Goal: Task Accomplishment & Management: Manage account settings

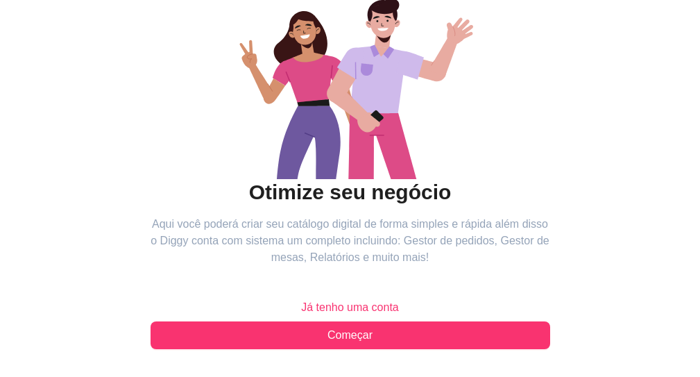
scroll to position [243, 0]
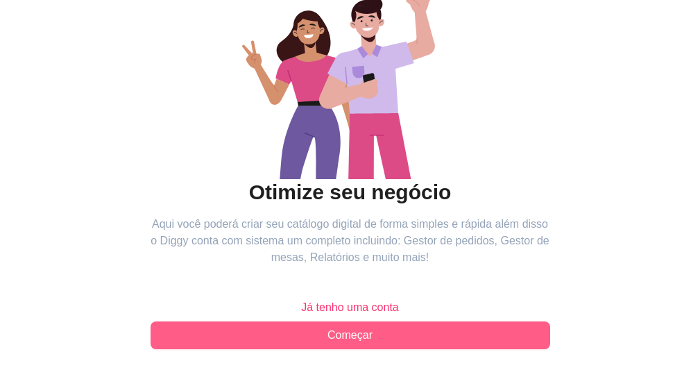
click at [327, 327] on span "Começar" at bounding box center [349, 335] width 45 height 17
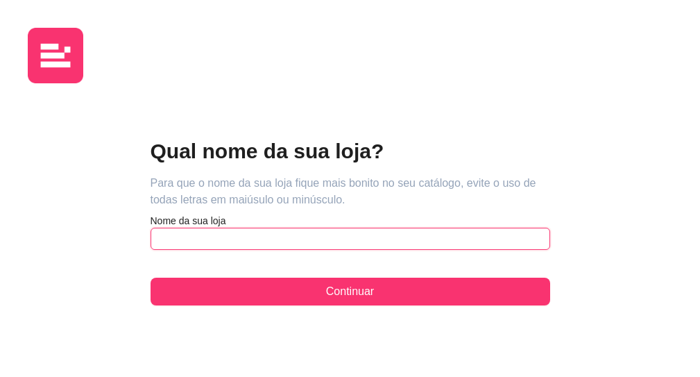
click at [151, 228] on input "text" at bounding box center [351, 239] width 400 height 22
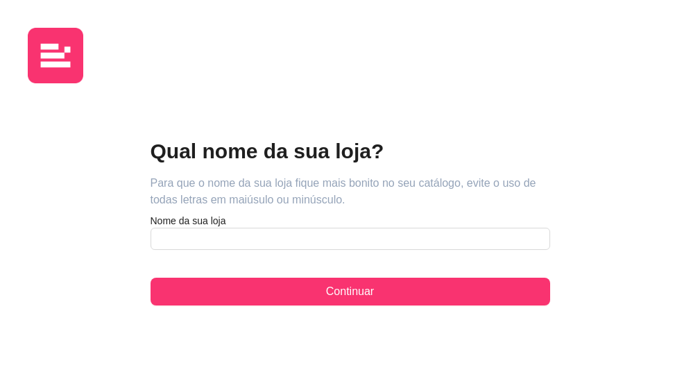
drag, startPoint x: 42, startPoint y: 58, endPoint x: 29, endPoint y: 28, distance: 32.0
click at [43, 58] on img at bounding box center [55, 55] width 55 height 55
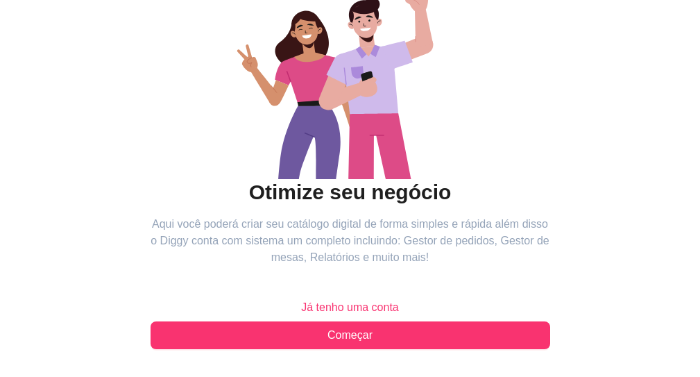
scroll to position [243, 0]
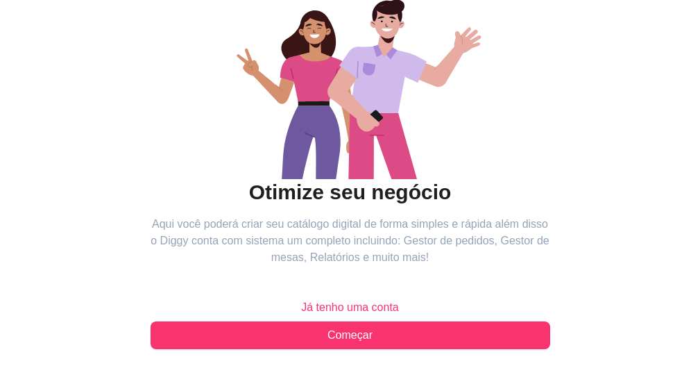
click at [301, 299] on span "Já tenho uma conta" at bounding box center [350, 307] width 98 height 17
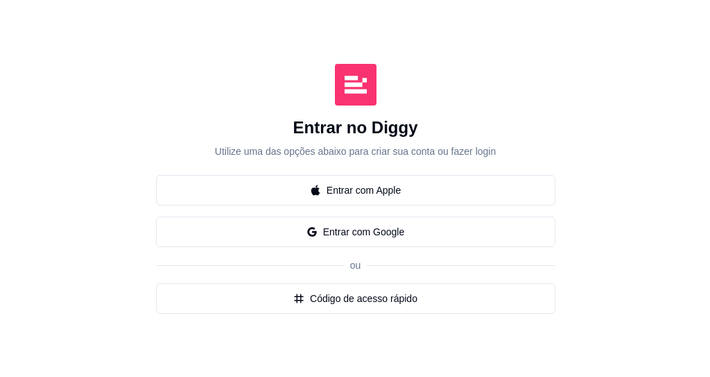
scroll to position [243, 0]
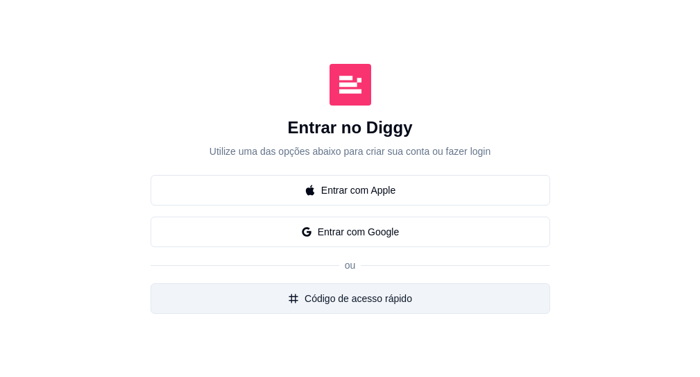
click at [151, 283] on button "Código de acesso rápido" at bounding box center [351, 298] width 400 height 31
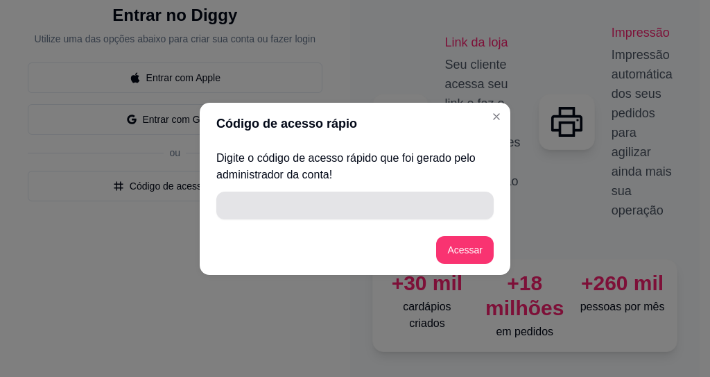
click at [298, 193] on input "" at bounding box center [355, 205] width 261 height 28
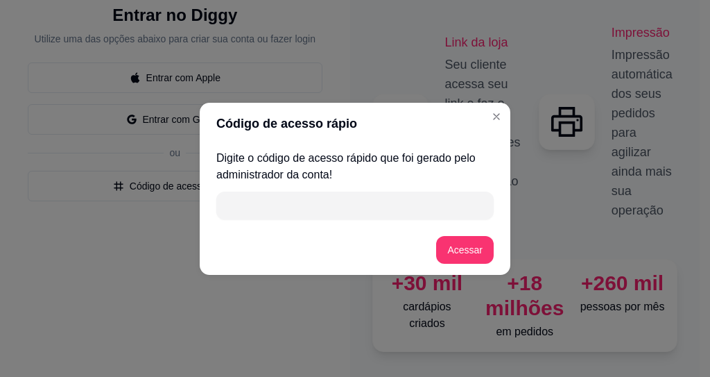
click at [289, 202] on input "" at bounding box center [355, 205] width 261 height 28
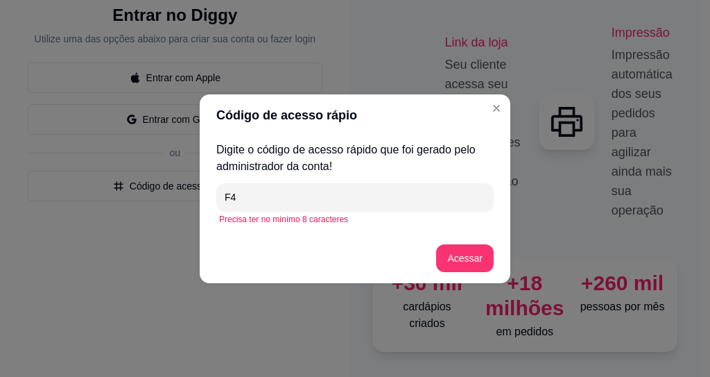
type input "F"
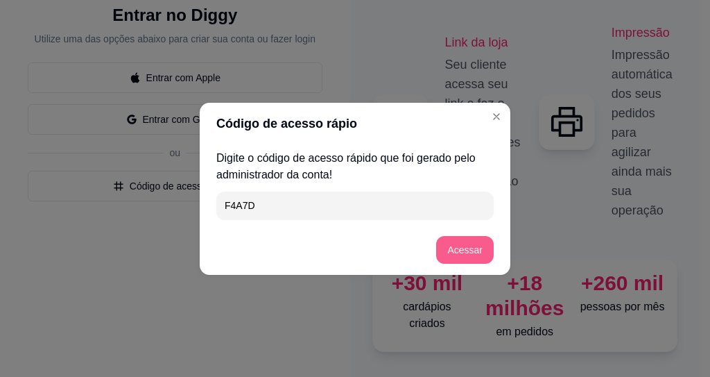
type input "F4A7D"
click at [497, 258] on footer "Acessar" at bounding box center [355, 250] width 311 height 50
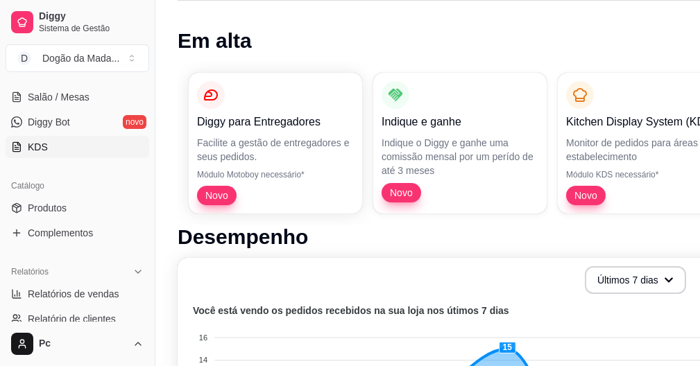
scroll to position [250, 0]
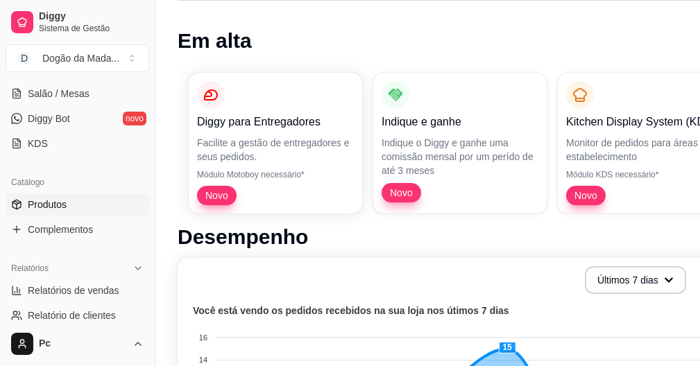
click at [64, 213] on link "Produtos" at bounding box center [78, 205] width 144 height 22
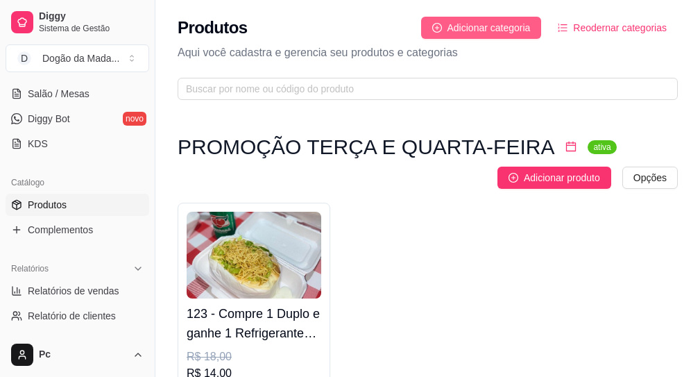
click at [458, 24] on span "Adicionar categoria" at bounding box center [488, 27] width 83 height 15
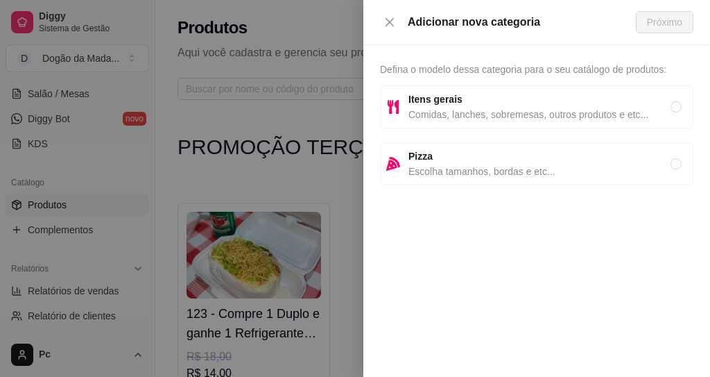
click at [461, 110] on span "Comidas, lanches, sobremesas, outros produtos e etc..." at bounding box center [540, 114] width 262 height 15
radio input "true"
click at [668, 12] on button "Próximo" at bounding box center [665, 22] width 58 height 22
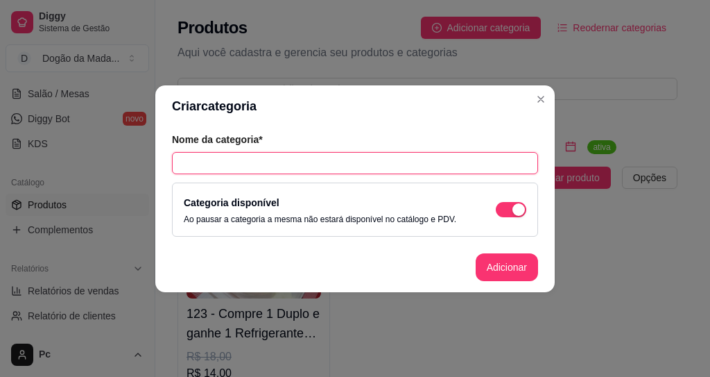
click at [291, 162] on input "text" at bounding box center [355, 163] width 366 height 22
type input "Dogão em Dobro"
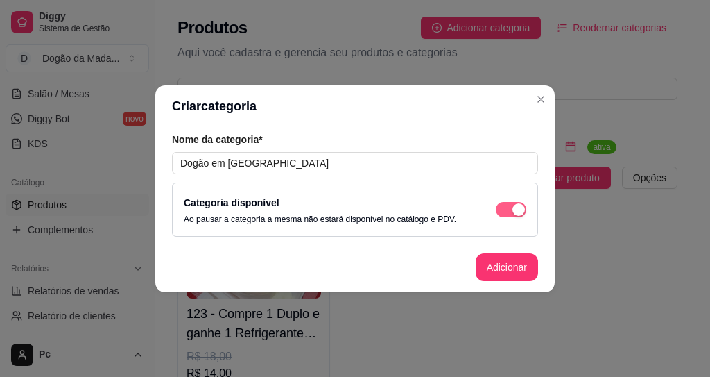
click at [513, 209] on div "button" at bounding box center [519, 209] width 12 height 12
click at [513, 209] on span "button" at bounding box center [511, 209] width 31 height 15
click at [513, 275] on button "Adicionar" at bounding box center [507, 267] width 62 height 28
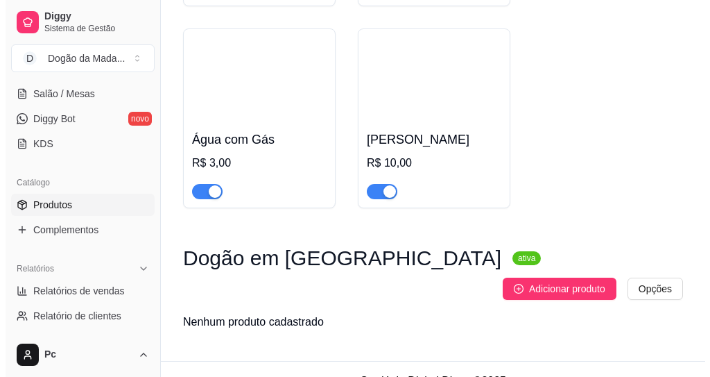
scroll to position [2070, 0]
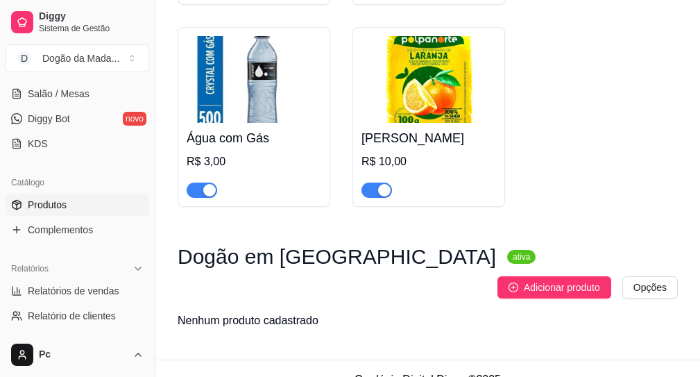
click at [558, 280] on span "Adicionar produto" at bounding box center [562, 287] width 76 height 15
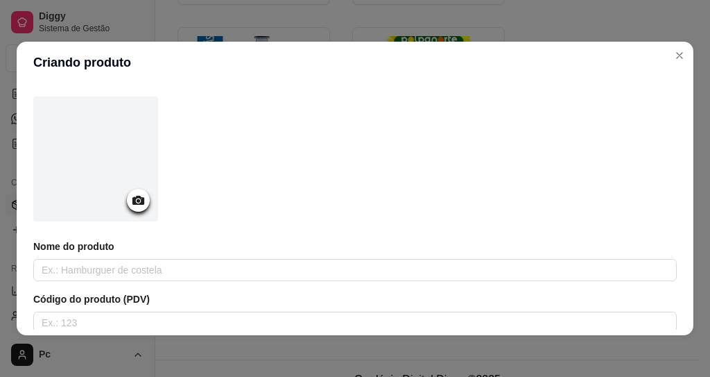
scroll to position [0, 0]
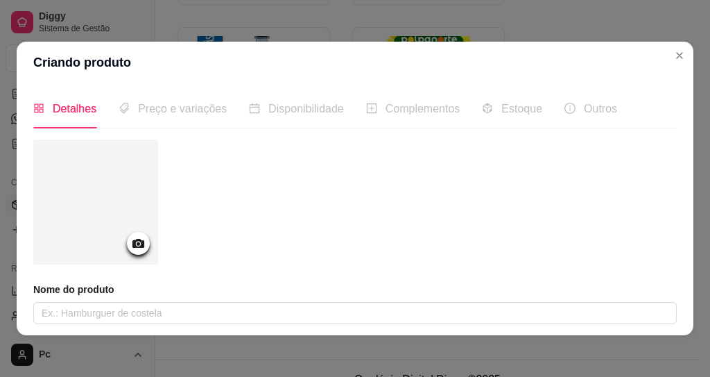
click at [402, 118] on div "Complementos" at bounding box center [413, 109] width 94 height 40
click at [167, 121] on div "Preço e variações" at bounding box center [173, 109] width 108 height 40
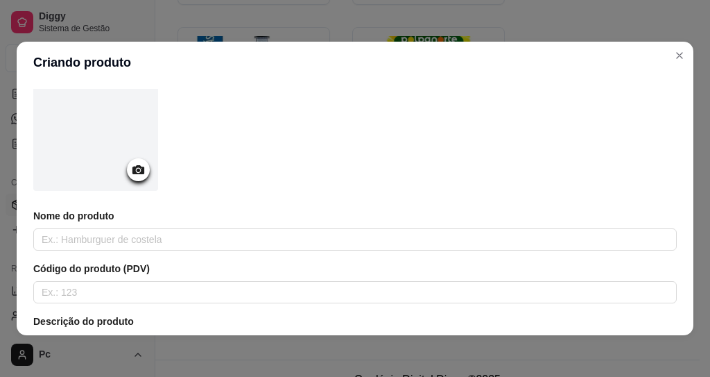
scroll to position [166, 0]
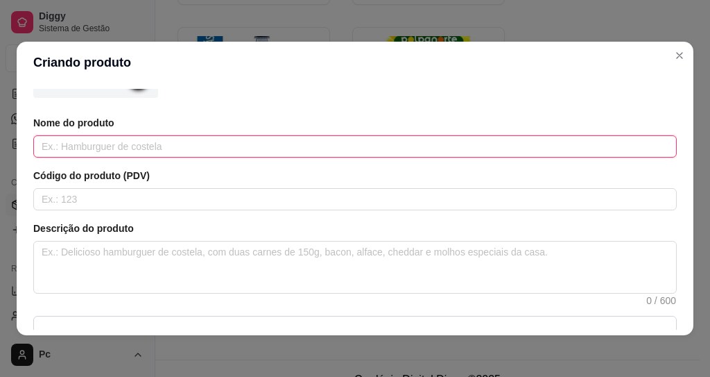
click at [77, 148] on input "text" at bounding box center [355, 146] width 644 height 22
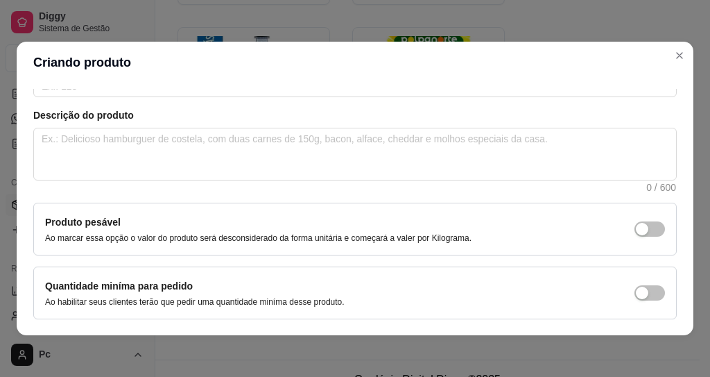
scroll to position [331, 0]
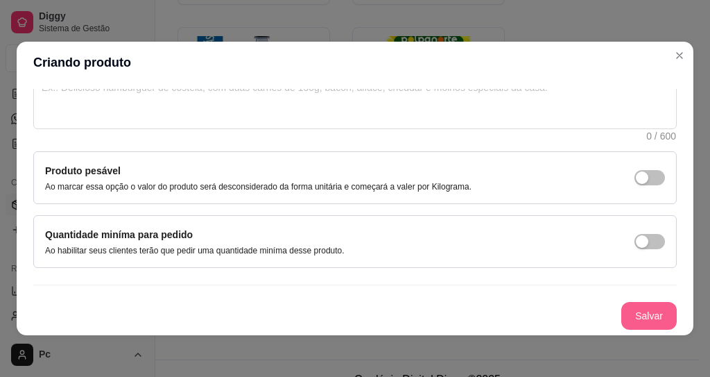
type input "xx"
click at [624, 313] on button "Salvar" at bounding box center [648, 316] width 55 height 28
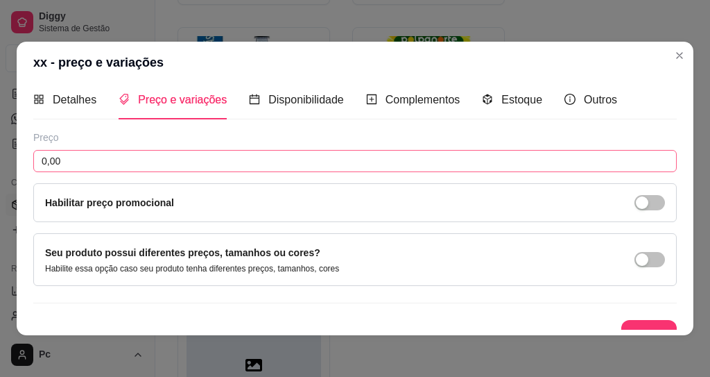
scroll to position [0, 0]
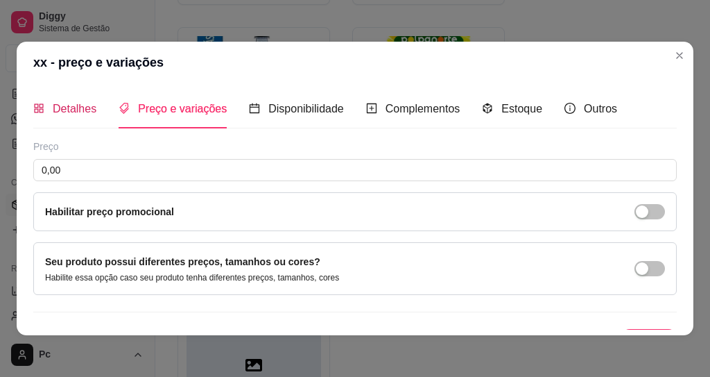
click at [67, 109] on span "Detalhes" at bounding box center [75, 109] width 44 height 12
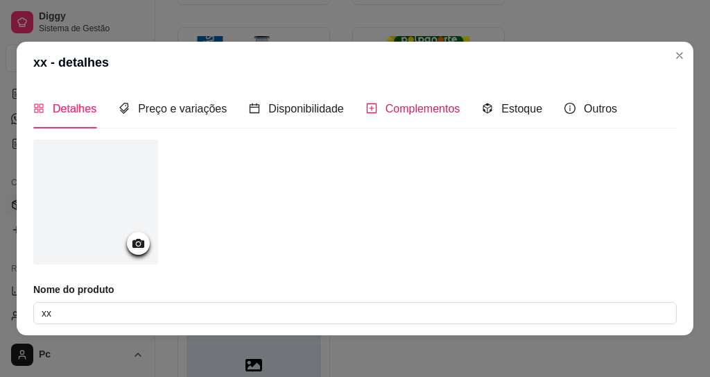
click at [388, 112] on span "Complementos" at bounding box center [423, 109] width 75 height 12
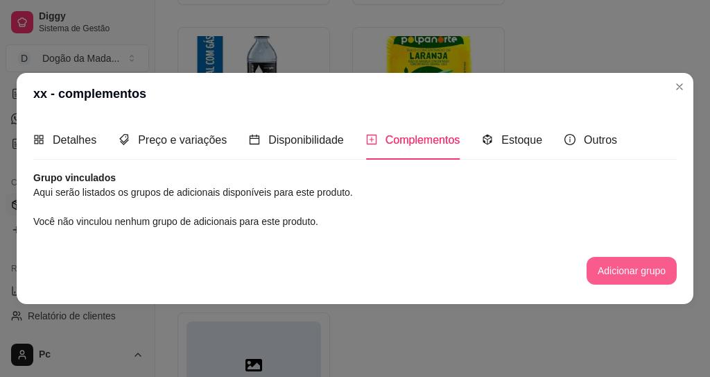
click at [615, 277] on button "Adicionar grupo" at bounding box center [632, 271] width 90 height 28
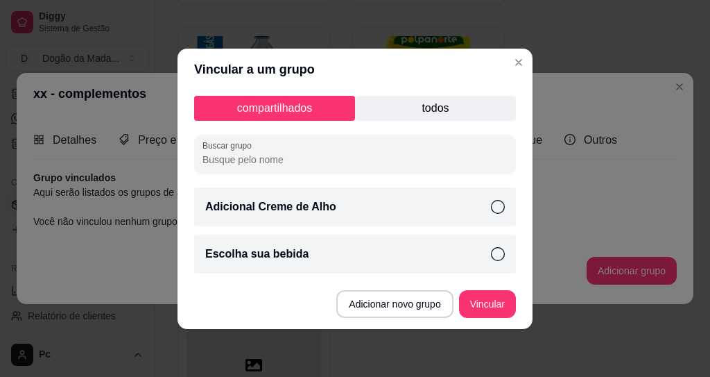
click at [405, 113] on p "todos" at bounding box center [435, 108] width 161 height 25
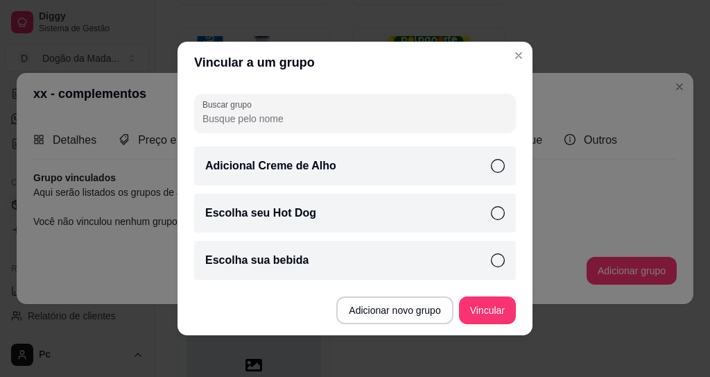
scroll to position [3, 0]
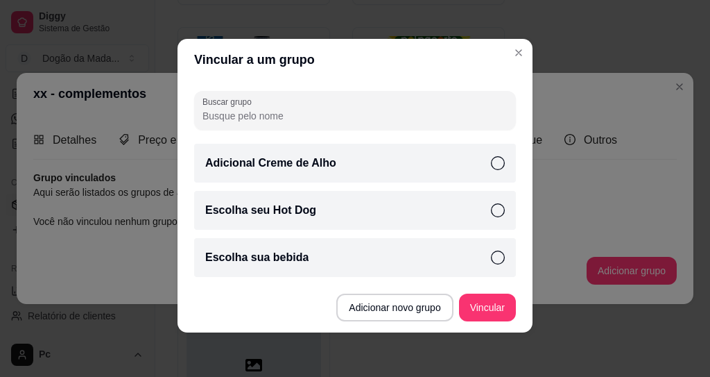
click at [286, 214] on p "Escolha seu Hot Dog" at bounding box center [260, 210] width 111 height 17
click at [467, 306] on button "Vincular" at bounding box center [487, 307] width 55 height 27
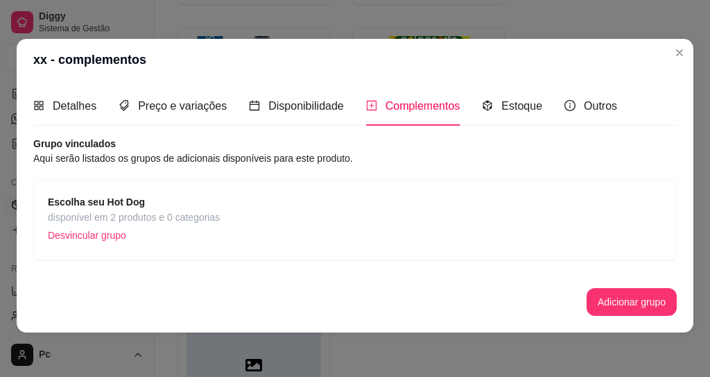
click at [122, 211] on span "disponível em 2 produtos e 0 categorias" at bounding box center [134, 216] width 172 height 15
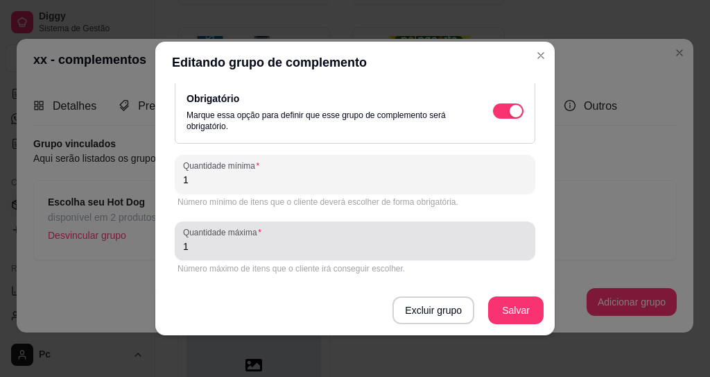
scroll to position [0, 0]
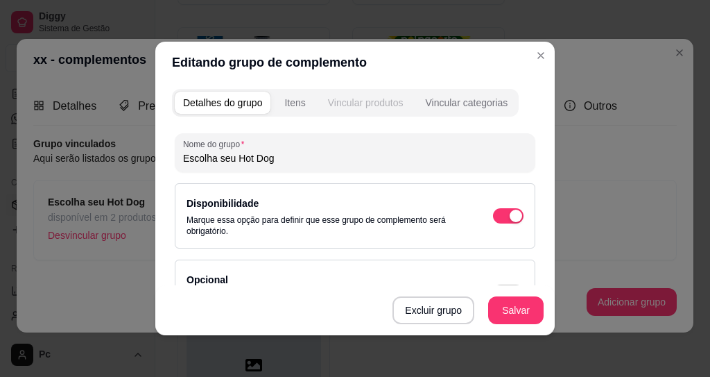
click at [378, 101] on div "Vincular produtos" at bounding box center [366, 103] width 76 height 14
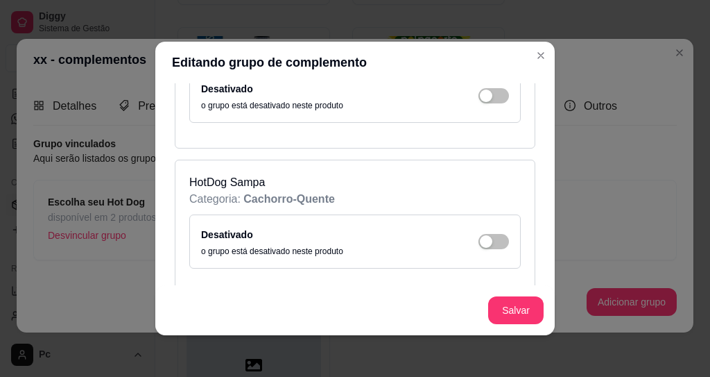
scroll to position [583, 0]
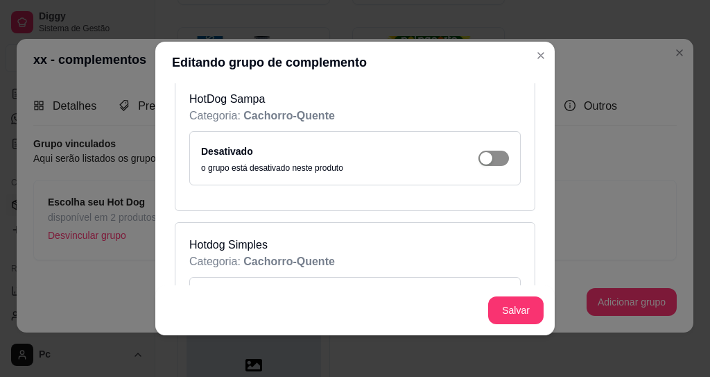
click at [480, 162] on div "button" at bounding box center [486, 158] width 12 height 12
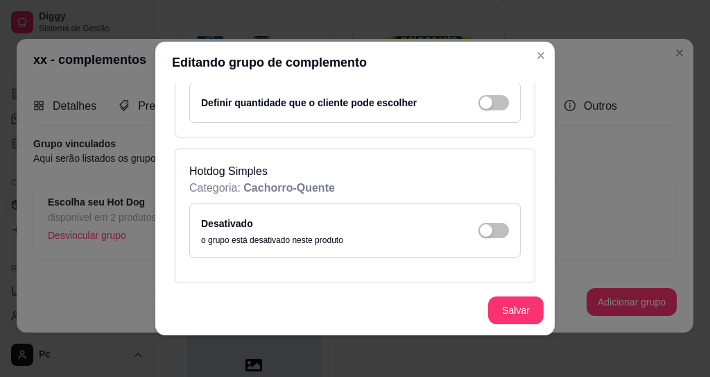
scroll to position [749, 0]
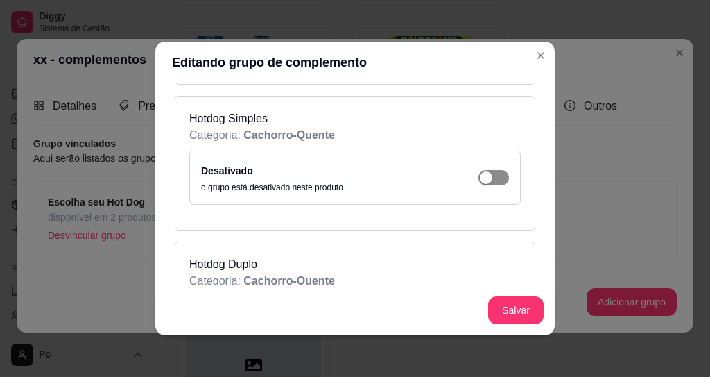
click at [484, 175] on span "button" at bounding box center [494, 177] width 31 height 15
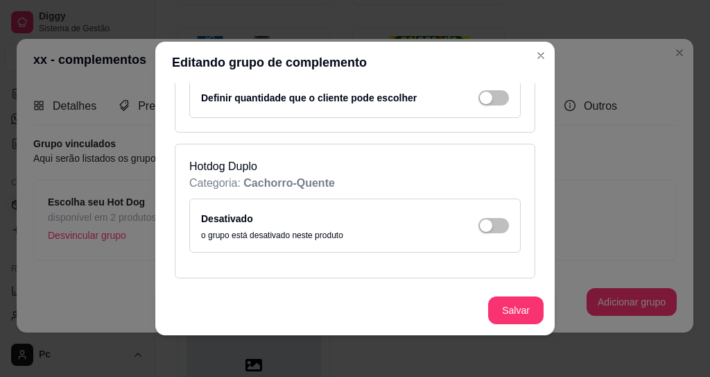
scroll to position [916, 0]
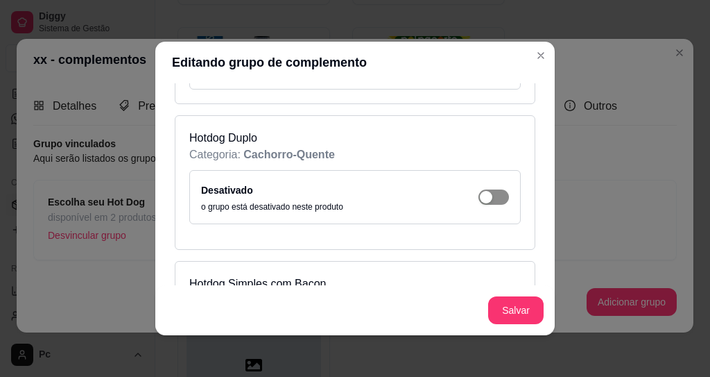
click at [479, 196] on span "button" at bounding box center [494, 196] width 31 height 15
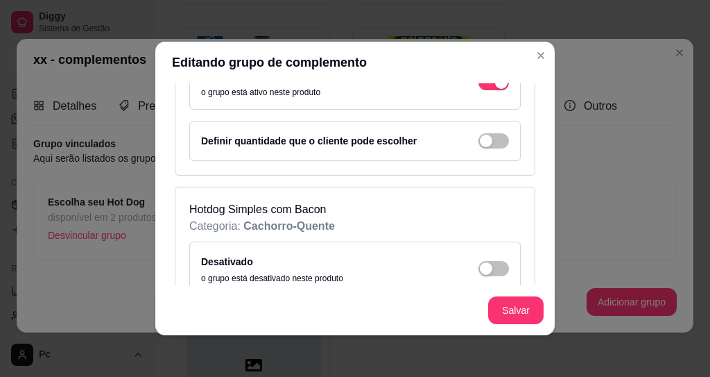
scroll to position [1082, 0]
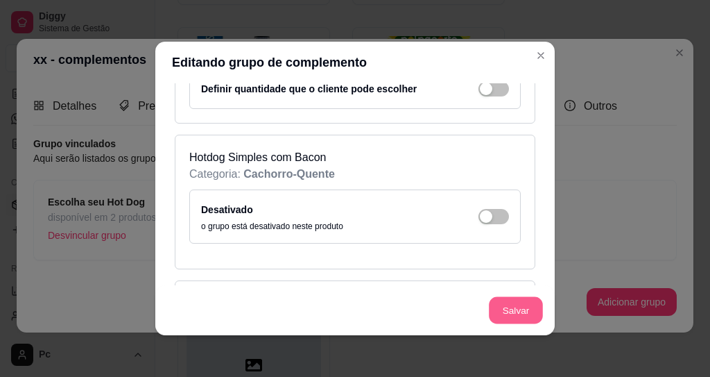
click at [506, 314] on button "Salvar" at bounding box center [516, 310] width 54 height 27
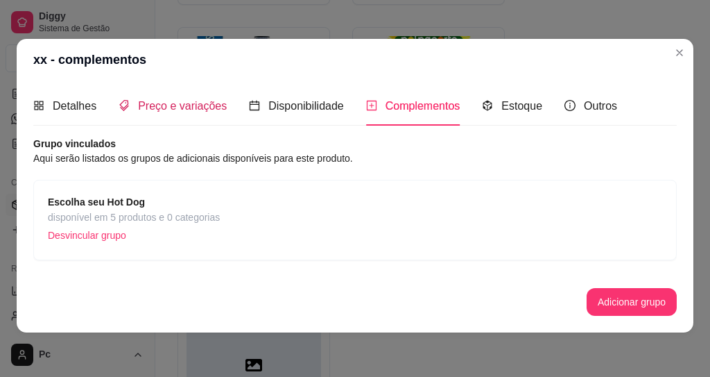
click at [157, 98] on div "Preço e variações" at bounding box center [173, 105] width 108 height 17
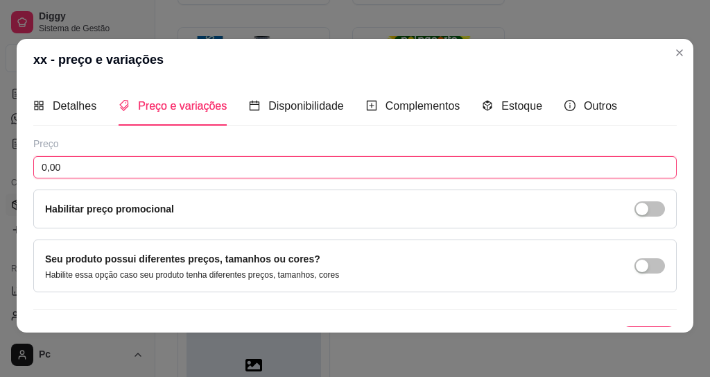
drag, startPoint x: 70, startPoint y: 166, endPoint x: 25, endPoint y: 161, distance: 45.3
click at [25, 161] on div "Detalhes Preço e variações Disponibilidade Complementos Estoque Outros Nome do …" at bounding box center [355, 206] width 677 height 252
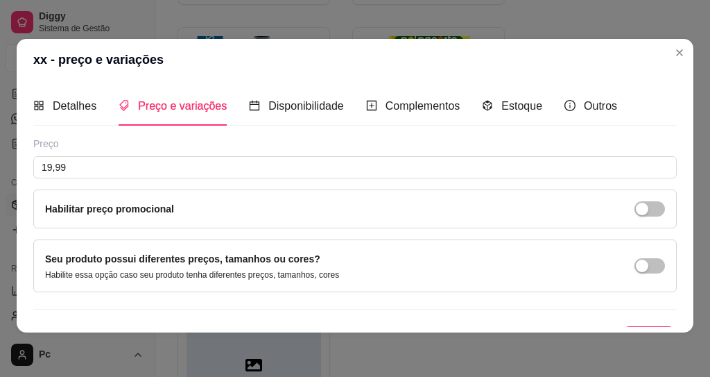
click at [86, 132] on div "Detalhes Preço e variações Disponibilidade Complementos Estoque Outros Nome do …" at bounding box center [355, 206] width 644 height 241
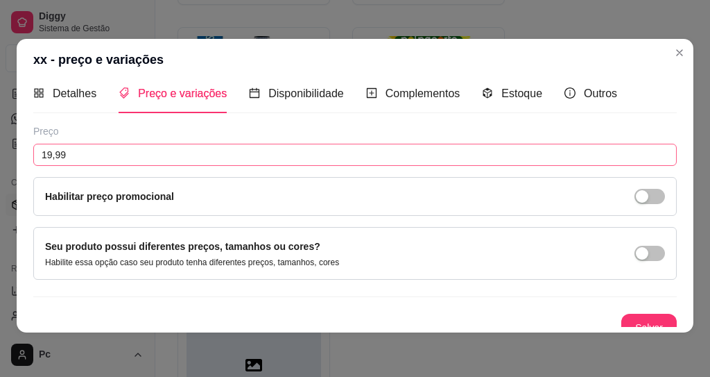
scroll to position [0, 0]
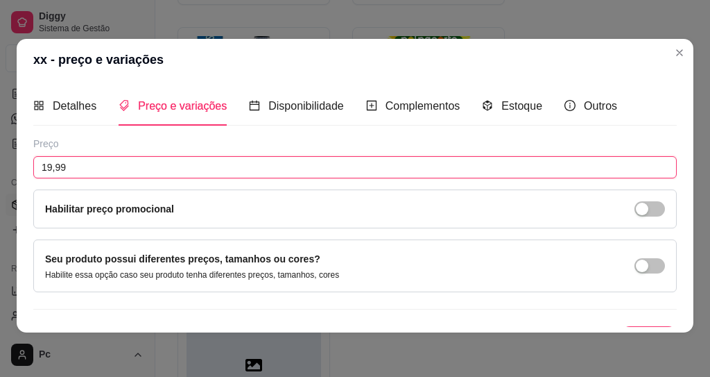
drag, startPoint x: 103, startPoint y: 171, endPoint x: 0, endPoint y: 187, distance: 104.7
click at [0, 186] on div "xx - preço e variações Detalhes Preço e variações Disponibilidade Complementos …" at bounding box center [355, 188] width 710 height 377
drag, startPoint x: 70, startPoint y: 169, endPoint x: 4, endPoint y: 164, distance: 66.1
click at [17, 164] on div "Detalhes Preço e variações Disponibilidade Complementos Estoque Outros Nome do …" at bounding box center [355, 206] width 677 height 252
type input "26,99"
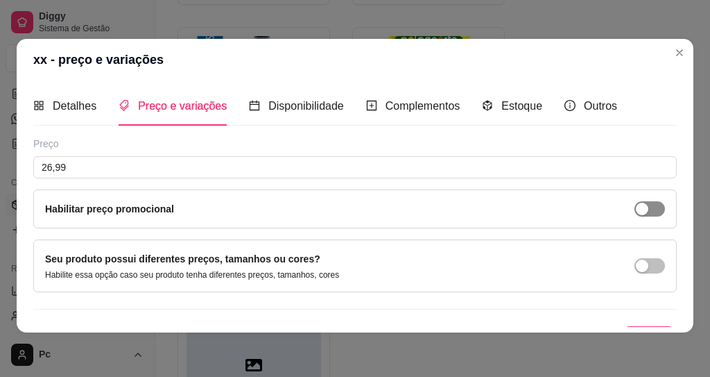
click at [635, 205] on span "button" at bounding box center [650, 208] width 31 height 15
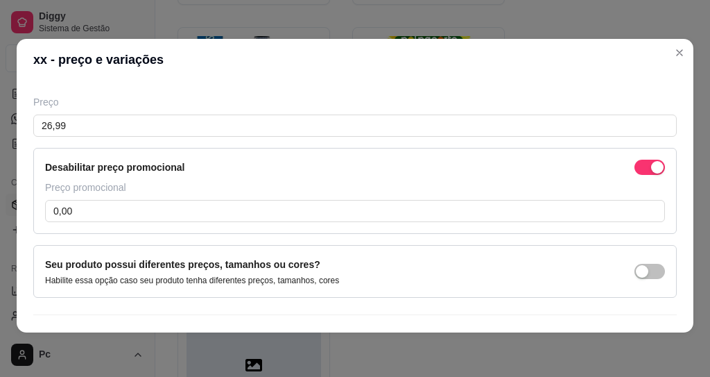
scroll to position [74, 0]
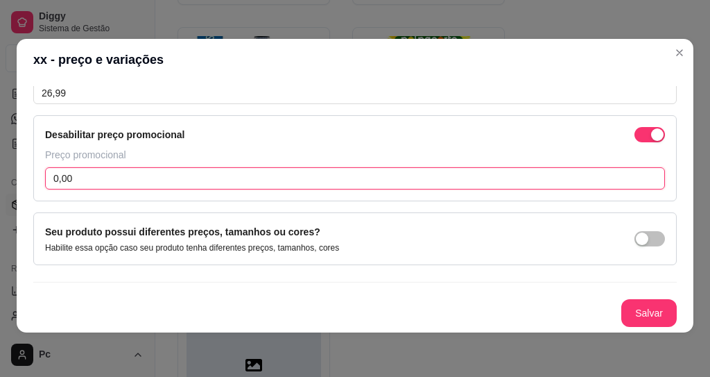
click at [119, 179] on input "0,00" at bounding box center [355, 178] width 620 height 22
type input "19,99"
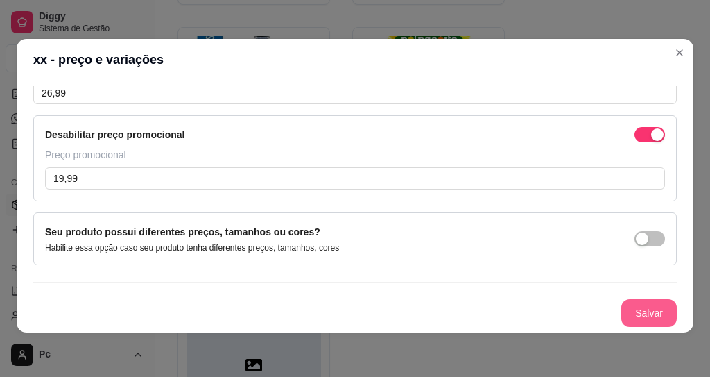
click at [630, 318] on button "Salvar" at bounding box center [648, 313] width 55 height 28
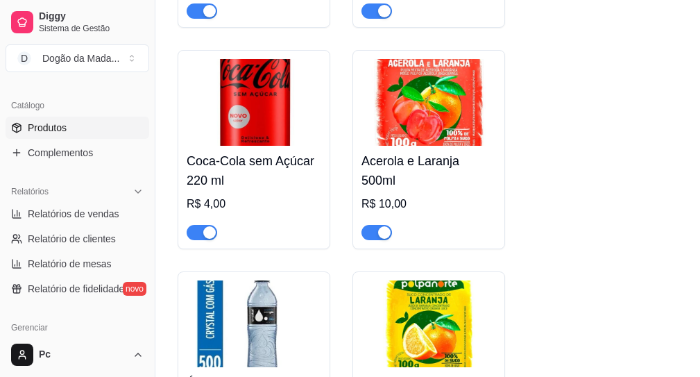
scroll to position [250, 0]
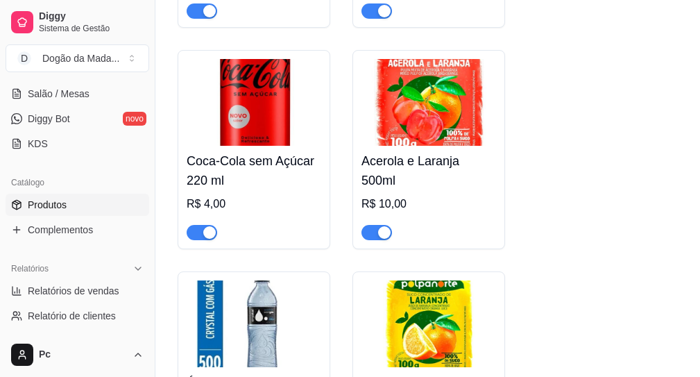
click at [51, 202] on span "Produtos" at bounding box center [47, 205] width 39 height 14
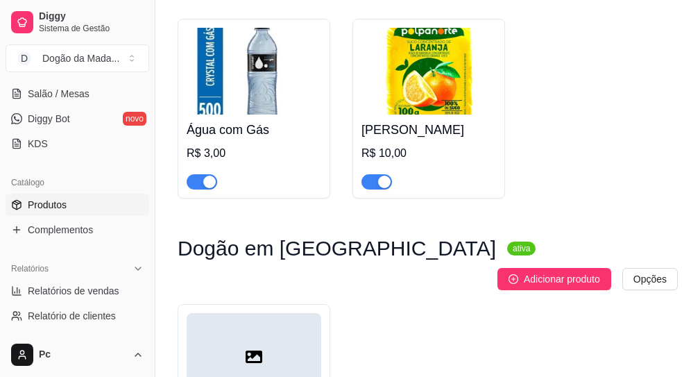
scroll to position [2000, 0]
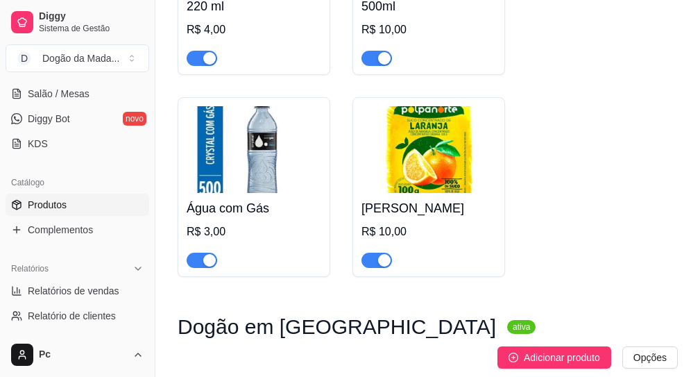
click at [207, 266] on div "button" at bounding box center [209, 260] width 12 height 12
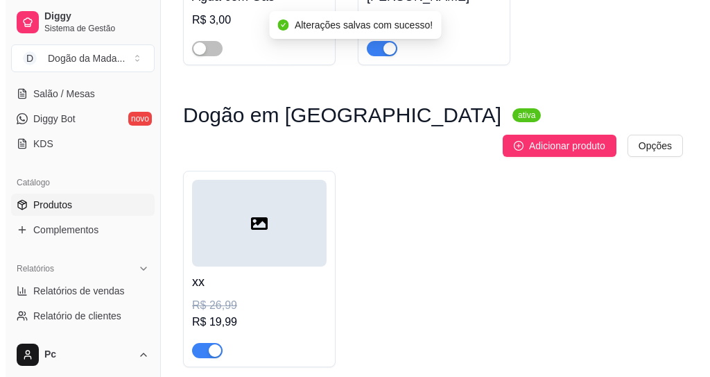
scroll to position [2250, 0]
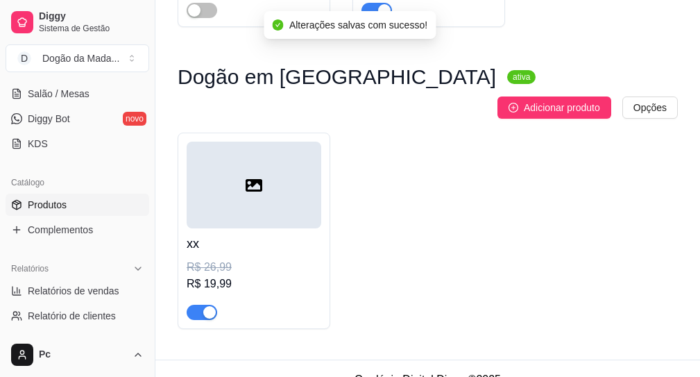
click at [280, 170] on div at bounding box center [254, 184] width 135 height 87
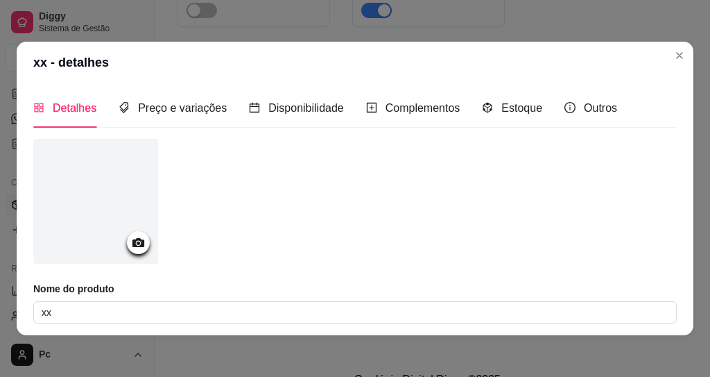
scroll to position [0, 0]
click at [400, 114] on span "Complementos" at bounding box center [423, 109] width 75 height 12
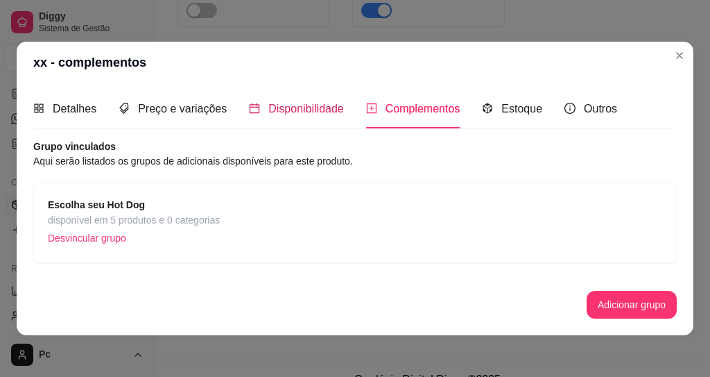
click at [291, 112] on span "Disponibilidade" at bounding box center [306, 109] width 76 height 12
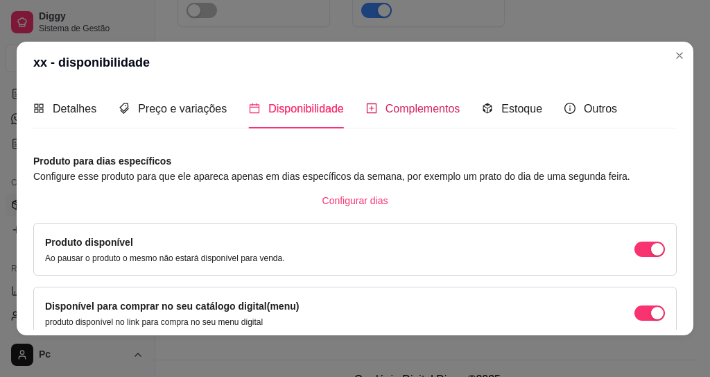
click at [409, 110] on span "Complementos" at bounding box center [423, 109] width 75 height 12
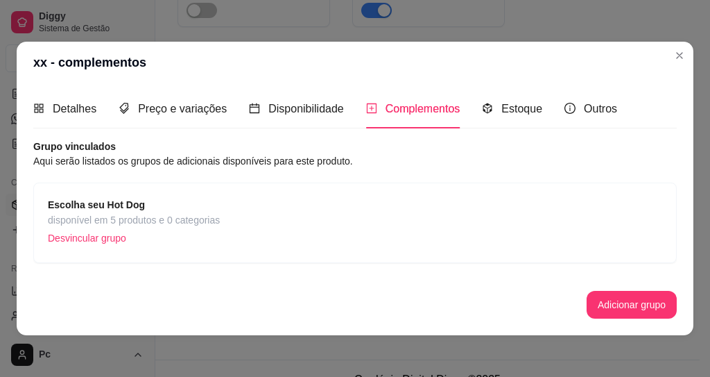
click at [203, 221] on span "disponível em 5 produtos e 0 categorias" at bounding box center [134, 219] width 172 height 15
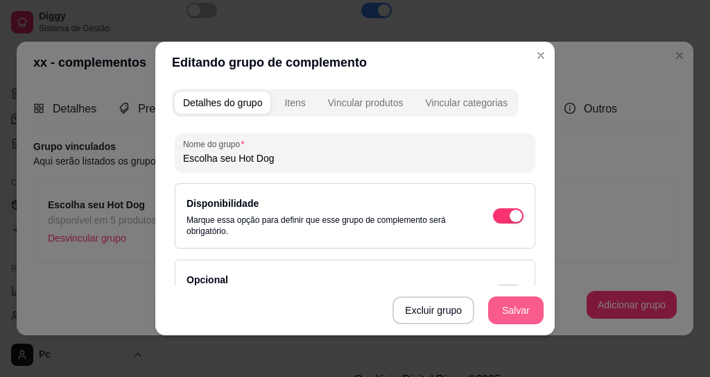
click at [502, 301] on button "Salvar" at bounding box center [515, 310] width 55 height 28
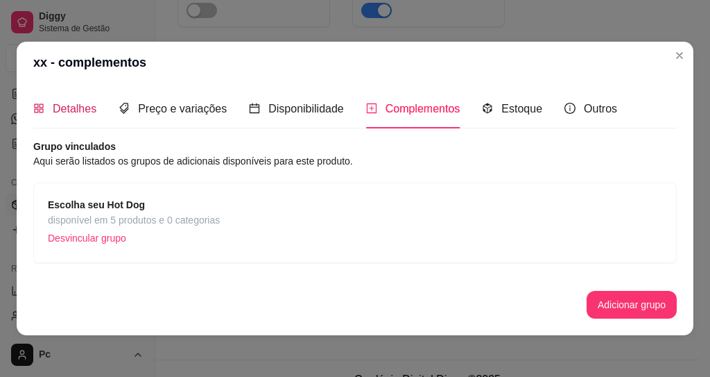
click at [65, 111] on span "Detalhes" at bounding box center [75, 109] width 44 height 12
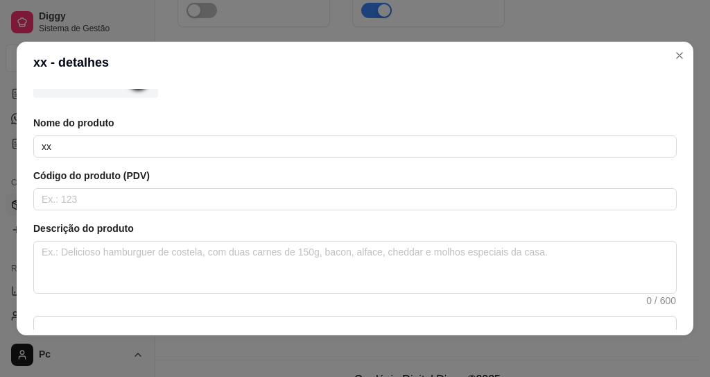
scroll to position [83, 0]
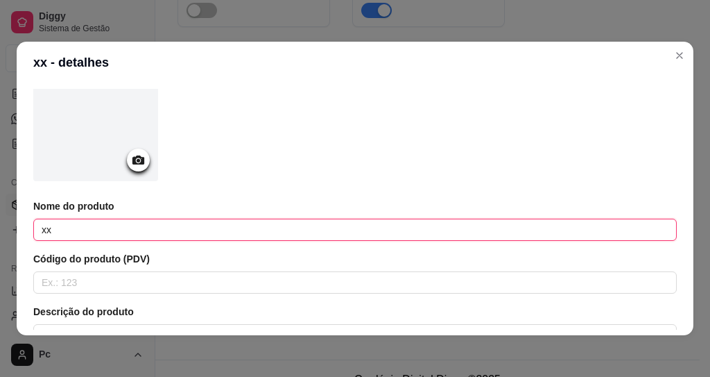
drag, startPoint x: 72, startPoint y: 226, endPoint x: 3, endPoint y: 242, distance: 70.5
click at [4, 242] on div "xx - detalhes Detalhes Preço e variações Disponibilidade Complementos Estoque O…" at bounding box center [355, 188] width 710 height 377
type input "x"
type input "D"
type input "d"
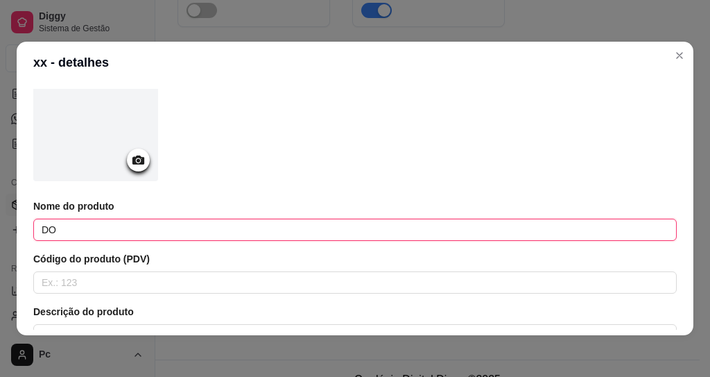
type input "D"
type input "E"
type input "l"
type input "Leve + pague menos"
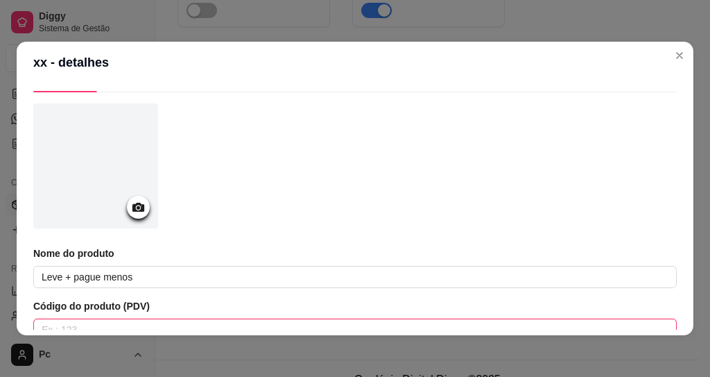
scroll to position [0, 0]
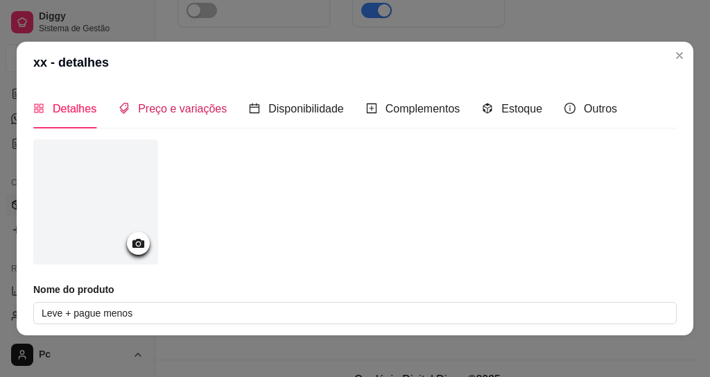
click at [169, 116] on div "Preço e variações" at bounding box center [173, 108] width 108 height 17
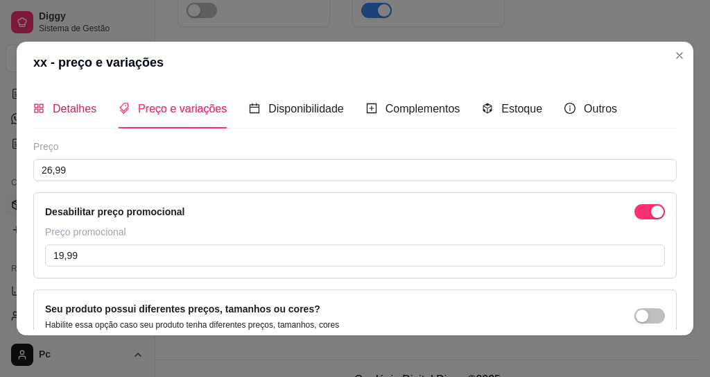
click at [67, 117] on div "Detalhes" at bounding box center [64, 108] width 63 height 17
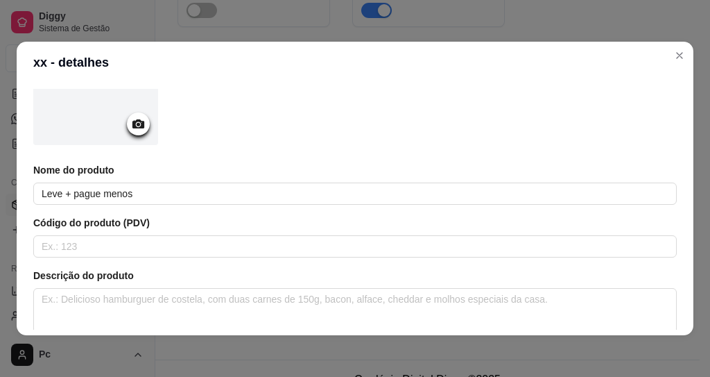
scroll to position [83, 0]
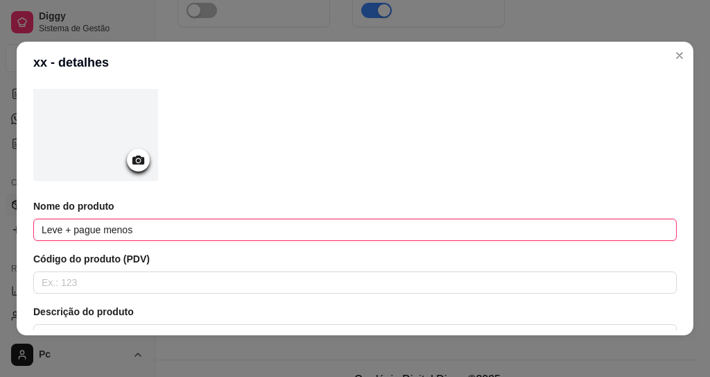
drag, startPoint x: 160, startPoint y: 236, endPoint x: 0, endPoint y: 227, distance: 160.5
click at [0, 227] on div "xx - detalhes Detalhes Preço e variações Disponibilidade Complementos Estoque O…" at bounding box center [355, 188] width 710 height 377
type input "1"
type input "D"
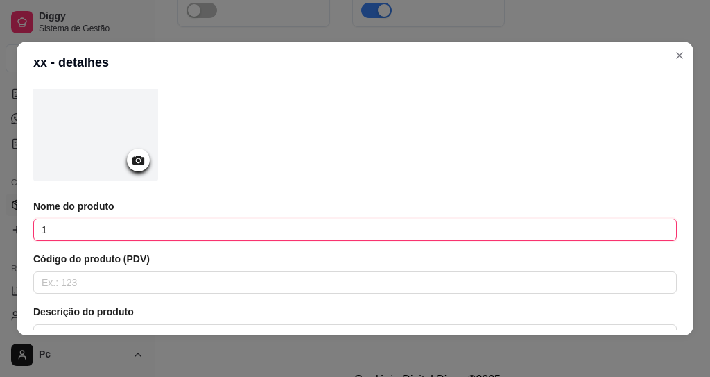
type input "1"
type input "C"
type input "S"
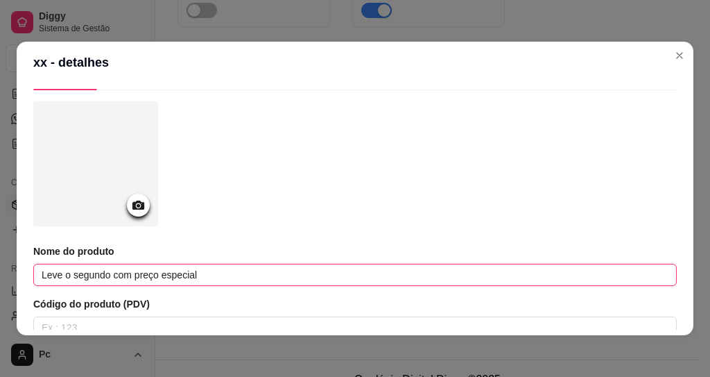
scroll to position [0, 0]
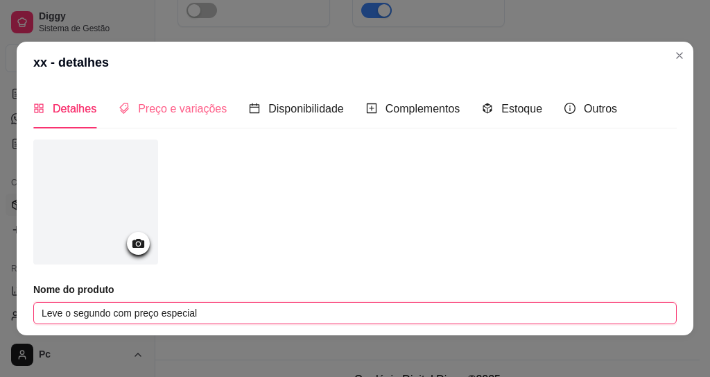
type input "Leve o segundo com preço especial"
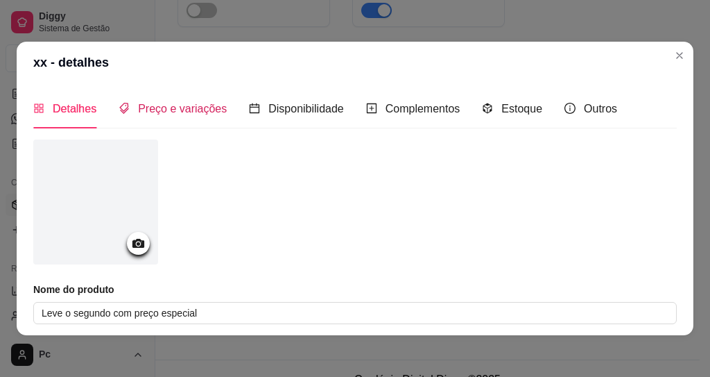
click at [178, 110] on span "Preço e variações" at bounding box center [182, 109] width 89 height 12
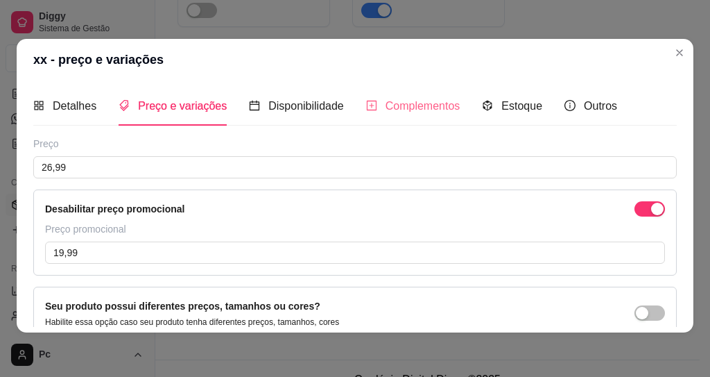
click at [399, 115] on div "Complementos" at bounding box center [413, 106] width 94 height 40
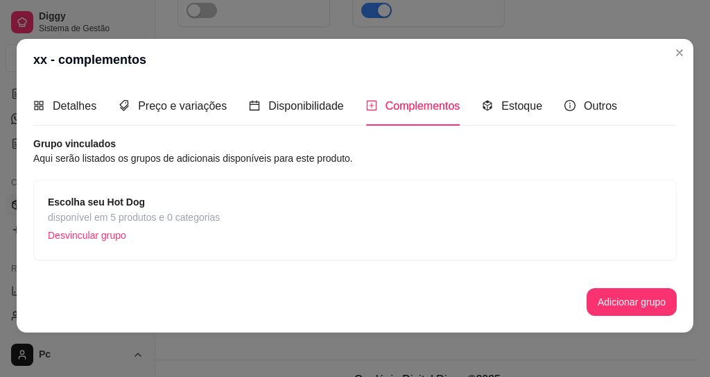
click at [126, 209] on span "disponível em 5 produtos e 0 categorias" at bounding box center [134, 216] width 172 height 15
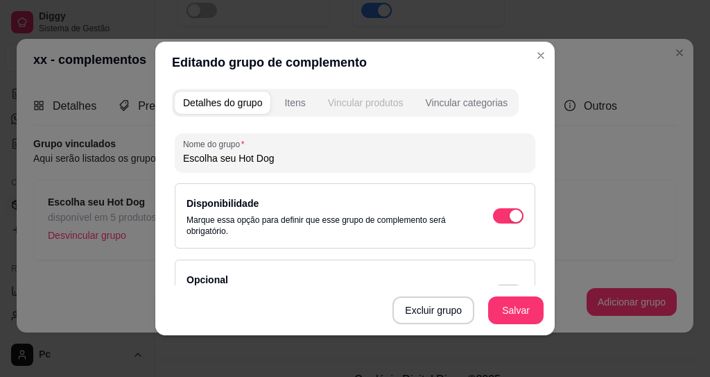
click at [388, 104] on div "Vincular produtos" at bounding box center [366, 103] width 76 height 14
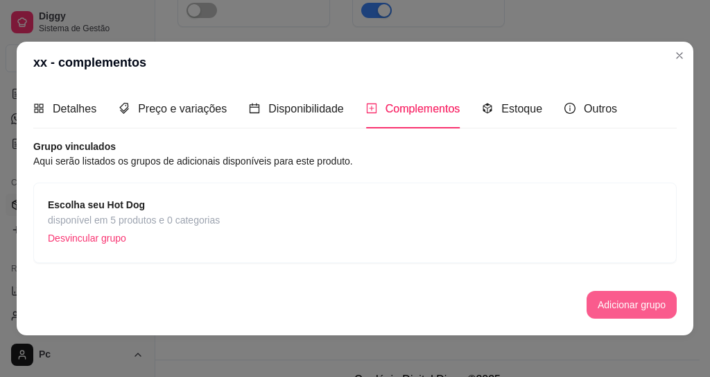
click at [601, 314] on button "Adicionar grupo" at bounding box center [632, 305] width 90 height 28
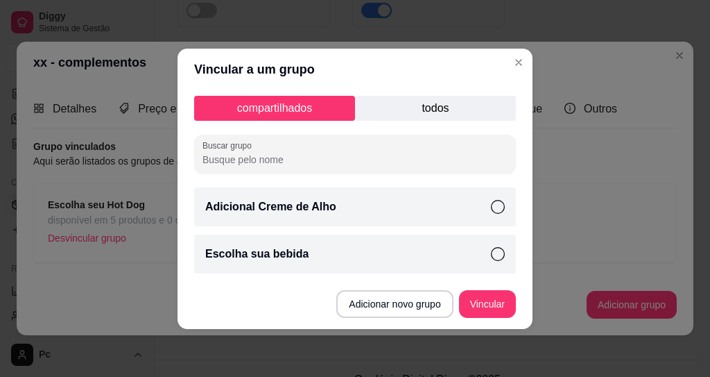
click at [405, 109] on p "todos" at bounding box center [435, 108] width 161 height 25
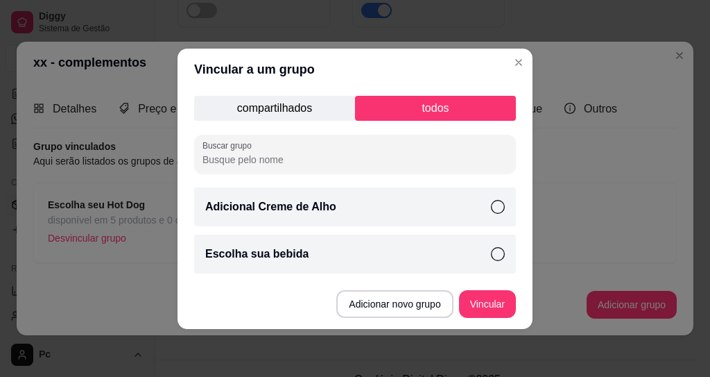
click at [271, 110] on p "compartilhados" at bounding box center [274, 108] width 161 height 25
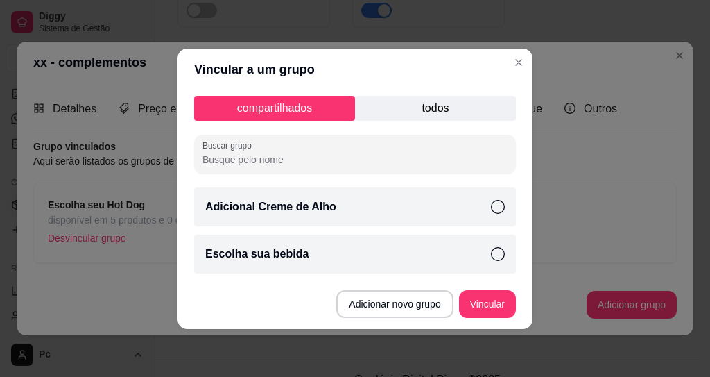
click at [378, 107] on p "todos" at bounding box center [435, 108] width 161 height 25
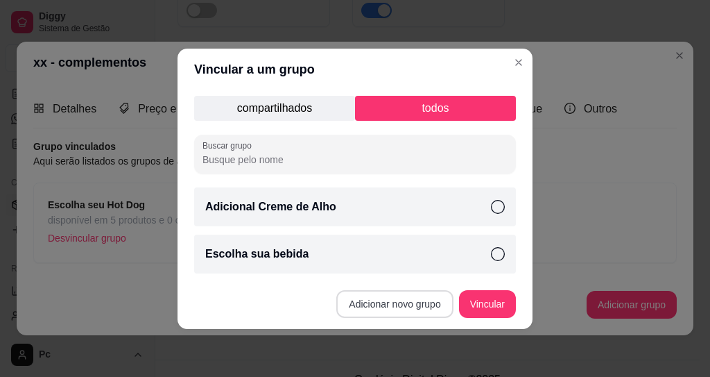
click at [376, 305] on button "Adicionar novo grupo" at bounding box center [394, 304] width 117 height 28
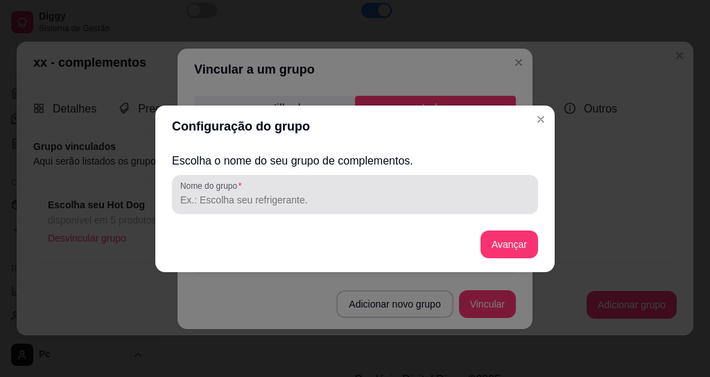
click at [243, 206] on input "Nome do grupo" at bounding box center [355, 200] width 350 height 14
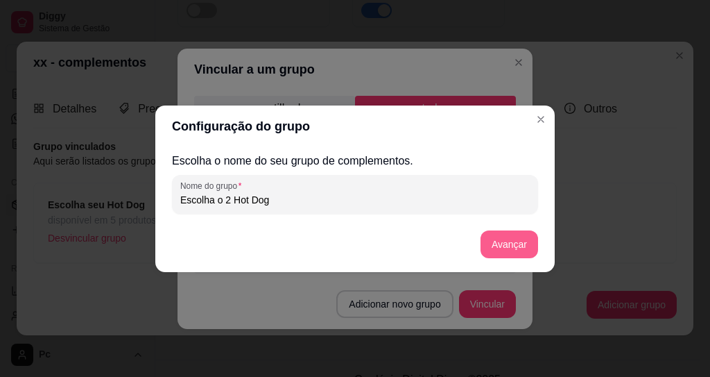
type input "Escolha o 2 Hot Dog"
click at [506, 244] on button "Avançar" at bounding box center [509, 243] width 56 height 27
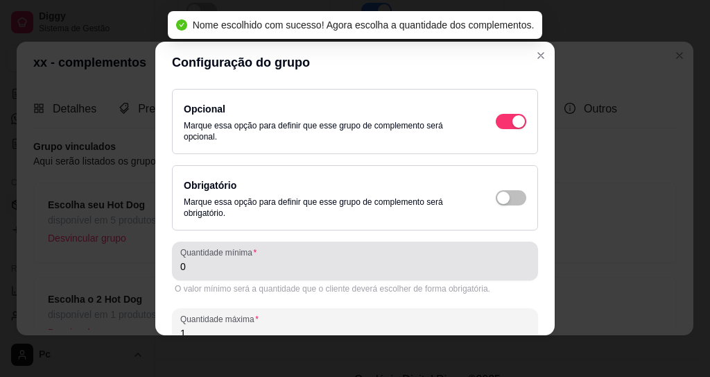
click at [204, 269] on input "0" at bounding box center [355, 266] width 350 height 14
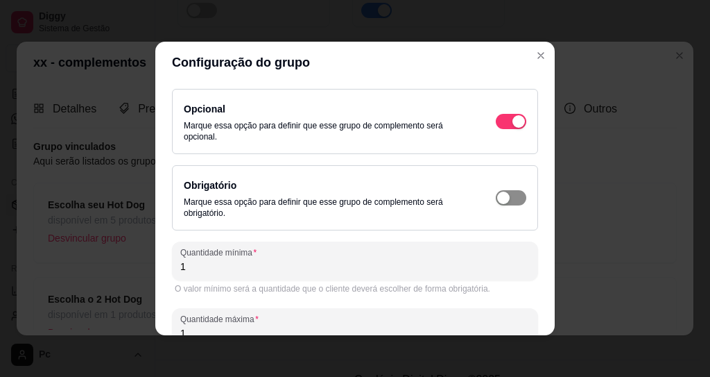
type input "1"
click at [497, 202] on div "button" at bounding box center [503, 197] width 12 height 12
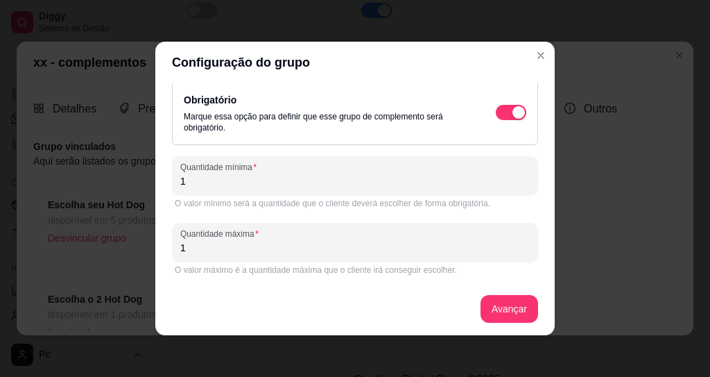
scroll to position [87, 0]
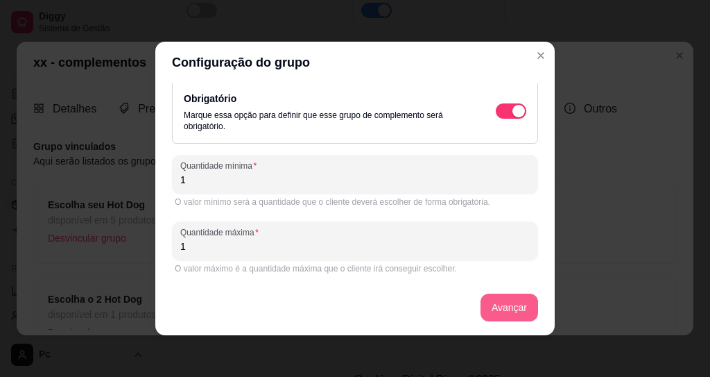
click at [488, 311] on button "Avançar" at bounding box center [510, 307] width 58 height 28
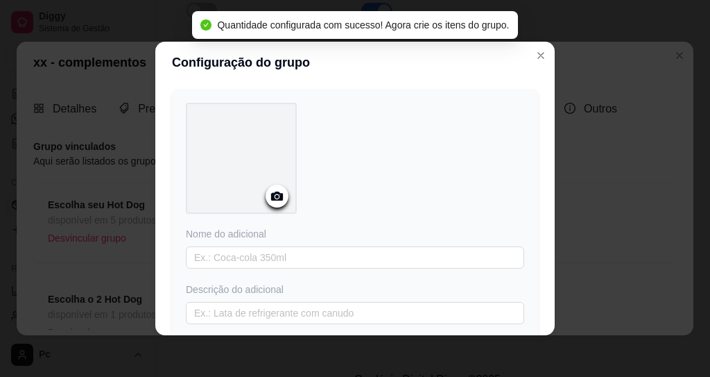
scroll to position [205, 0]
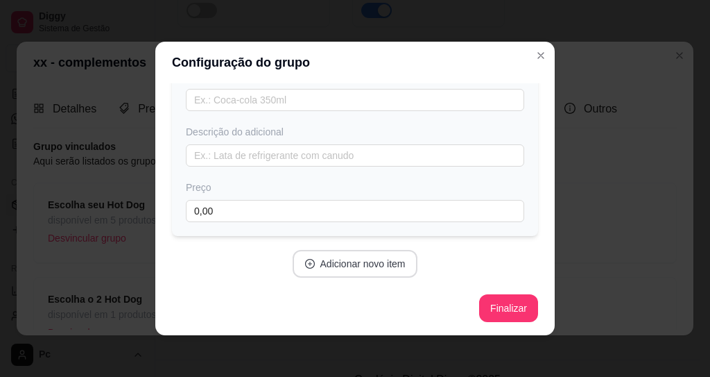
click at [324, 265] on button "Adicionar novo item" at bounding box center [356, 264] width 126 height 28
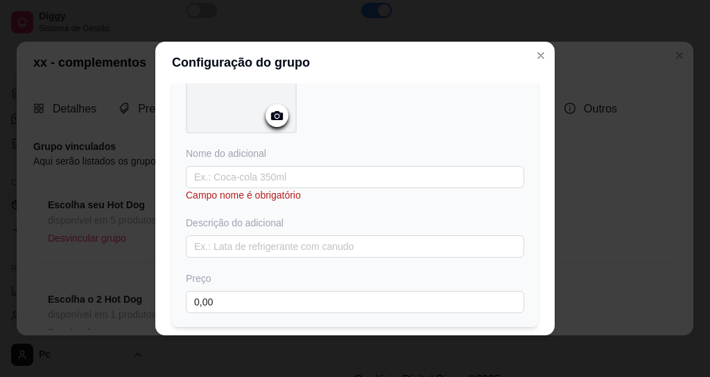
scroll to position [166, 0]
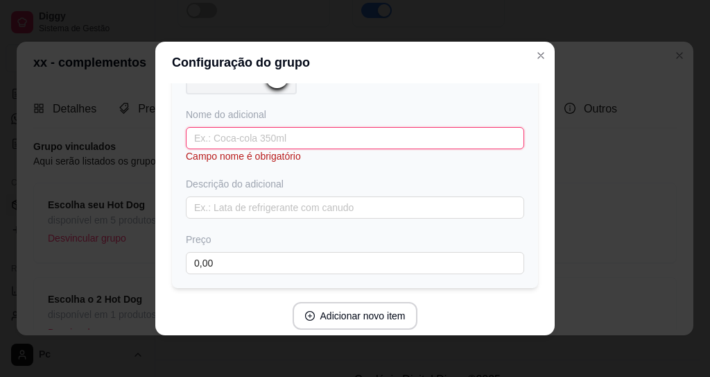
click at [226, 141] on input "text" at bounding box center [355, 138] width 338 height 22
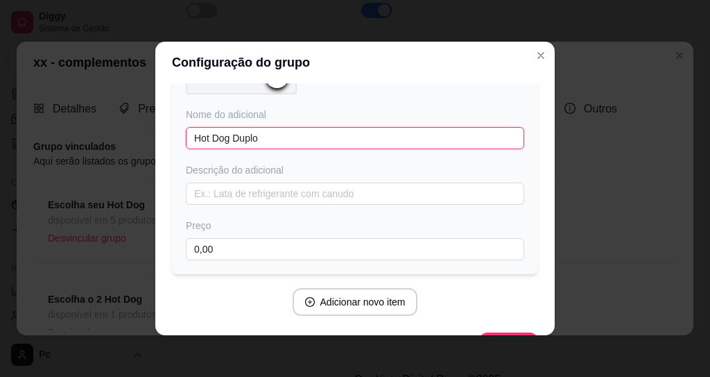
type input "Hot Dog Duplo"
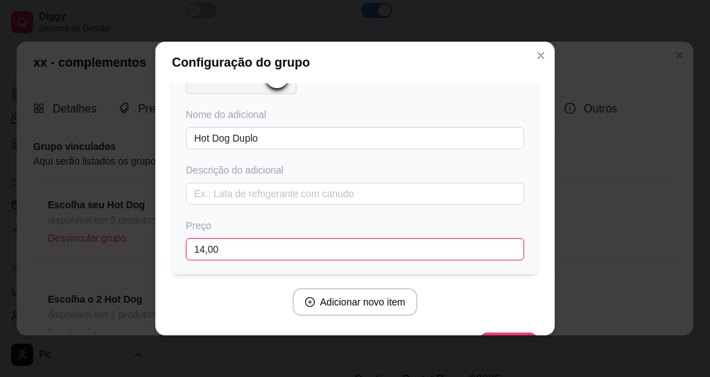
scroll to position [205, 0]
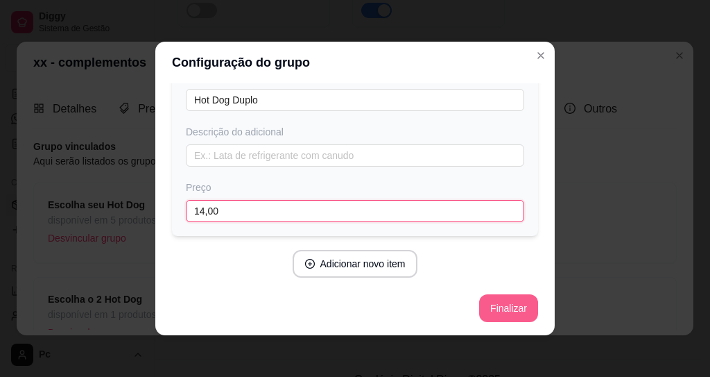
type input "14,00"
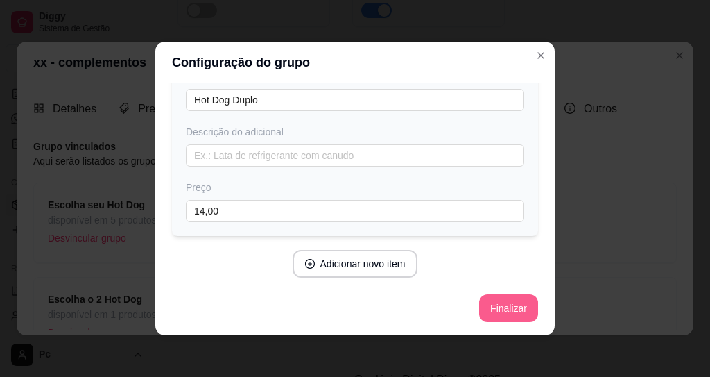
click at [489, 308] on button "Finalizar" at bounding box center [508, 308] width 59 height 28
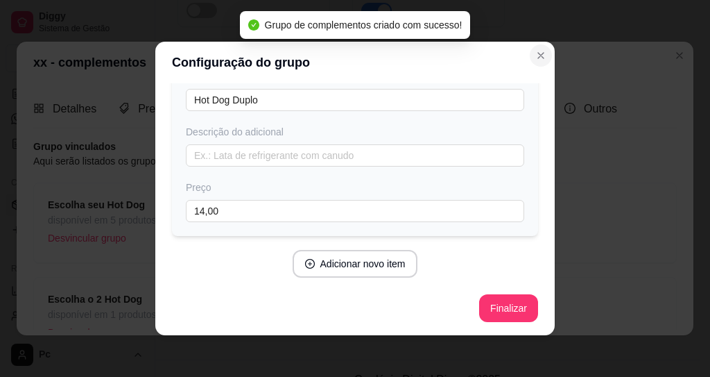
click at [540, 62] on button "Close" at bounding box center [541, 55] width 22 height 22
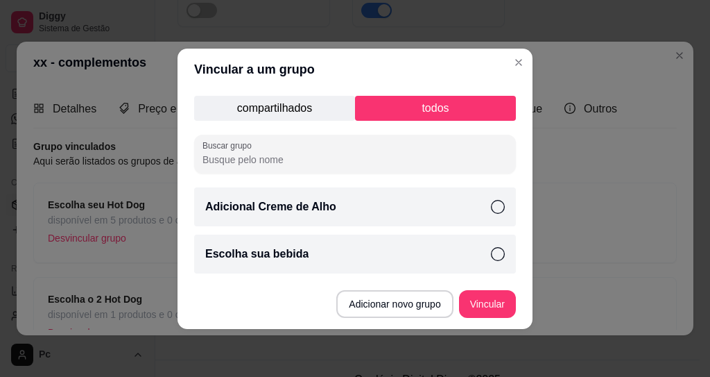
click at [289, 108] on p "compartilhados" at bounding box center [274, 108] width 161 height 25
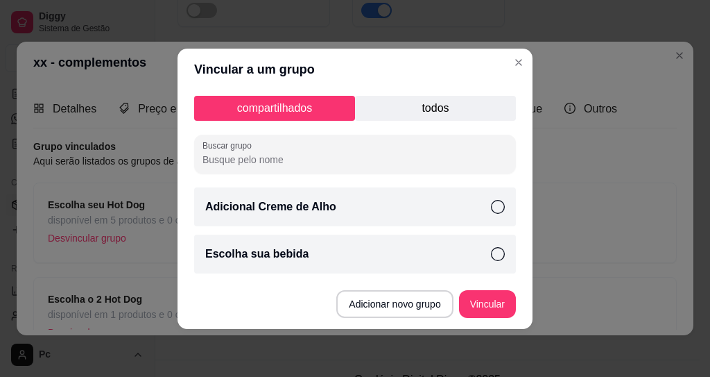
click at [416, 110] on p "todos" at bounding box center [435, 108] width 161 height 25
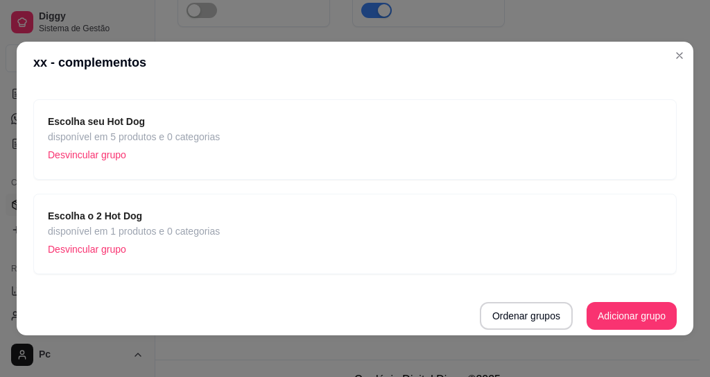
scroll to position [3, 0]
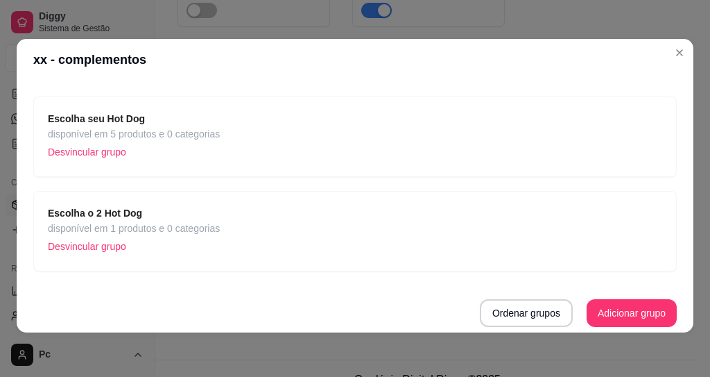
click at [184, 138] on span "disponível em 5 produtos e 0 categorias" at bounding box center [134, 133] width 172 height 15
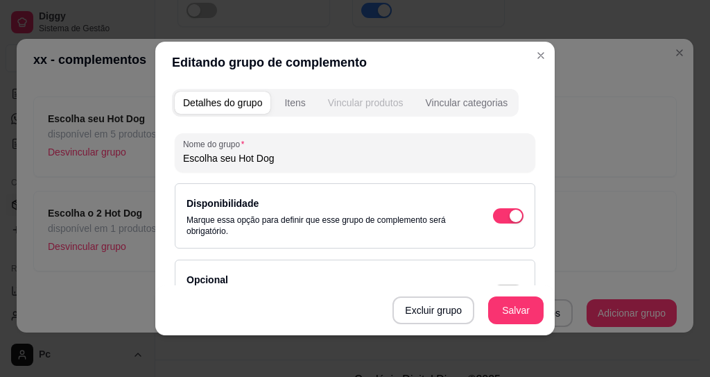
click at [361, 109] on button "Vincular produtos" at bounding box center [366, 103] width 92 height 22
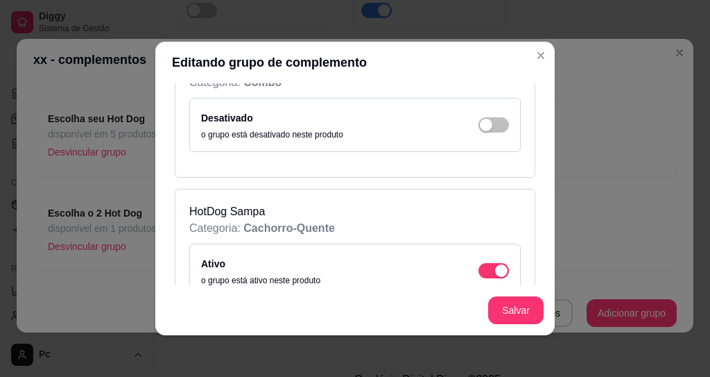
scroll to position [499, 0]
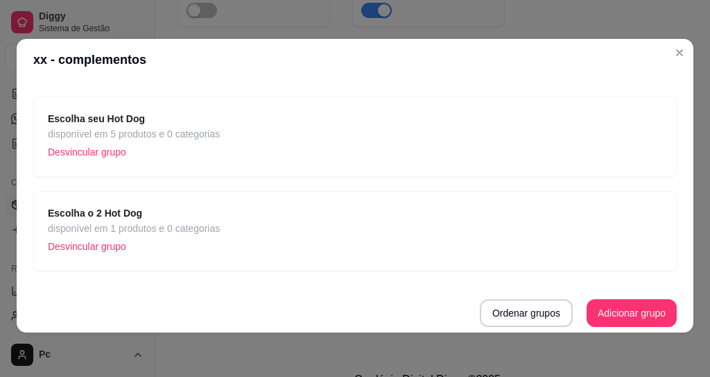
click at [178, 227] on span "disponível em 1 produtos e 0 categorias" at bounding box center [134, 228] width 172 height 15
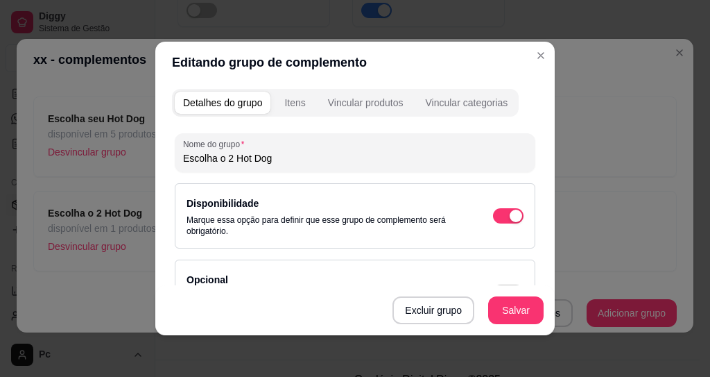
click at [361, 102] on div "Vincular produtos" at bounding box center [366, 103] width 76 height 14
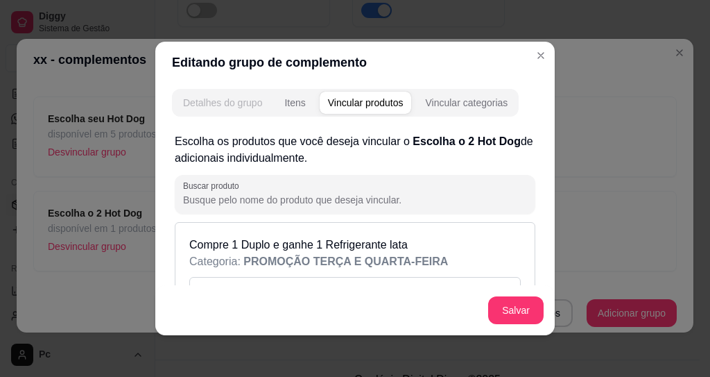
click at [222, 102] on div "Detalhes do grupo" at bounding box center [222, 103] width 79 height 14
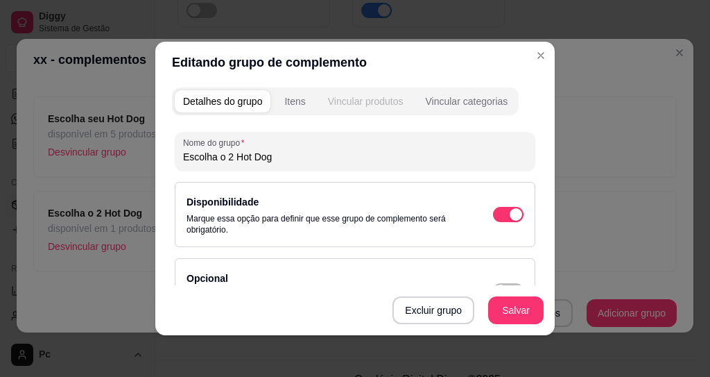
scroll to position [0, 0]
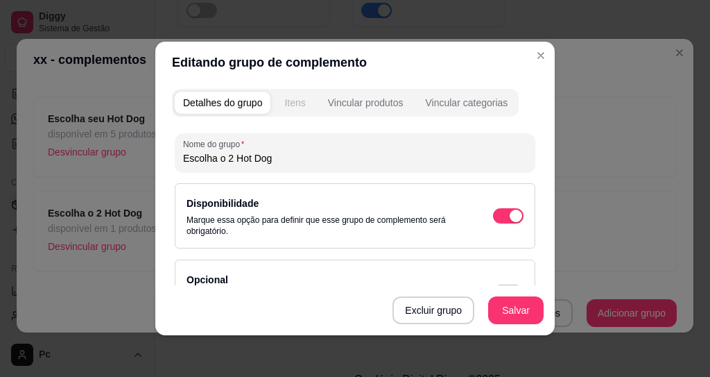
click at [293, 109] on div "Itens" at bounding box center [294, 103] width 21 height 14
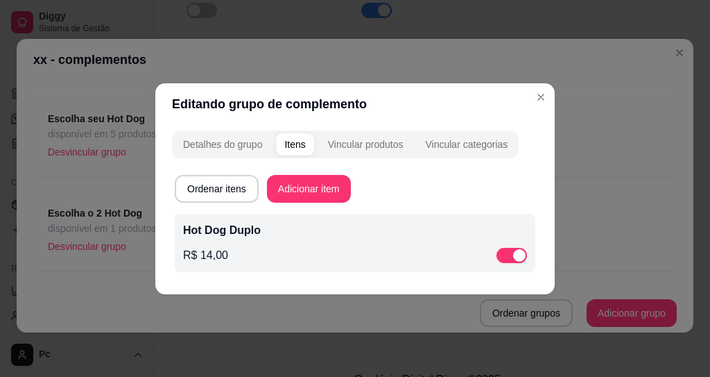
click at [528, 263] on div "Hot Dog Duplo R$ 14,00" at bounding box center [355, 243] width 361 height 58
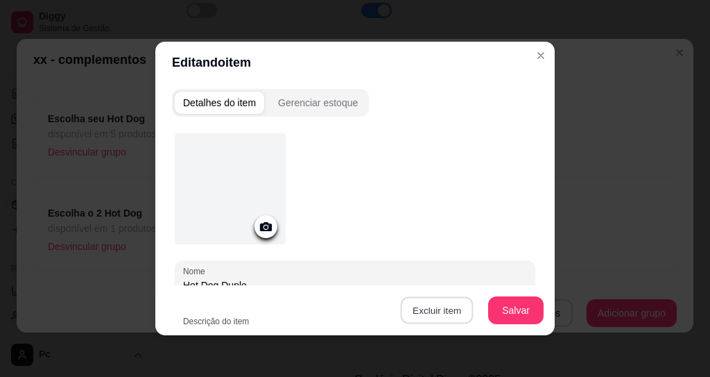
click at [431, 310] on button "Excluir item" at bounding box center [436, 310] width 73 height 27
click at [479, 282] on button "Sim" at bounding box center [485, 278] width 42 height 21
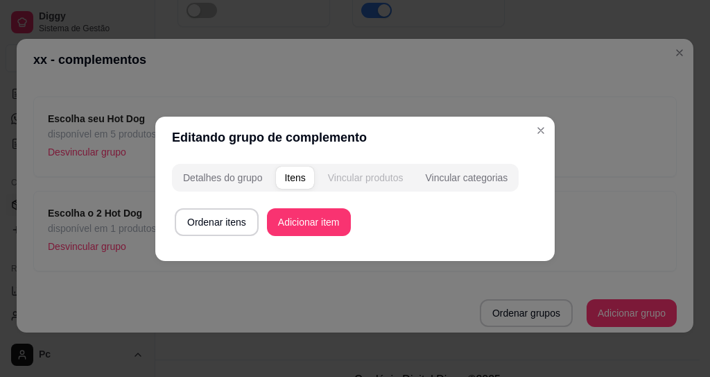
click at [345, 178] on div "Vincular produtos" at bounding box center [366, 178] width 76 height 14
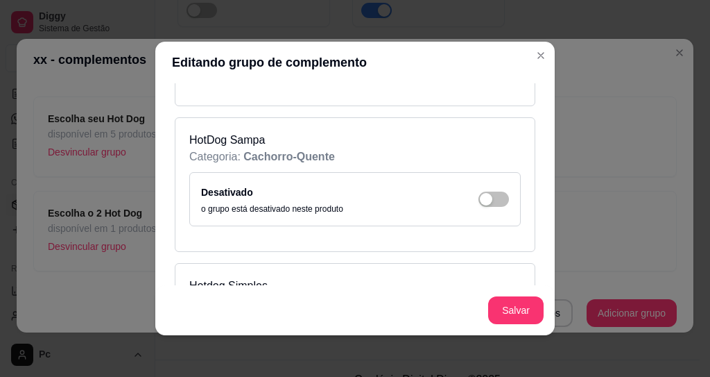
scroll to position [583, 0]
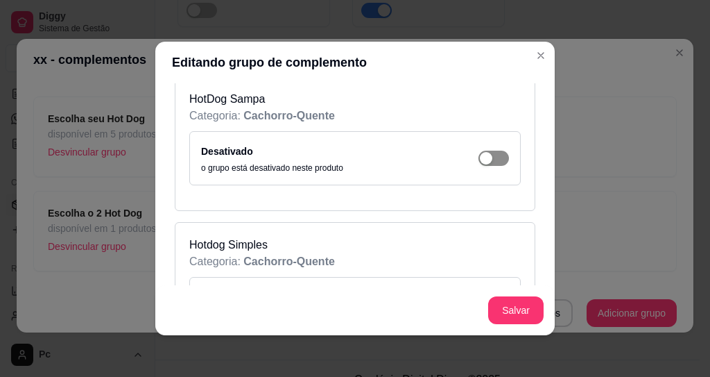
click at [479, 160] on span "button" at bounding box center [494, 158] width 31 height 15
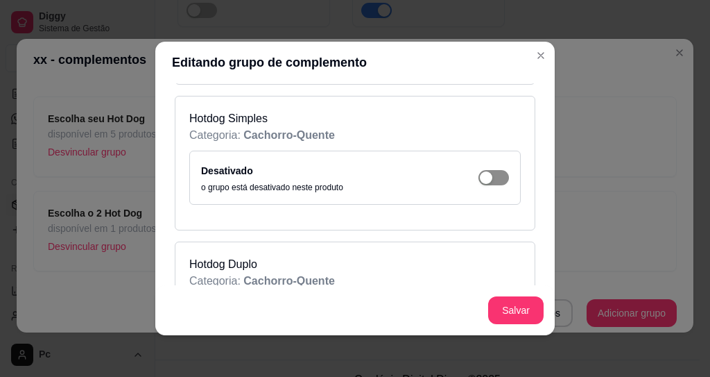
scroll to position [832, 0]
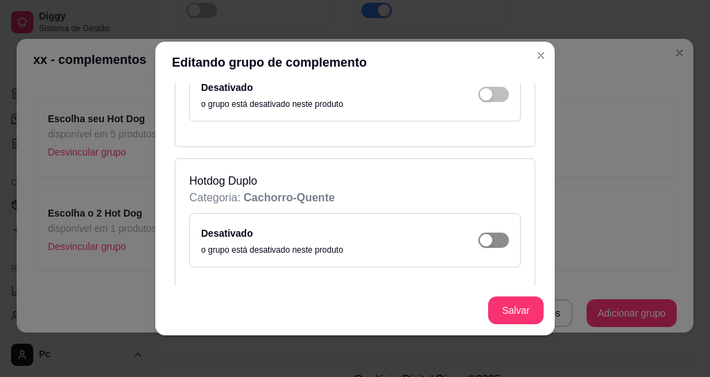
click at [480, 239] on div "button" at bounding box center [486, 240] width 12 height 12
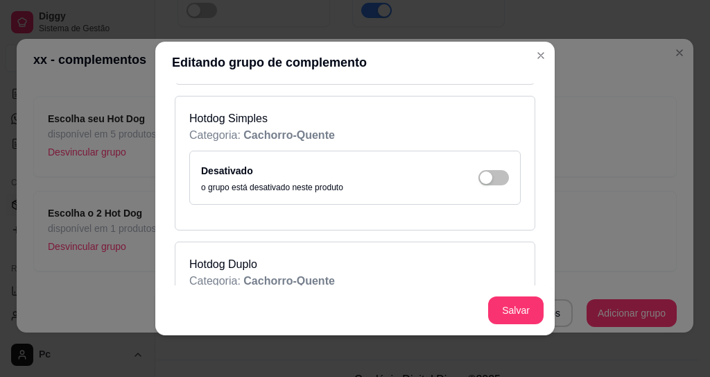
scroll to position [666, 0]
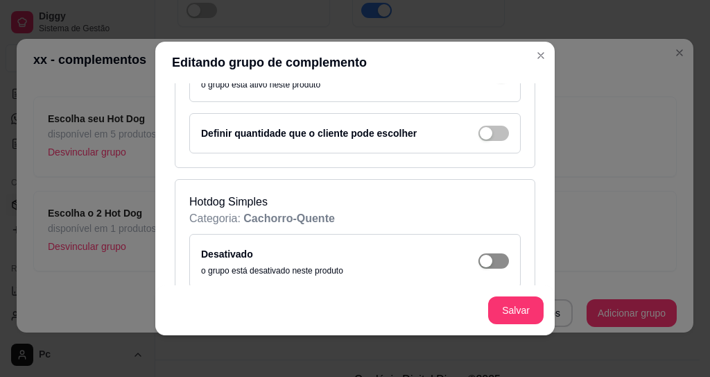
click at [480, 259] on span "button" at bounding box center [494, 260] width 31 height 15
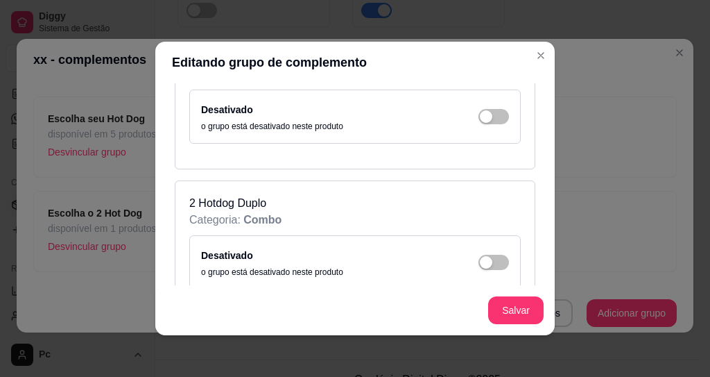
scroll to position [499, 0]
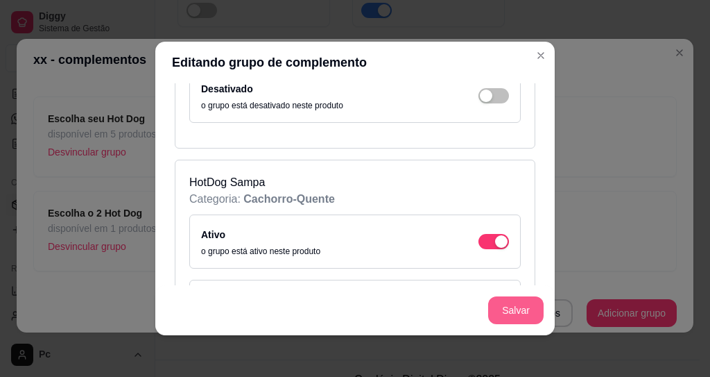
click at [497, 313] on button "Salvar" at bounding box center [515, 310] width 55 height 28
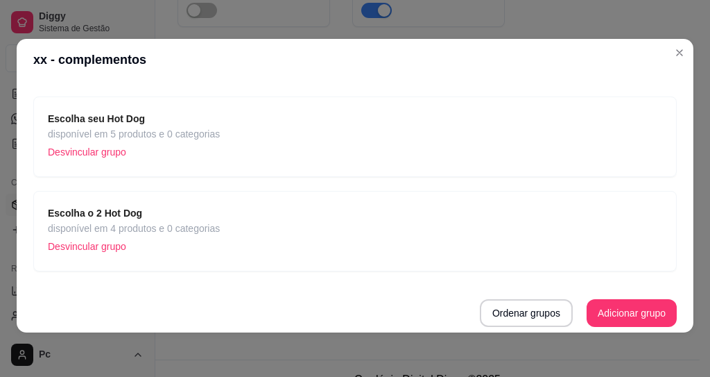
click at [156, 132] on span "disponível em 5 produtos e 0 categorias" at bounding box center [134, 133] width 172 height 15
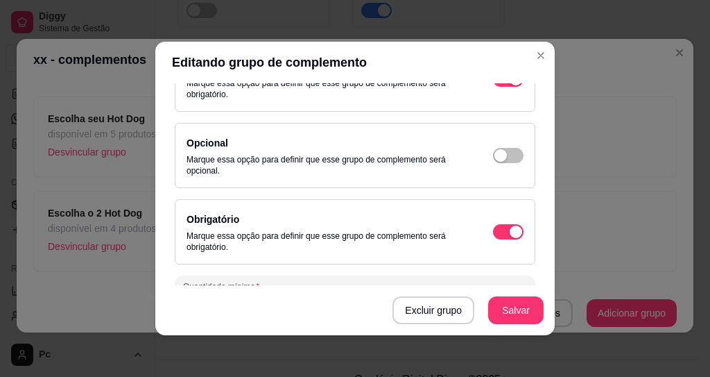
scroll to position [0, 0]
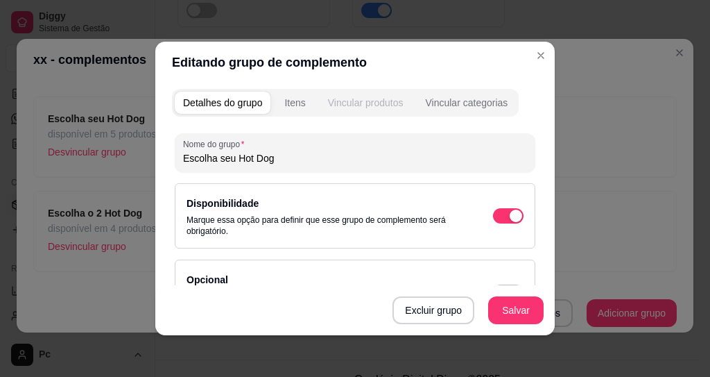
click at [366, 104] on div "Vincular produtos" at bounding box center [366, 103] width 76 height 14
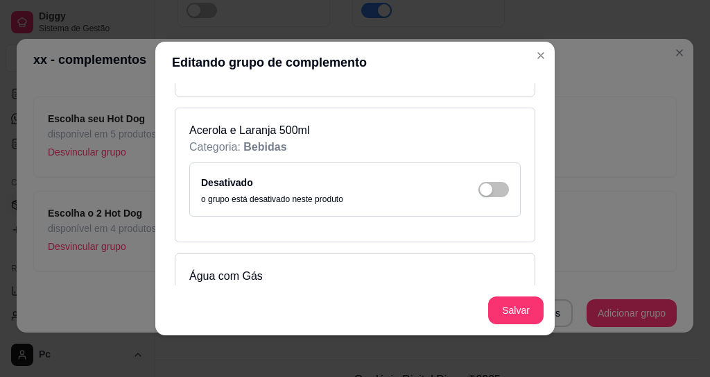
scroll to position [2414, 0]
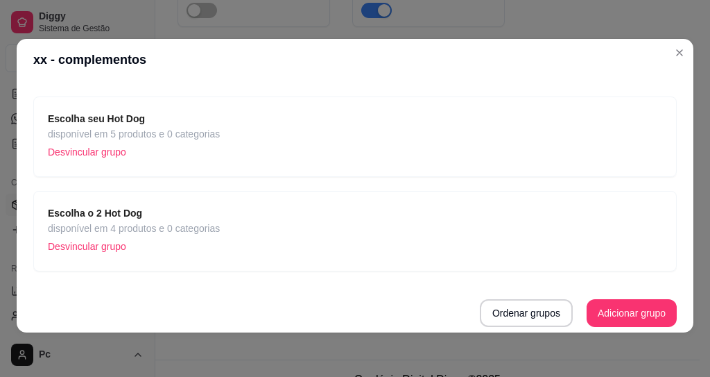
click at [260, 217] on div "Escolha o 2 Hot Dog disponível em 4 produtos e 0 categorias Desvincular grupo" at bounding box center [355, 230] width 615 height 51
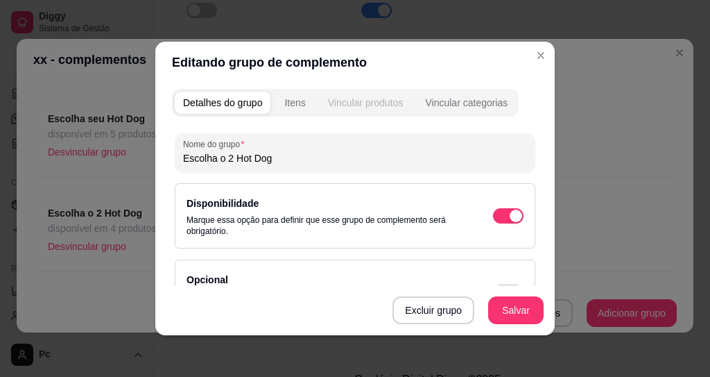
click at [389, 98] on div "Vincular produtos" at bounding box center [366, 103] width 76 height 14
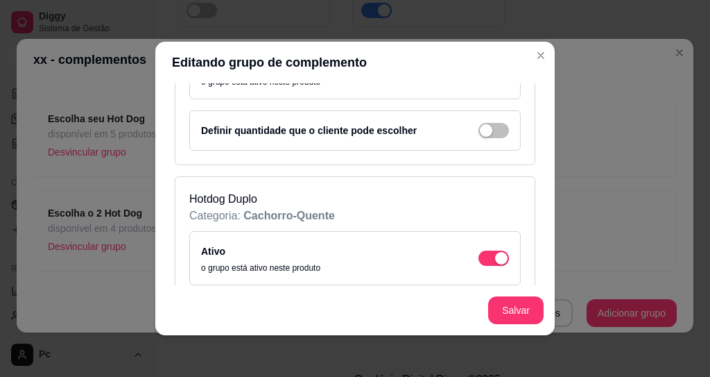
scroll to position [873, 0]
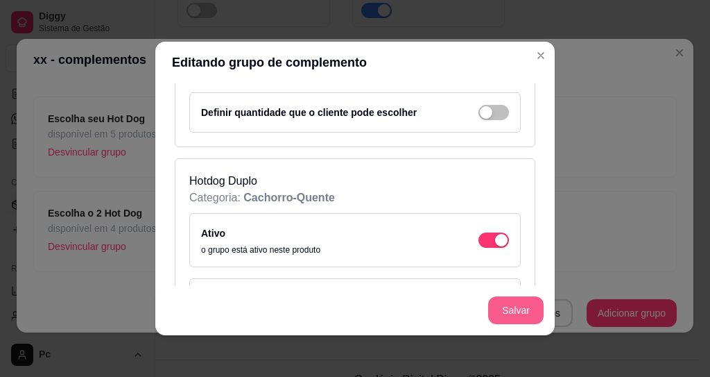
click at [518, 302] on button "Salvar" at bounding box center [515, 310] width 55 height 28
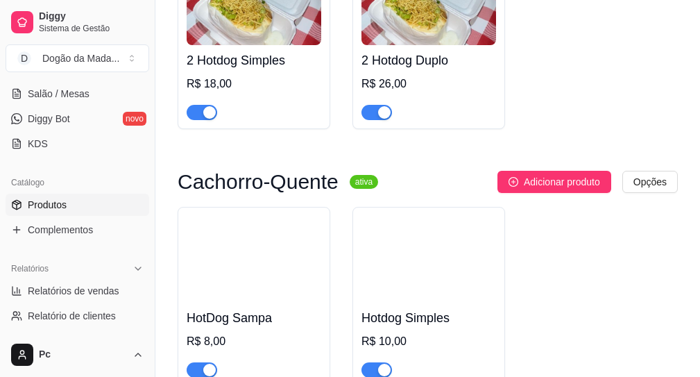
scroll to position [744, 0]
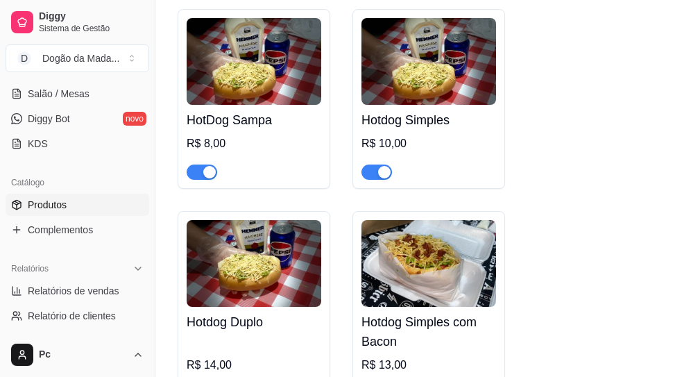
click at [65, 205] on span "Produtos" at bounding box center [47, 205] width 39 height 14
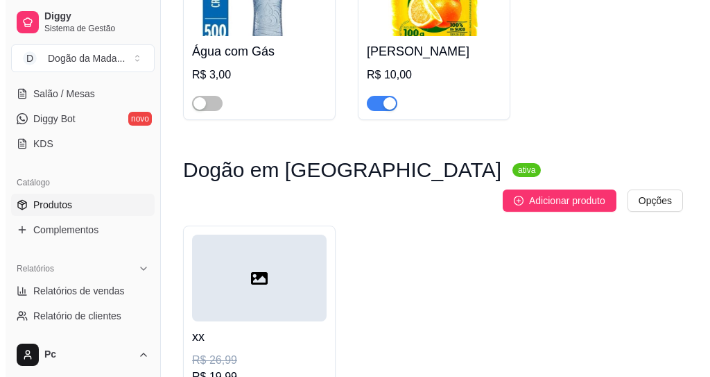
scroll to position [2250, 0]
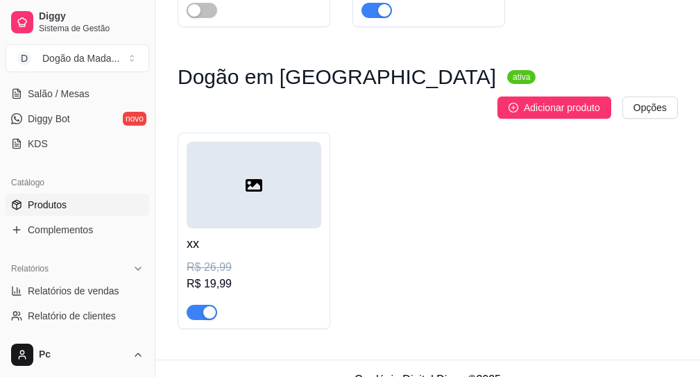
click at [260, 234] on h4 "xx" at bounding box center [254, 243] width 135 height 19
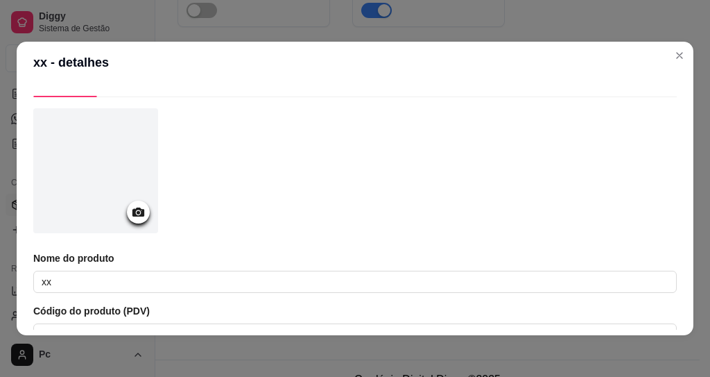
scroll to position [0, 0]
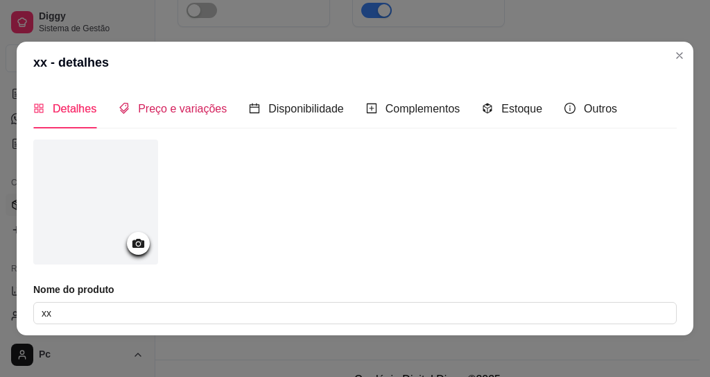
click at [194, 100] on div "Preço e variações" at bounding box center [173, 108] width 108 height 17
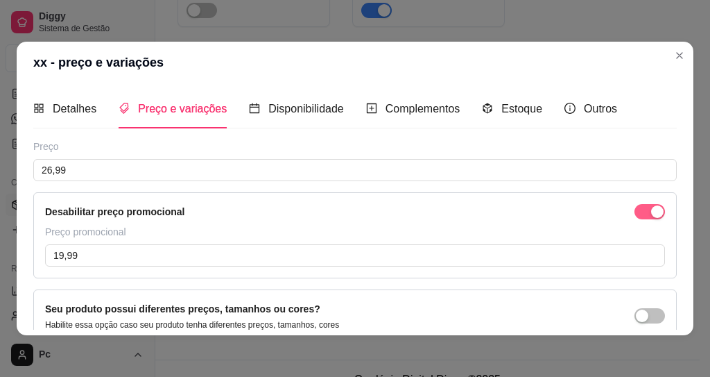
click at [635, 208] on button "button" at bounding box center [650, 211] width 31 height 15
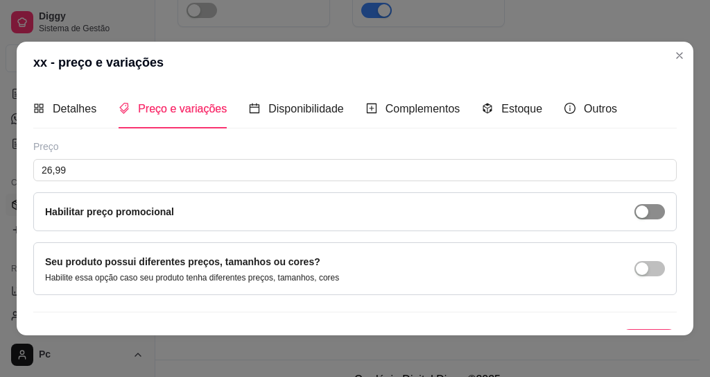
click at [635, 210] on span "button" at bounding box center [650, 211] width 31 height 15
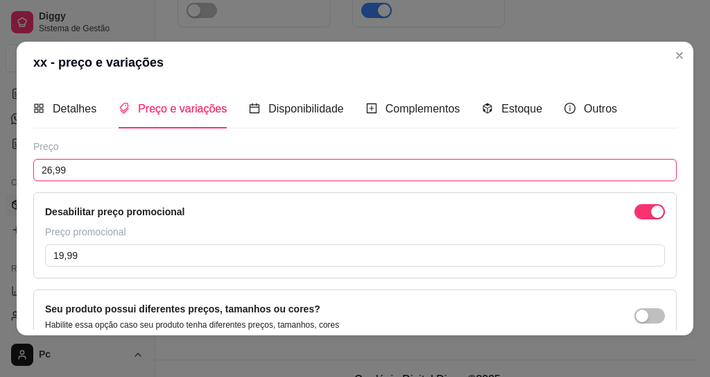
drag, startPoint x: 88, startPoint y: 173, endPoint x: 5, endPoint y: 163, distance: 83.9
click at [6, 164] on div "xx - preço e variações Detalhes Preço e variações Disponibilidade Complementos …" at bounding box center [355, 188] width 710 height 377
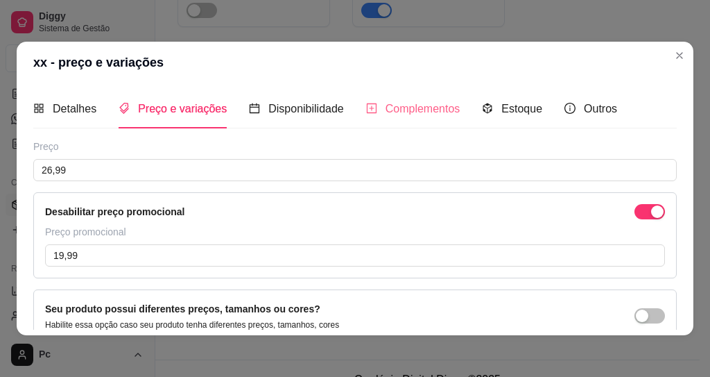
click at [400, 123] on div "Complementos" at bounding box center [413, 109] width 94 height 40
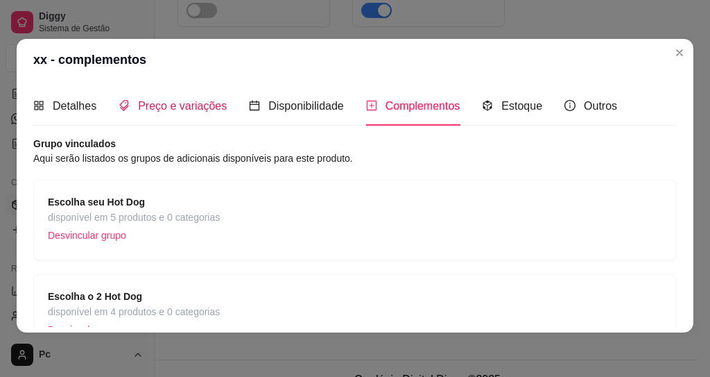
click at [156, 109] on span "Preço e variações" at bounding box center [182, 106] width 89 height 12
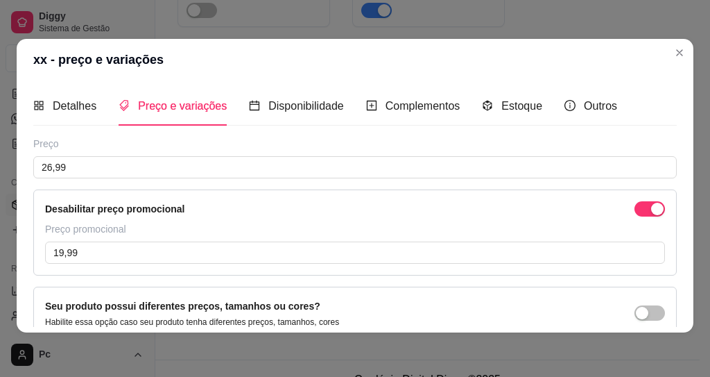
scroll to position [74, 0]
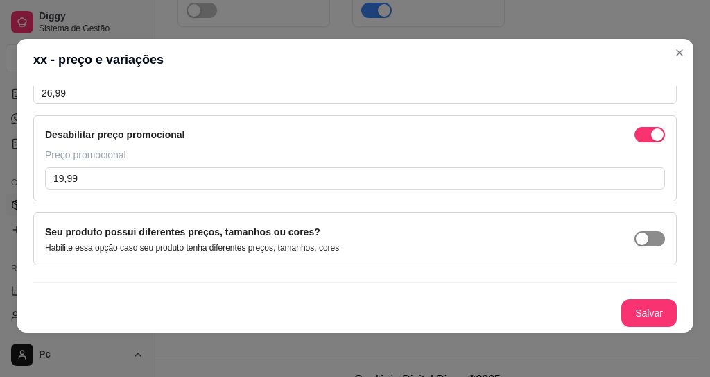
click at [636, 235] on div "button" at bounding box center [642, 238] width 12 height 12
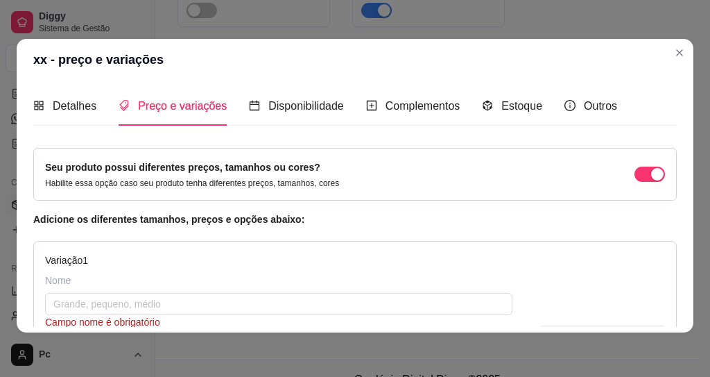
scroll to position [0, 0]
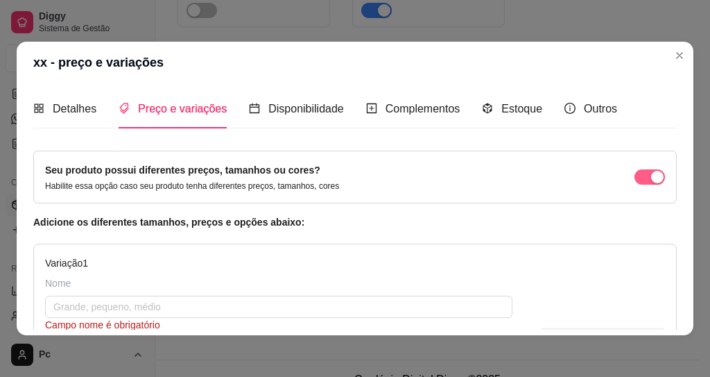
click at [635, 173] on span "button" at bounding box center [650, 176] width 31 height 15
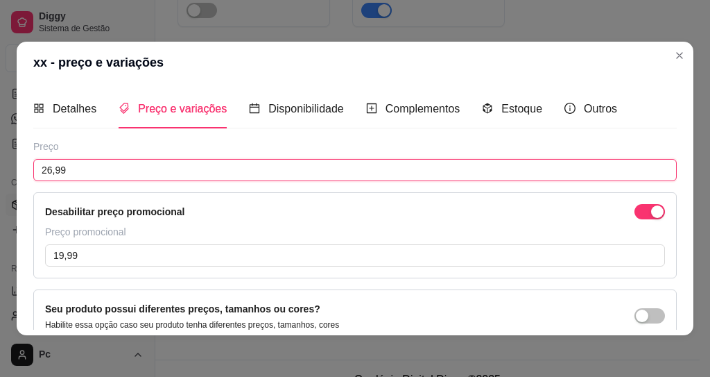
drag, startPoint x: 85, startPoint y: 171, endPoint x: 1, endPoint y: 160, distance: 84.7
click at [1, 160] on div "xx - preço e variações Detalhes Preço e variações Disponibilidade Complementos …" at bounding box center [355, 188] width 710 height 377
type input "26,00"
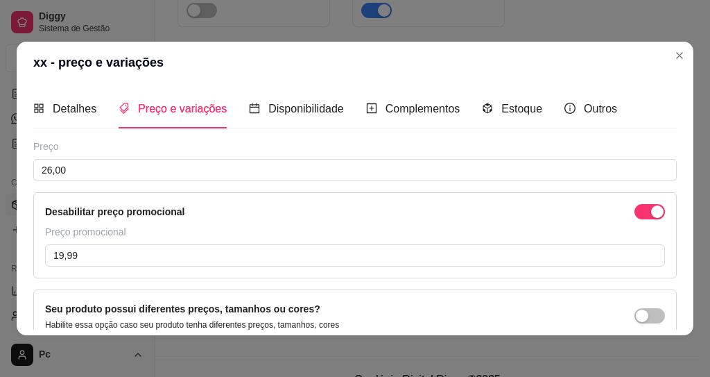
click at [131, 140] on div "Preço" at bounding box center [355, 146] width 644 height 14
click at [79, 110] on span "Detalhes" at bounding box center [75, 109] width 44 height 12
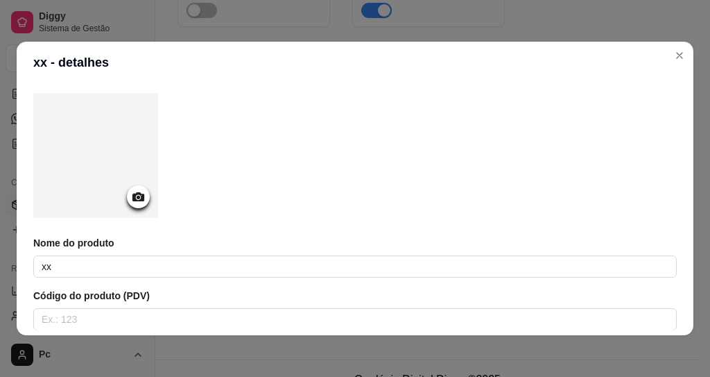
scroll to position [83, 0]
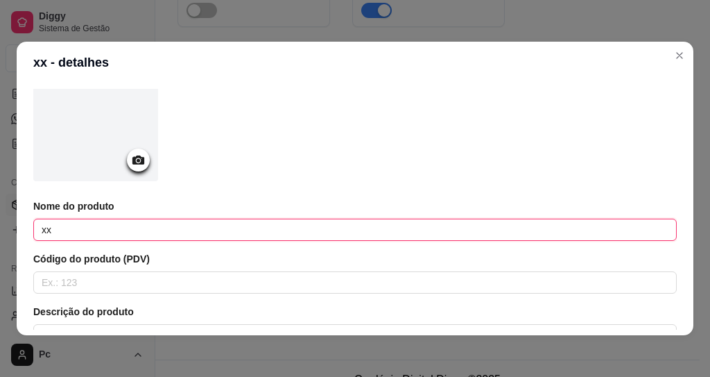
drag, startPoint x: 97, startPoint y: 228, endPoint x: 31, endPoint y: 223, distance: 66.1
click at [33, 225] on input "xx" at bounding box center [355, 229] width 644 height 22
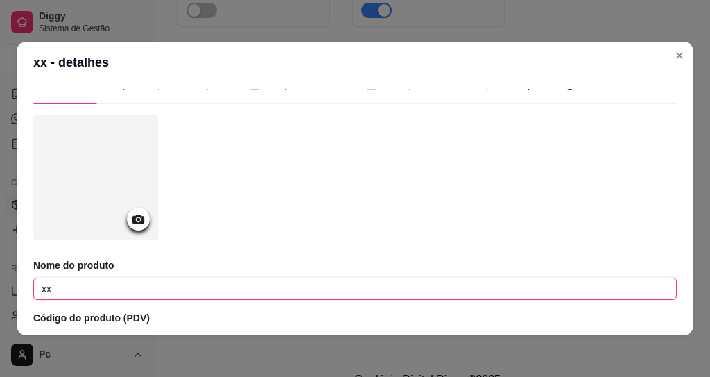
scroll to position [0, 0]
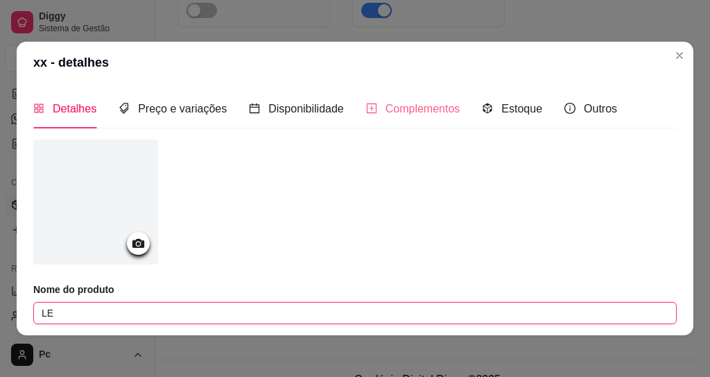
type input "L"
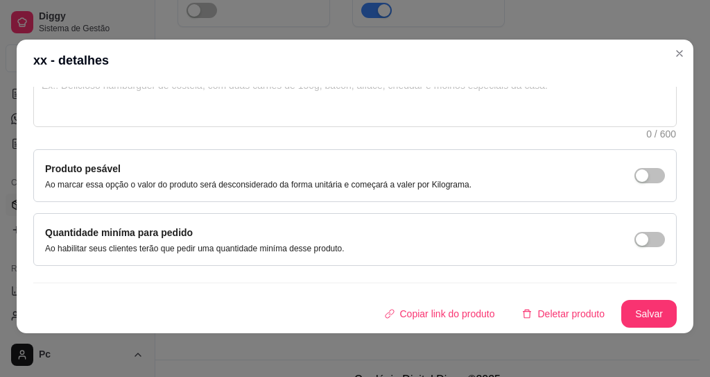
scroll to position [3, 0]
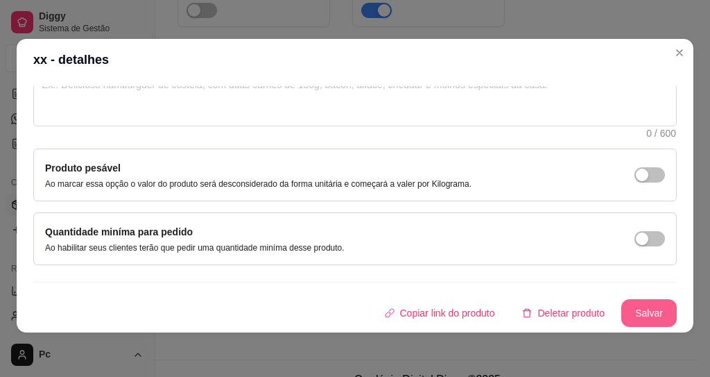
type input "Desconto no segundo Hot Dog"
click at [621, 314] on button "Salvar" at bounding box center [648, 313] width 55 height 28
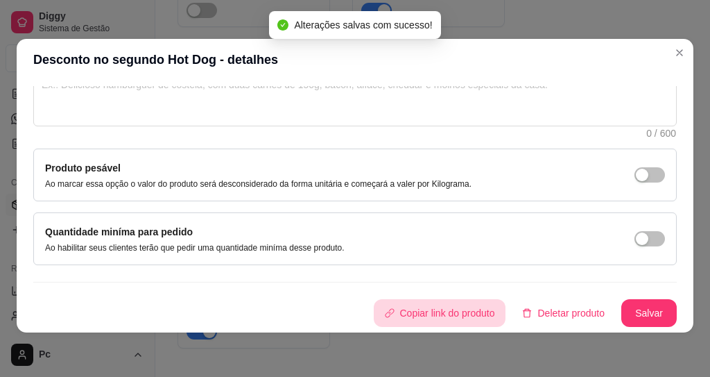
click at [418, 315] on button "Copiar link do produto" at bounding box center [440, 313] width 132 height 28
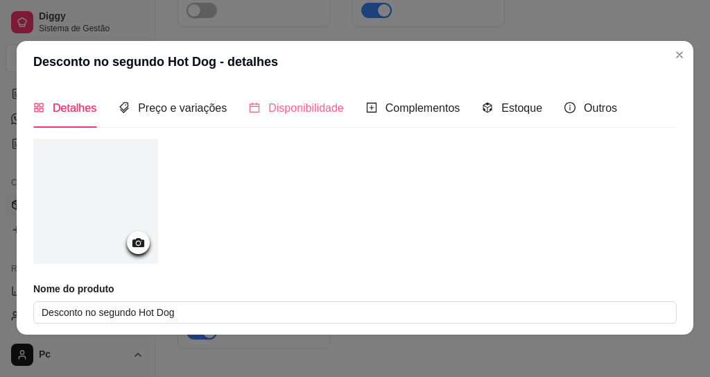
scroll to position [0, 0]
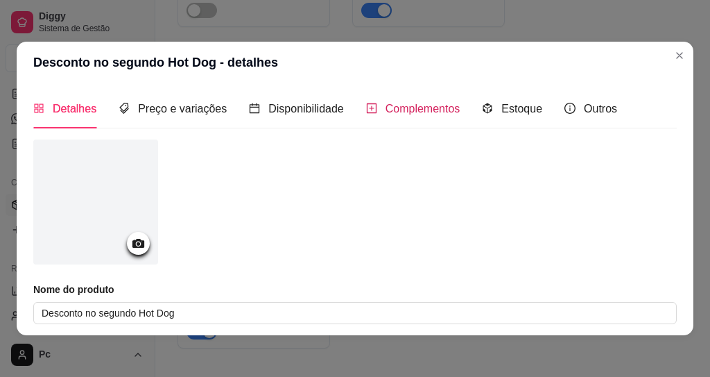
click at [404, 117] on div "Complementos" at bounding box center [413, 108] width 94 height 17
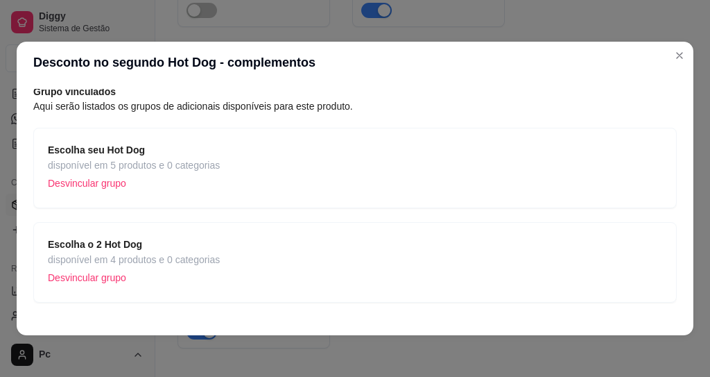
scroll to position [83, 0]
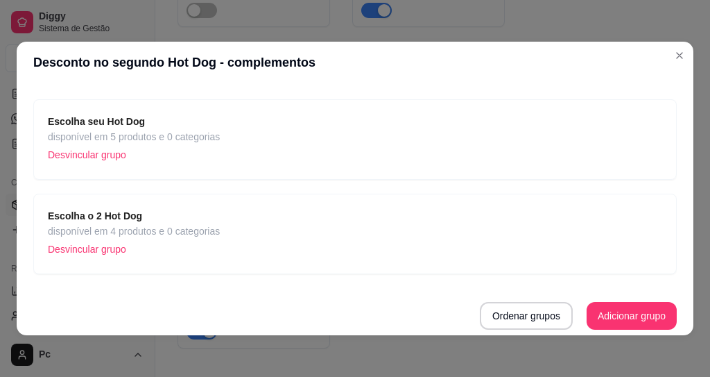
click at [171, 126] on span "Escolha seu Hot Dog" at bounding box center [134, 121] width 172 height 15
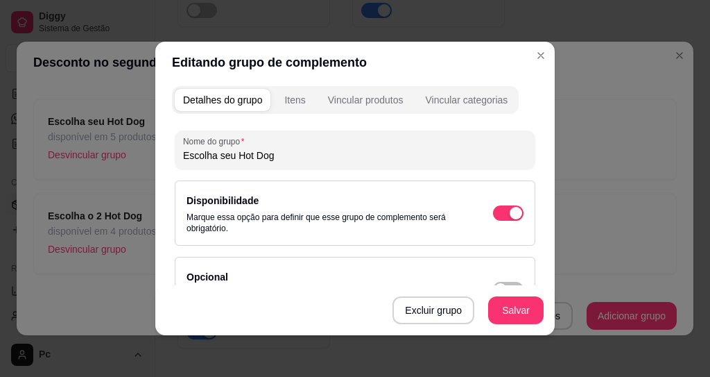
scroll to position [0, 0]
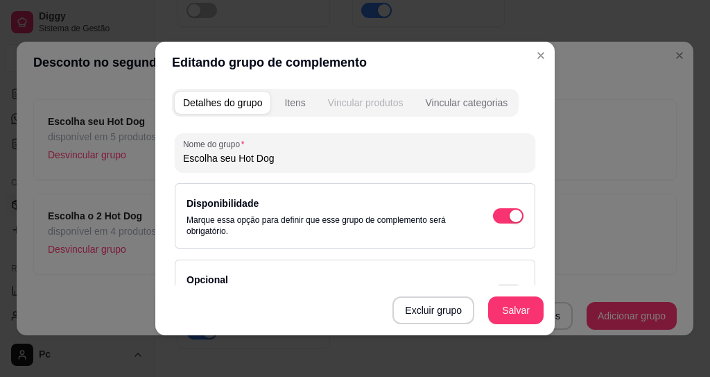
click at [367, 112] on button "Vincular produtos" at bounding box center [366, 103] width 92 height 22
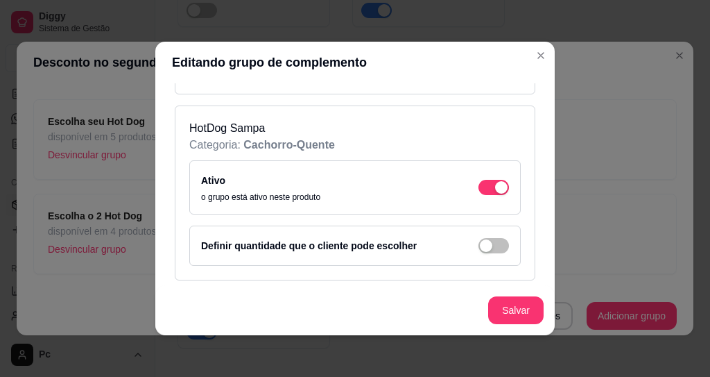
scroll to position [583, 0]
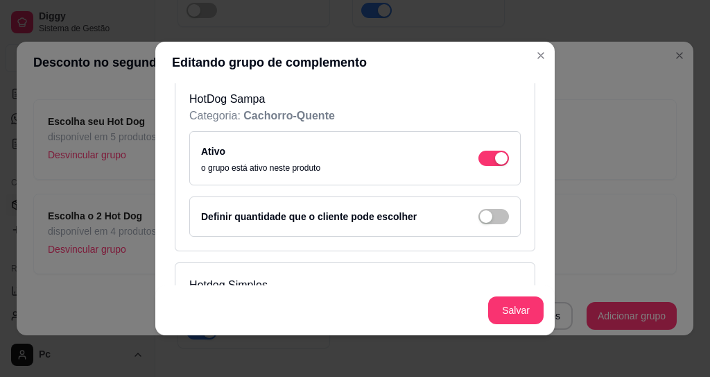
click at [212, 105] on p "HotDog Sampa" at bounding box center [355, 99] width 332 height 17
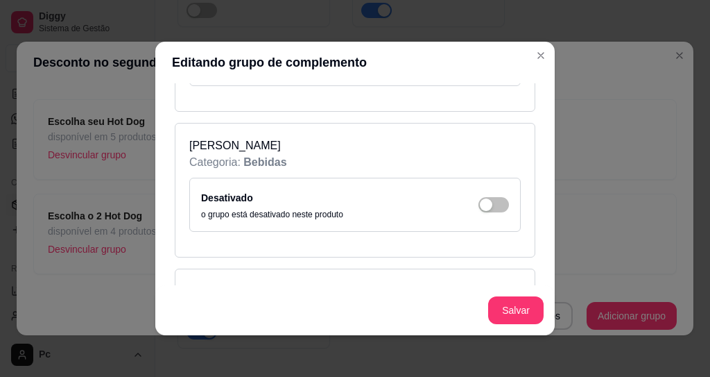
scroll to position [2717, 0]
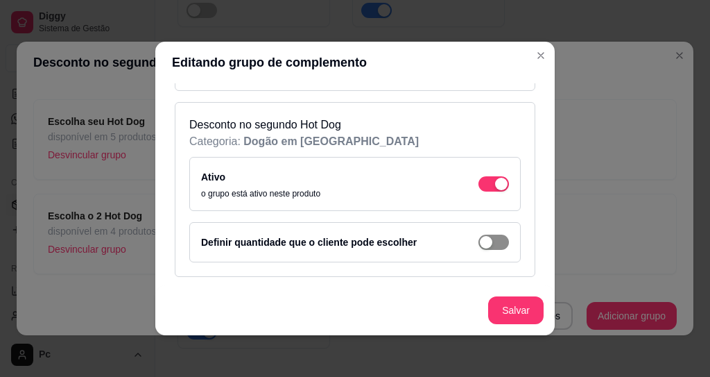
click at [479, 243] on span "button" at bounding box center [494, 241] width 31 height 15
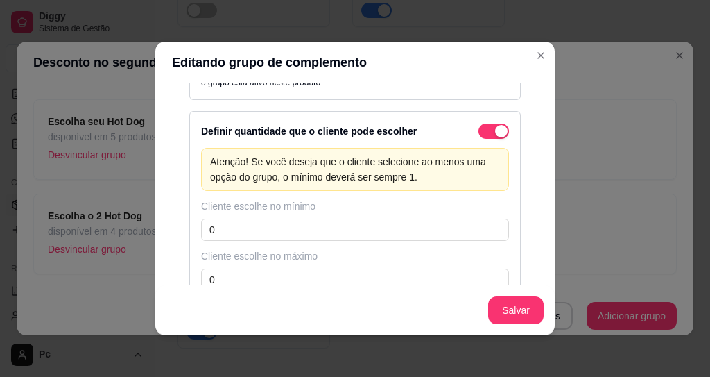
scroll to position [2868, 0]
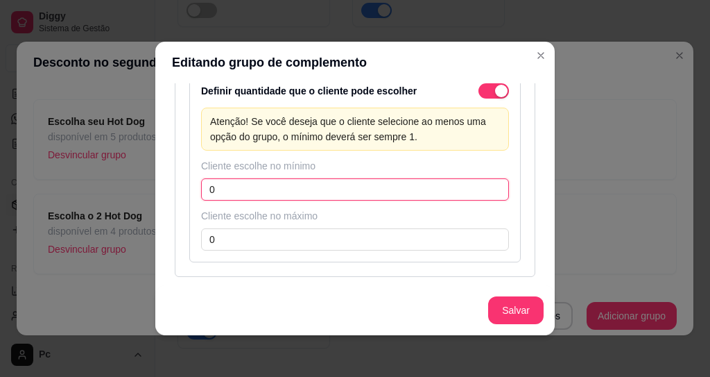
click at [263, 190] on input "0" at bounding box center [355, 189] width 308 height 22
type input "1"
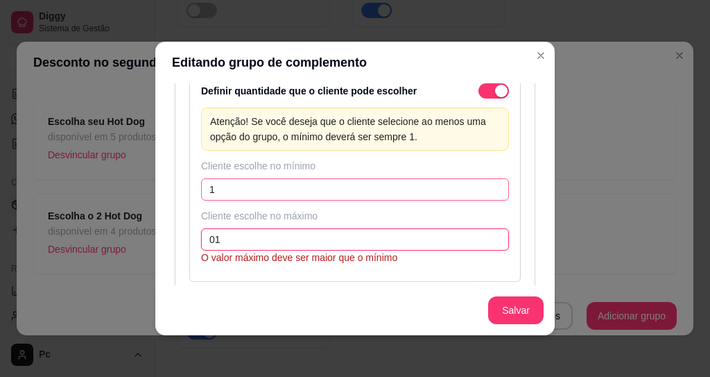
type input "01"
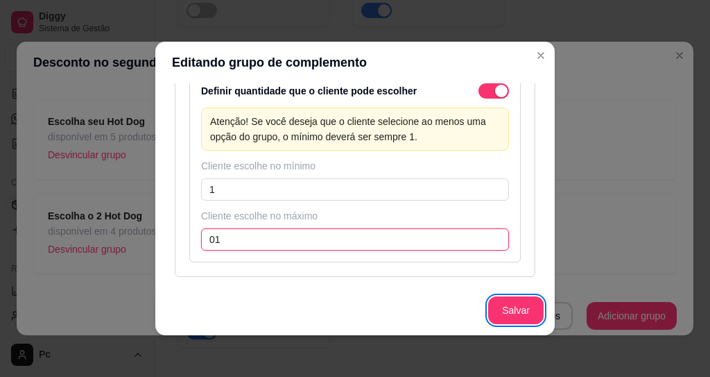
click at [180, 241] on div "Desconto no segundo Hot Dog Categoria: Dogão em Dobro Ativo o grupo está ativo …" at bounding box center [355, 114] width 361 height 326
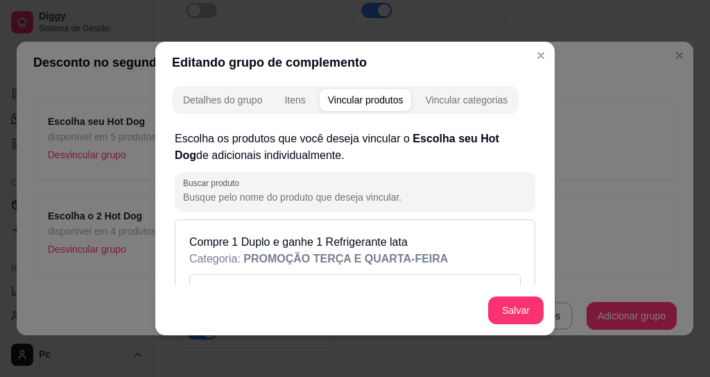
scroll to position [0, 0]
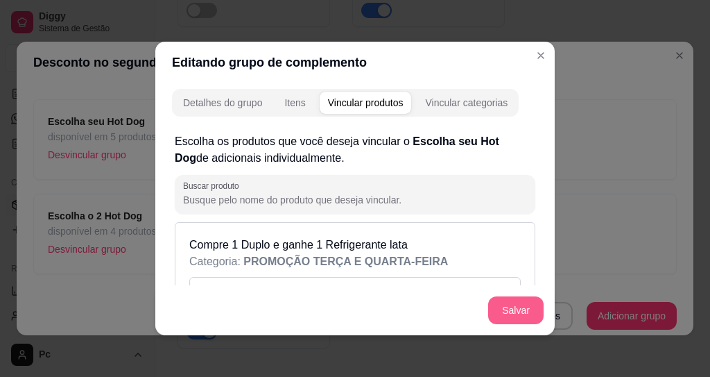
type input "1"
click at [514, 313] on button "Salvar" at bounding box center [515, 310] width 55 height 28
click at [346, 100] on div "Vincular produtos" at bounding box center [366, 103] width 76 height 14
click at [196, 98] on div "Detalhes do grupo" at bounding box center [222, 103] width 79 height 14
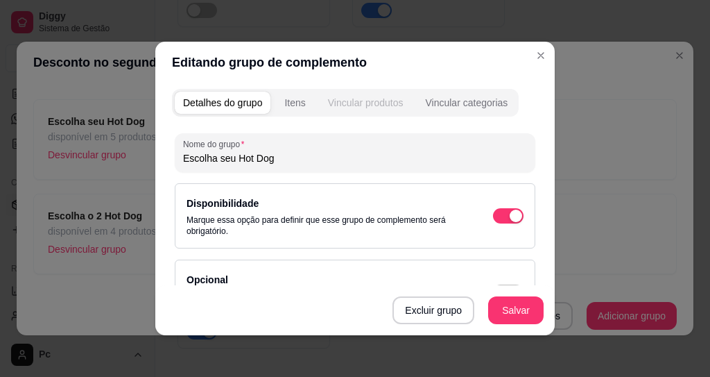
click at [397, 102] on div "Vincular produtos" at bounding box center [366, 103] width 76 height 14
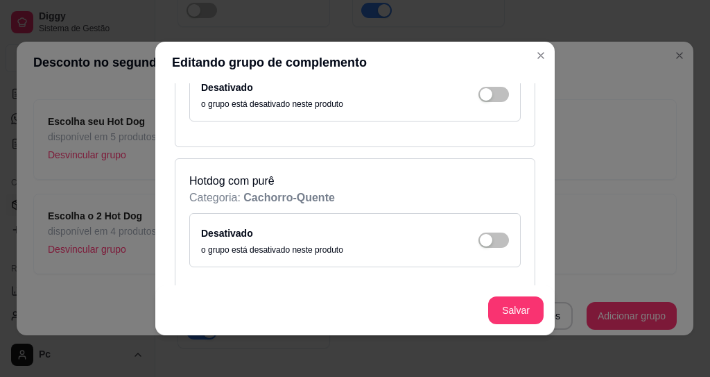
scroll to position [1415, 0]
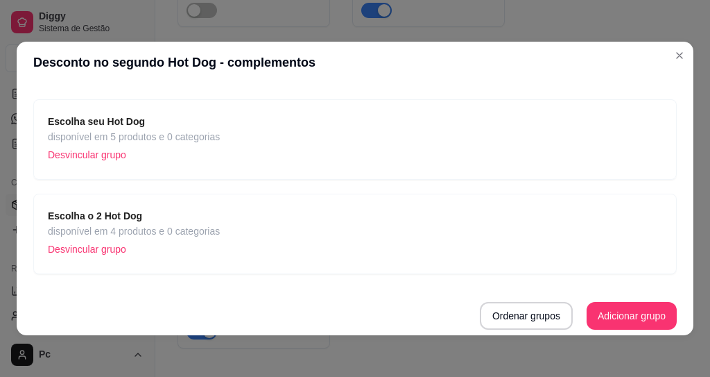
click at [144, 221] on span "Escolha o 2 Hot Dog" at bounding box center [134, 215] width 172 height 15
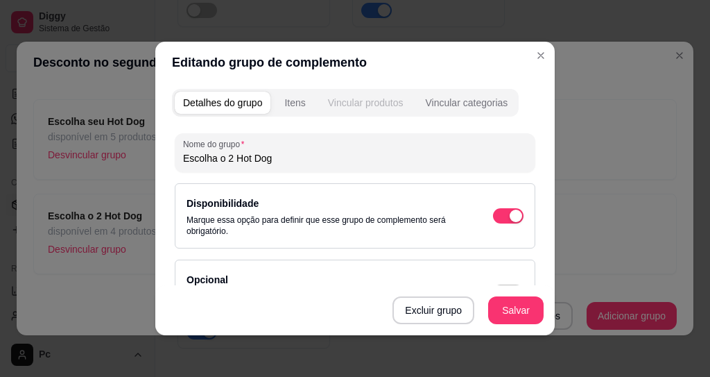
click at [336, 104] on div "Vincular produtos" at bounding box center [366, 103] width 76 height 14
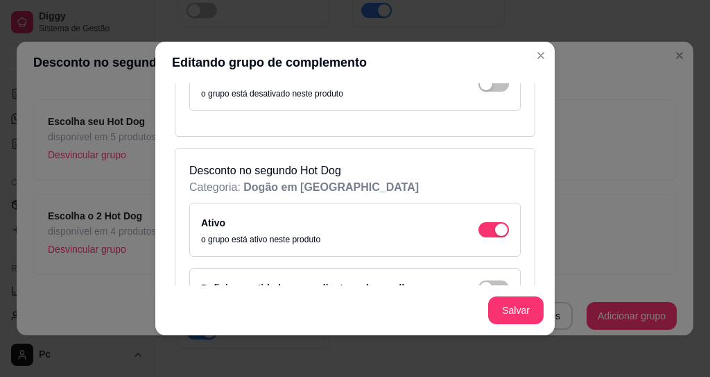
scroll to position [2717, 0]
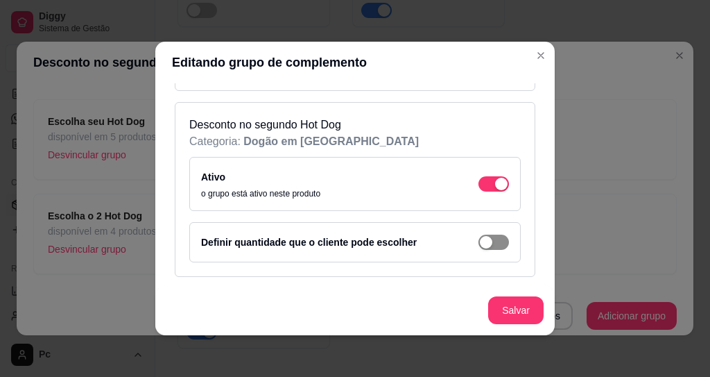
click at [486, 238] on span "button" at bounding box center [494, 241] width 31 height 15
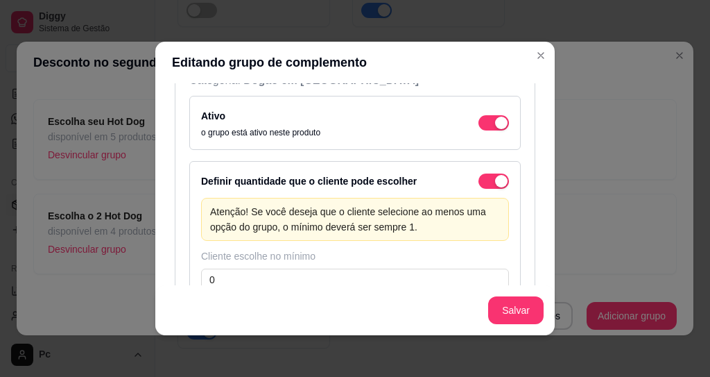
scroll to position [2868, 0]
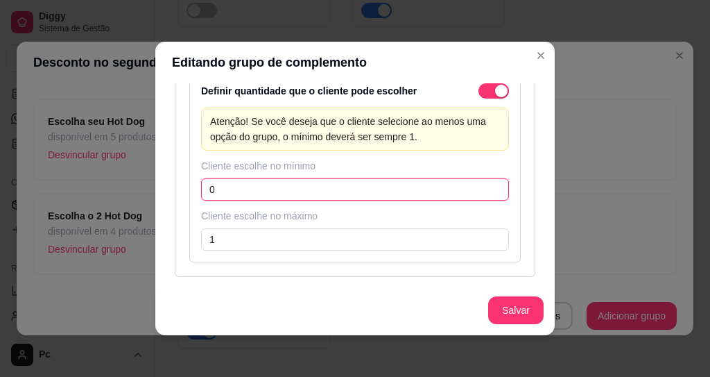
drag, startPoint x: 221, startPoint y: 189, endPoint x: 162, endPoint y: 185, distance: 59.8
click at [178, 189] on div "Desconto no segundo Hot Dog Categoria: Dogão em Dobro Ativo o grupo está ativo …" at bounding box center [355, 114] width 361 height 326
type input "1"
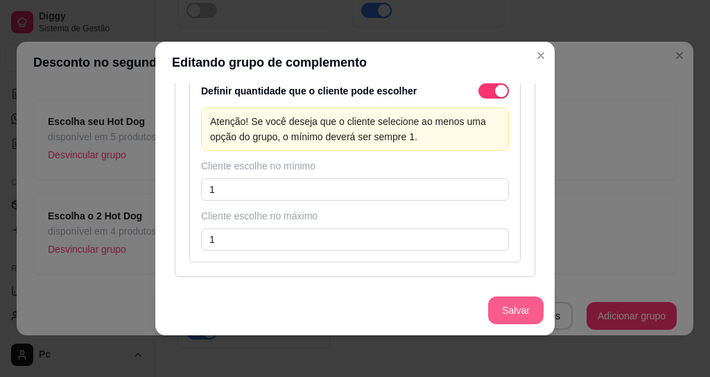
click at [496, 319] on button "Salvar" at bounding box center [515, 310] width 55 height 28
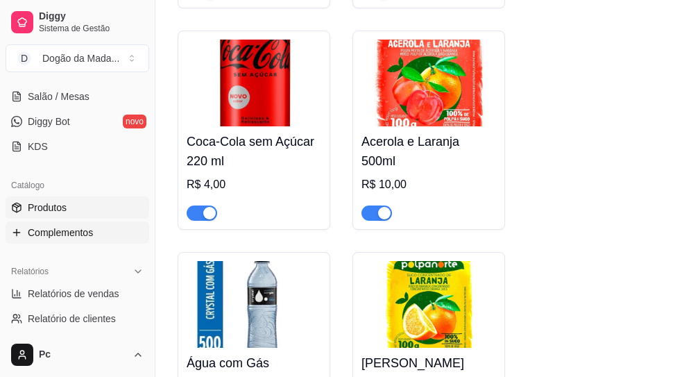
scroll to position [250, 0]
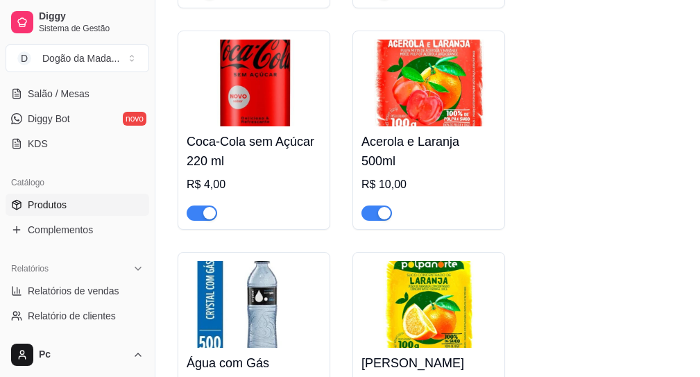
click at [40, 197] on link "Produtos" at bounding box center [78, 205] width 144 height 22
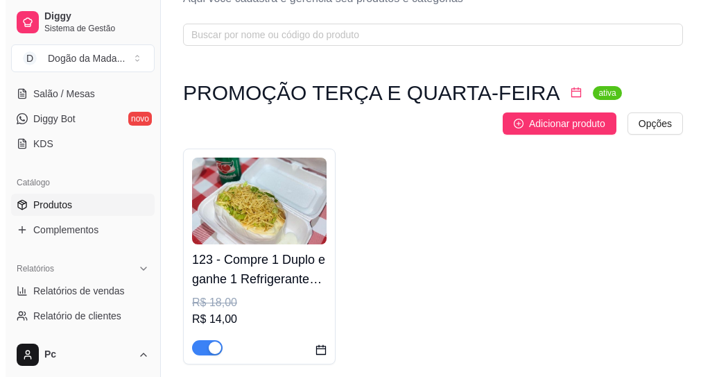
scroll to position [166, 0]
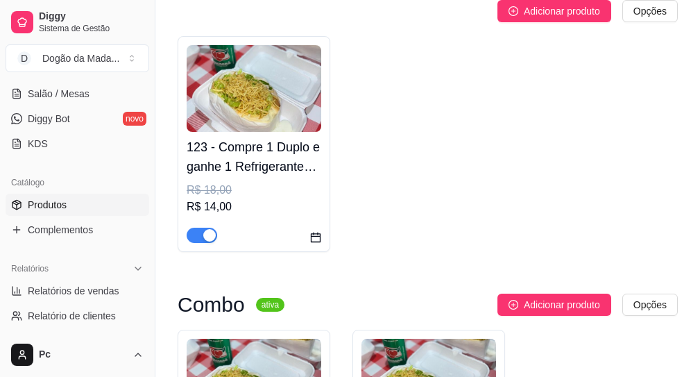
click at [250, 116] on img at bounding box center [254, 88] width 135 height 87
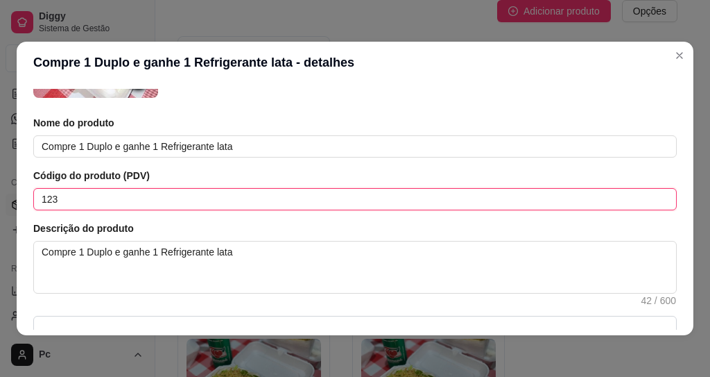
drag, startPoint x: 78, startPoint y: 207, endPoint x: 0, endPoint y: 210, distance: 78.5
click at [6, 208] on div "Compre 1 Duplo e ganhe 1 Refrigerante lata - detalhes Detalhes Preço e variaçõe…" at bounding box center [355, 188] width 710 height 377
type input "1"
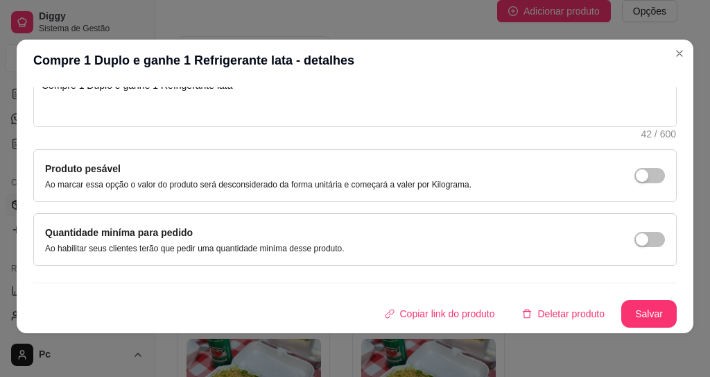
scroll to position [3, 0]
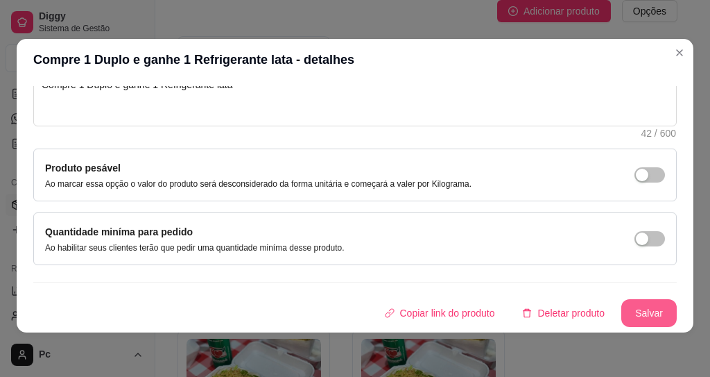
click at [621, 306] on button "Salvar" at bounding box center [648, 313] width 55 height 28
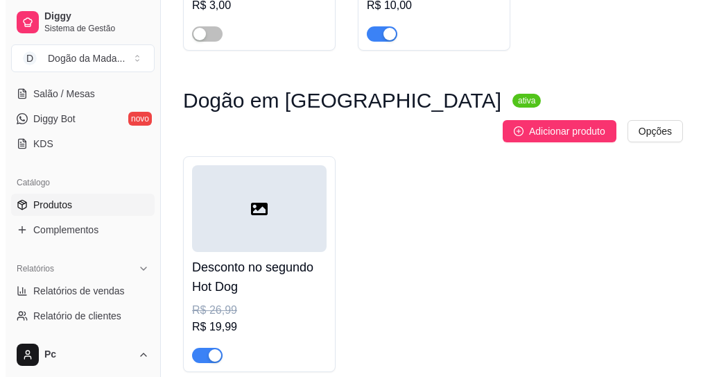
scroll to position [2270, 0]
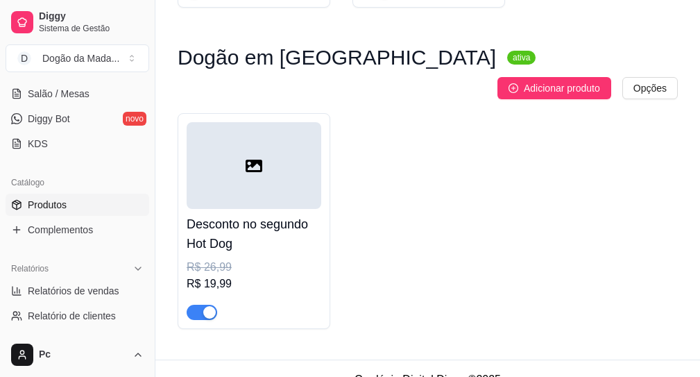
click at [223, 223] on h4 "Desconto no segundo Hot Dog" at bounding box center [254, 233] width 135 height 39
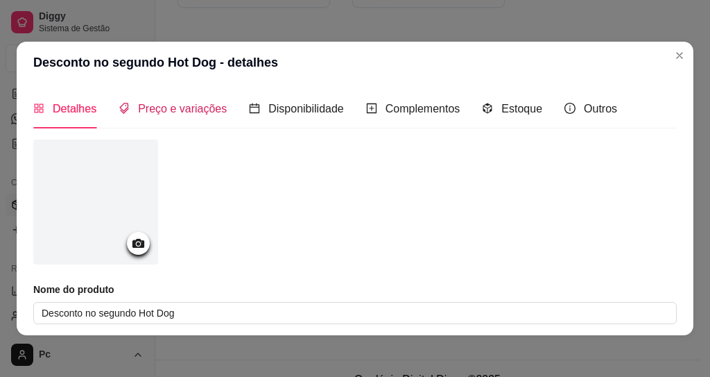
click at [152, 117] on div "Preço e variações" at bounding box center [173, 108] width 108 height 17
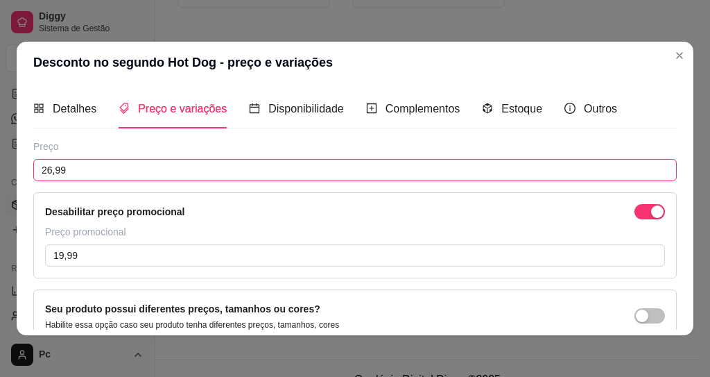
drag, startPoint x: 101, startPoint y: 175, endPoint x: 0, endPoint y: 174, distance: 101.3
click at [4, 176] on div "Desconto no segundo Hot Dog - preço e variações Detalhes Preço e variações Disp…" at bounding box center [355, 188] width 710 height 377
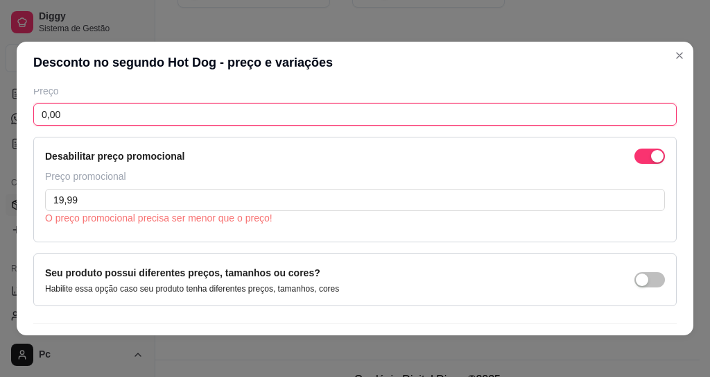
scroll to position [83, 0]
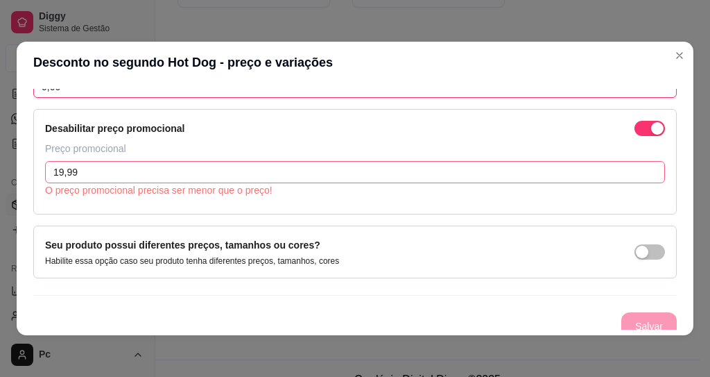
type input "0,00"
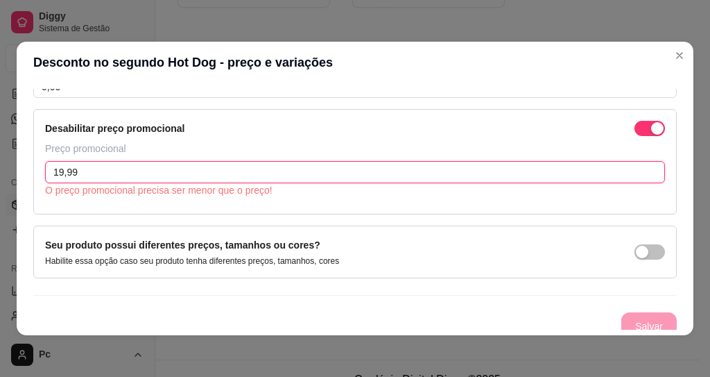
drag, startPoint x: 108, startPoint y: 169, endPoint x: 0, endPoint y: 164, distance: 108.3
click at [0, 164] on div "Desconto no segundo Hot Dog - preço e variações Detalhes Preço e variações Disp…" at bounding box center [355, 188] width 710 height 377
type input "0,00"
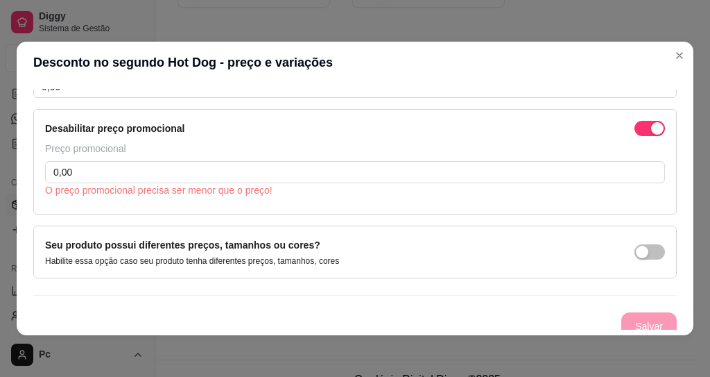
click at [130, 207] on div "Desabilitar preço promocional Preço promocional 0,00 O preço promocional precis…" at bounding box center [355, 161] width 644 height 105
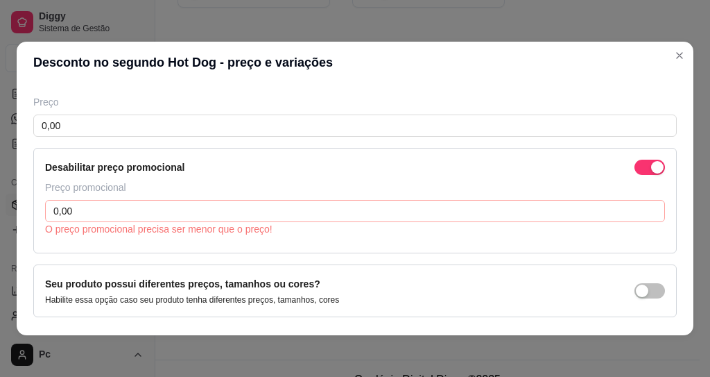
scroll to position [0, 0]
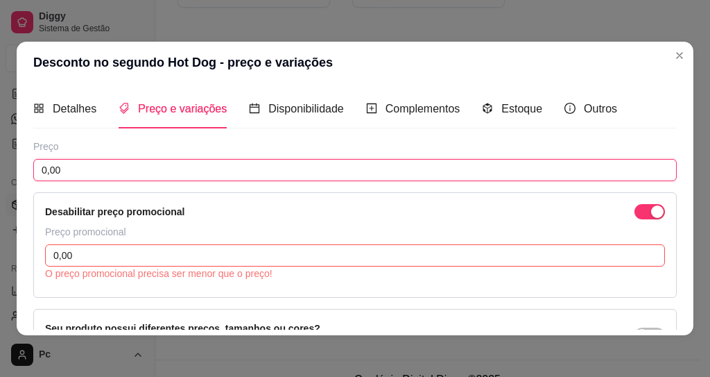
click at [108, 171] on input "0,00" at bounding box center [355, 170] width 644 height 22
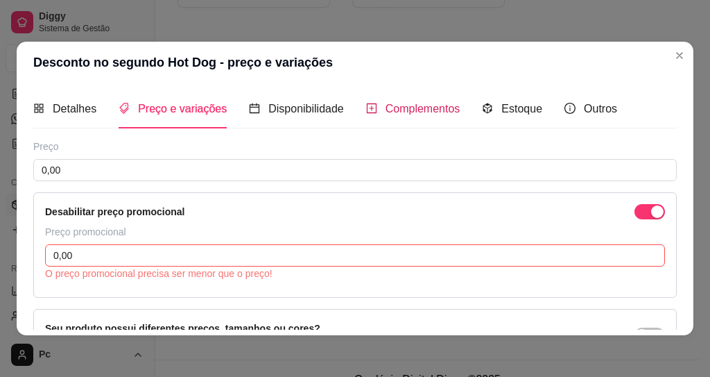
click at [422, 111] on span "Complementos" at bounding box center [423, 109] width 75 height 12
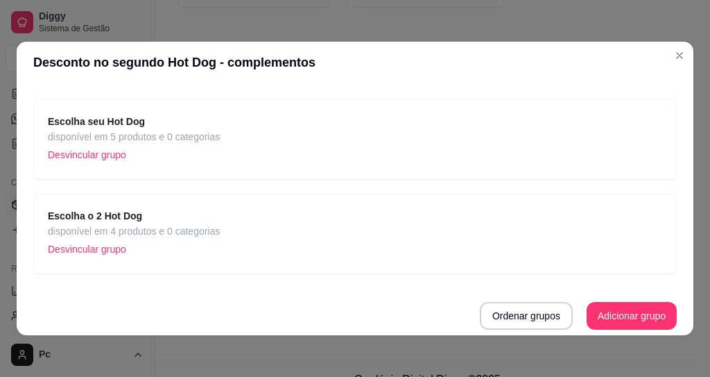
scroll to position [3, 0]
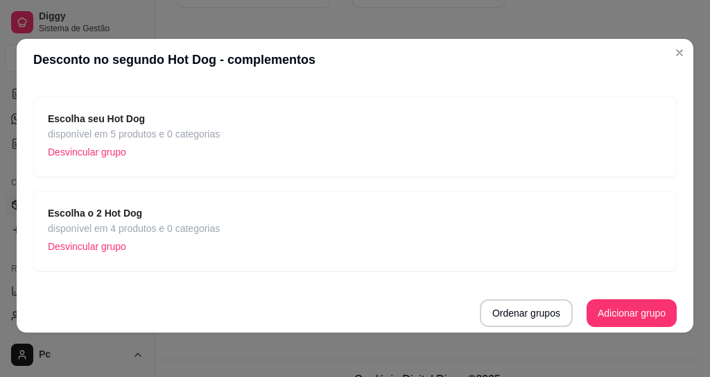
click at [221, 222] on div "Escolha o 2 Hot Dog disponível em 4 produtos e 0 categorias Desvincular grupo" at bounding box center [355, 230] width 615 height 51
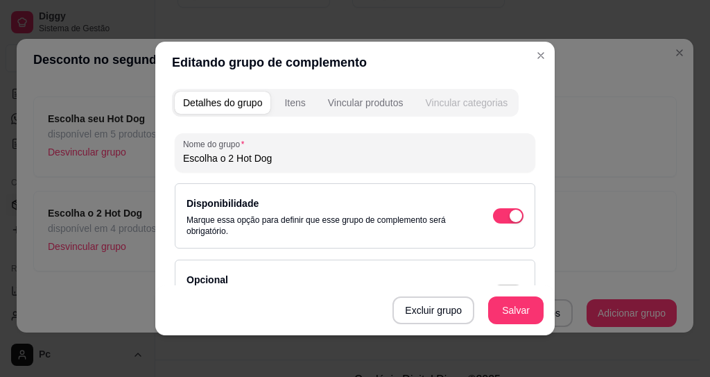
click at [419, 107] on button "Vincular categorias" at bounding box center [466, 103] width 99 height 22
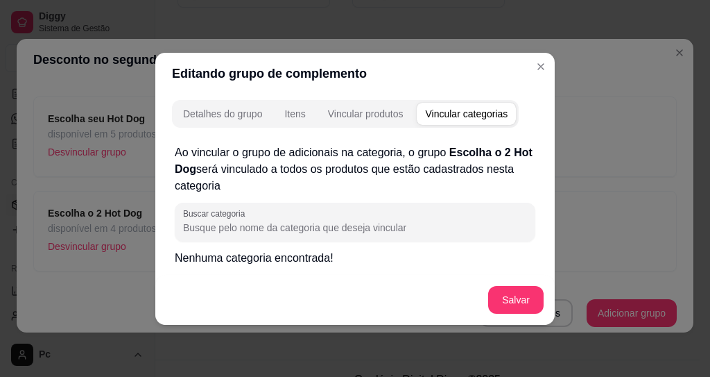
click at [237, 223] on input "Buscar categoria" at bounding box center [355, 228] width 344 height 14
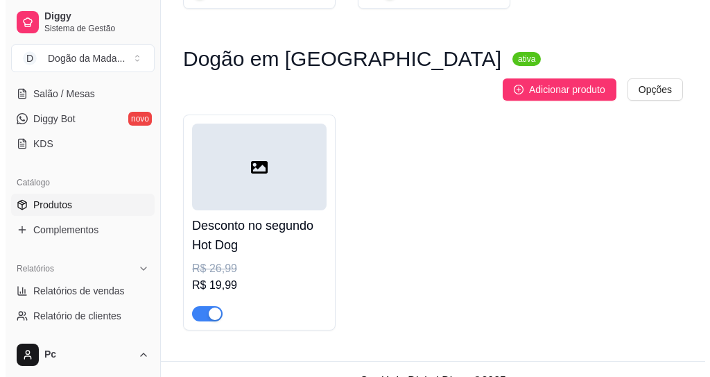
scroll to position [2270, 0]
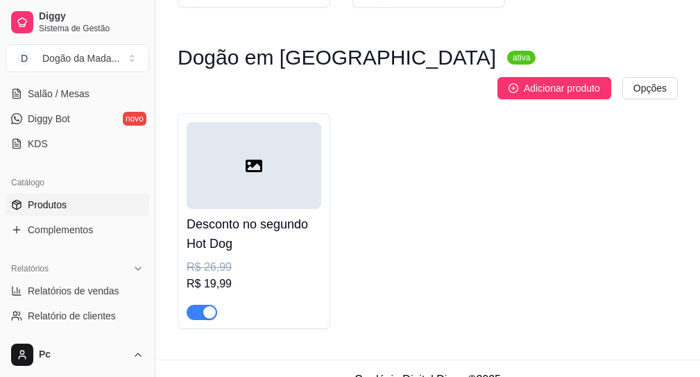
click at [261, 160] on icon at bounding box center [254, 166] width 17 height 12
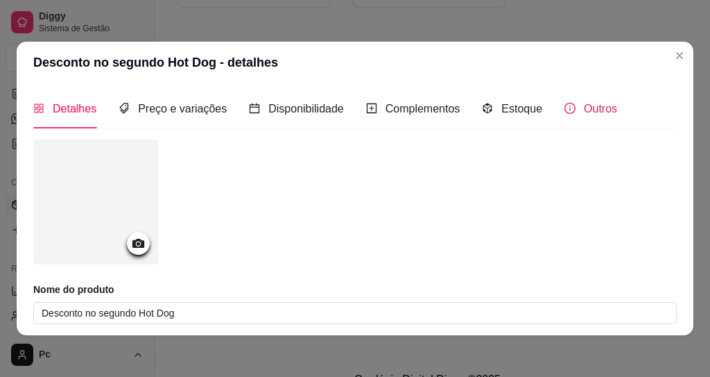
click at [585, 110] on span "Outros" at bounding box center [600, 109] width 33 height 12
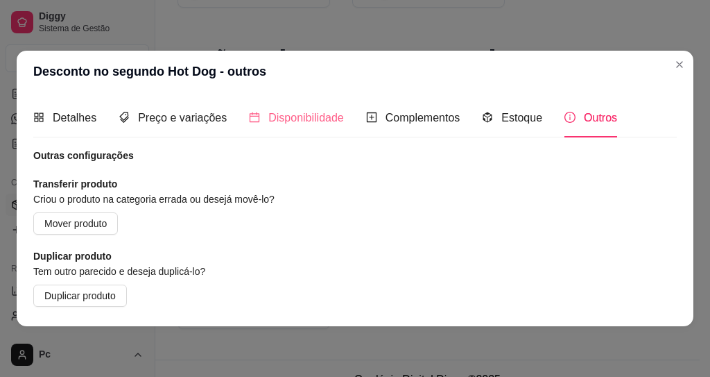
click at [298, 130] on div "Disponibilidade" at bounding box center [296, 118] width 95 height 40
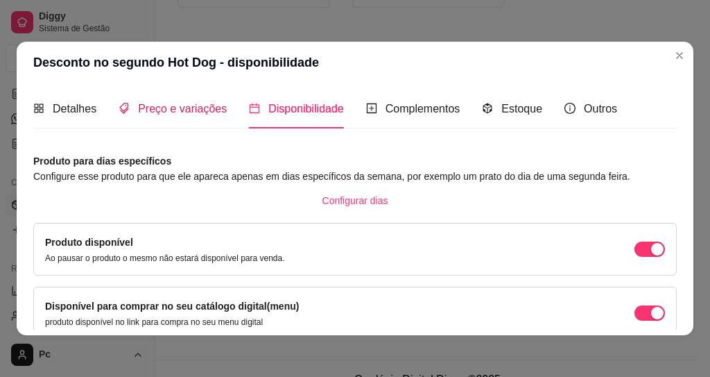
click at [188, 111] on span "Preço e variações" at bounding box center [182, 109] width 89 height 12
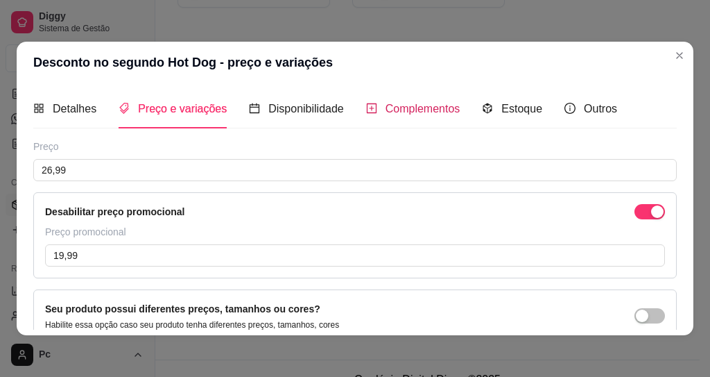
click at [427, 112] on span "Complementos" at bounding box center [423, 109] width 75 height 12
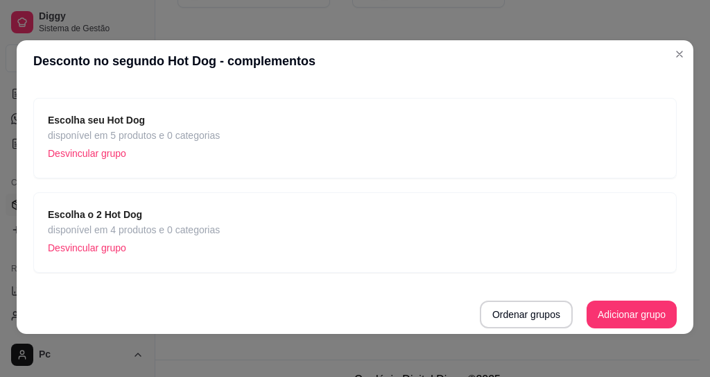
scroll to position [3, 0]
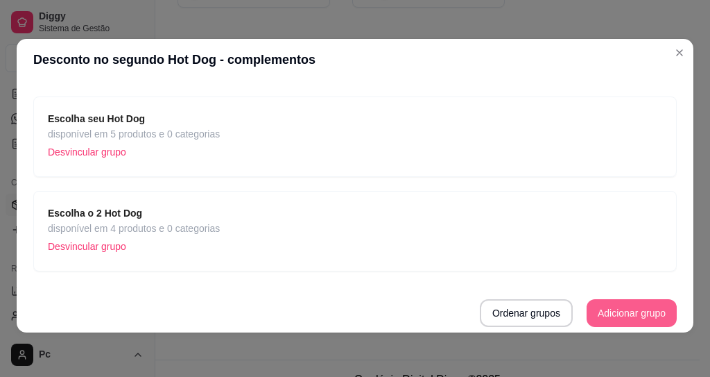
click at [603, 311] on button "Adicionar grupo" at bounding box center [632, 313] width 90 height 28
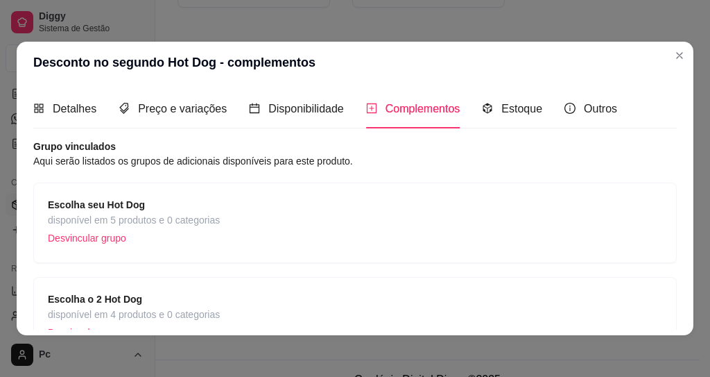
scroll to position [83, 0]
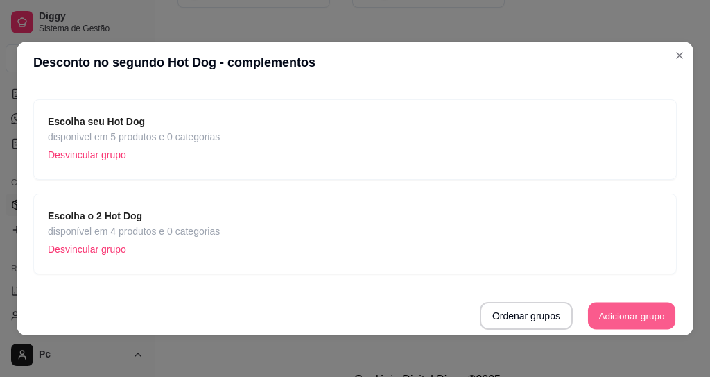
click at [599, 324] on button "Adicionar grupo" at bounding box center [631, 315] width 87 height 27
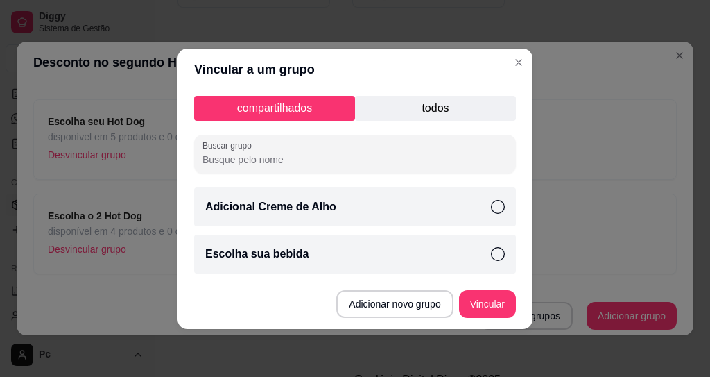
click at [417, 97] on p "todos" at bounding box center [435, 108] width 161 height 25
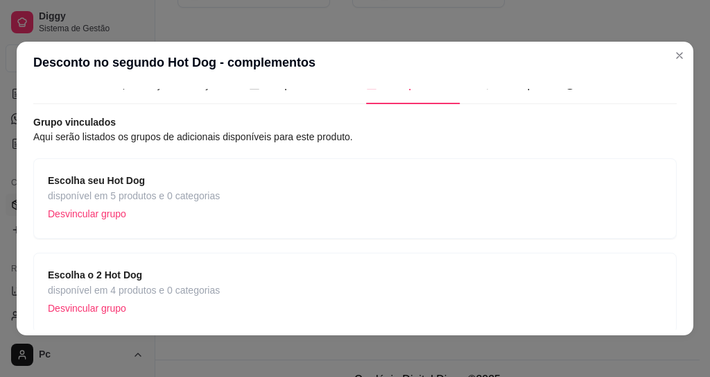
scroll to position [0, 0]
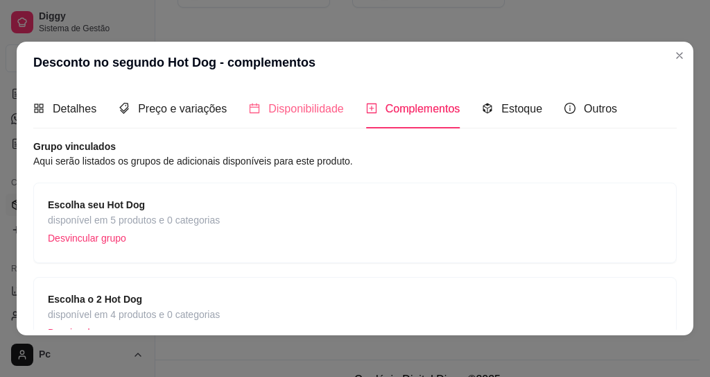
click at [298, 124] on div "Disponibilidade" at bounding box center [296, 109] width 95 height 40
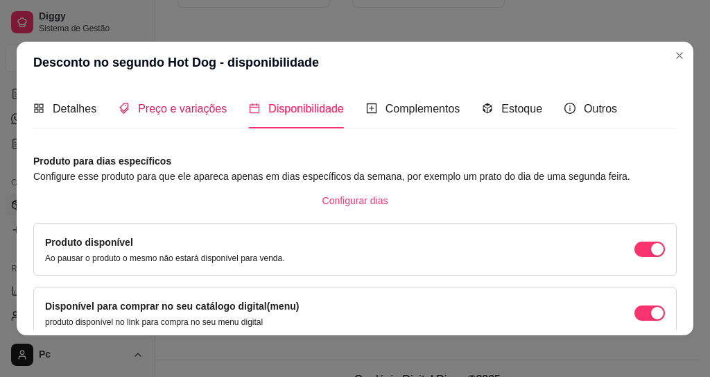
click at [185, 116] on div "Preço e variações" at bounding box center [173, 108] width 108 height 17
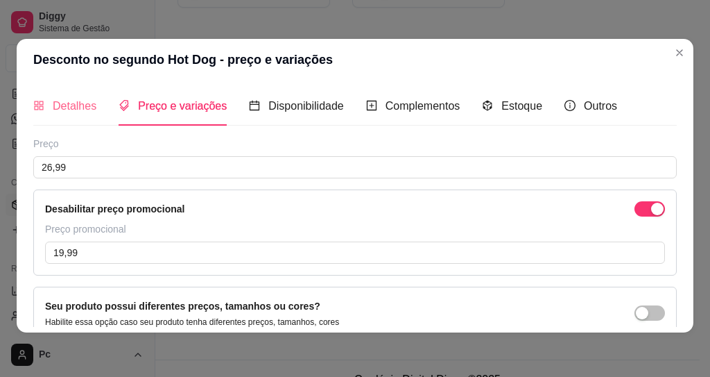
click at [75, 117] on div "Detalhes" at bounding box center [64, 106] width 63 height 40
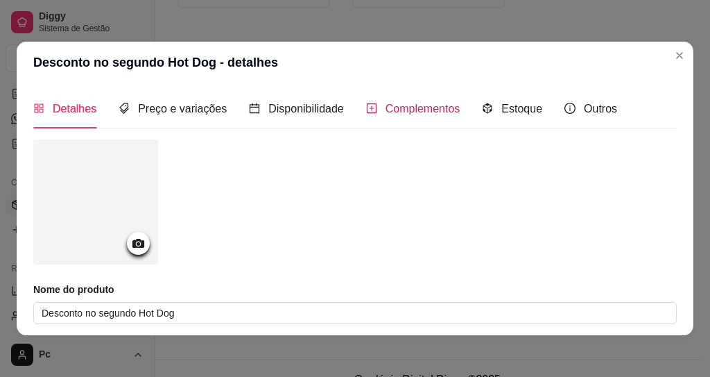
click at [437, 115] on div "Complementos" at bounding box center [413, 108] width 94 height 17
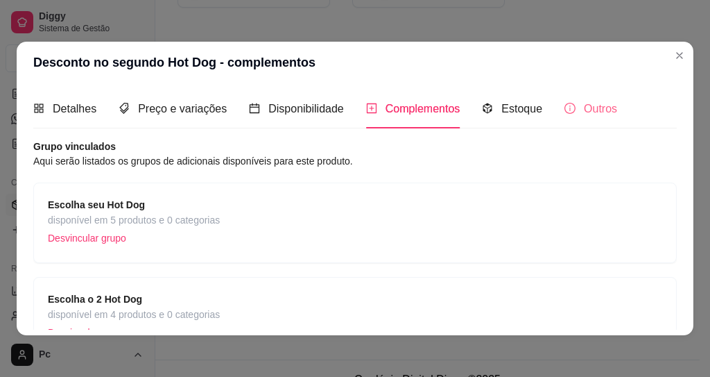
click at [597, 98] on div "Outros" at bounding box center [591, 109] width 53 height 40
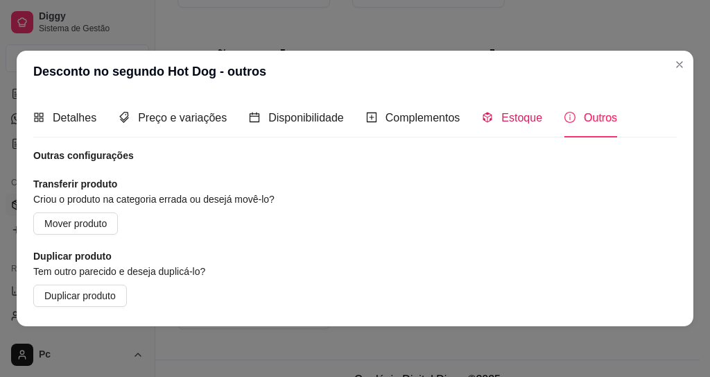
click at [498, 123] on div "Estoque" at bounding box center [512, 117] width 60 height 17
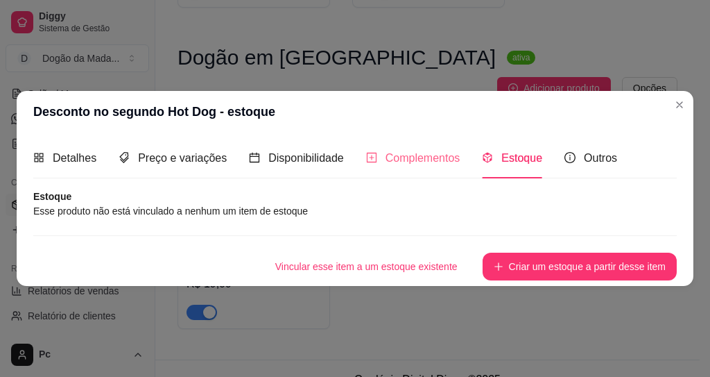
click at [397, 169] on div "Complementos" at bounding box center [413, 158] width 94 height 40
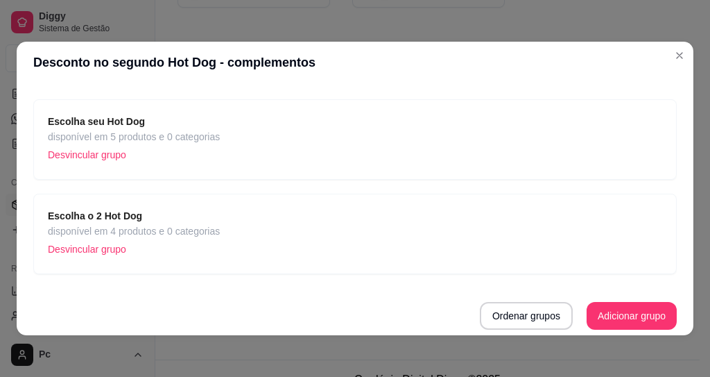
scroll to position [3, 0]
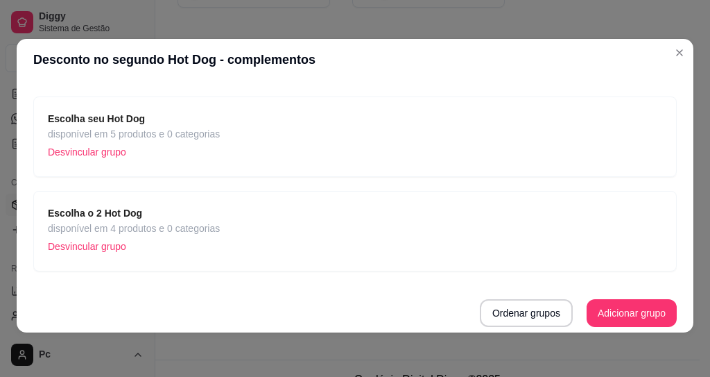
click at [184, 148] on p "Desvincular grupo" at bounding box center [134, 151] width 172 height 21
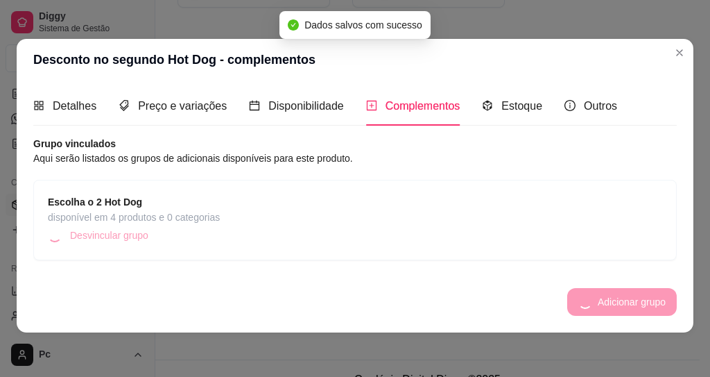
scroll to position [0, 0]
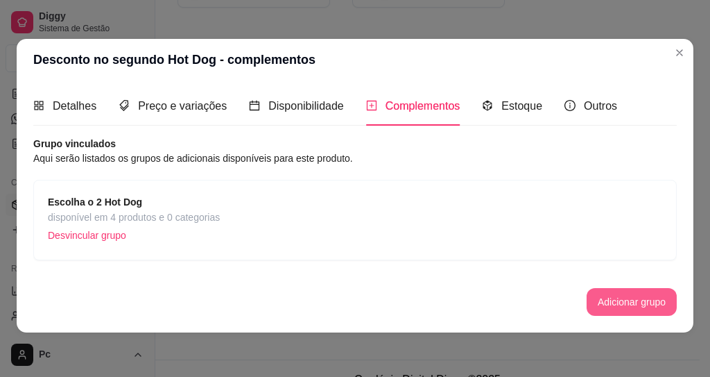
click at [597, 305] on button "Adicionar grupo" at bounding box center [632, 302] width 90 height 28
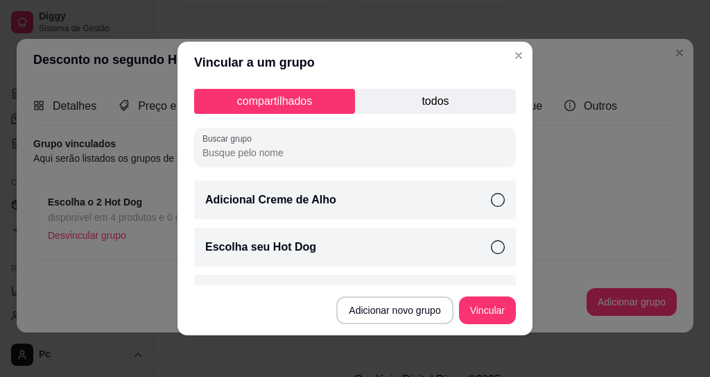
click at [409, 115] on div "compartilhados todos Buscar grupo Adicional Creme de Alho Escolha seu Hot Dog E…" at bounding box center [355, 184] width 355 height 202
click at [411, 107] on p "todos" at bounding box center [435, 101] width 161 height 25
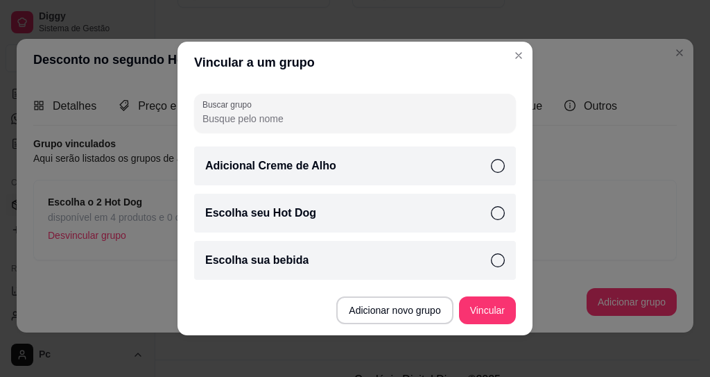
scroll to position [3, 0]
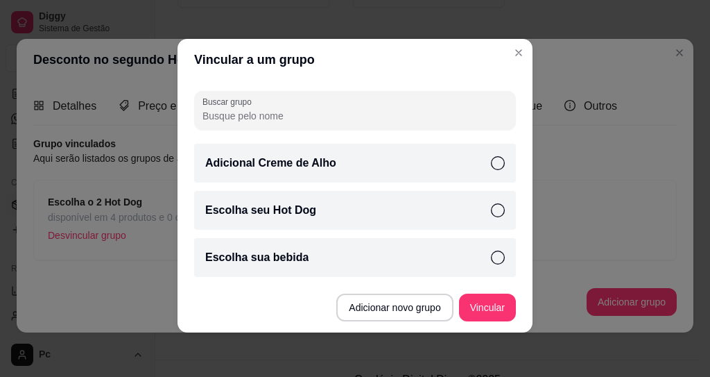
click at [284, 218] on div "Escolha seu Hot Dog" at bounding box center [355, 210] width 322 height 39
click at [470, 307] on button "Vincular" at bounding box center [487, 307] width 55 height 27
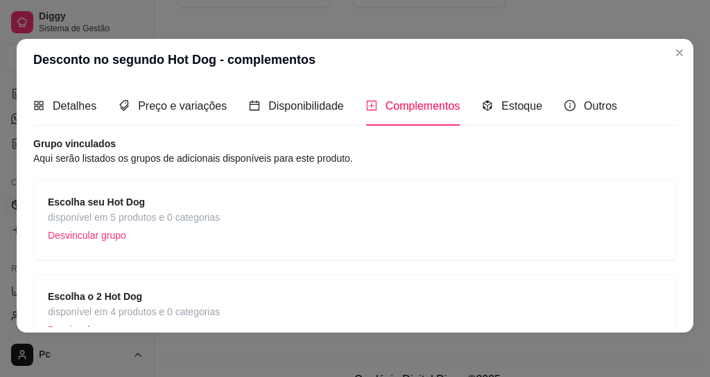
scroll to position [83, 0]
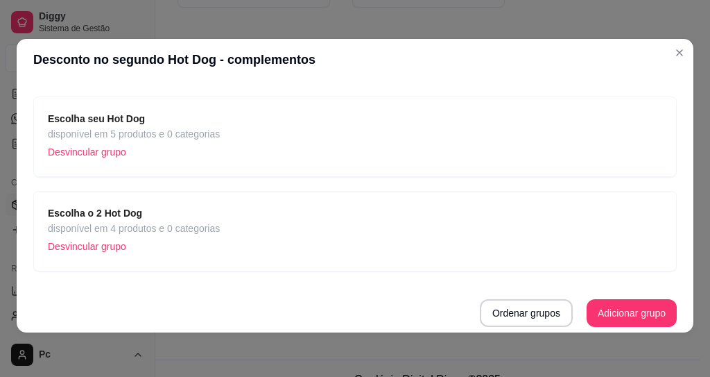
click at [173, 123] on span "Escolha seu Hot Dog" at bounding box center [134, 118] width 172 height 15
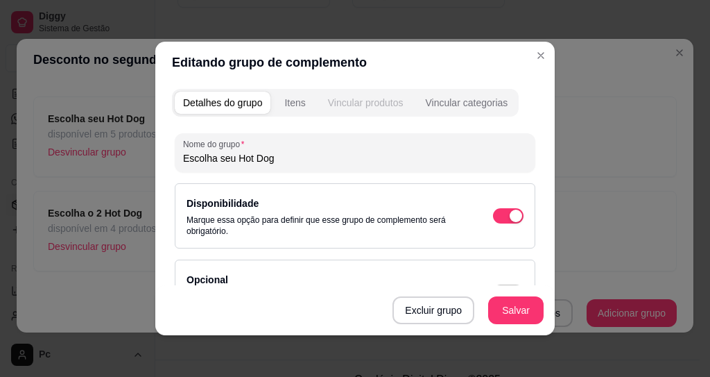
click at [385, 102] on div "Vincular produtos" at bounding box center [366, 103] width 76 height 14
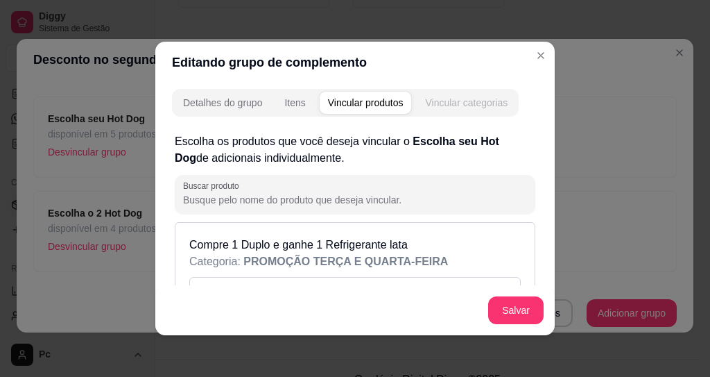
click at [445, 110] on button "Vincular categorias" at bounding box center [466, 103] width 99 height 22
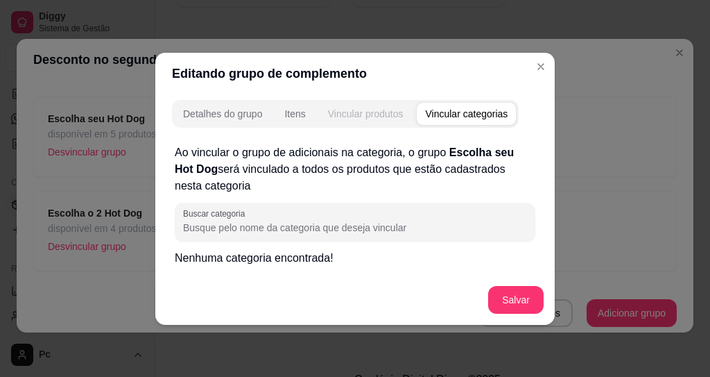
click at [379, 116] on div "Vincular produtos" at bounding box center [366, 114] width 76 height 14
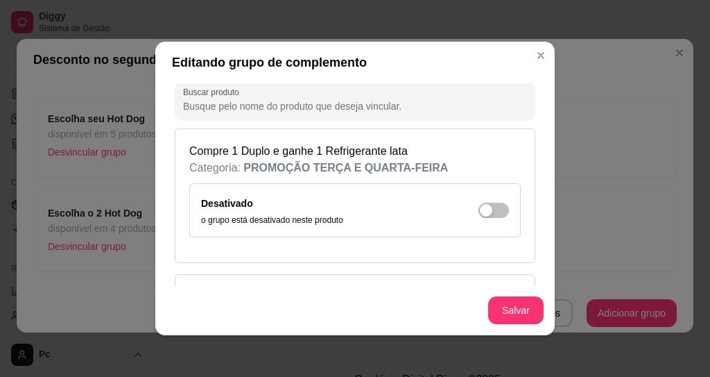
scroll to position [0, 0]
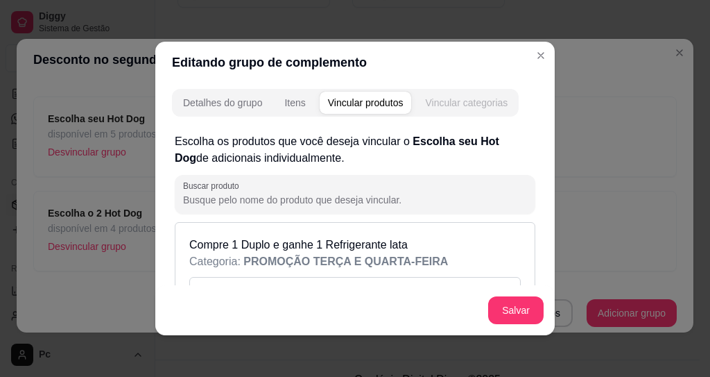
click at [501, 108] on div "Vincular categorias" at bounding box center [466, 103] width 83 height 14
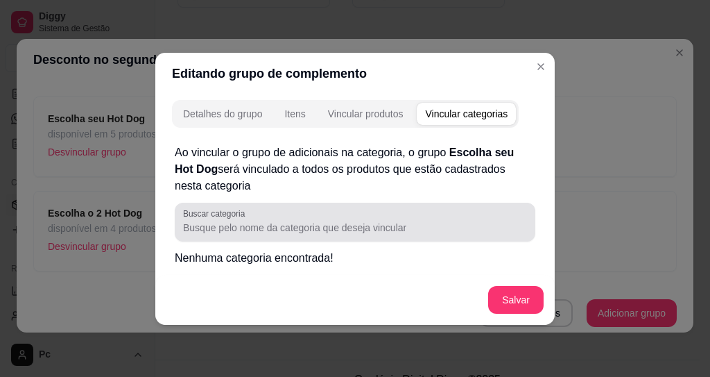
click at [243, 236] on div "Buscar categoria" at bounding box center [355, 222] width 361 height 39
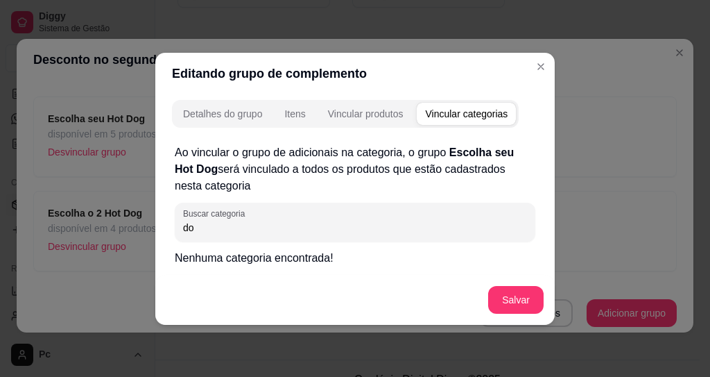
type input "d"
type input "DOBRO"
drag, startPoint x: 261, startPoint y: 232, endPoint x: 137, endPoint y: 217, distance: 125.1
click at [141, 214] on div "Editando grupo de complemento Detalhes do grupo Itens Vincular produtos Vincula…" at bounding box center [355, 188] width 710 height 377
type input "D"
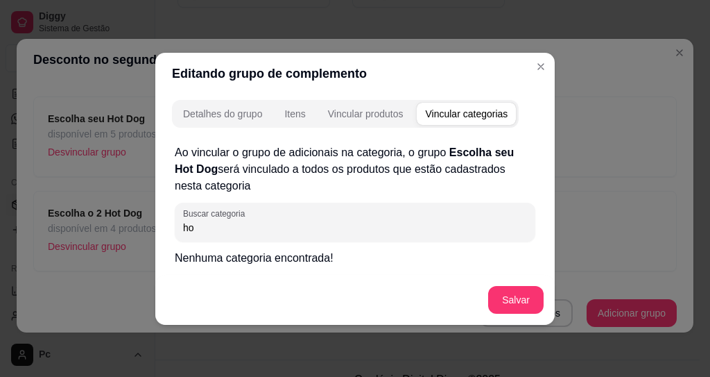
type input "h"
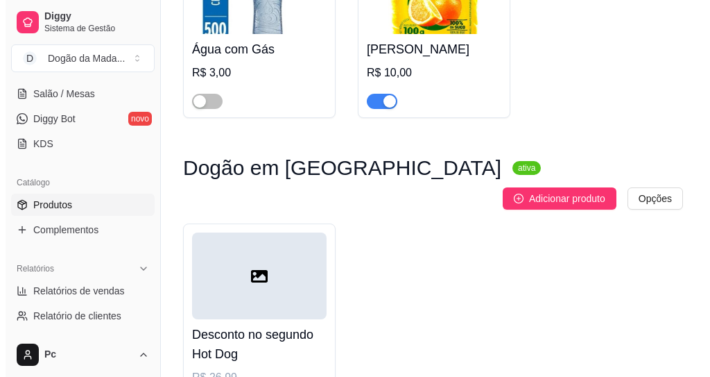
scroll to position [2270, 0]
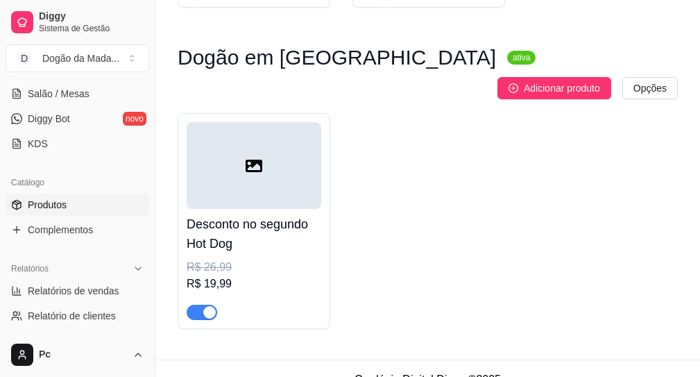
click at [290, 66] on h3 "Dogão em Dobro" at bounding box center [337, 57] width 318 height 17
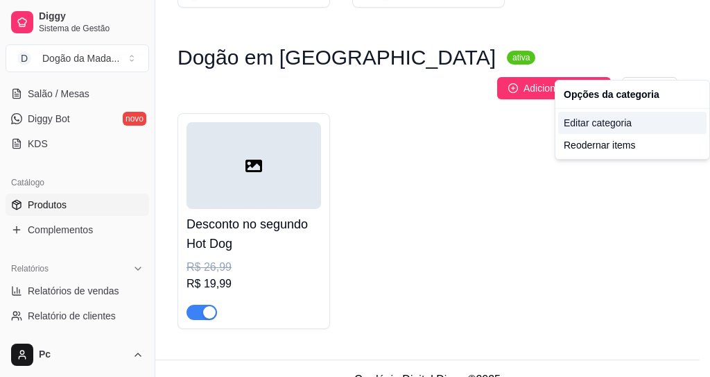
click at [622, 125] on div "Editar categoria" at bounding box center [632, 123] width 148 height 22
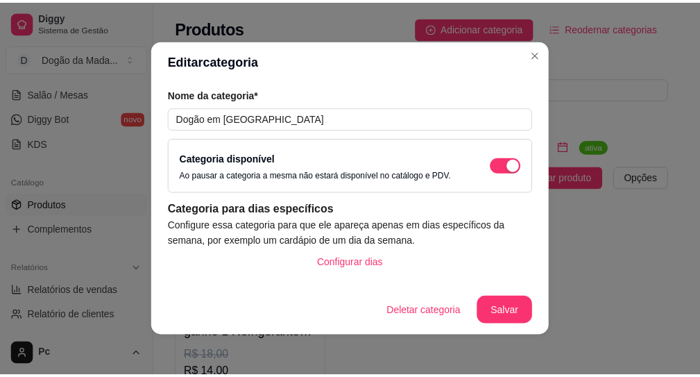
scroll to position [1722, 0]
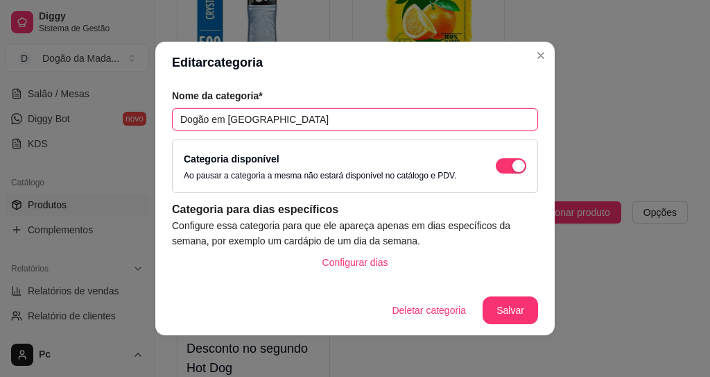
drag, startPoint x: 287, startPoint y: 120, endPoint x: 15, endPoint y: 112, distance: 272.0
click at [15, 112] on div "Editar categoria Nome da categoria* Dogão em Dobro Categoria disponível Ao paus…" at bounding box center [355, 188] width 710 height 377
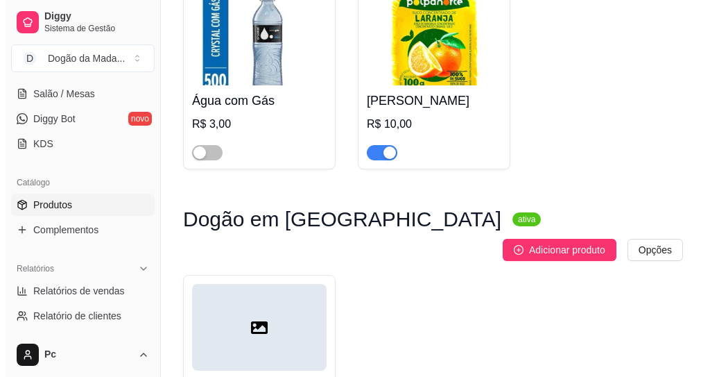
scroll to position [2270, 0]
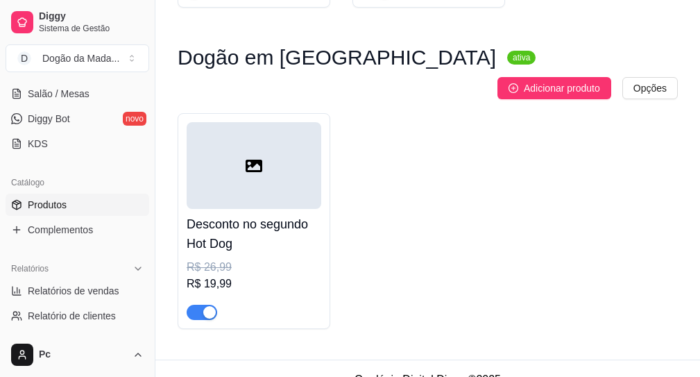
click at [268, 165] on div at bounding box center [254, 165] width 135 height 87
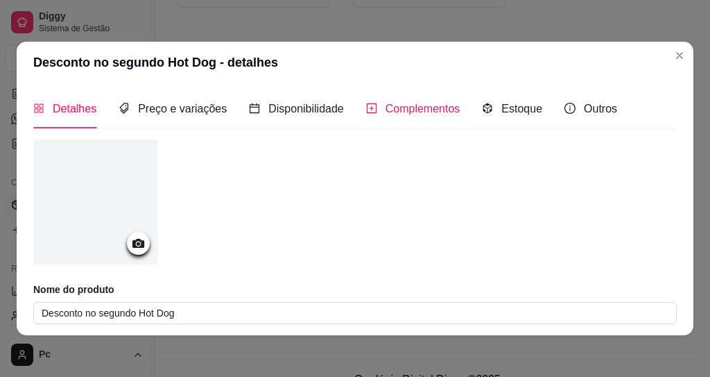
click at [404, 108] on span "Complementos" at bounding box center [423, 109] width 75 height 12
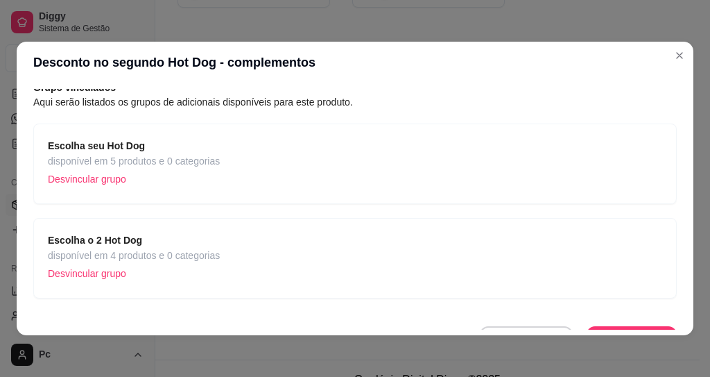
scroll to position [83, 0]
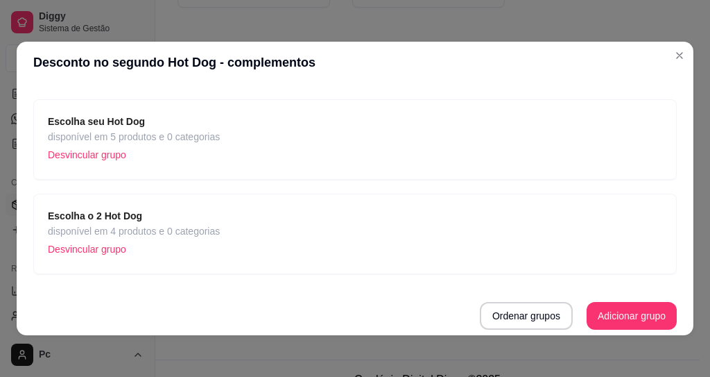
click at [231, 126] on div "Escolha seu Hot Dog disponível em 5 produtos e 0 categorias Desvincular grupo" at bounding box center [355, 139] width 615 height 51
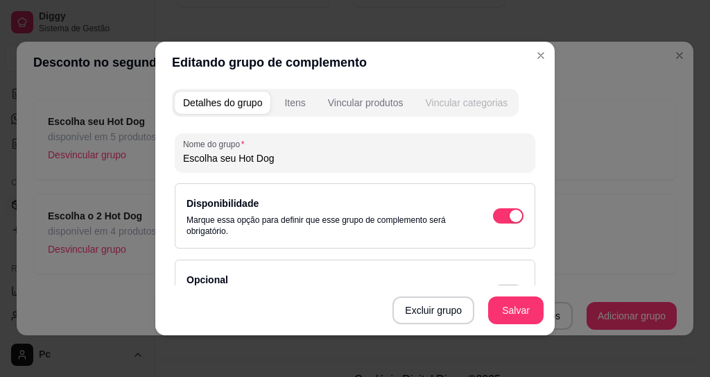
click at [449, 101] on div "Vincular categorias" at bounding box center [466, 103] width 83 height 14
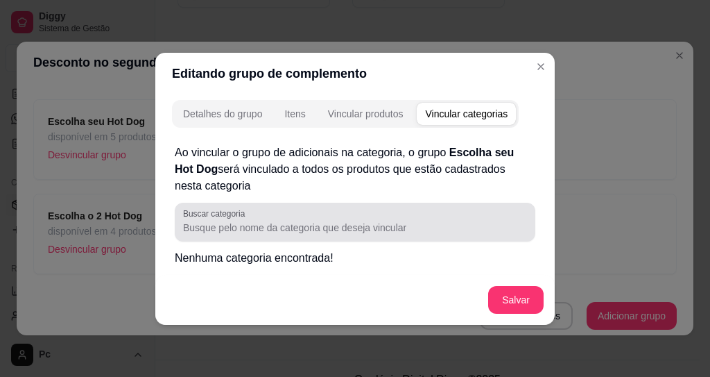
click at [250, 217] on label "Buscar categoria" at bounding box center [216, 213] width 67 height 12
click at [250, 221] on input "Buscar categoria" at bounding box center [355, 228] width 344 height 14
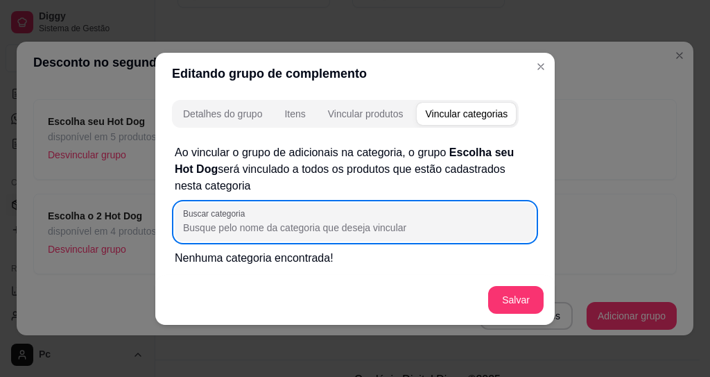
paste input "Dogão em Dobro"
type input "Dogão em Dobro"
click at [302, 112] on div "Itens" at bounding box center [294, 114] width 21 height 14
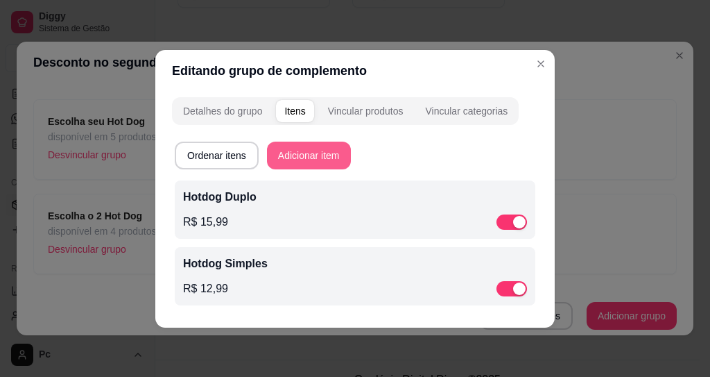
click at [298, 160] on button "Adicionar item" at bounding box center [309, 155] width 84 height 28
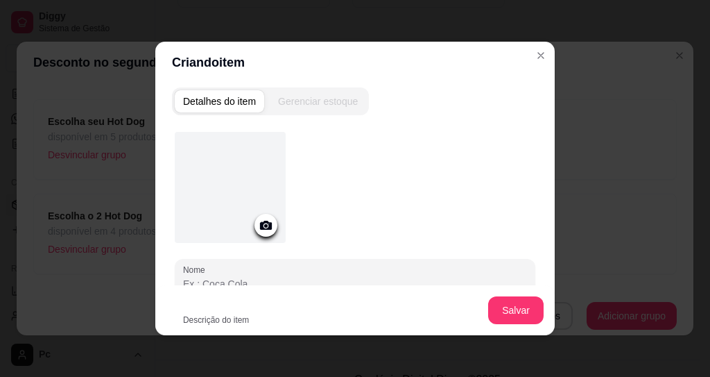
scroll to position [0, 0]
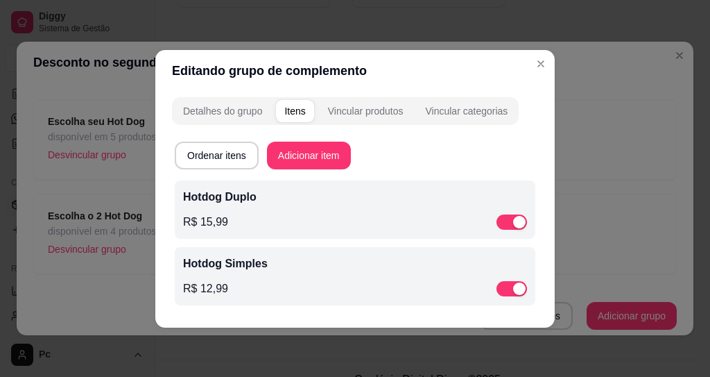
click at [341, 218] on div "R$ 15,99" at bounding box center [355, 222] width 344 height 17
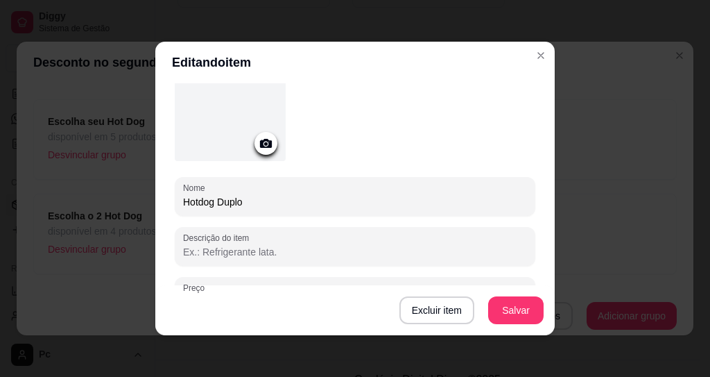
scroll to position [274, 0]
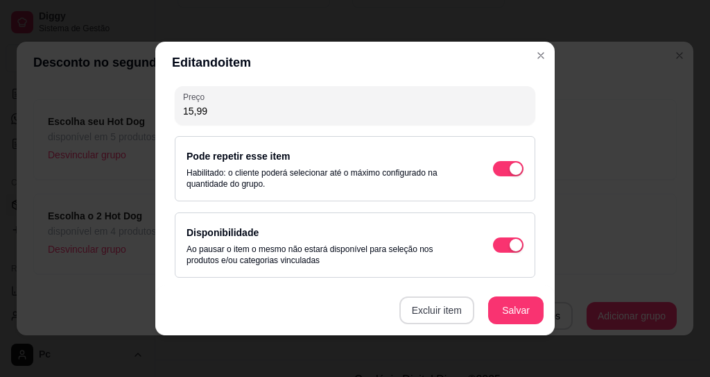
click at [420, 311] on button "Excluir item" at bounding box center [437, 310] width 75 height 28
click at [471, 271] on button "Sim" at bounding box center [484, 279] width 42 height 22
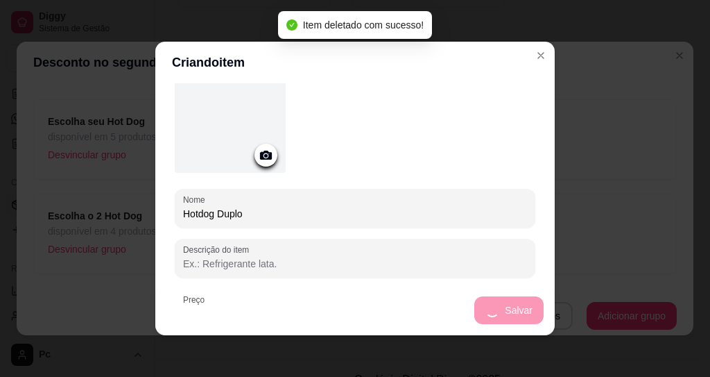
scroll to position [198, 0]
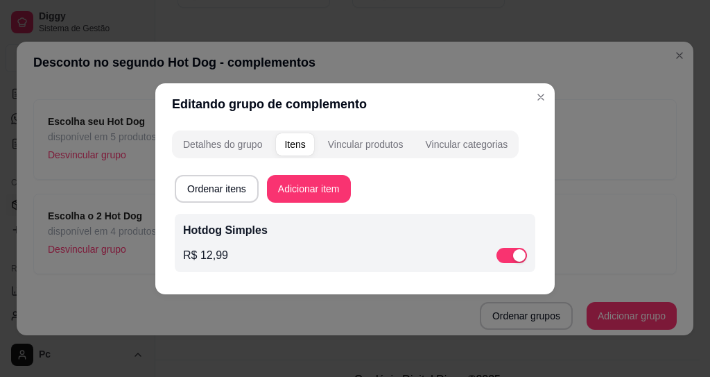
click at [331, 248] on div "R$ 12,99" at bounding box center [355, 255] width 344 height 17
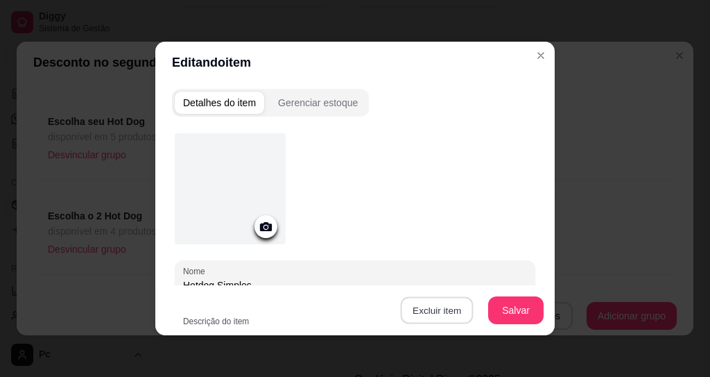
click at [427, 300] on button "Excluir item" at bounding box center [436, 310] width 73 height 27
click at [483, 285] on button "Sim" at bounding box center [484, 279] width 42 height 22
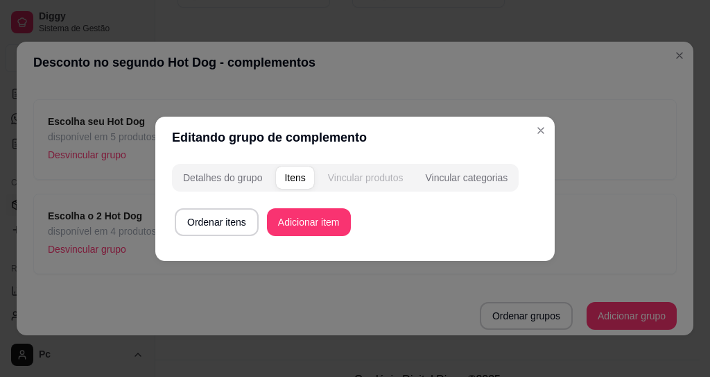
click at [361, 173] on div "Vincular produtos" at bounding box center [366, 178] width 76 height 14
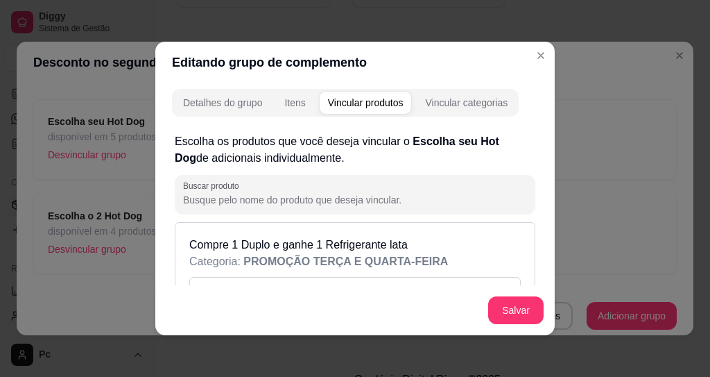
click at [458, 98] on div "Vincular categorias" at bounding box center [466, 103] width 83 height 14
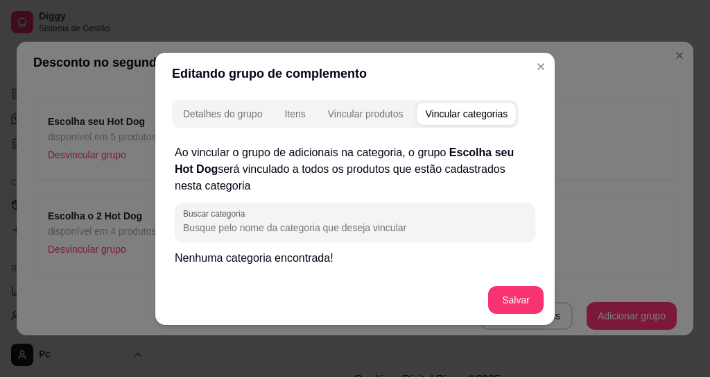
click at [230, 247] on div "Ao vincular o grupo de adicionais na categoria, o grupo Escolha seu Hot Dog ser…" at bounding box center [355, 205] width 361 height 122
click at [229, 264] on p "Nenhuma categoria encontrada!" at bounding box center [355, 258] width 361 height 17
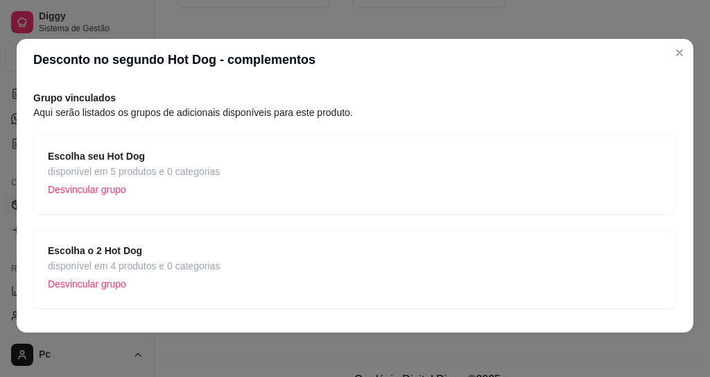
scroll to position [83, 0]
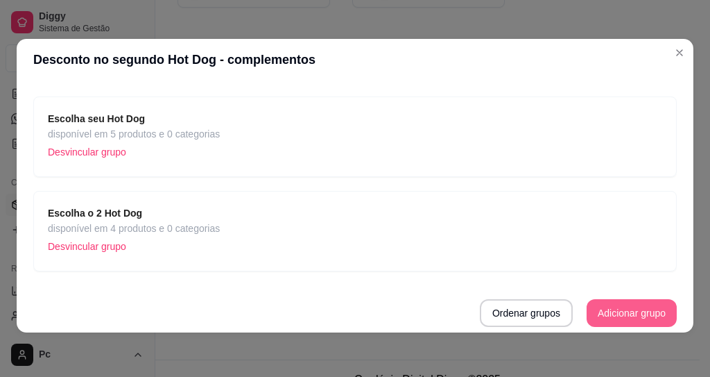
click at [587, 305] on button "Adicionar grupo" at bounding box center [632, 313] width 90 height 28
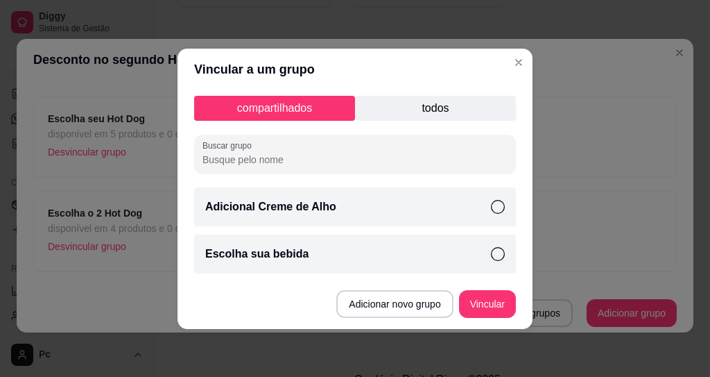
click at [456, 107] on p "todos" at bounding box center [435, 108] width 161 height 25
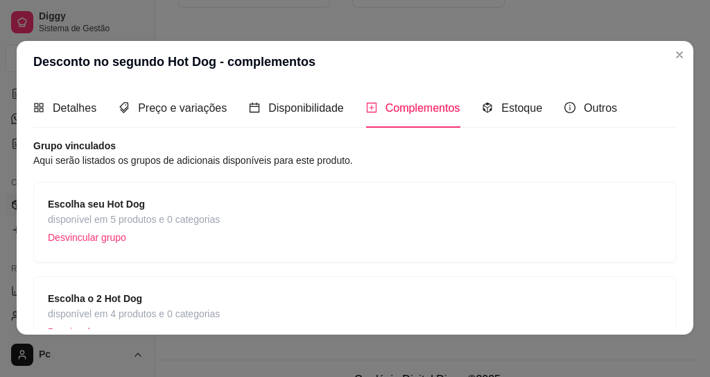
scroll to position [0, 0]
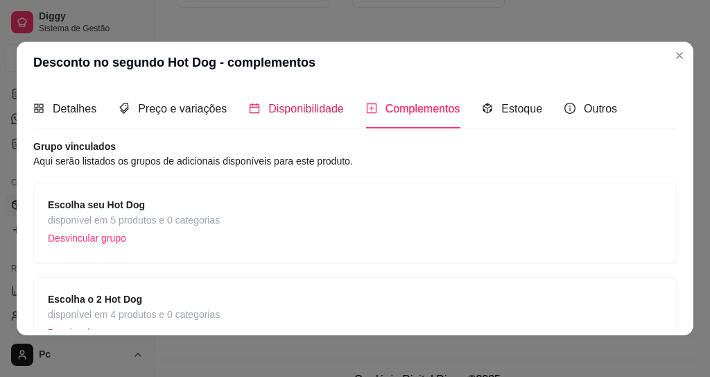
click at [331, 108] on span "Disponibilidade" at bounding box center [306, 109] width 76 height 12
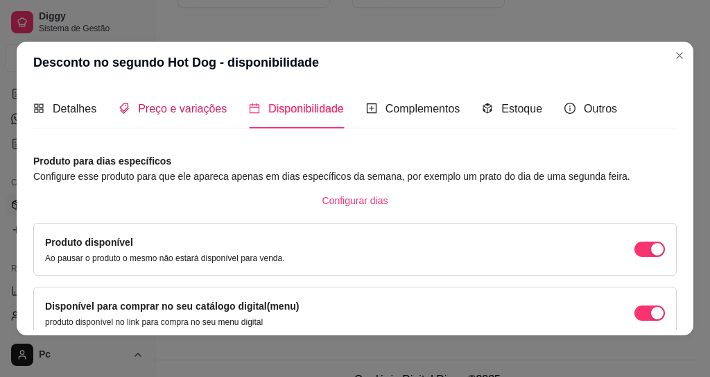
click at [184, 114] on span "Preço e variações" at bounding box center [182, 109] width 89 height 12
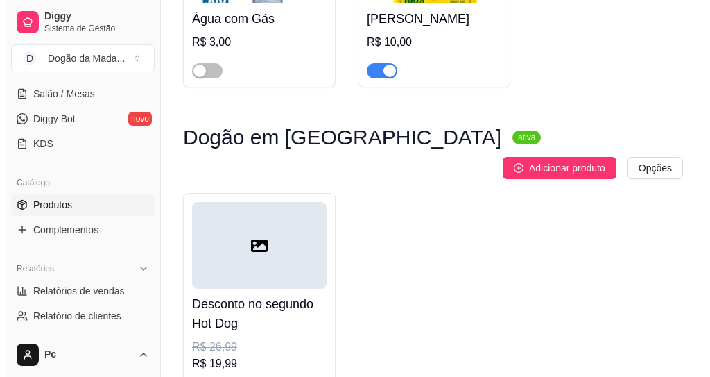
scroll to position [2270, 0]
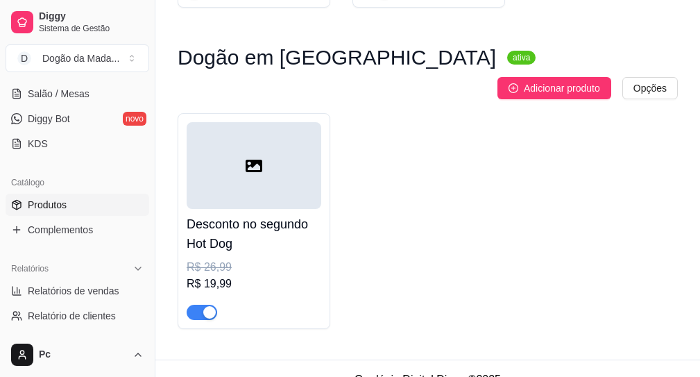
click at [242, 156] on div at bounding box center [254, 165] width 135 height 87
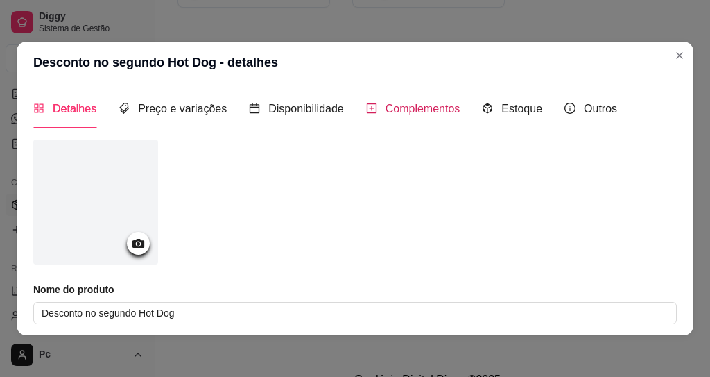
click at [421, 117] on div "Complementos" at bounding box center [413, 108] width 94 height 17
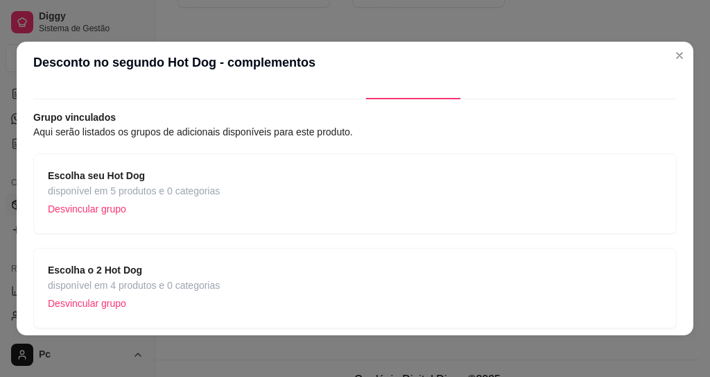
scroll to position [0, 0]
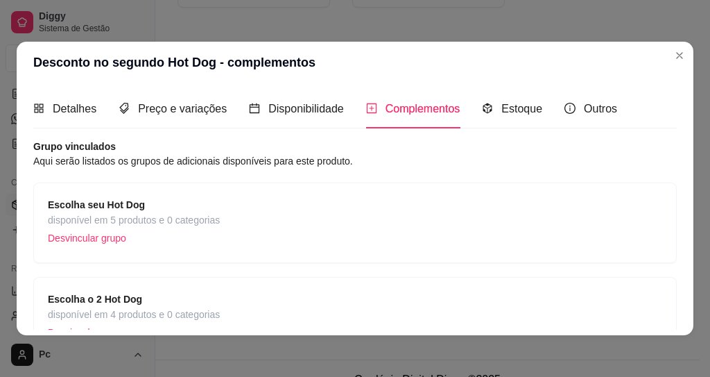
click at [174, 215] on span "disponível em 5 produtos e 0 categorias" at bounding box center [134, 219] width 172 height 15
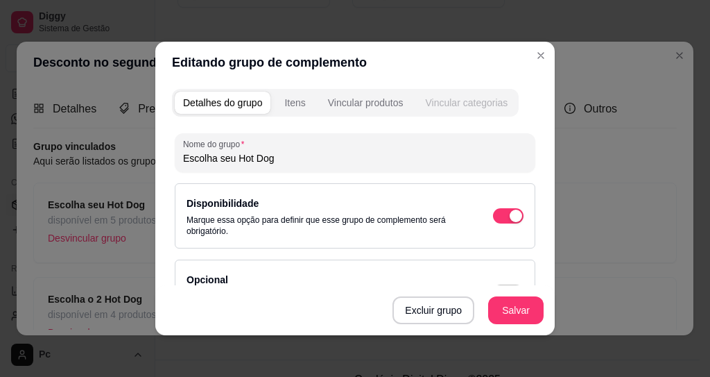
click at [452, 100] on div "Vincular categorias" at bounding box center [466, 103] width 83 height 14
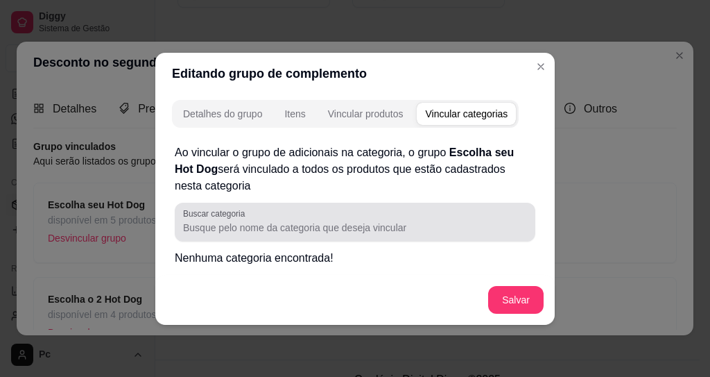
click at [214, 235] on div at bounding box center [355, 222] width 344 height 28
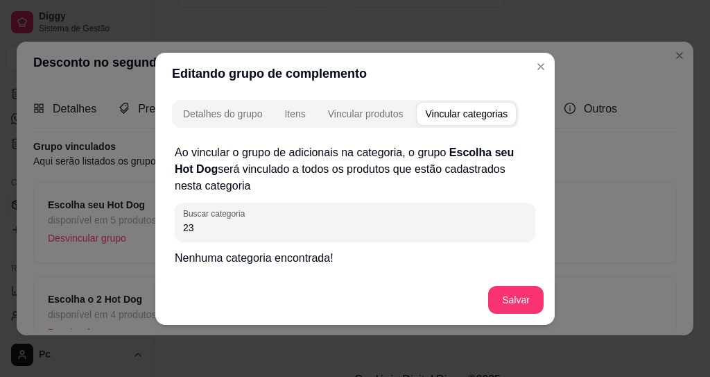
type input "2"
type input "d"
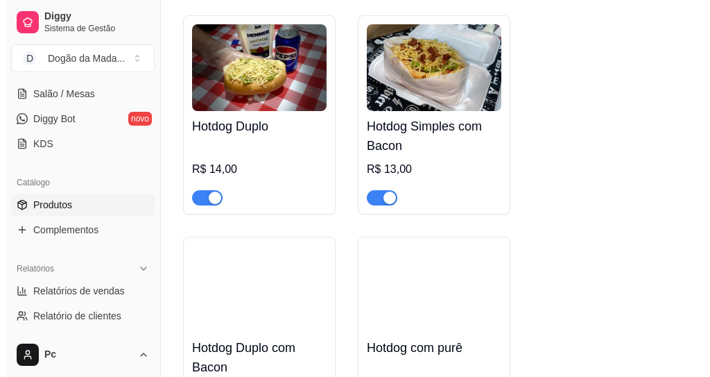
scroll to position [847, 0]
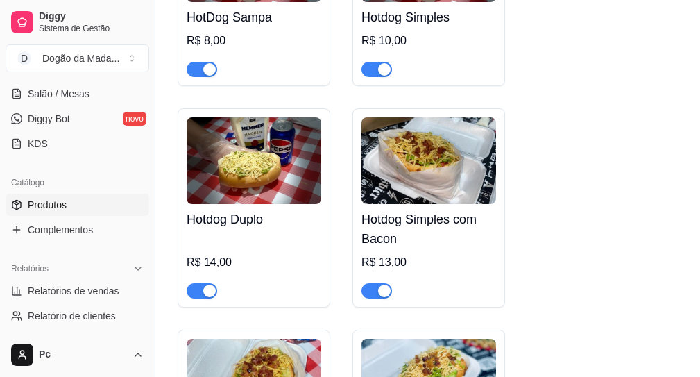
click at [258, 165] on img at bounding box center [254, 160] width 135 height 87
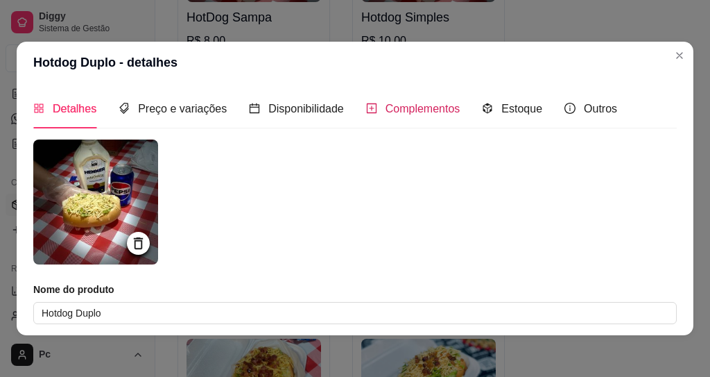
click at [407, 115] on div "Complementos" at bounding box center [413, 108] width 94 height 17
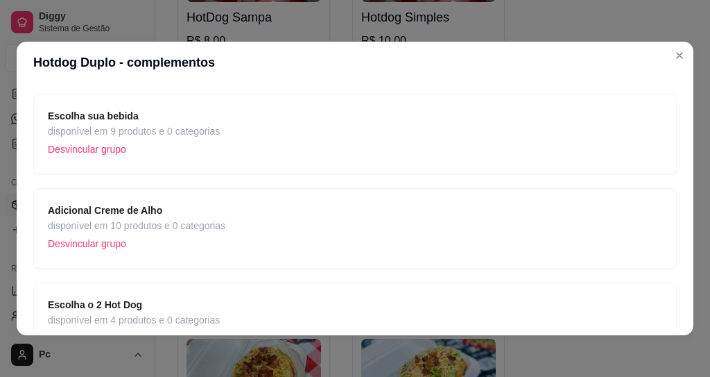
scroll to position [0, 0]
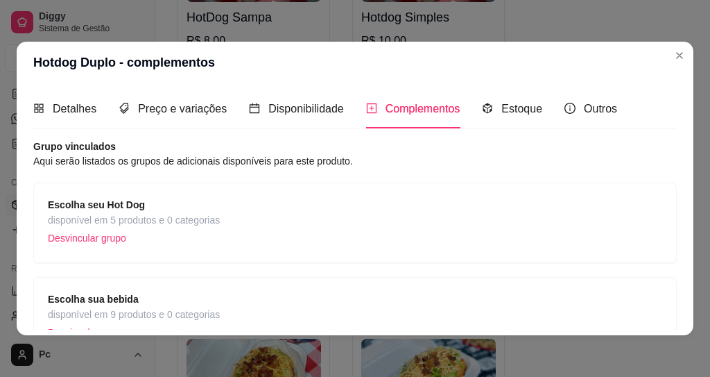
click at [179, 211] on span "Escolha seu Hot Dog" at bounding box center [134, 204] width 172 height 15
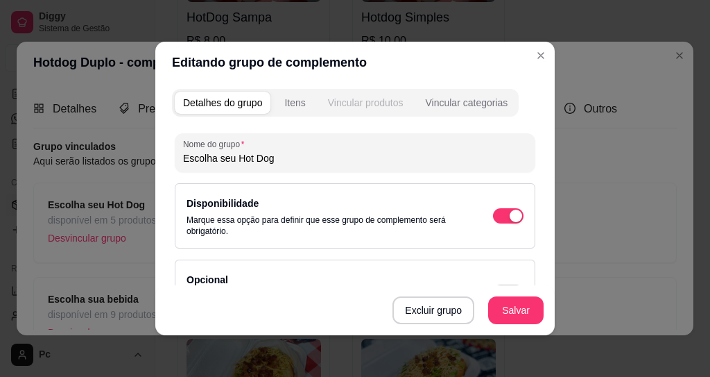
click at [392, 110] on button "Vincular produtos" at bounding box center [366, 103] width 92 height 22
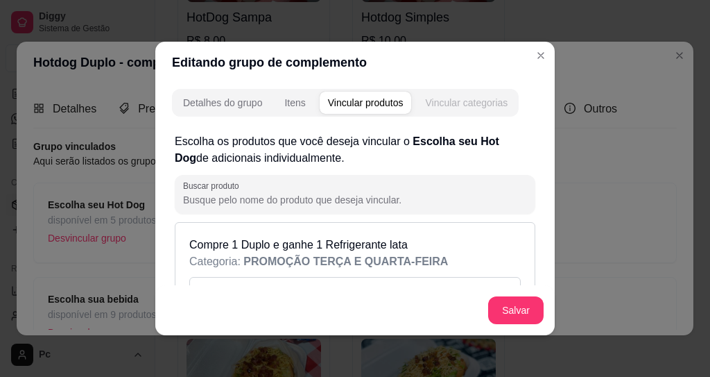
click at [436, 101] on div "Vincular categorias" at bounding box center [466, 103] width 83 height 14
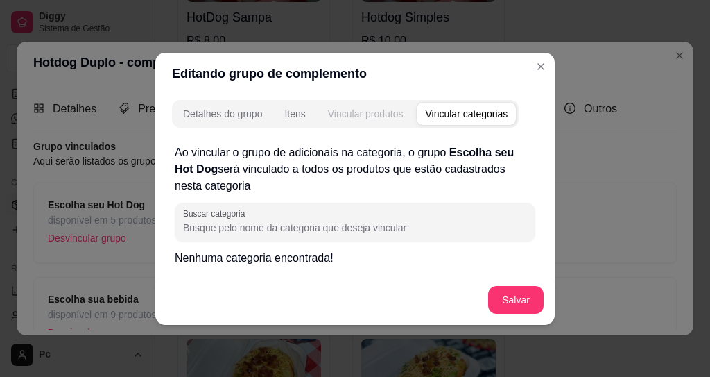
click at [358, 117] on div "Vincular produtos" at bounding box center [366, 114] width 76 height 14
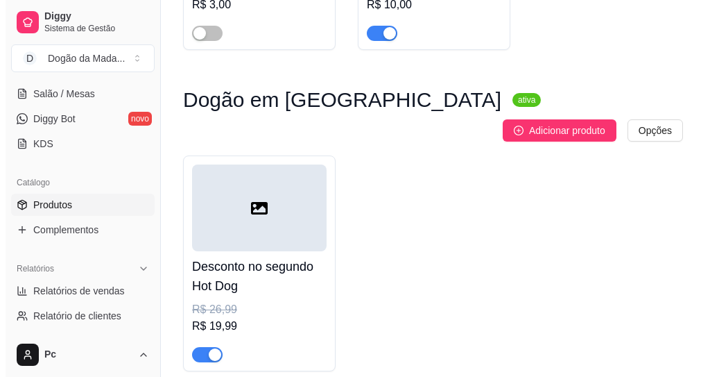
scroll to position [2270, 0]
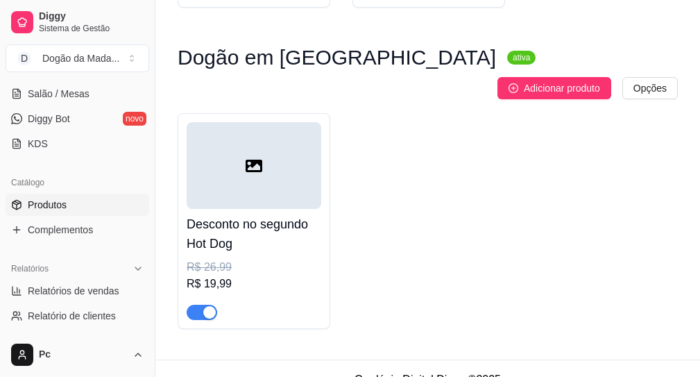
click at [222, 152] on div at bounding box center [254, 165] width 135 height 87
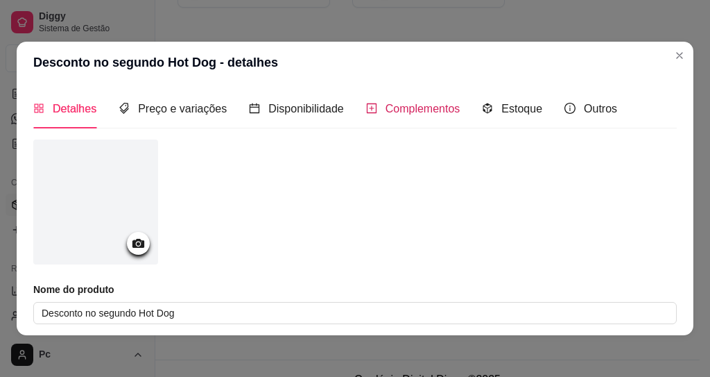
click at [407, 105] on span "Complementos" at bounding box center [423, 109] width 75 height 12
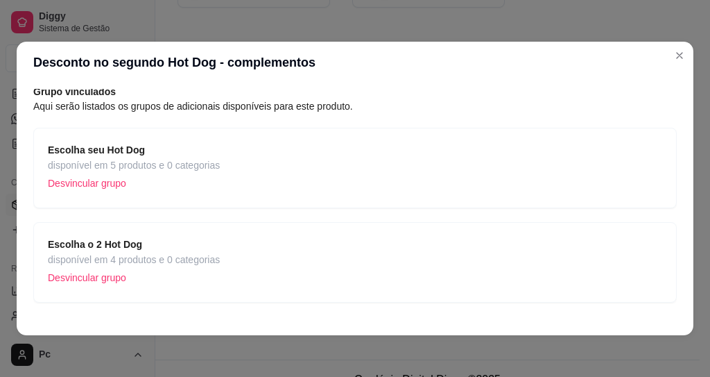
scroll to position [83, 0]
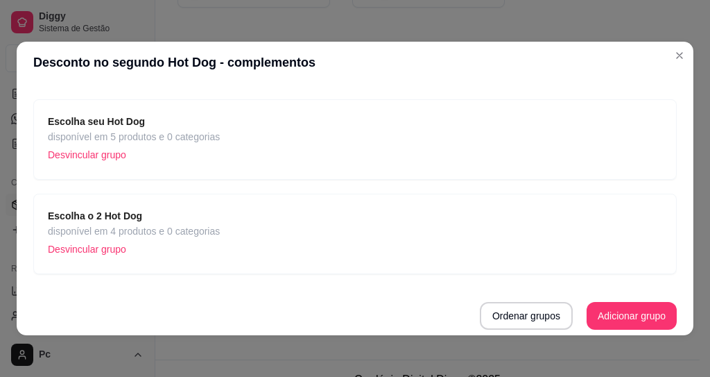
click at [192, 128] on span "Escolha seu Hot Dog" at bounding box center [134, 121] width 172 height 15
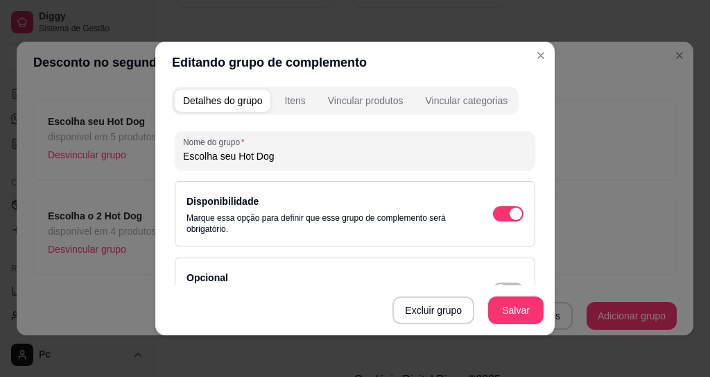
scroll to position [0, 0]
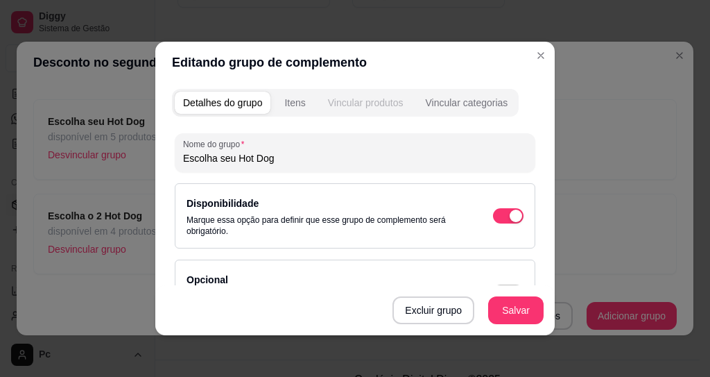
click at [354, 102] on div "Vincular produtos" at bounding box center [366, 103] width 76 height 14
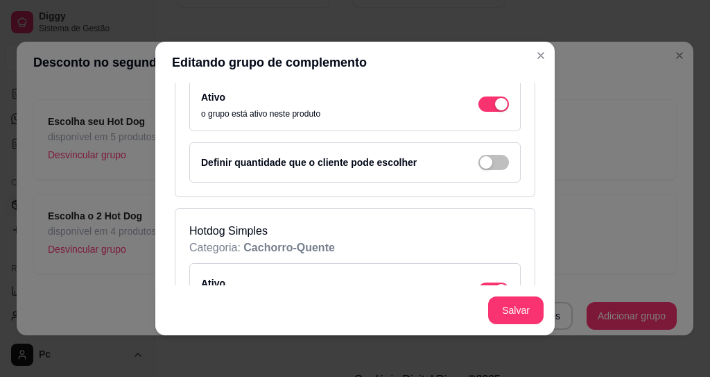
scroll to position [666, 0]
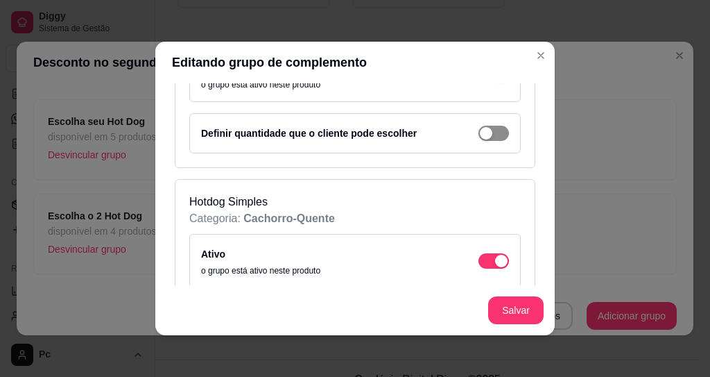
click at [480, 135] on div "button" at bounding box center [486, 133] width 12 height 12
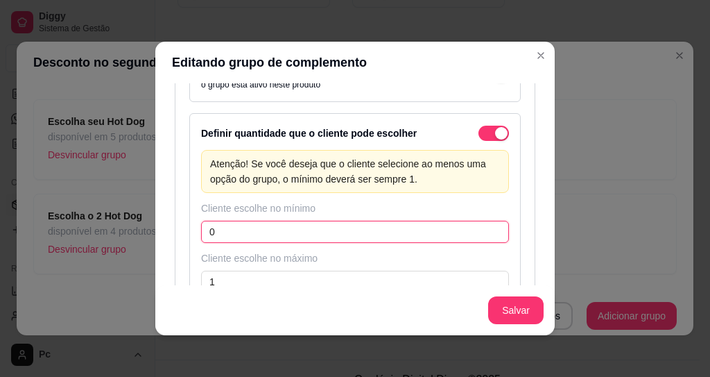
drag, startPoint x: 259, startPoint y: 229, endPoint x: 200, endPoint y: 229, distance: 59.0
click at [203, 229] on input "0" at bounding box center [355, 232] width 308 height 22
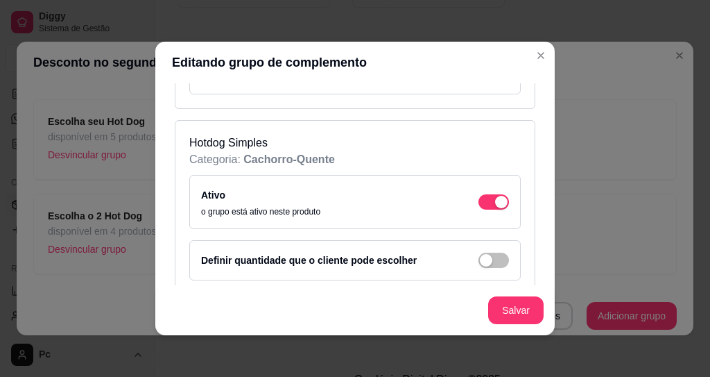
scroll to position [916, 0]
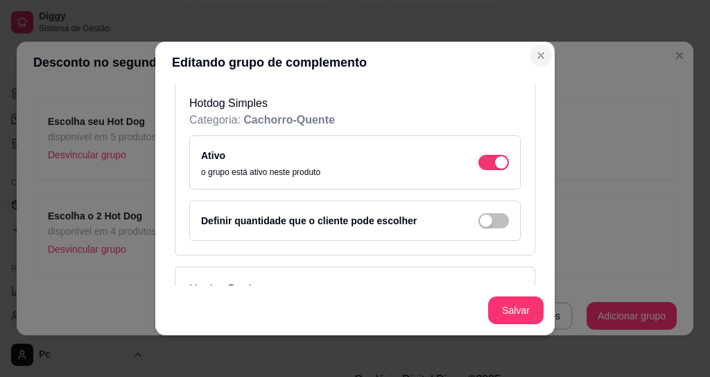
type input "1"
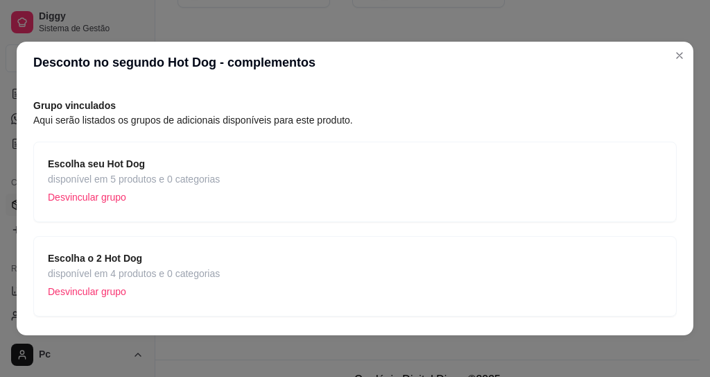
scroll to position [0, 0]
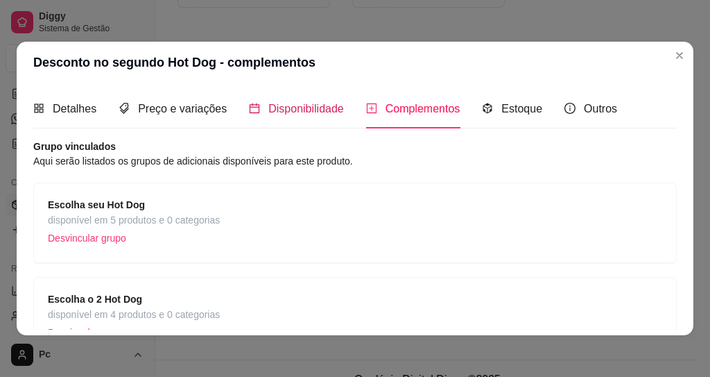
click at [325, 114] on span "Disponibilidade" at bounding box center [306, 109] width 76 height 12
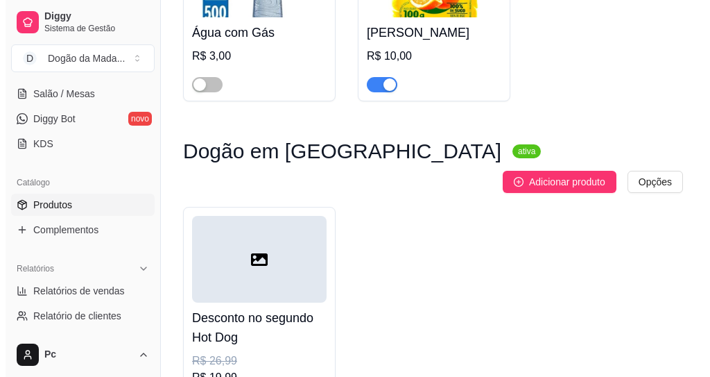
scroll to position [2270, 0]
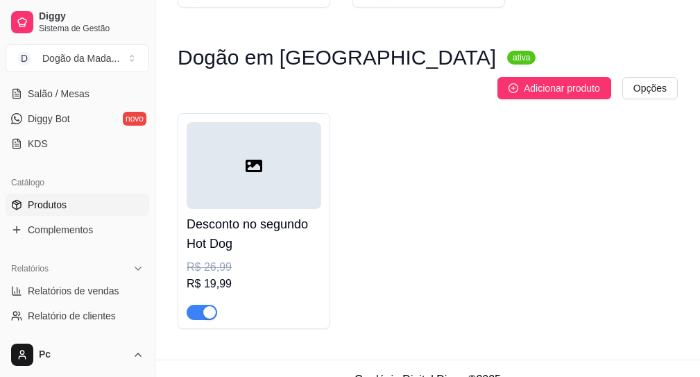
click at [239, 152] on div at bounding box center [254, 165] width 135 height 87
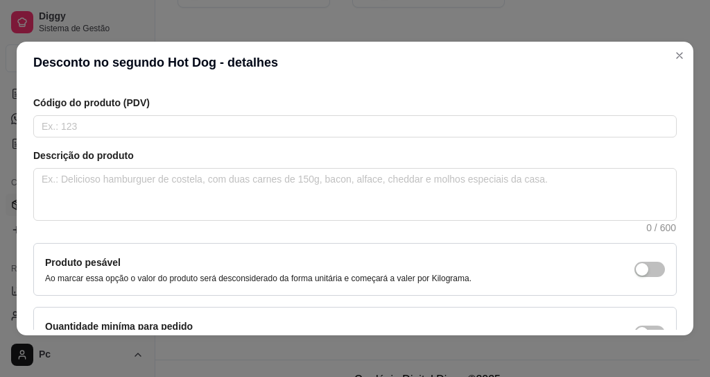
scroll to position [0, 0]
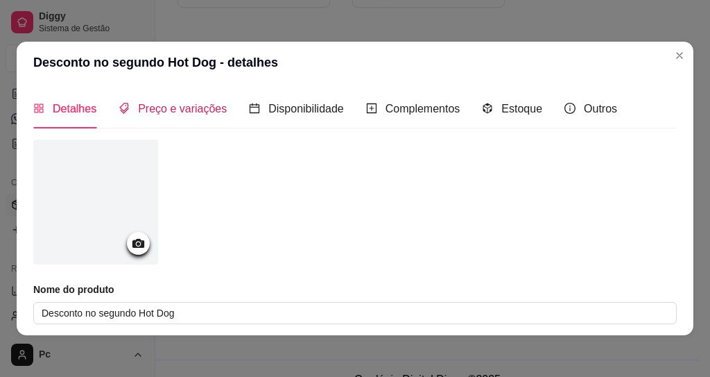
click at [180, 108] on span "Preço e variações" at bounding box center [182, 109] width 89 height 12
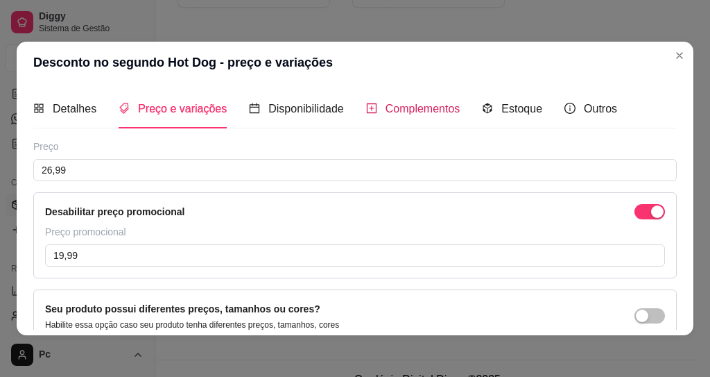
click at [395, 112] on span "Complementos" at bounding box center [423, 109] width 75 height 12
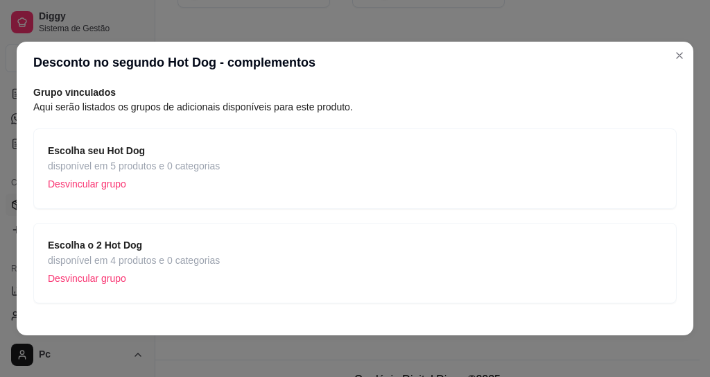
scroll to position [83, 0]
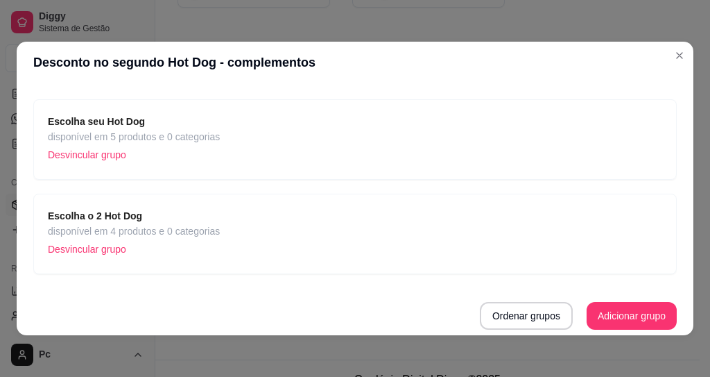
click at [250, 139] on div "Escolha seu Hot Dog disponível em 5 produtos e 0 categorias Desvincular grupo" at bounding box center [355, 139] width 615 height 51
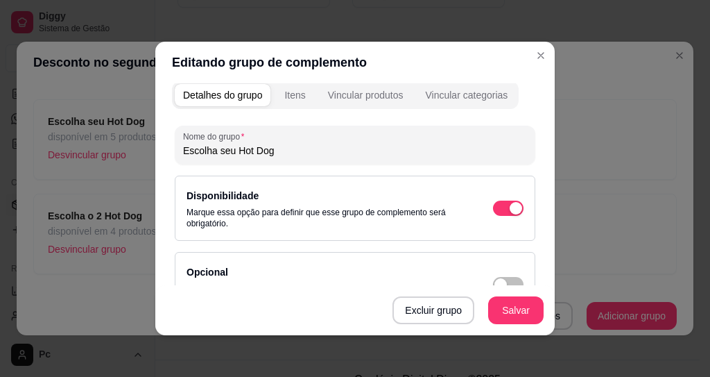
scroll to position [0, 0]
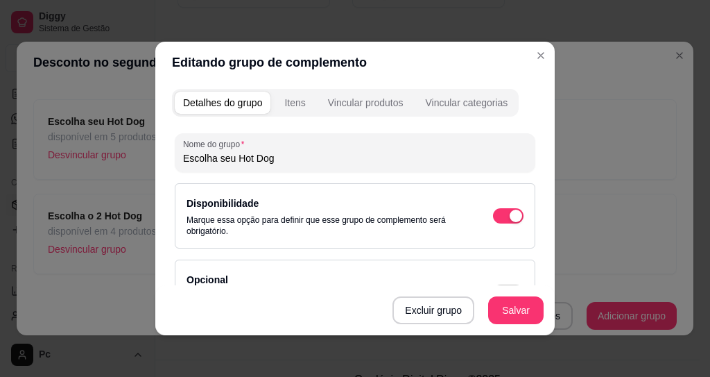
click at [330, 108] on div "Vincular produtos" at bounding box center [366, 103] width 76 height 14
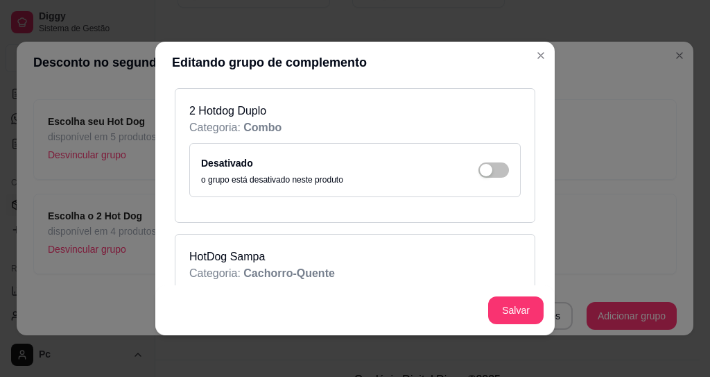
scroll to position [583, 0]
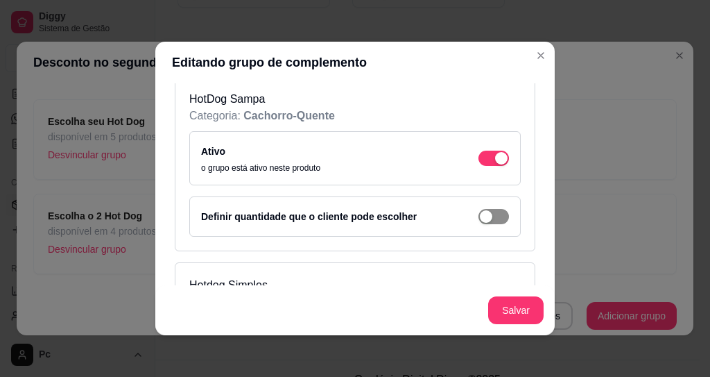
click at [488, 220] on span "button" at bounding box center [494, 216] width 31 height 15
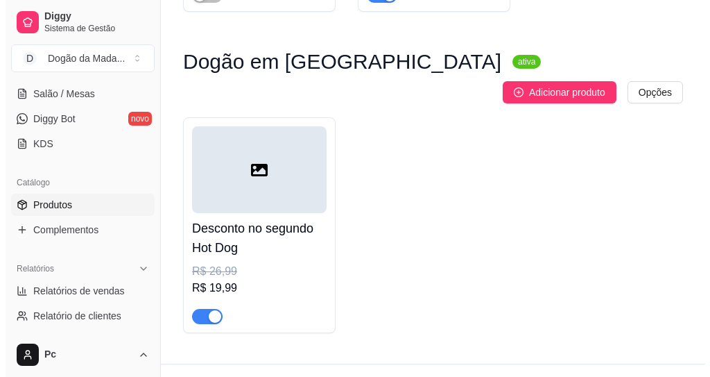
scroll to position [2270, 0]
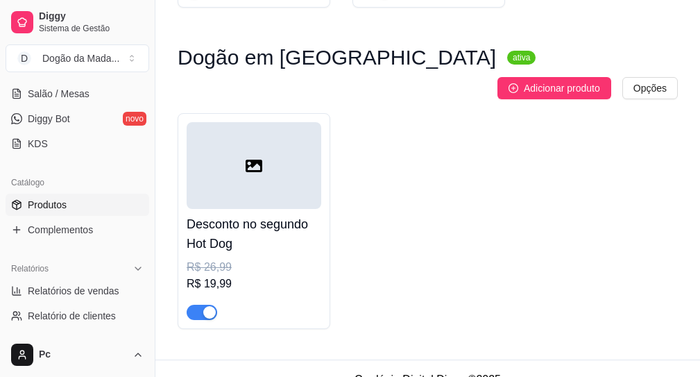
click at [281, 175] on div at bounding box center [254, 165] width 135 height 87
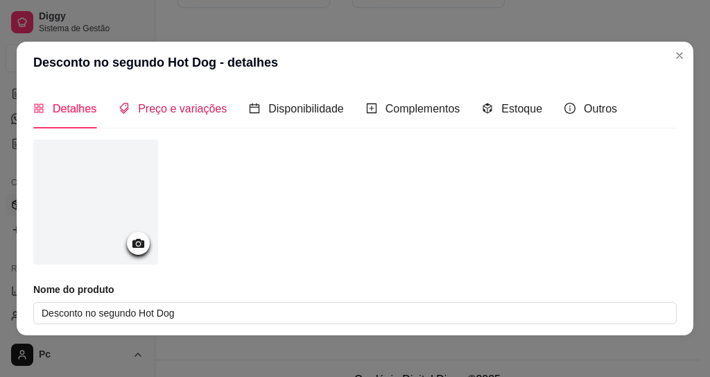
click at [169, 112] on span "Preço e variações" at bounding box center [182, 109] width 89 height 12
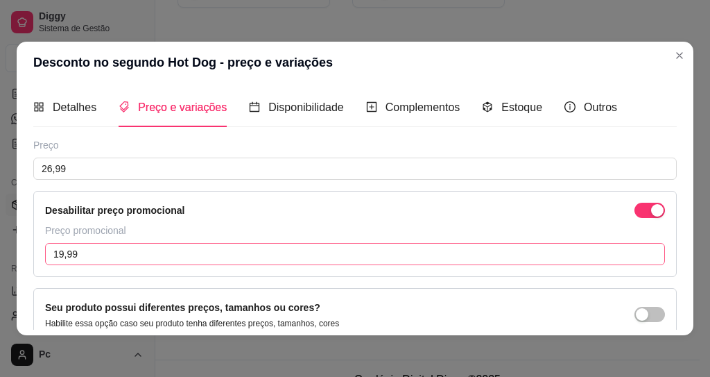
scroll to position [0, 0]
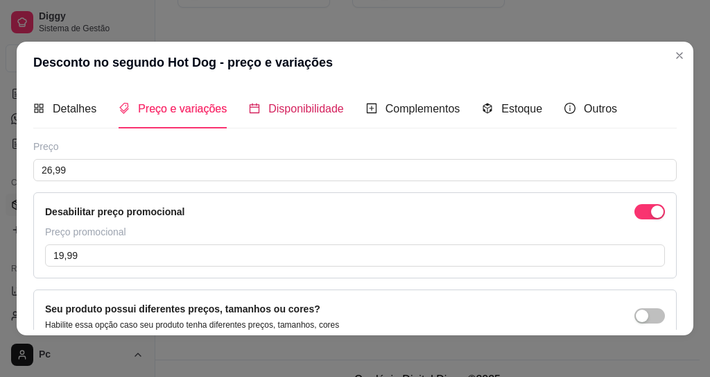
click at [296, 111] on span "Disponibilidade" at bounding box center [306, 109] width 76 height 12
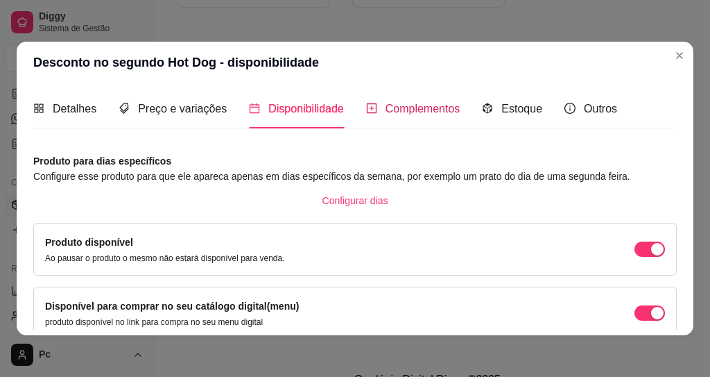
click at [386, 107] on span "Complementos" at bounding box center [423, 109] width 75 height 12
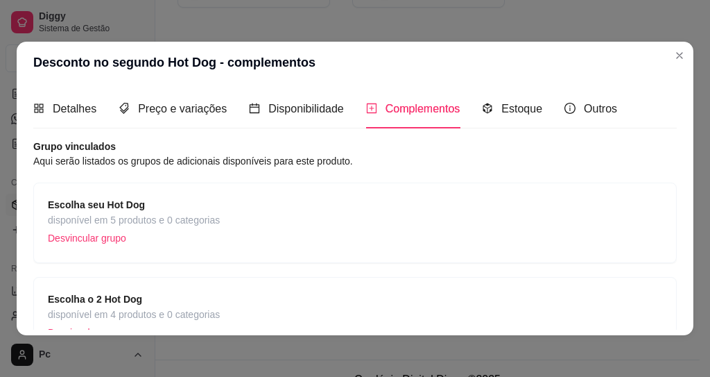
click at [76, 252] on div "Escolha seu Hot Dog disponível em 5 produtos e 0 categorias Desvincular grupo" at bounding box center [355, 222] width 644 height 80
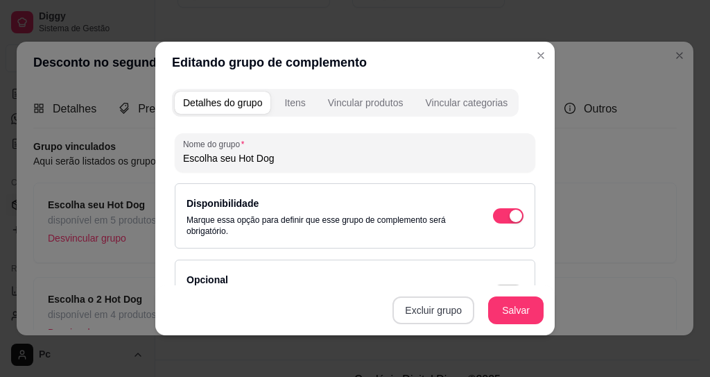
click at [424, 305] on button "Excluir grupo" at bounding box center [434, 310] width 82 height 28
click at [485, 275] on button "Sim" at bounding box center [484, 279] width 42 height 22
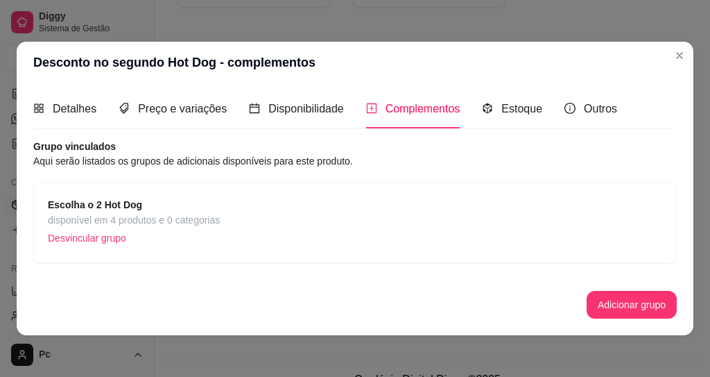
click at [108, 239] on p "Desvincular grupo" at bounding box center [134, 238] width 172 height 21
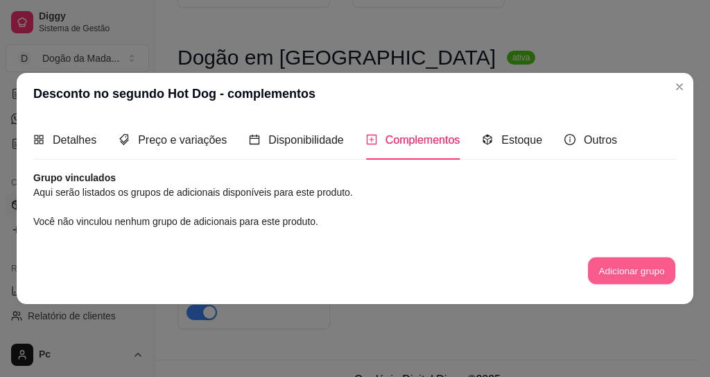
click at [610, 274] on button "Adicionar grupo" at bounding box center [631, 270] width 87 height 27
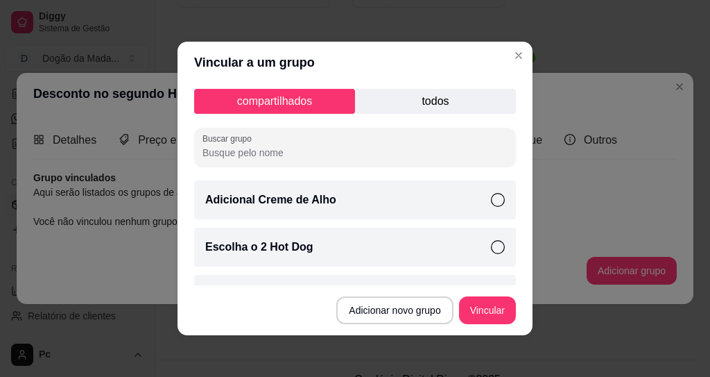
click at [384, 83] on header "Vincular a um grupo" at bounding box center [355, 63] width 355 height 42
click at [386, 96] on p "todos" at bounding box center [435, 101] width 161 height 25
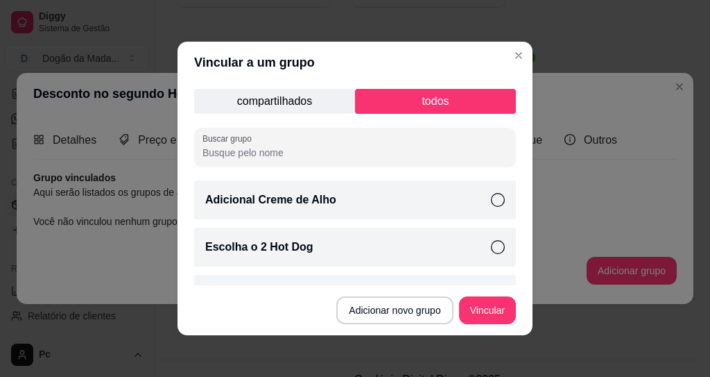
click at [275, 105] on p "compartilhados" at bounding box center [274, 101] width 161 height 25
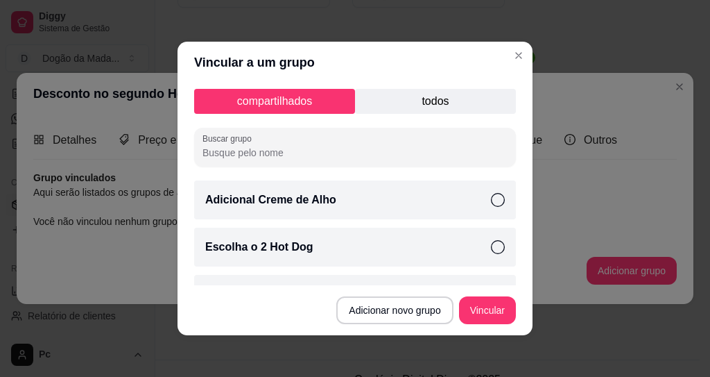
click at [389, 94] on p "todos" at bounding box center [435, 101] width 161 height 25
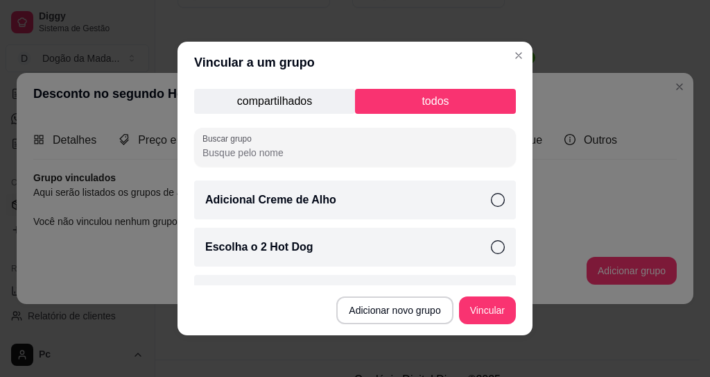
scroll to position [34, 0]
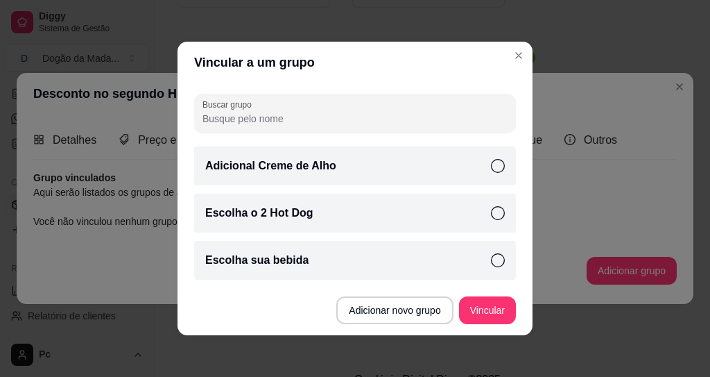
click at [303, 212] on p "Escolha o 2 Hot Dog" at bounding box center [259, 213] width 108 height 17
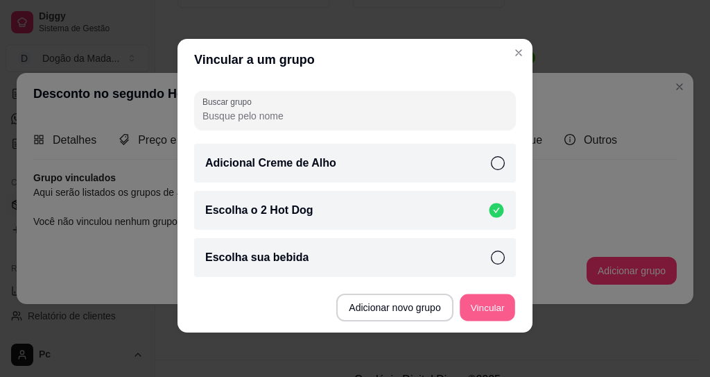
click at [463, 307] on button "Vincular" at bounding box center [487, 307] width 55 height 27
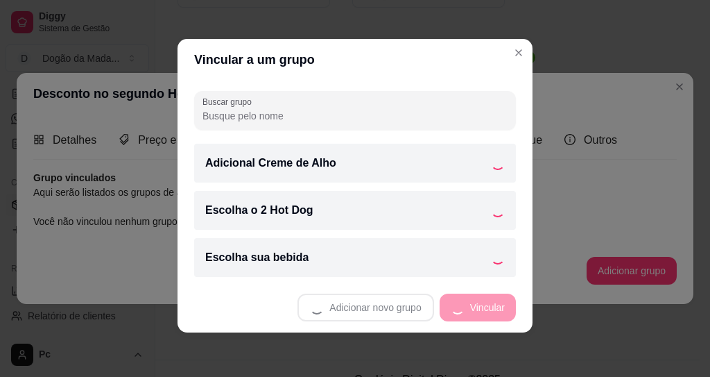
scroll to position [0, 0]
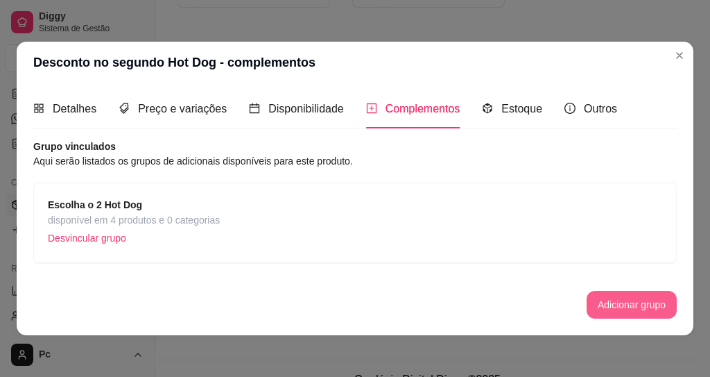
click at [603, 300] on button "Adicionar grupo" at bounding box center [632, 305] width 90 height 28
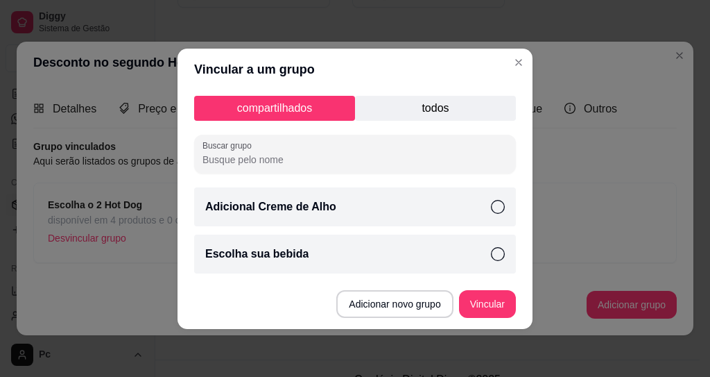
click at [413, 112] on p "todos" at bounding box center [435, 108] width 161 height 25
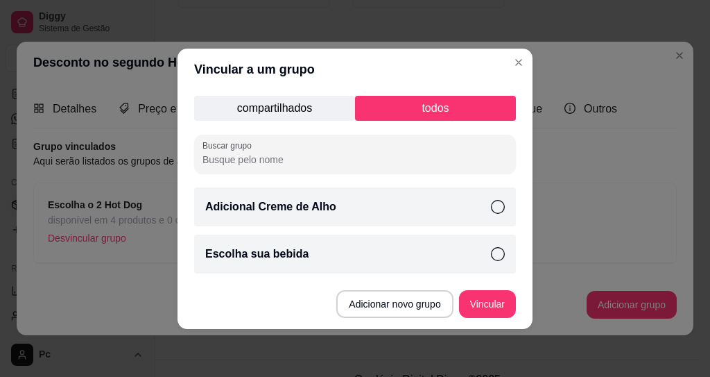
click at [264, 171] on div "Buscar grupo" at bounding box center [355, 154] width 322 height 39
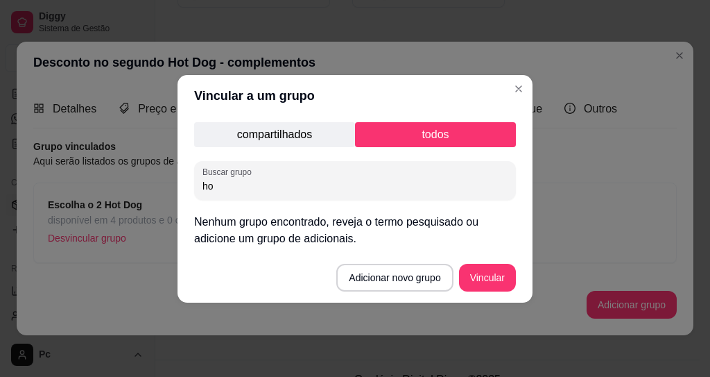
type input "h"
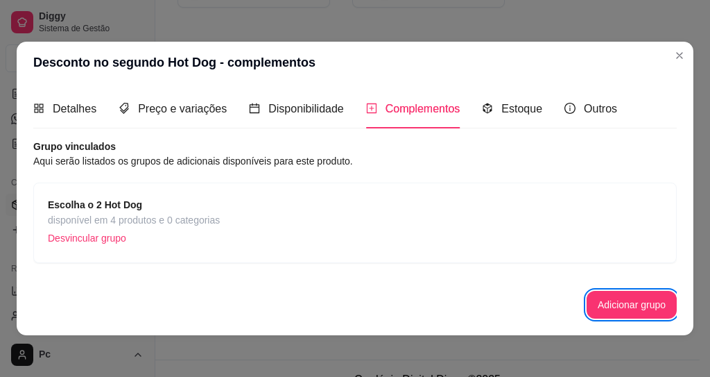
click at [108, 217] on span "disponível em 4 produtos e 0 categorias" at bounding box center [134, 219] width 172 height 15
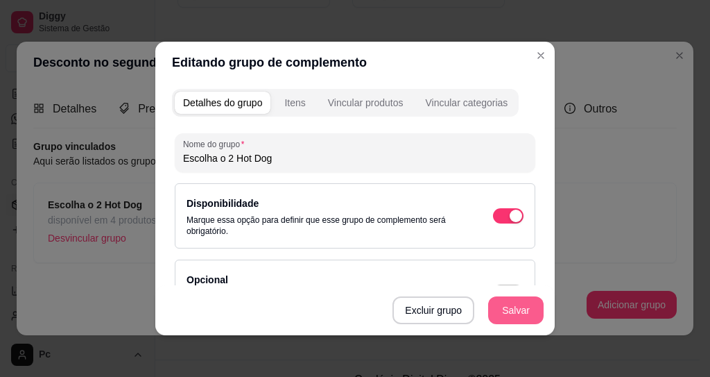
click at [525, 309] on button "Salvar" at bounding box center [515, 310] width 55 height 28
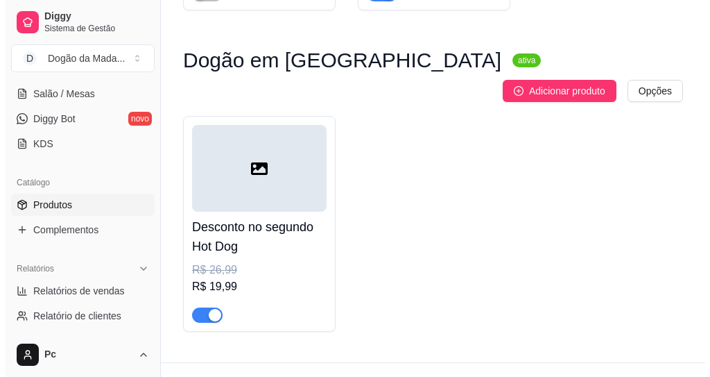
scroll to position [2270, 0]
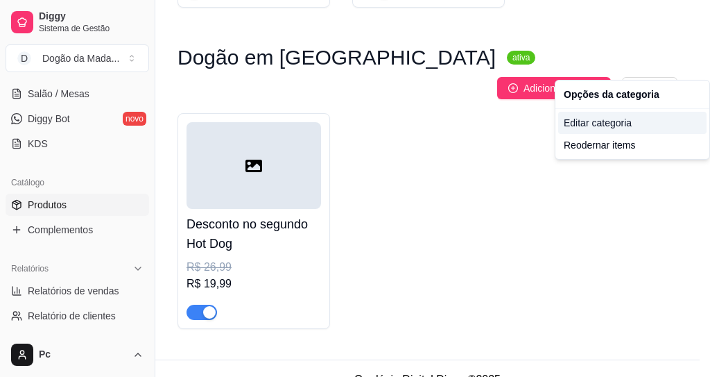
click at [584, 126] on div "Editar categoria" at bounding box center [632, 123] width 148 height 22
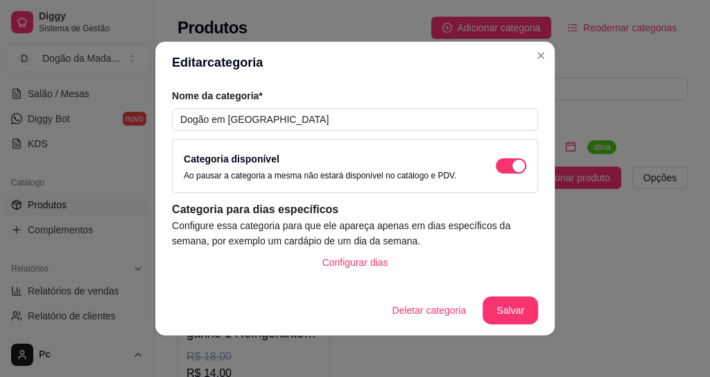
scroll to position [1722, 0]
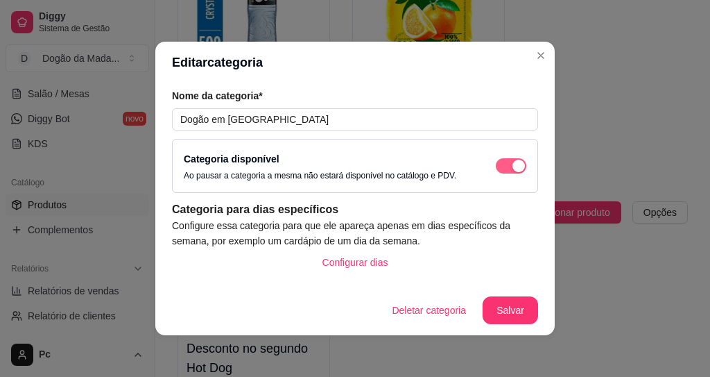
click at [513, 163] on div "button" at bounding box center [519, 166] width 12 height 12
click at [499, 163] on span "button" at bounding box center [511, 165] width 31 height 15
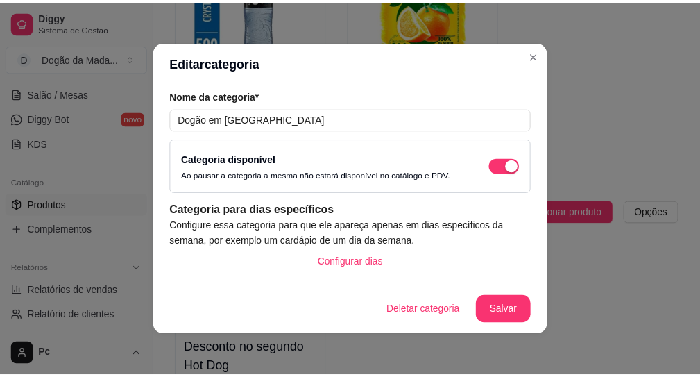
scroll to position [24, 0]
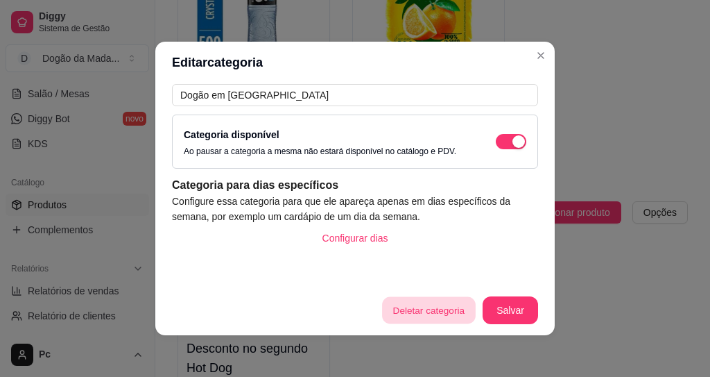
click at [431, 309] on button "Deletar categoria" at bounding box center [428, 310] width 93 height 27
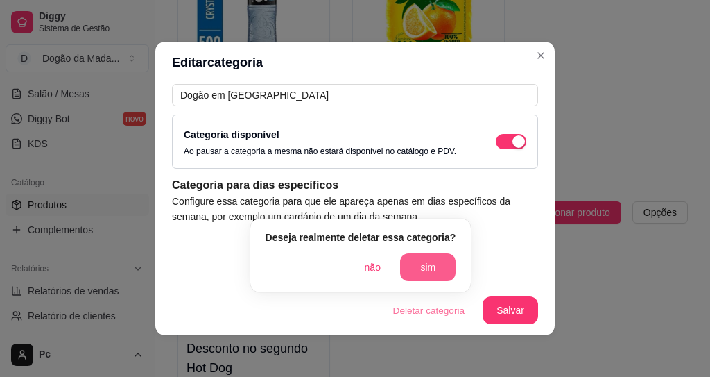
click at [420, 268] on button "sim" at bounding box center [427, 267] width 55 height 28
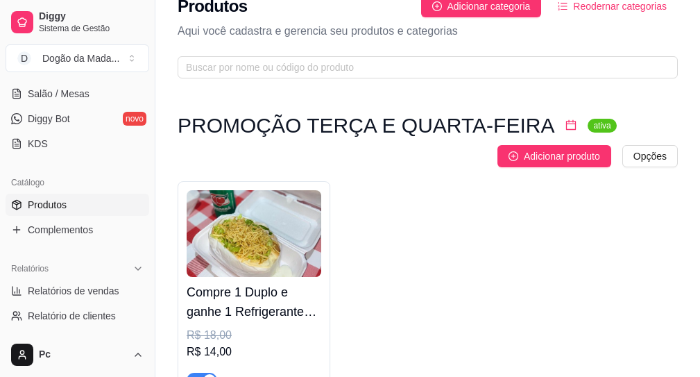
scroll to position [0, 0]
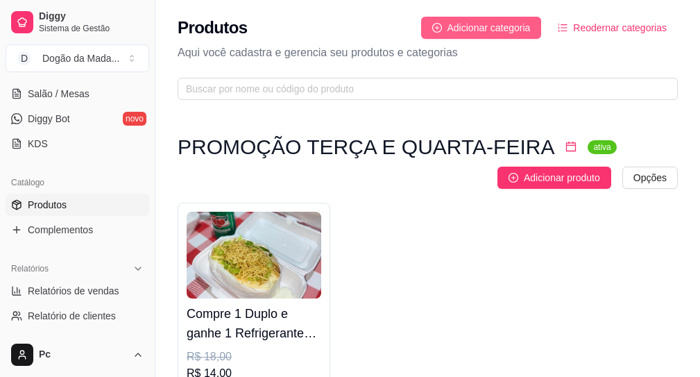
click at [517, 26] on span "Adicionar categoria" at bounding box center [488, 27] width 83 height 15
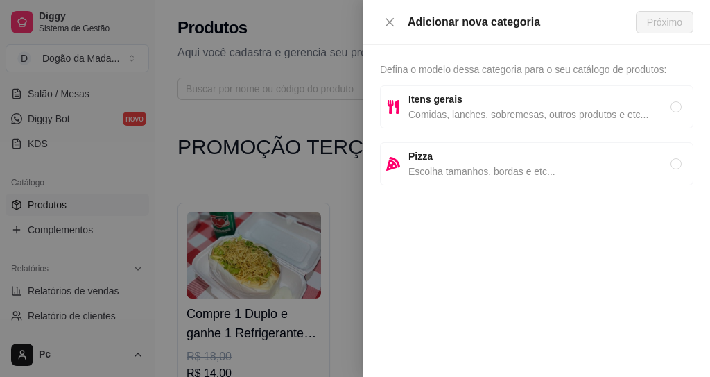
click at [472, 121] on span "Comidas, lanches, sobremesas, outros produtos e etc..." at bounding box center [540, 114] width 262 height 15
radio input "true"
click at [658, 24] on span "Próximo" at bounding box center [664, 22] width 35 height 15
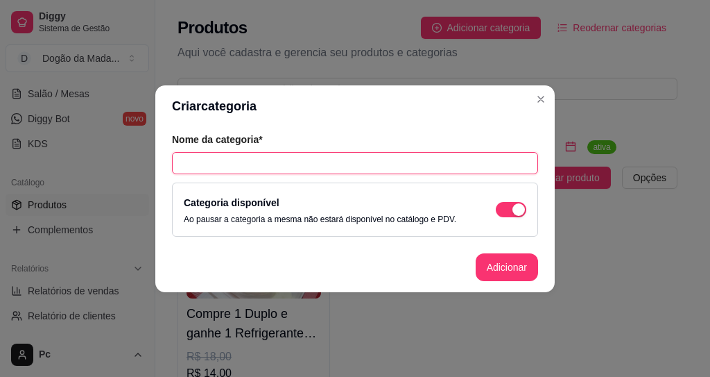
click at [265, 163] on input "text" at bounding box center [355, 163] width 366 height 22
type input "LEVE 2 PEGUE MENOS"
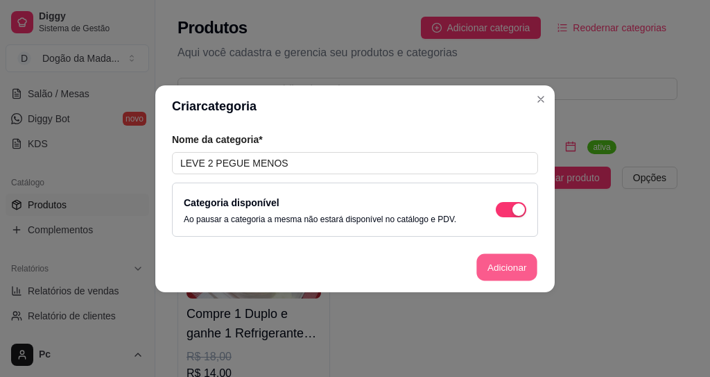
click at [490, 265] on button "Adicionar" at bounding box center [507, 266] width 61 height 27
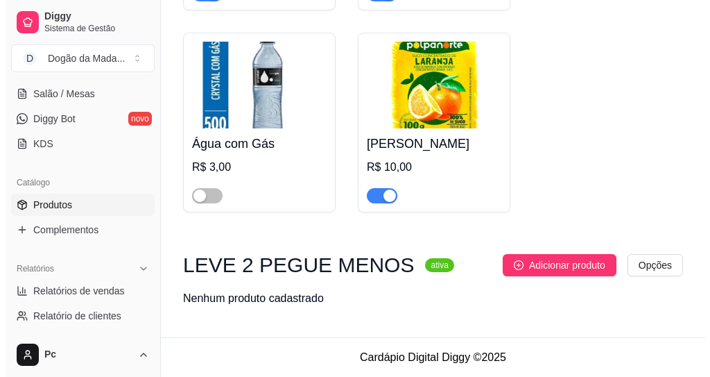
scroll to position [2070, 0]
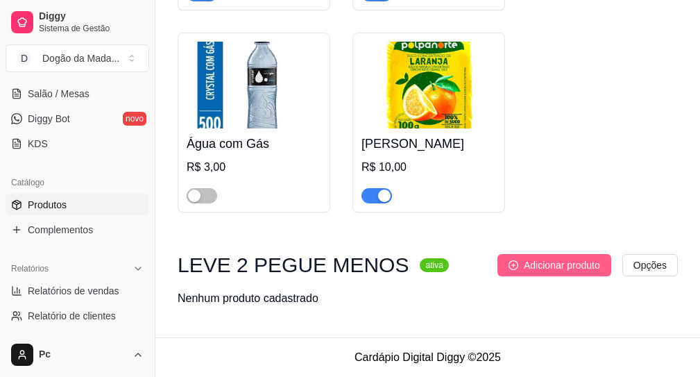
click at [560, 268] on span "Adicionar produto" at bounding box center [562, 264] width 76 height 15
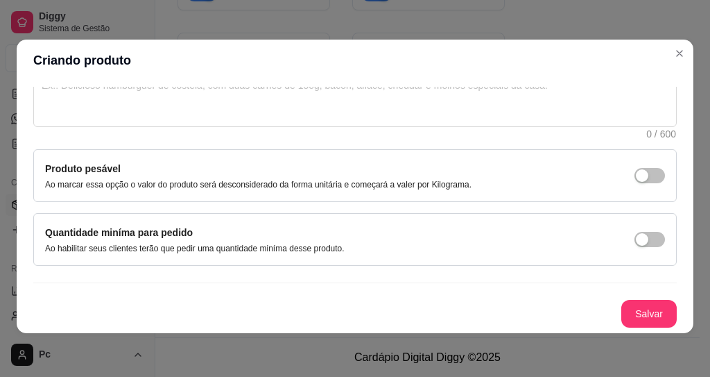
scroll to position [3, 0]
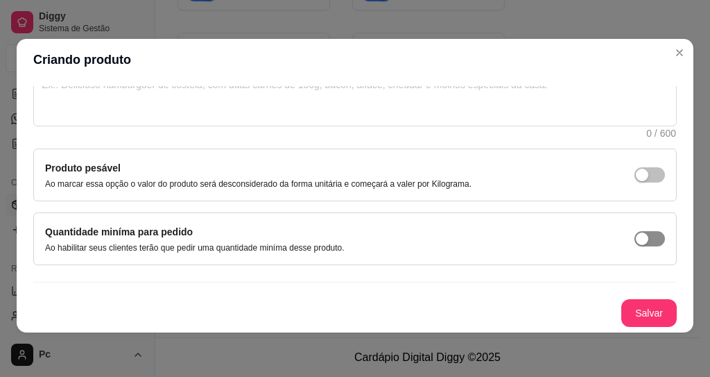
click at [635, 242] on span "button" at bounding box center [650, 238] width 31 height 15
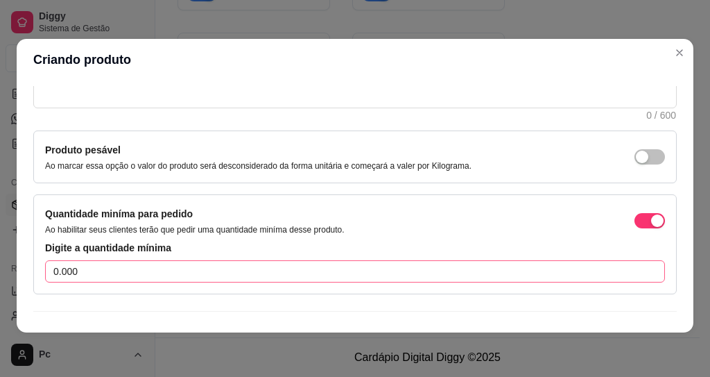
scroll to position [378, 0]
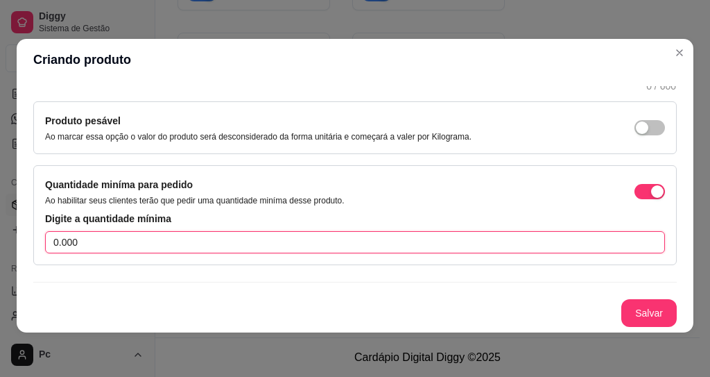
click at [130, 241] on input "0.000" at bounding box center [355, 242] width 620 height 22
type input "0"
type input "1"
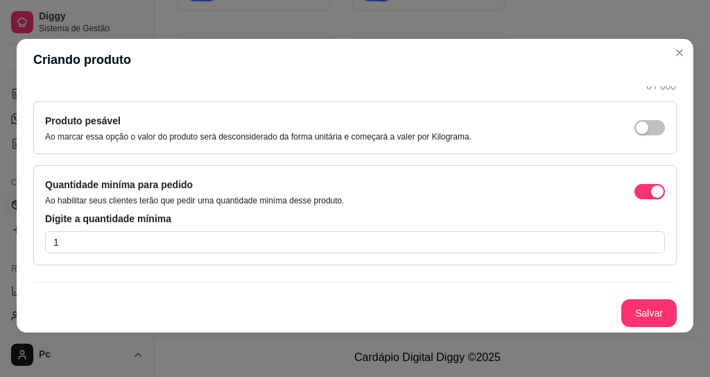
click at [210, 271] on div "Nome do produto Código do produto (PDV) Descrição do produto 0 / 600 Produto pe…" at bounding box center [355, 43] width 644 height 568
click at [622, 312] on button "Salvar" at bounding box center [648, 313] width 55 height 28
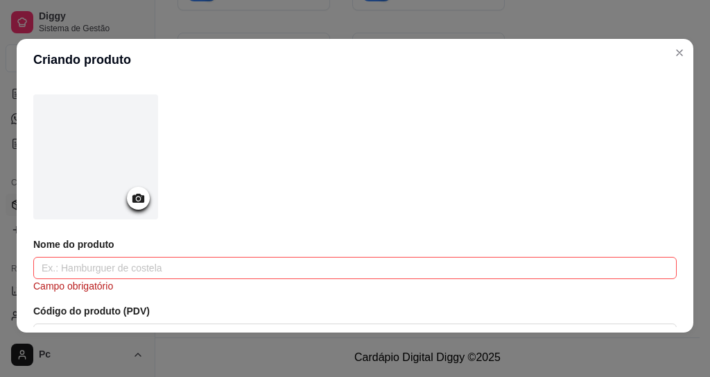
scroll to position [83, 0]
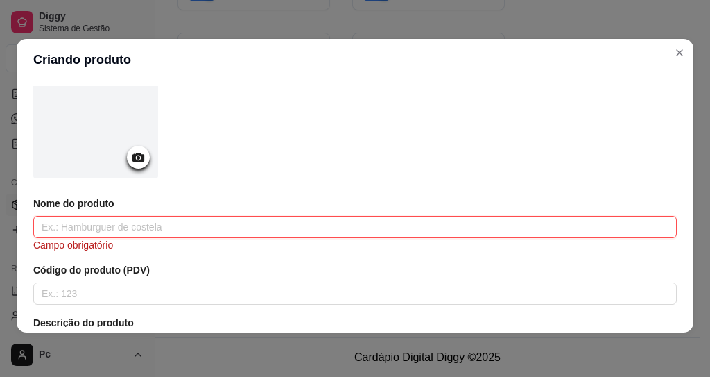
click at [117, 226] on input "text" at bounding box center [355, 227] width 644 height 22
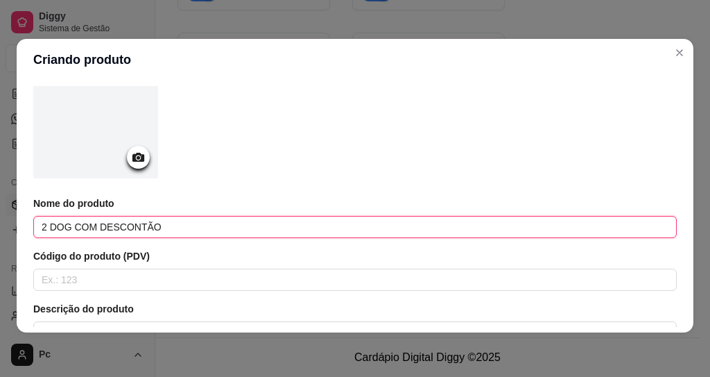
click at [44, 220] on input "2 DOG COM DESCONTÃO" at bounding box center [355, 227] width 644 height 22
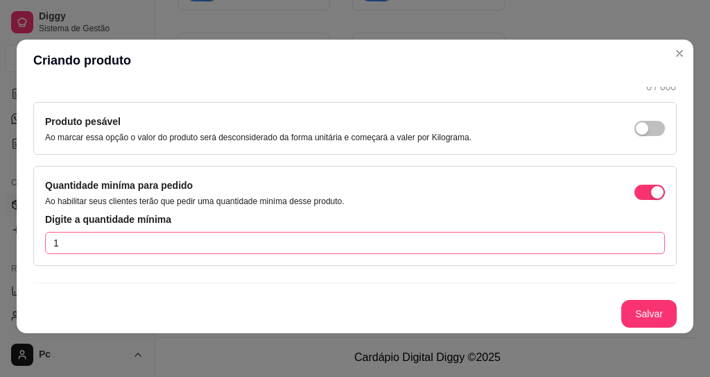
scroll to position [3, 0]
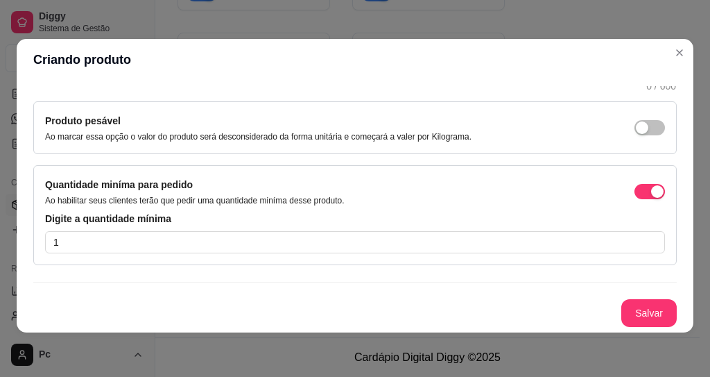
type input "LEVE 2 DOG COM DESCONTÃO"
click at [626, 307] on button "Salvar" at bounding box center [648, 313] width 55 height 28
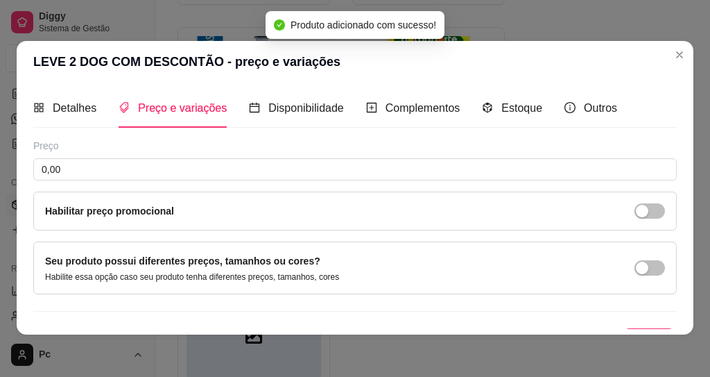
scroll to position [0, 0]
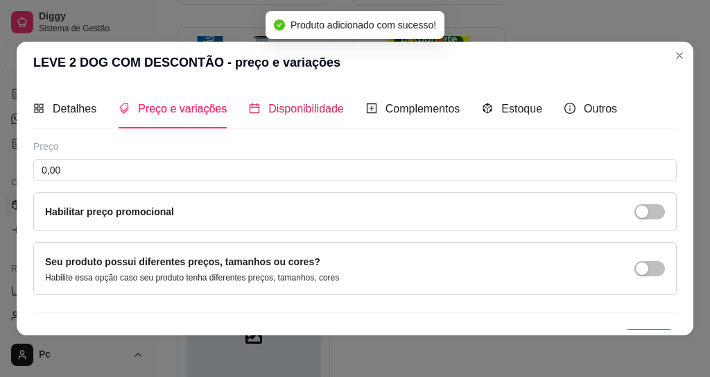
click at [289, 106] on span "Disponibilidade" at bounding box center [306, 109] width 76 height 12
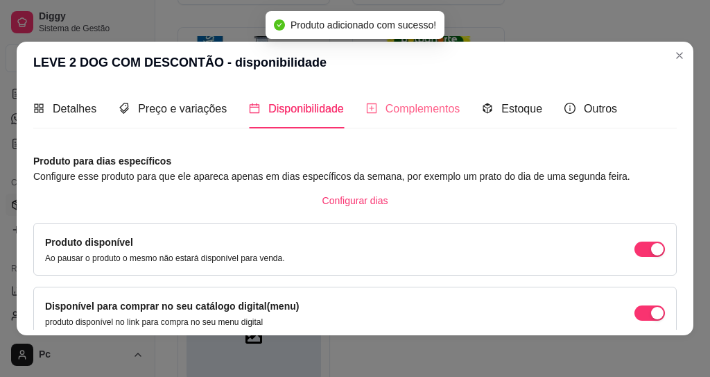
click at [420, 119] on div "Complementos" at bounding box center [413, 109] width 94 height 40
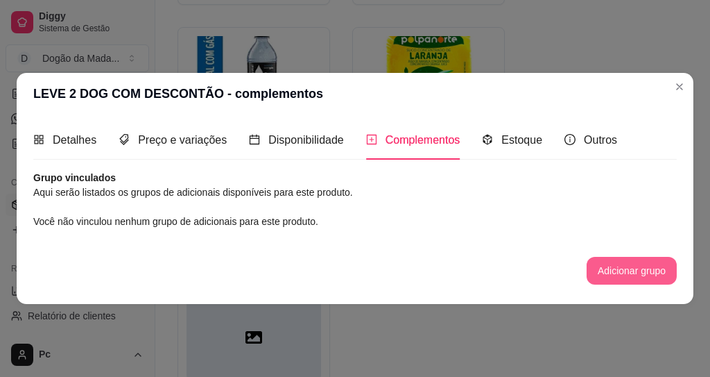
click at [626, 273] on button "Adicionar grupo" at bounding box center [632, 271] width 90 height 28
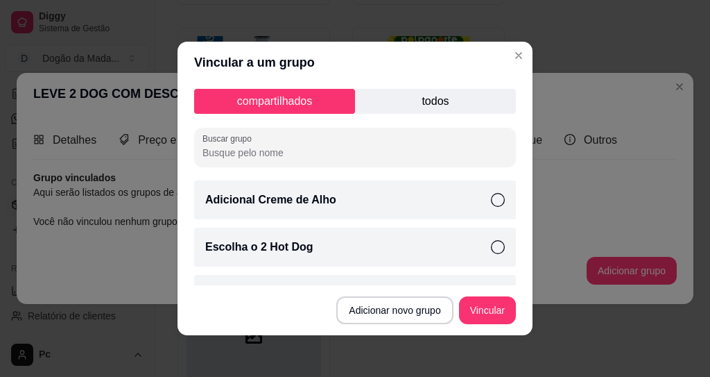
click at [392, 110] on p "todos" at bounding box center [435, 101] width 161 height 25
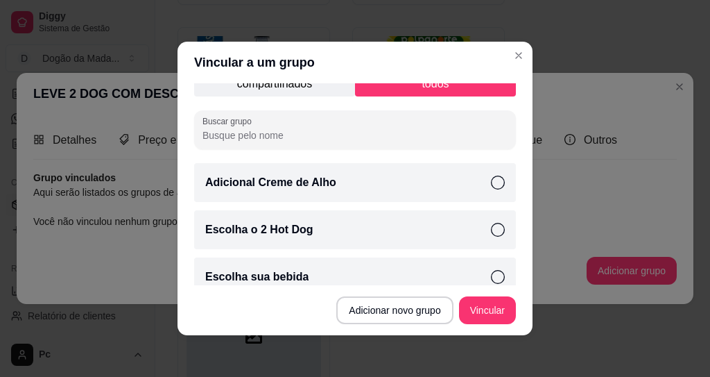
scroll to position [34, 0]
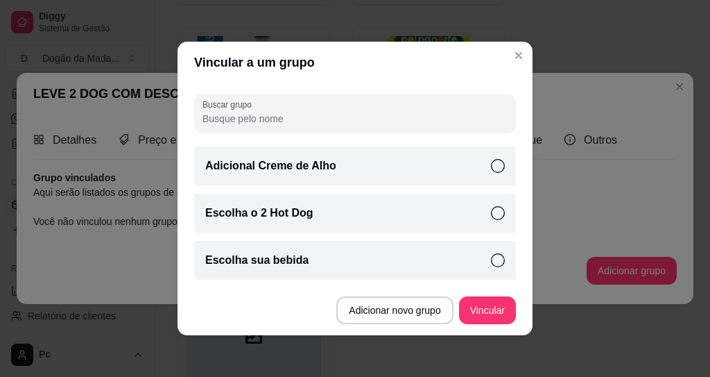
click at [273, 213] on p "Escolha o 2 Hot Dog" at bounding box center [259, 213] width 108 height 17
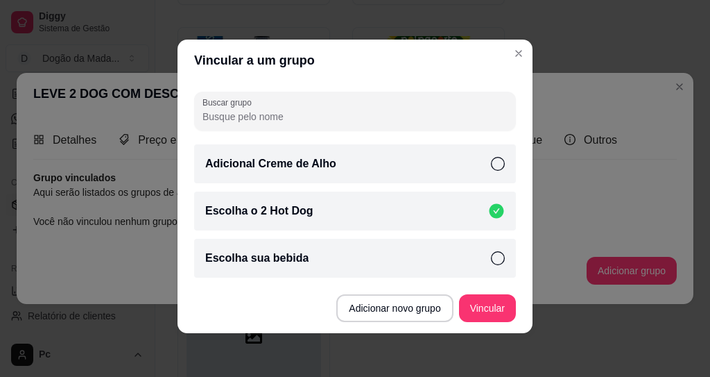
scroll to position [3, 0]
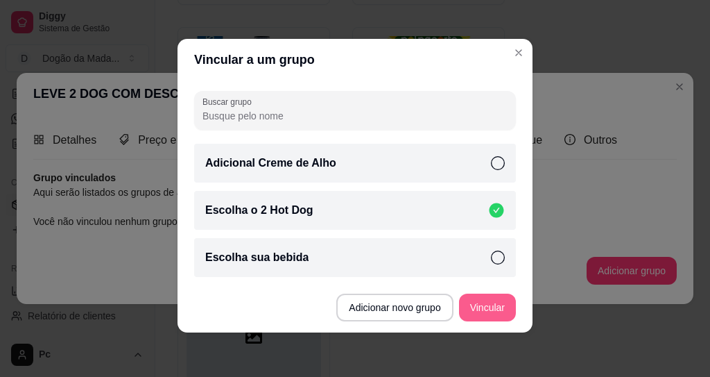
click at [479, 302] on button "Vincular" at bounding box center [487, 307] width 57 height 28
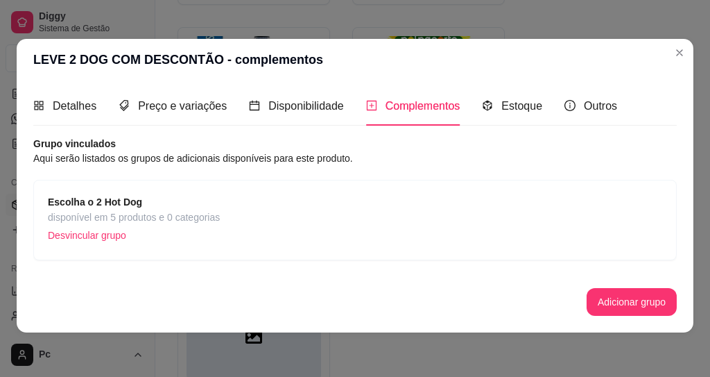
click at [110, 214] on span "disponível em 5 produtos e 0 categorias" at bounding box center [134, 216] width 172 height 15
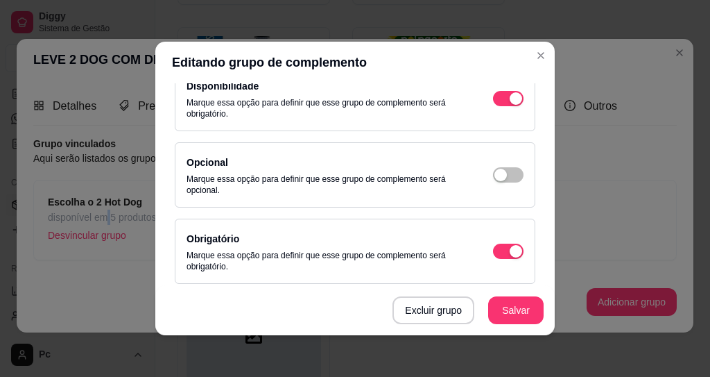
scroll to position [0, 0]
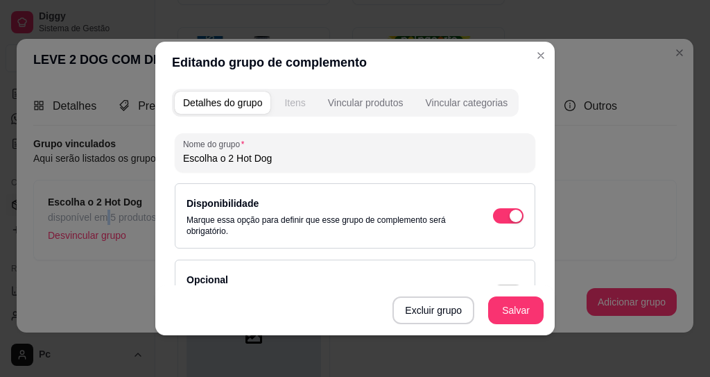
click at [290, 101] on div "Itens" at bounding box center [294, 103] width 21 height 14
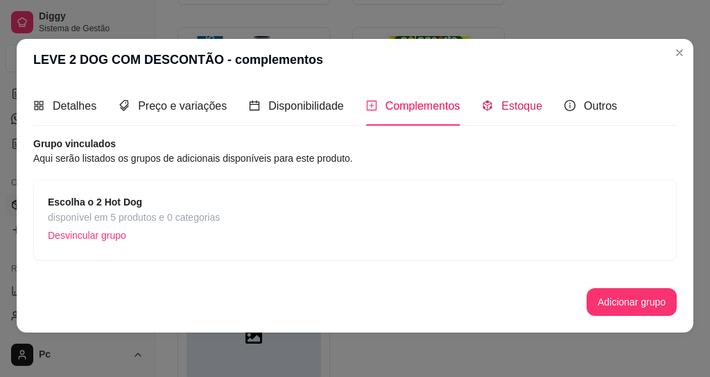
click at [502, 109] on span "Estoque" at bounding box center [521, 106] width 41 height 12
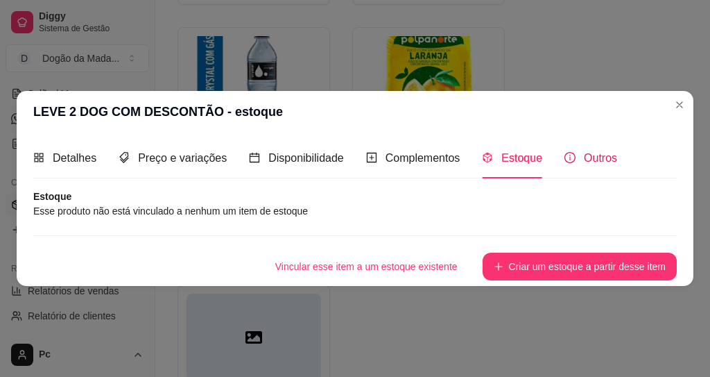
click at [602, 161] on span "Outros" at bounding box center [600, 158] width 33 height 12
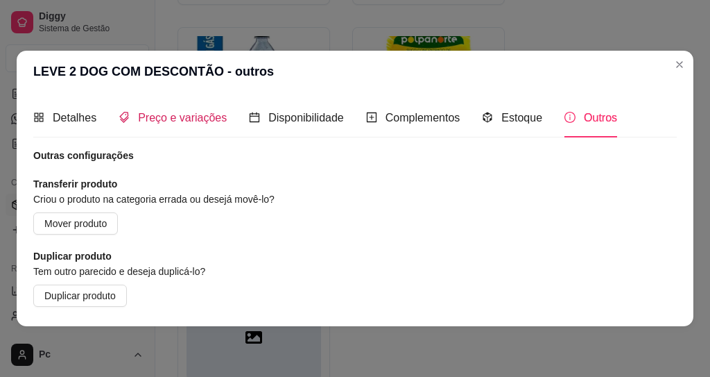
click at [182, 115] on span "Preço e variações" at bounding box center [182, 118] width 89 height 12
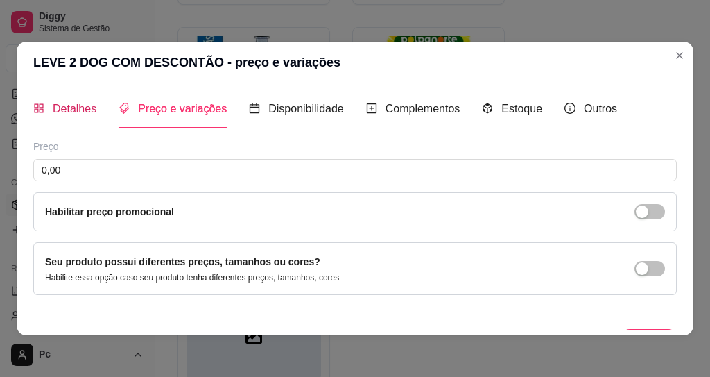
click at [70, 104] on span "Detalhes" at bounding box center [75, 109] width 44 height 12
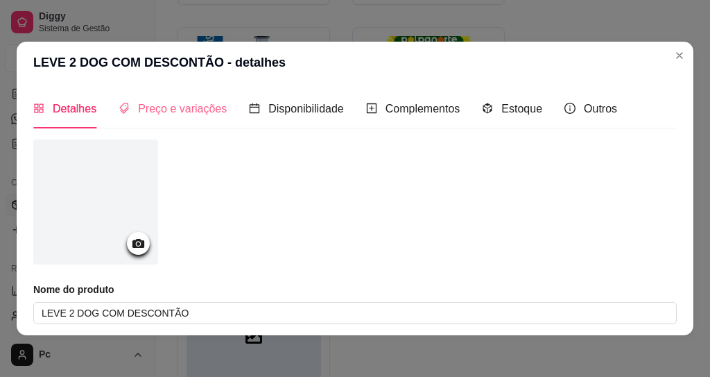
click at [161, 121] on div "Preço e variações" at bounding box center [173, 109] width 108 height 40
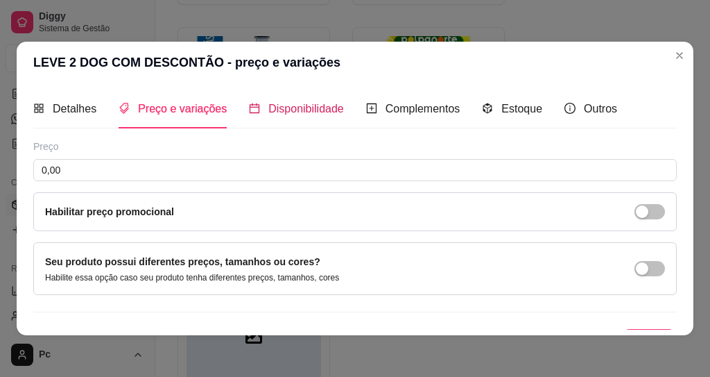
click at [290, 109] on span "Disponibilidade" at bounding box center [306, 109] width 76 height 12
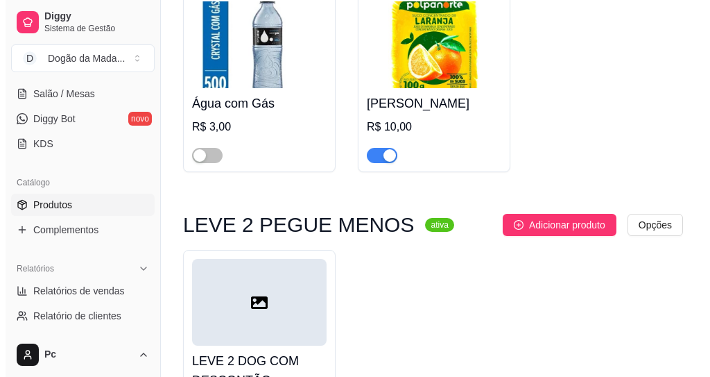
scroll to position [2253, 0]
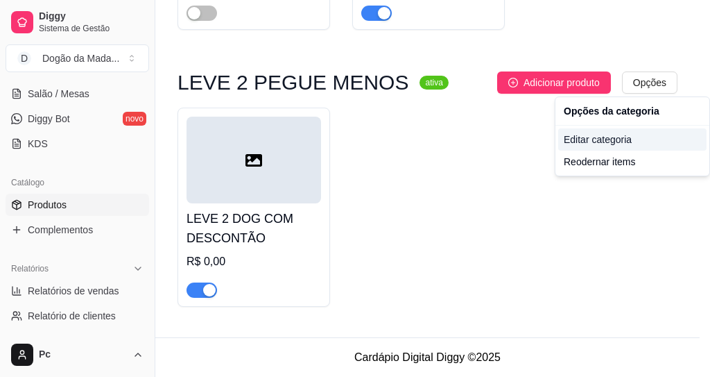
click at [578, 139] on div "Editar categoria" at bounding box center [632, 139] width 148 height 22
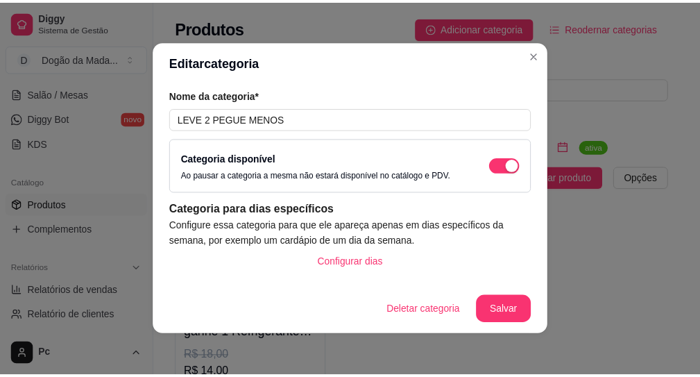
scroll to position [1722, 0]
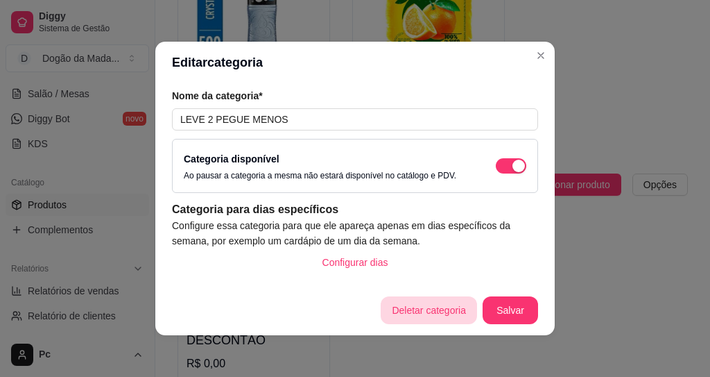
click at [421, 314] on button "Deletar categoria" at bounding box center [429, 310] width 96 height 28
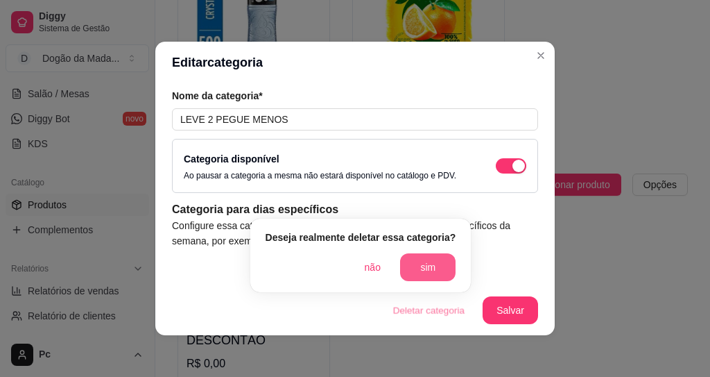
click at [431, 268] on button "sim" at bounding box center [427, 267] width 55 height 28
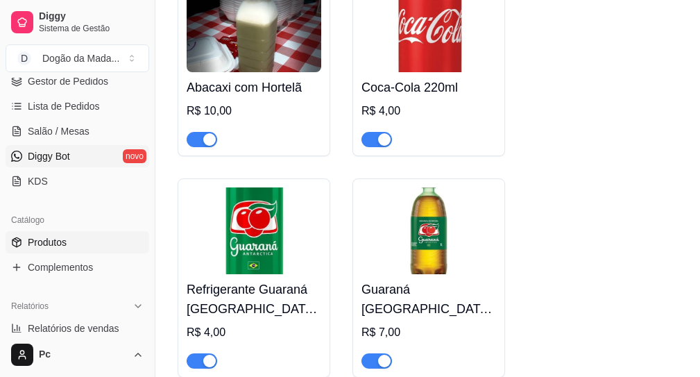
scroll to position [250, 0]
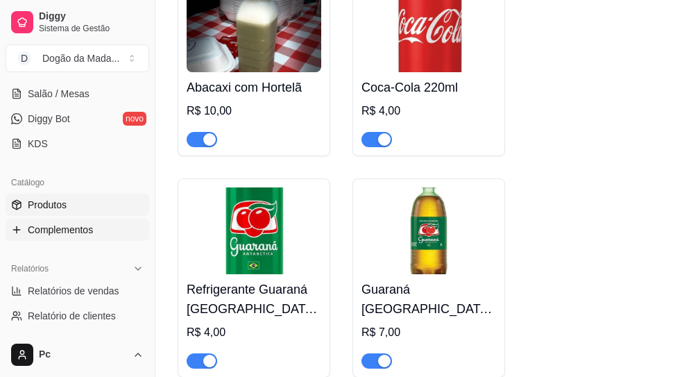
click at [44, 229] on span "Complementos" at bounding box center [60, 230] width 65 height 14
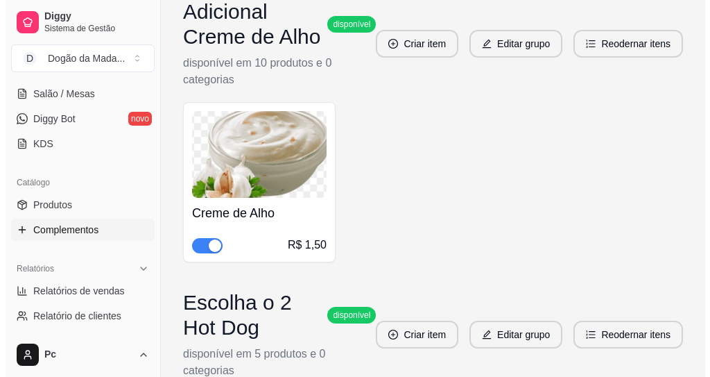
scroll to position [1294, 0]
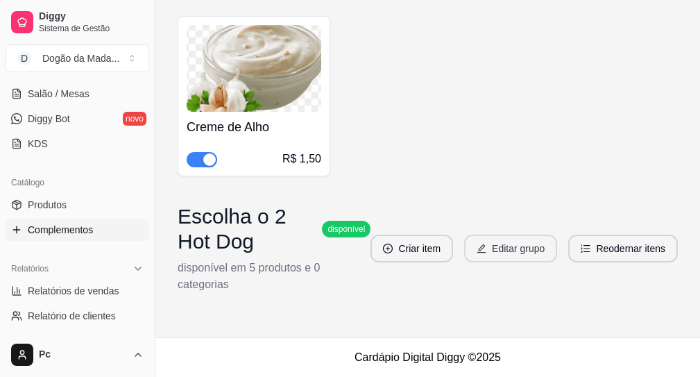
click at [538, 256] on button "Editar grupo" at bounding box center [510, 248] width 93 height 28
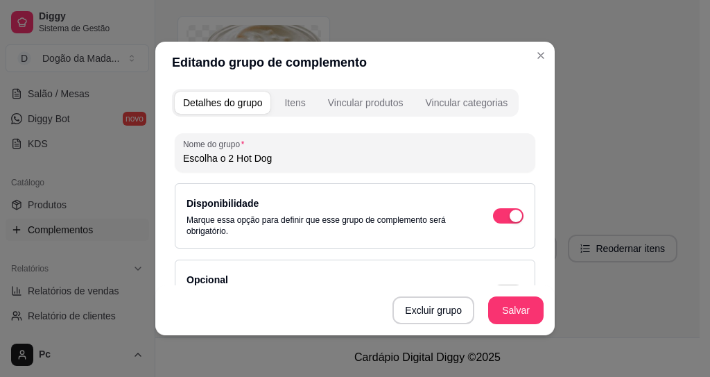
drag, startPoint x: 282, startPoint y: 160, endPoint x: 225, endPoint y: 155, distance: 57.0
click at [225, 155] on input "Escolha o 2 Hot Dog" at bounding box center [355, 158] width 344 height 14
type input "Escolha o seu Hot Dog"
click at [506, 311] on button "Salvar" at bounding box center [515, 310] width 55 height 28
click at [289, 105] on div "Itens" at bounding box center [294, 103] width 21 height 14
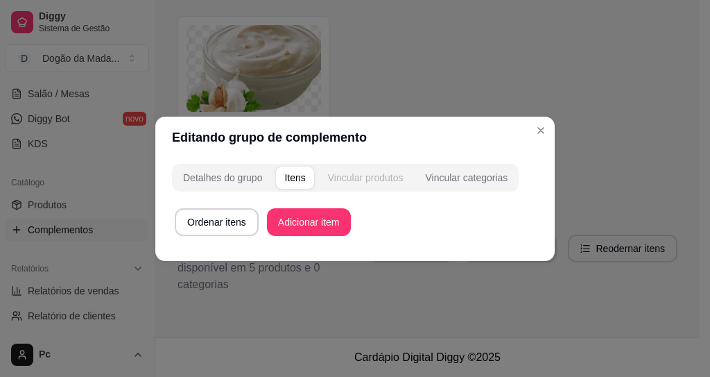
click at [362, 177] on div "Vincular produtos" at bounding box center [366, 178] width 76 height 14
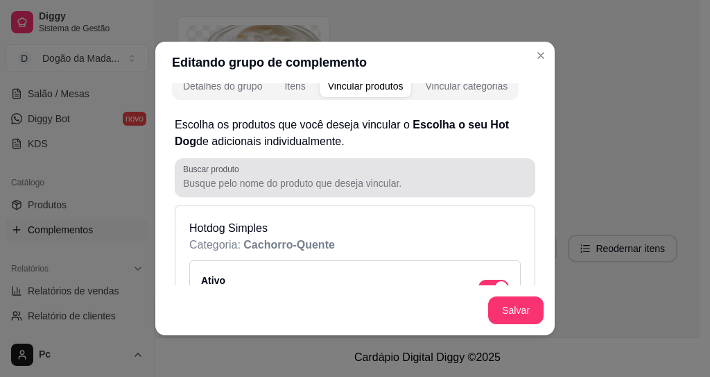
scroll to position [0, 0]
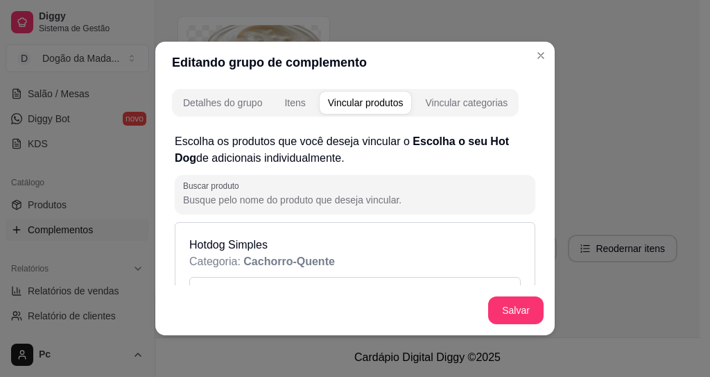
click at [287, 105] on div "Itens" at bounding box center [294, 103] width 21 height 14
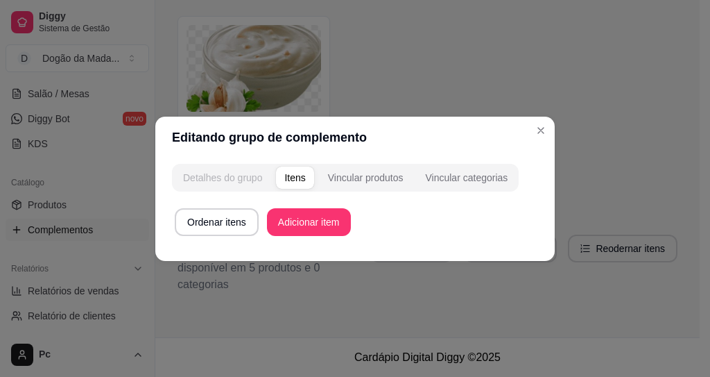
click at [221, 171] on div "Detalhes do grupo" at bounding box center [222, 178] width 79 height 14
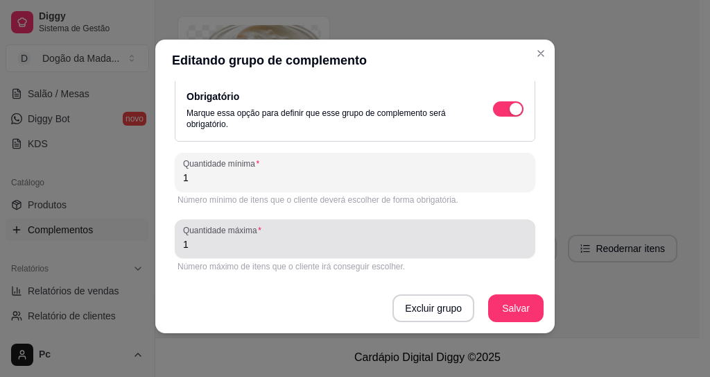
scroll to position [3, 0]
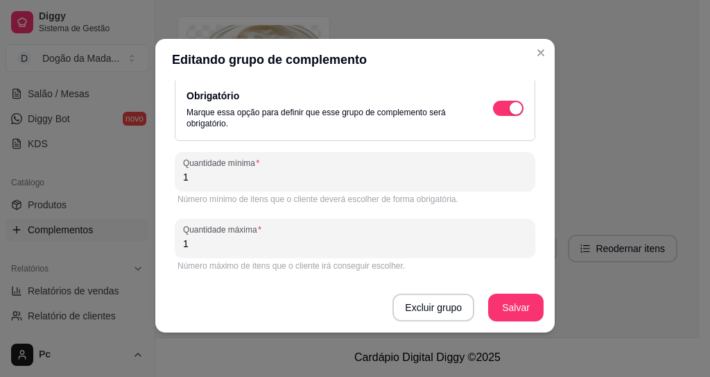
drag, startPoint x: 218, startPoint y: 177, endPoint x: 142, endPoint y: 181, distance: 76.4
click at [155, 173] on div "Detalhes do grupo Itens Vincular produtos Vincular categorias Nome do grupo Esc…" at bounding box center [355, 206] width 400 height 252
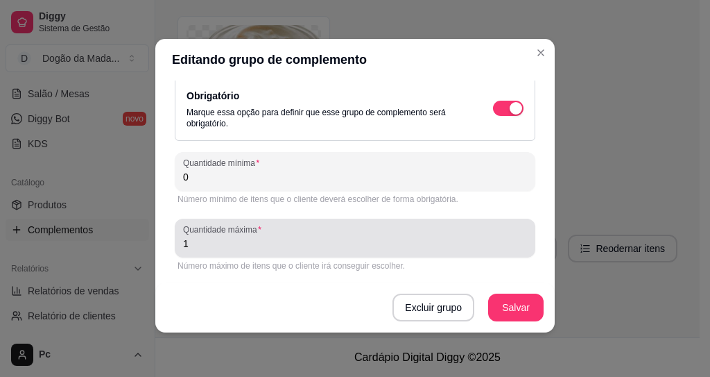
type input "0"
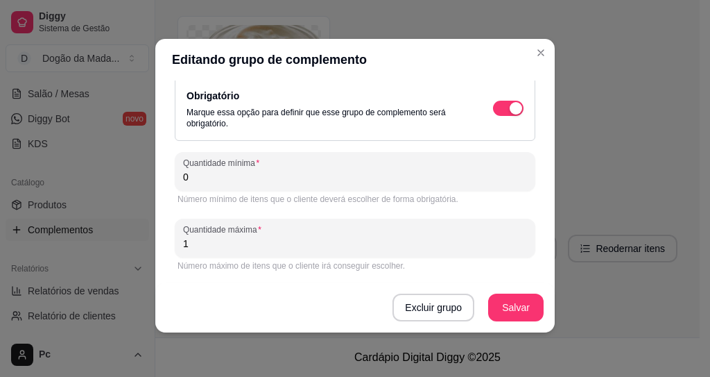
drag, startPoint x: 211, startPoint y: 249, endPoint x: 95, endPoint y: 237, distance: 116.5
click at [128, 243] on div "Editando grupo de complemento Detalhes do grupo Itens Vincular produtos Vincula…" at bounding box center [355, 188] width 710 height 377
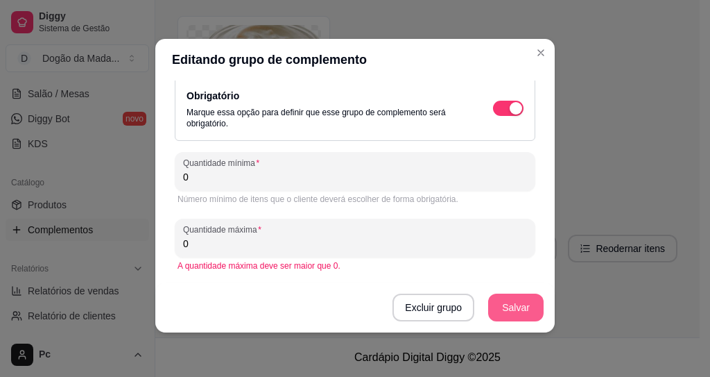
click at [509, 300] on button "Salvar" at bounding box center [515, 307] width 55 height 28
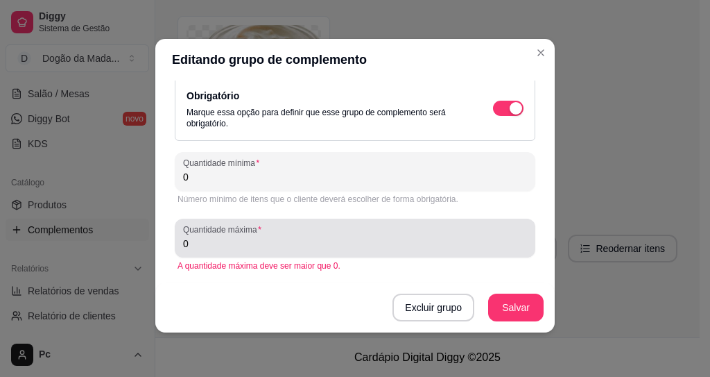
click at [197, 244] on input "0" at bounding box center [355, 244] width 344 height 14
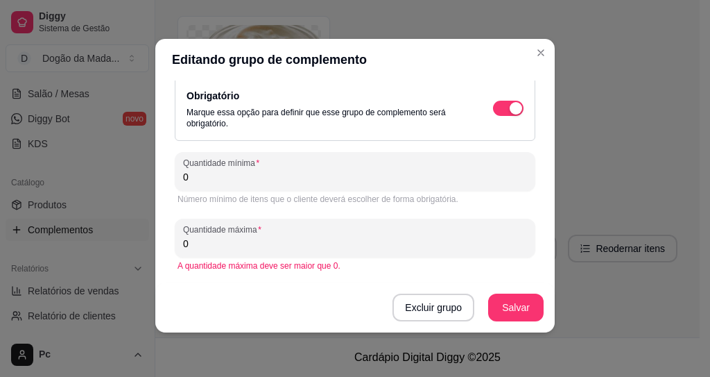
drag, startPoint x: 197, startPoint y: 244, endPoint x: 142, endPoint y: 237, distance: 55.2
click at [142, 237] on div "Editando grupo de complemento Detalhes do grupo Itens Vincular produtos Vincula…" at bounding box center [355, 188] width 710 height 377
type input "1"
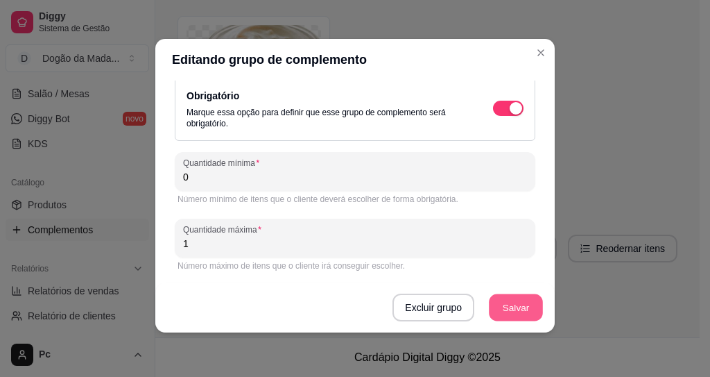
click at [521, 309] on button "Salvar" at bounding box center [516, 307] width 54 height 27
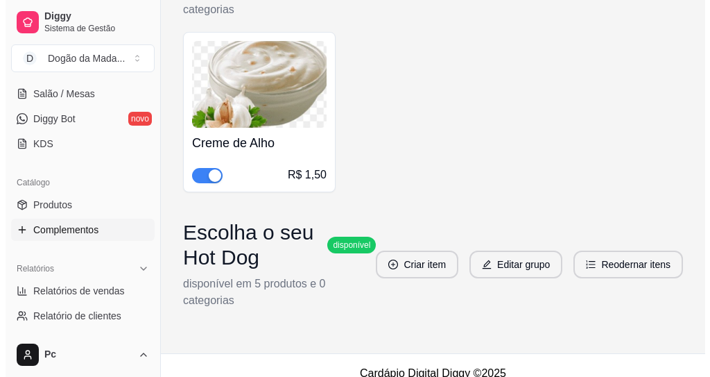
scroll to position [1294, 0]
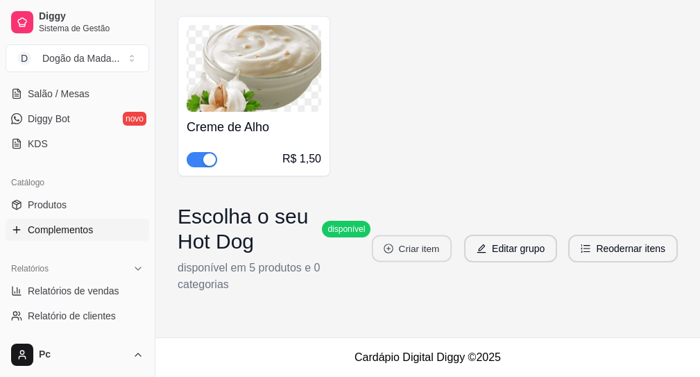
click at [398, 248] on button "Criar item" at bounding box center [412, 248] width 80 height 27
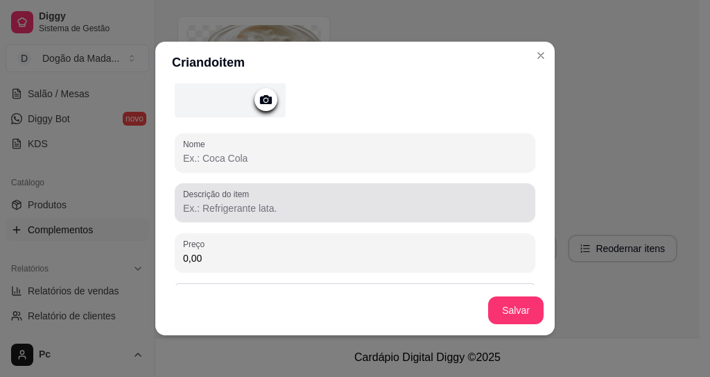
scroll to position [31, 0]
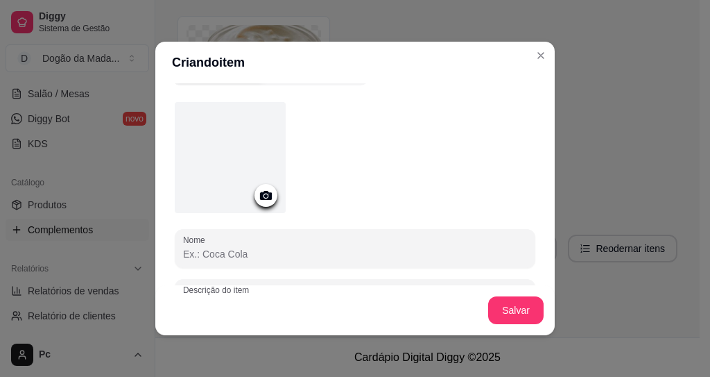
click at [209, 252] on input "Nome" at bounding box center [355, 254] width 344 height 14
type input "1"
type input "S"
type input "h"
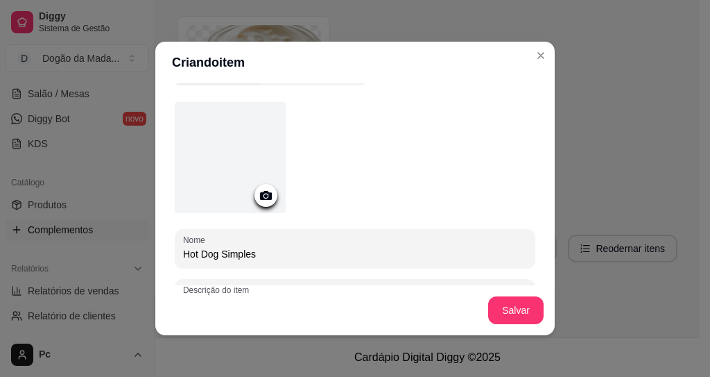
type input "Hot Dog Simples"
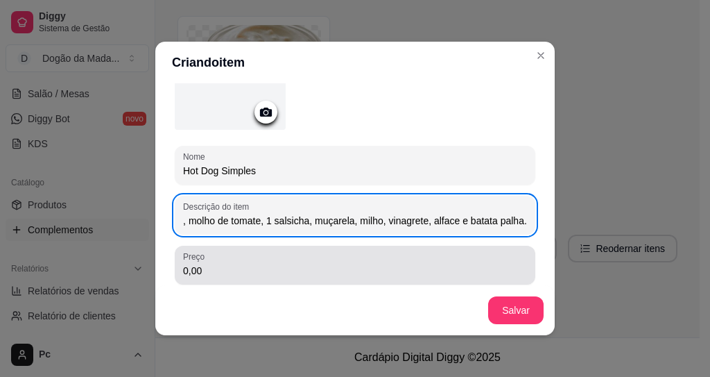
scroll to position [198, 0]
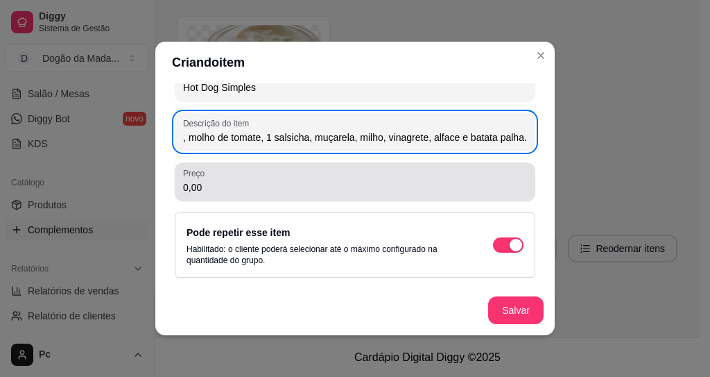
type input "Pão de Hot Dog, maionese, molho de tomate, 1 salsicha, muçarela, milho, vinagre…"
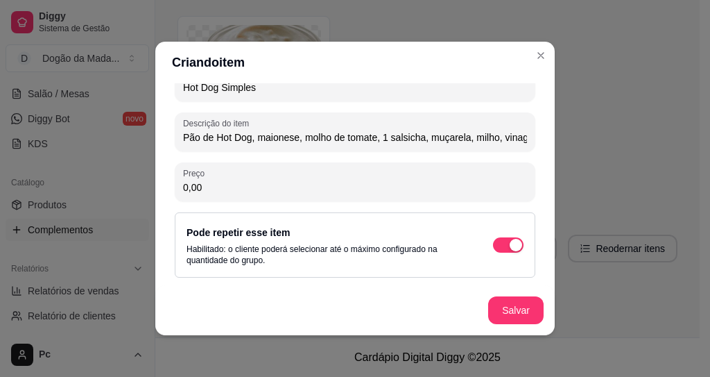
drag, startPoint x: 209, startPoint y: 192, endPoint x: 140, endPoint y: 180, distance: 70.5
click at [140, 180] on div "Criando item Detalhes do item Gerenciar estoque Nome Hot Dog Simples Descrição …" at bounding box center [355, 188] width 710 height 377
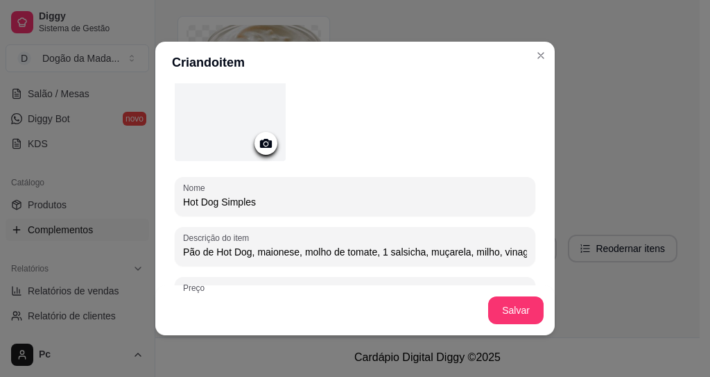
scroll to position [166, 0]
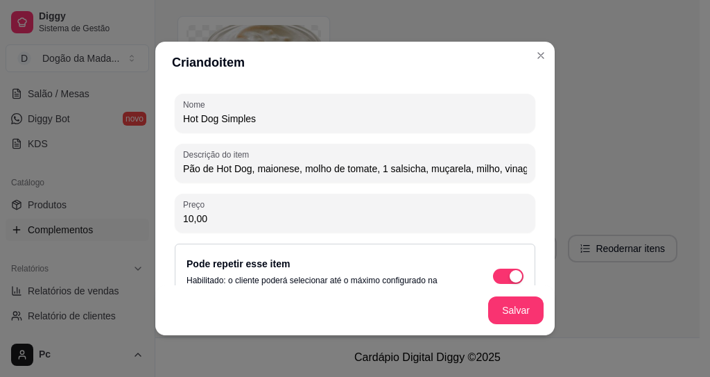
type input "10,00"
click at [349, 76] on header "Criando item" at bounding box center [355, 63] width 400 height 42
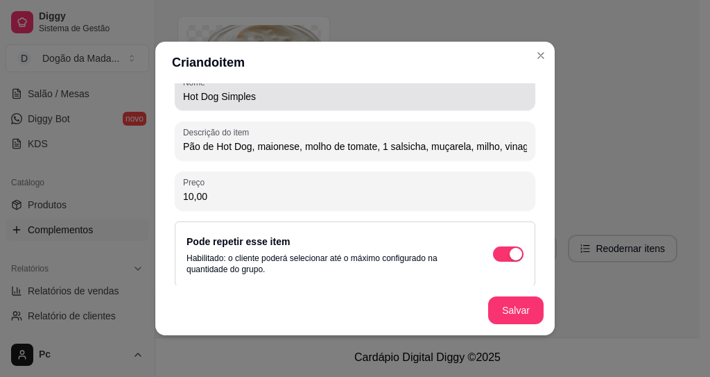
scroll to position [198, 0]
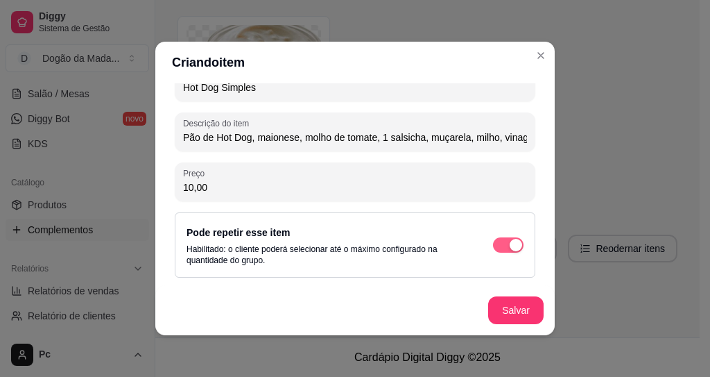
click at [493, 246] on span "button" at bounding box center [508, 244] width 31 height 15
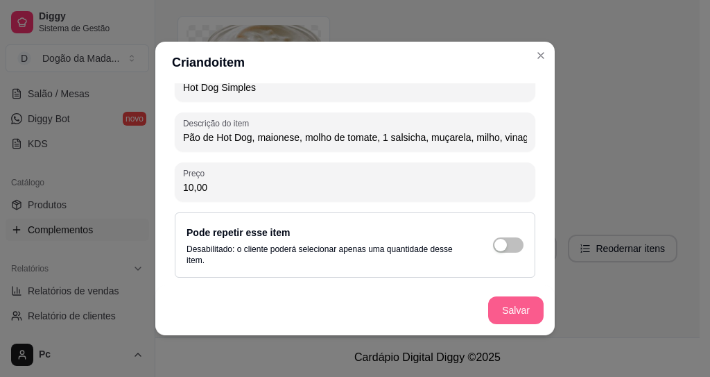
click at [524, 313] on button "Salvar" at bounding box center [515, 310] width 55 height 28
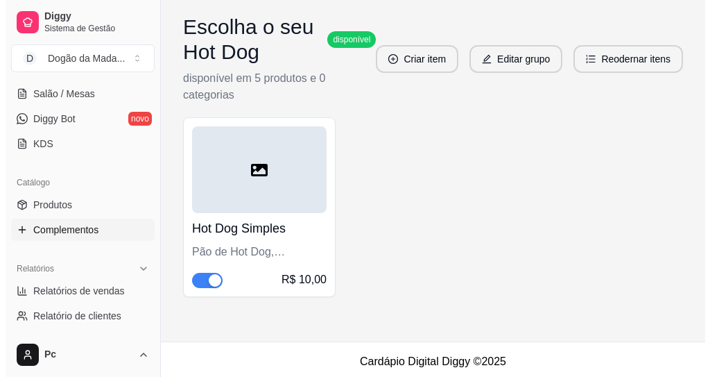
scroll to position [1487, 0]
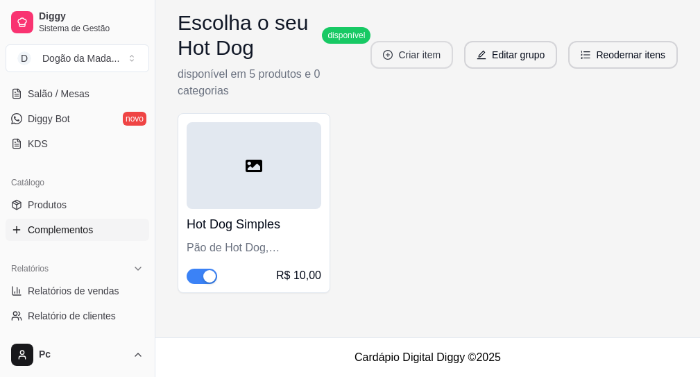
click at [404, 63] on button "Criar item" at bounding box center [411, 55] width 83 height 28
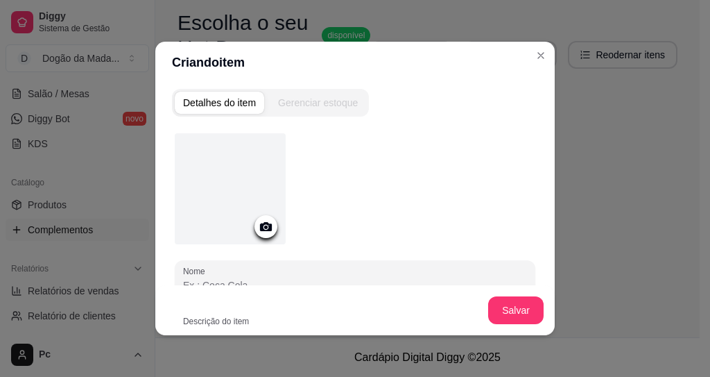
scroll to position [83, 0]
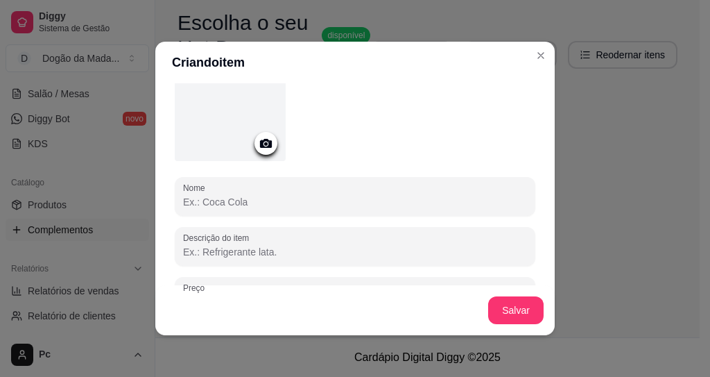
click at [220, 207] on input "Nome" at bounding box center [355, 202] width 344 height 14
type input "Hot Dog Duplo"
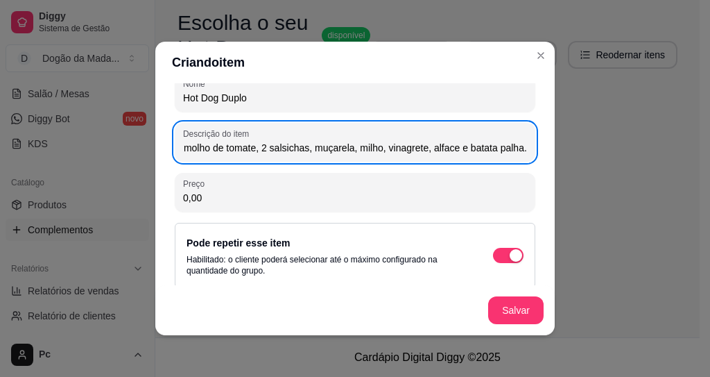
scroll to position [198, 0]
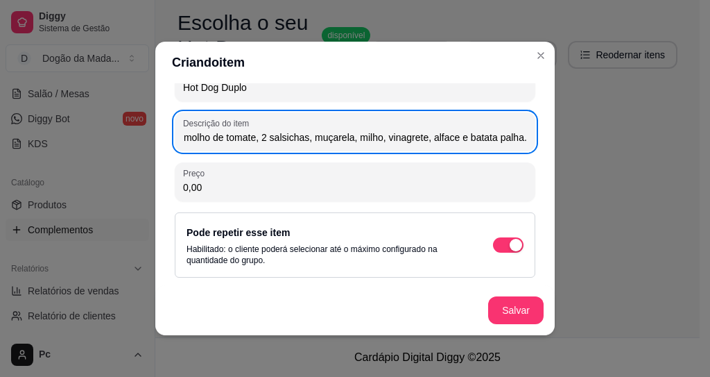
type input "Pão de Hot Dog, maionese, molho de tomate, 2 salsichas, muçarela, milho, vinagr…"
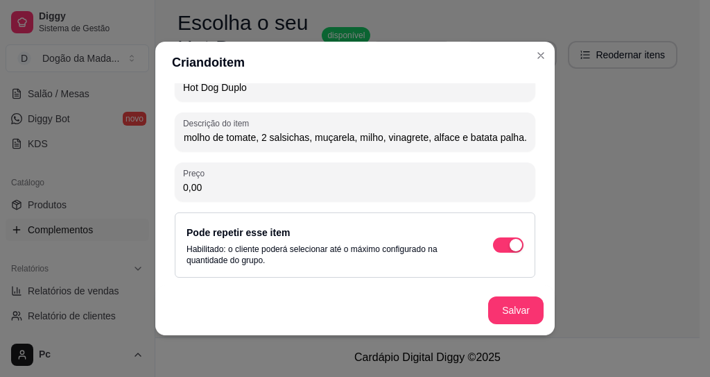
click at [221, 193] on input "0,00" at bounding box center [355, 187] width 344 height 14
drag, startPoint x: 245, startPoint y: 191, endPoint x: 40, endPoint y: 187, distance: 204.7
click at [65, 187] on div "Criando item Detalhes do item Gerenciar estoque Nome Hot Dog Duplo Descrição do…" at bounding box center [355, 188] width 710 height 377
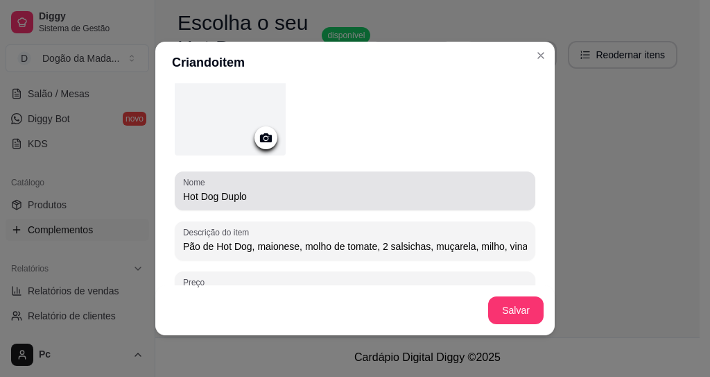
scroll to position [198, 0]
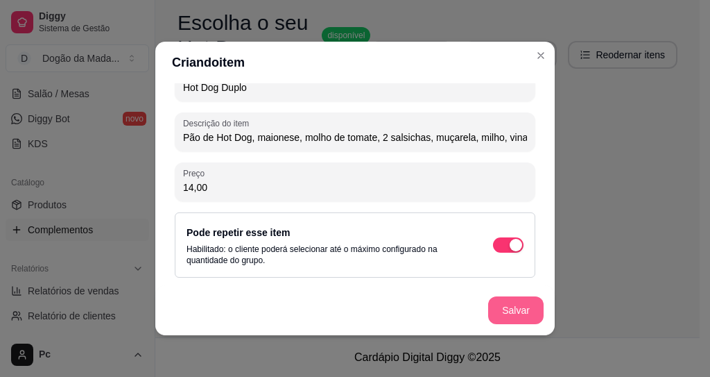
type input "14,00"
click at [510, 307] on button "Salvar" at bounding box center [515, 310] width 55 height 28
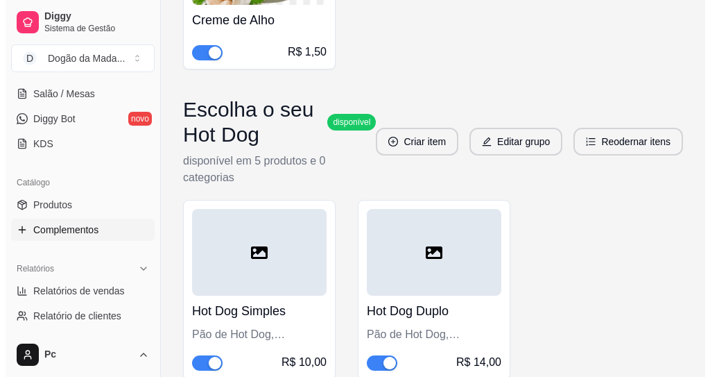
scroll to position [1487, 0]
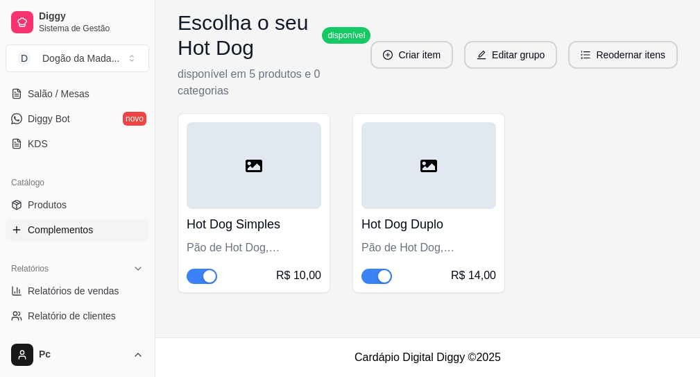
click at [272, 172] on div at bounding box center [254, 165] width 135 height 87
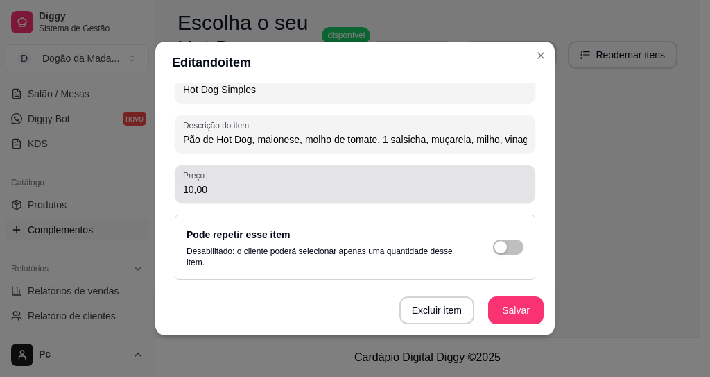
scroll to position [166, 0]
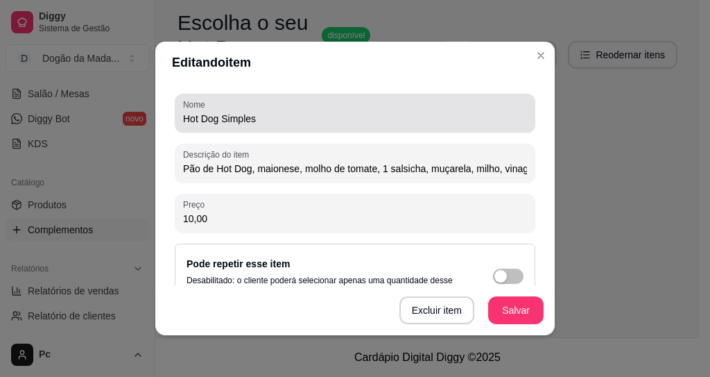
click at [270, 117] on input "Hot Dog Simples" at bounding box center [355, 119] width 344 height 14
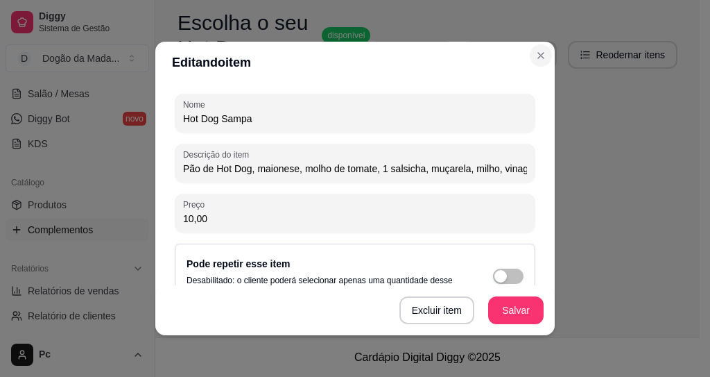
type input "Hot Dog Sampa"
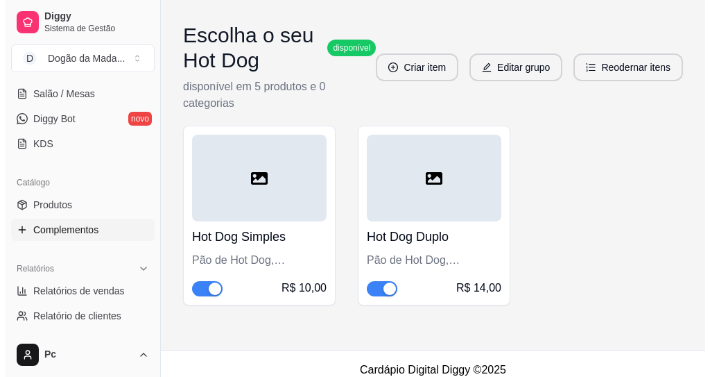
scroll to position [1487, 0]
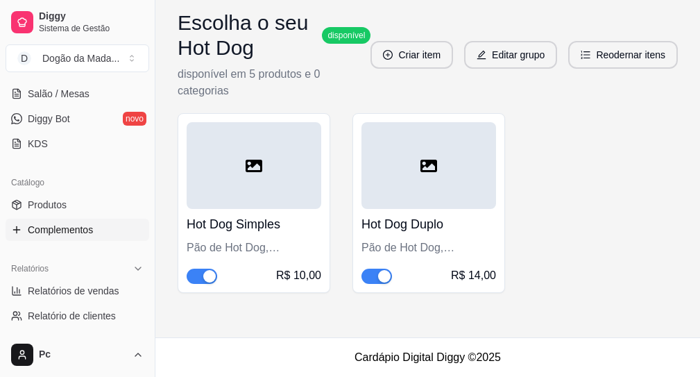
click at [414, 210] on div "Hot Dog Duplo Pão de Hot Dog, maionese, molho de tomate, 2 salsichas, muçarela,…" at bounding box center [428, 246] width 135 height 75
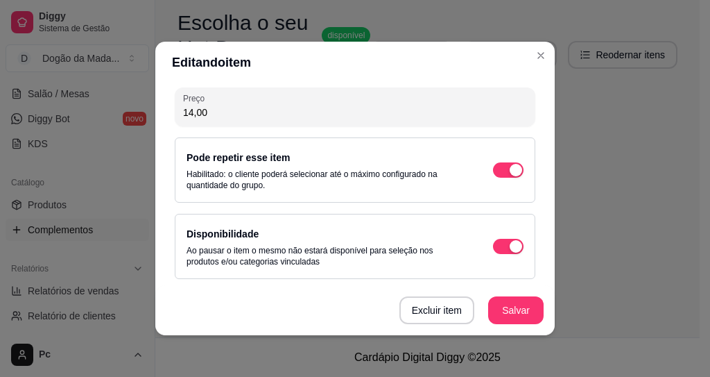
scroll to position [274, 0]
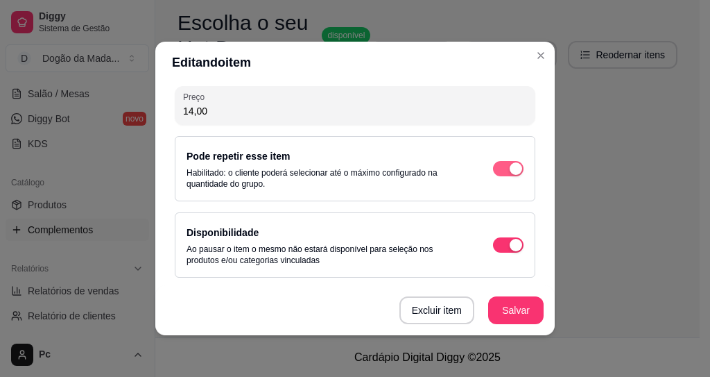
click at [510, 171] on div "button" at bounding box center [516, 168] width 12 height 12
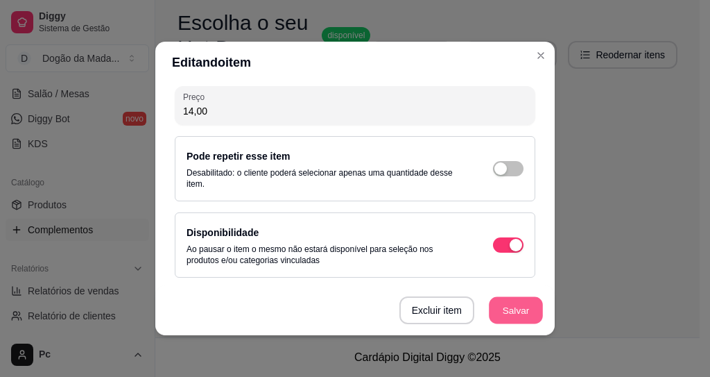
click at [499, 309] on button "Salvar" at bounding box center [516, 310] width 54 height 27
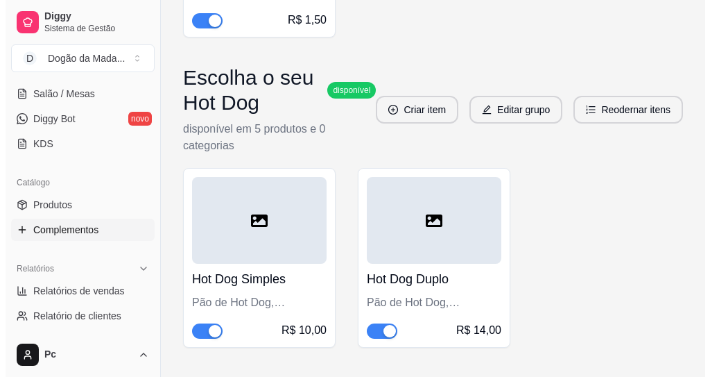
scroll to position [1487, 0]
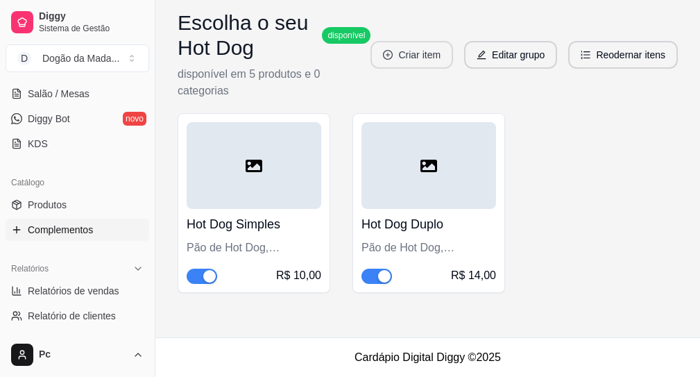
click at [422, 59] on button "Criar item" at bounding box center [411, 55] width 83 height 28
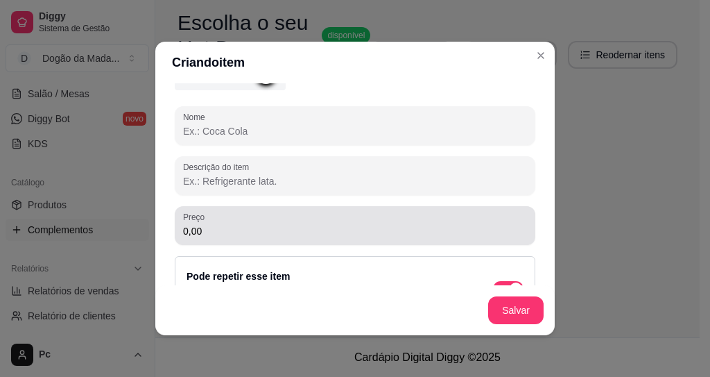
scroll to position [114, 0]
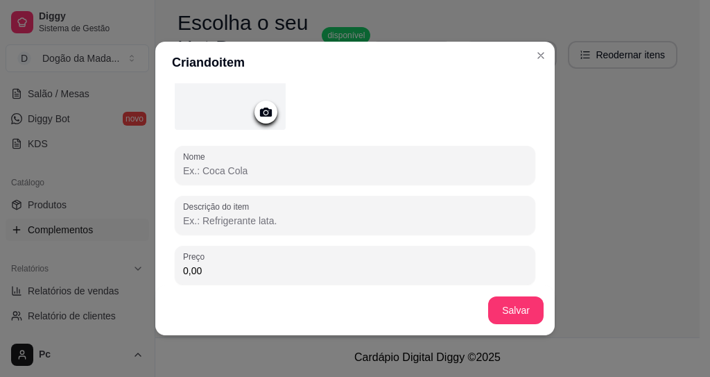
click at [215, 170] on input "Nome" at bounding box center [355, 171] width 344 height 14
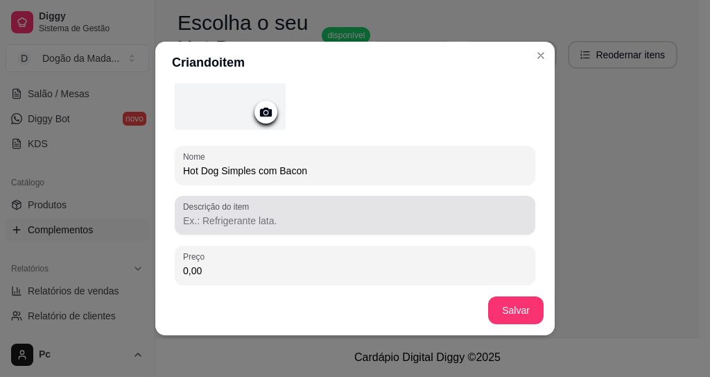
type input "Hot Dog Simples com Bacon"
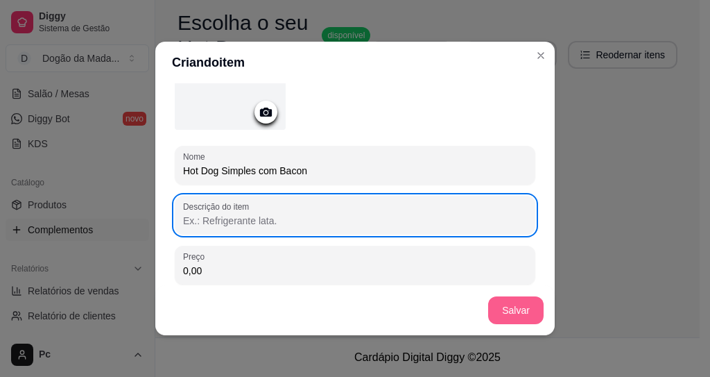
click at [497, 302] on button "Salvar" at bounding box center [515, 310] width 55 height 28
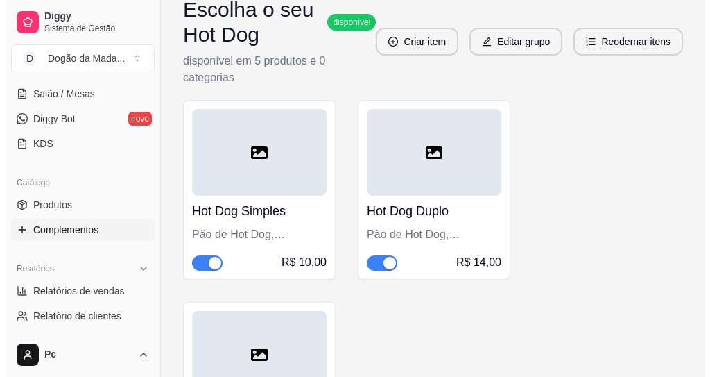
scroll to position [1574, 0]
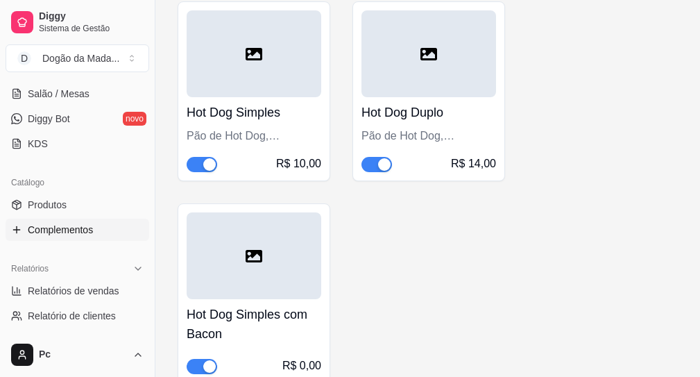
click at [263, 122] on h4 "Hot Dog Simples" at bounding box center [254, 112] width 135 height 19
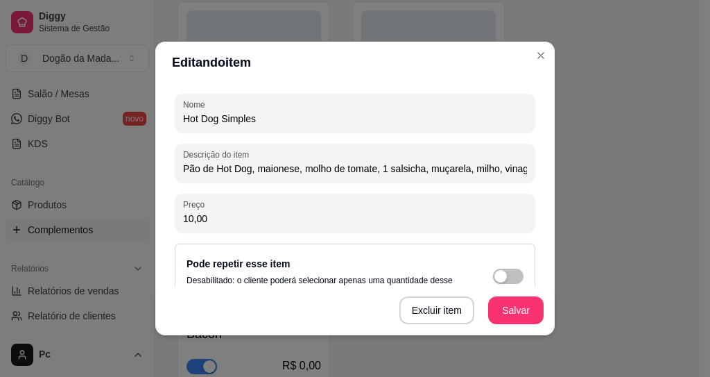
scroll to position [0, 129]
drag, startPoint x: 180, startPoint y: 167, endPoint x: 710, endPoint y: 186, distance: 530.3
click at [710, 186] on div "Editando item Detalhes do item Gerenciar estoque Nome Hot Dog Simples Descrição…" at bounding box center [355, 188] width 710 height 377
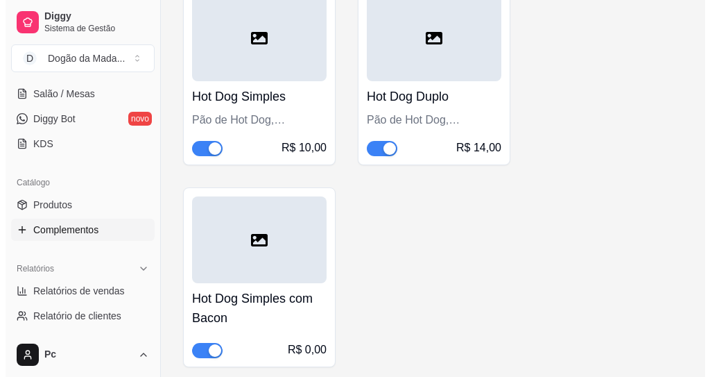
scroll to position [1657, 0]
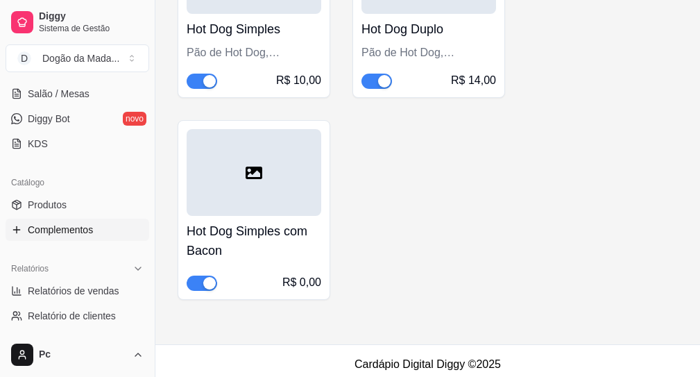
click at [250, 216] on div at bounding box center [254, 172] width 135 height 87
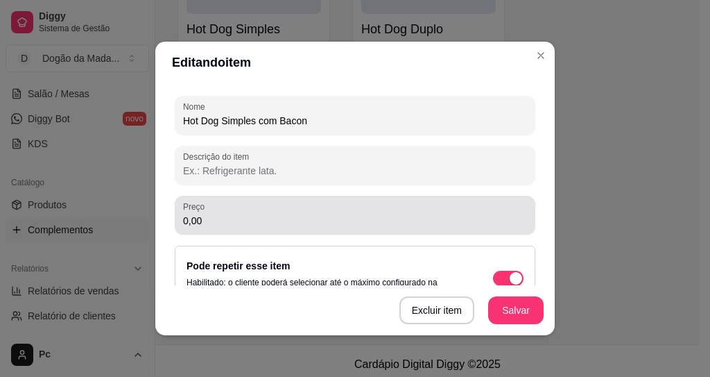
scroll to position [166, 0]
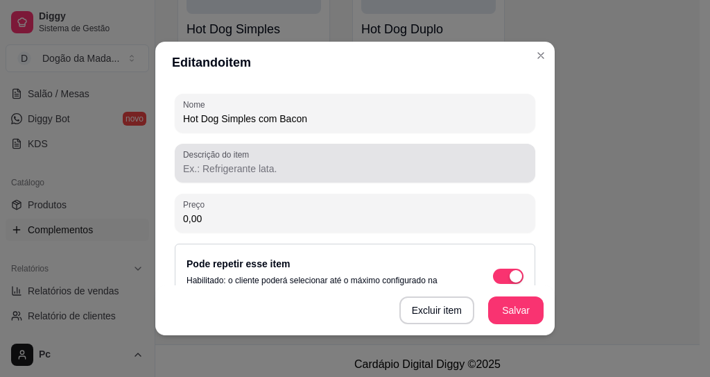
click at [229, 171] on input "Descrição do item" at bounding box center [355, 169] width 344 height 14
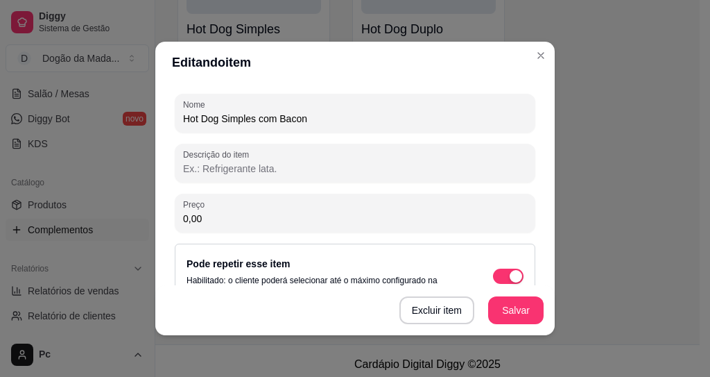
paste input "Pão de Hot Dog, maionese, molho de tomate, 1 salsicha, muçarela, milho, vinagre…"
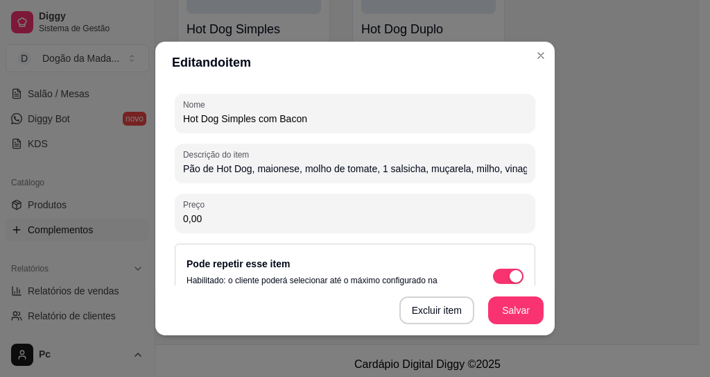
scroll to position [0, 129]
click at [338, 166] on input "Pão de Hot Dog, maionese, molho de tomate, 1 salsicha, muçarela, milho, vinagre…" at bounding box center [355, 169] width 344 height 14
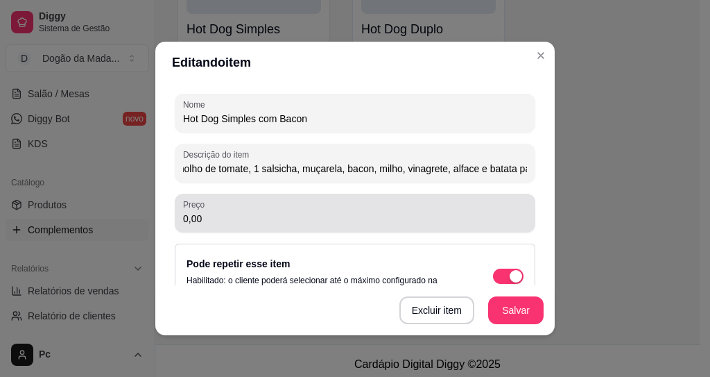
type input "Pão de Hot Dog, maionese, molho de tomate, 1 salsicha, muçarela, bacon, milho, …"
drag, startPoint x: 216, startPoint y: 220, endPoint x: 131, endPoint y: 209, distance: 85.3
click at [137, 209] on div "Editando item Detalhes do item Gerenciar estoque Nome Hot Dog Simples com Bacon…" at bounding box center [355, 188] width 710 height 377
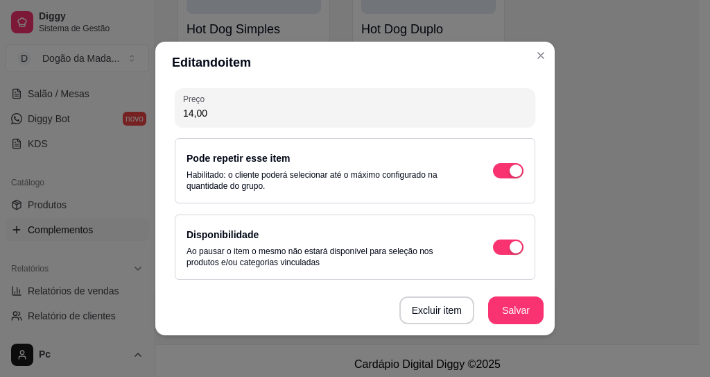
scroll to position [274, 0]
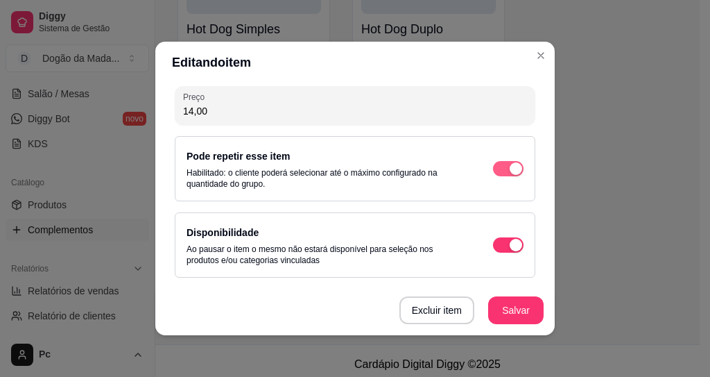
type input "14,00"
click at [493, 169] on span "button" at bounding box center [508, 168] width 31 height 15
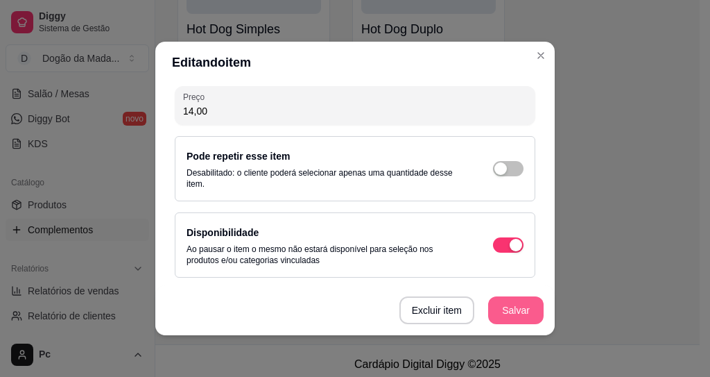
click at [500, 322] on button "Salvar" at bounding box center [515, 310] width 55 height 28
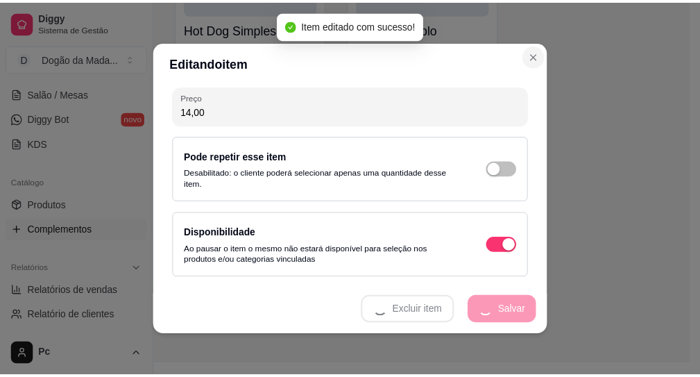
scroll to position [1260, 0]
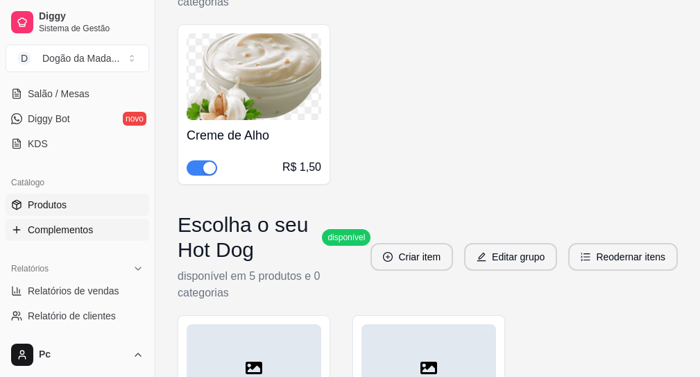
click at [83, 203] on link "Produtos" at bounding box center [78, 205] width 144 height 22
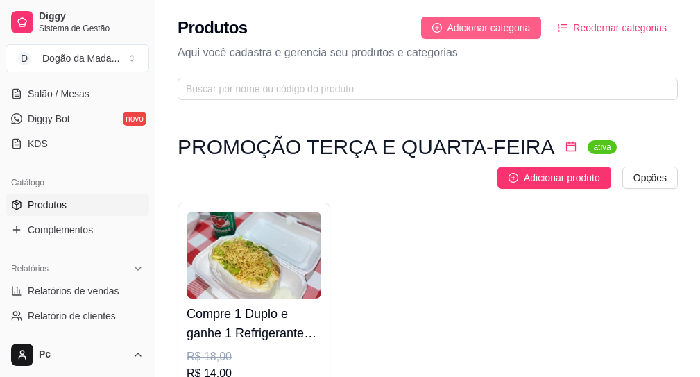
click at [491, 27] on span "Adicionar categoria" at bounding box center [488, 27] width 83 height 15
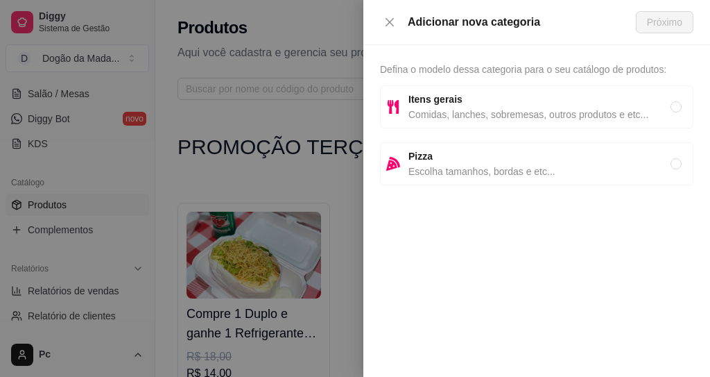
click at [450, 105] on span "Itens gerais" at bounding box center [540, 99] width 262 height 15
radio input "true"
click at [653, 17] on span "Próximo" at bounding box center [664, 22] width 35 height 15
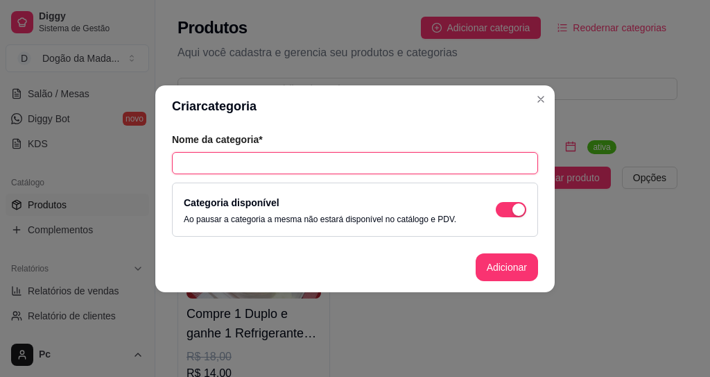
click at [244, 164] on input "text" at bounding box center [355, 163] width 366 height 22
type input "LEVE 2 E RECE"
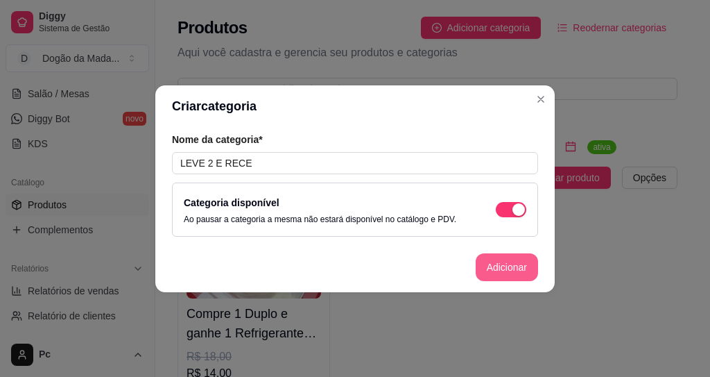
click at [510, 267] on button "Adicionar" at bounding box center [507, 267] width 62 height 28
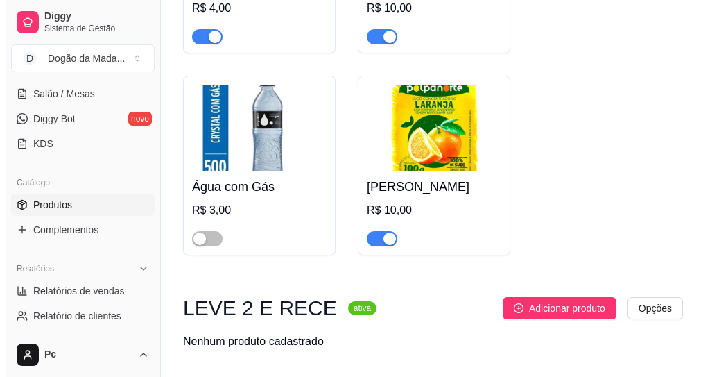
scroll to position [2070, 0]
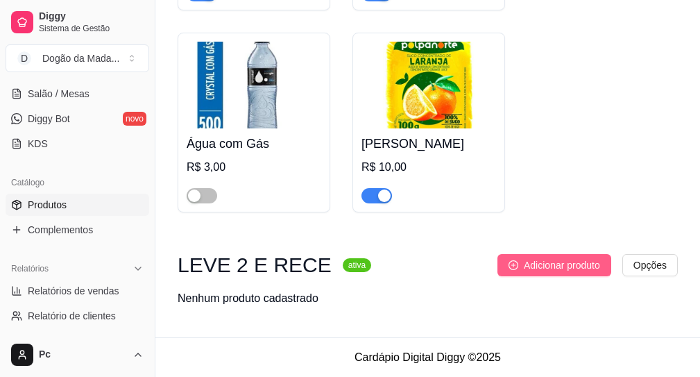
click at [539, 271] on span "Adicionar produto" at bounding box center [562, 264] width 76 height 15
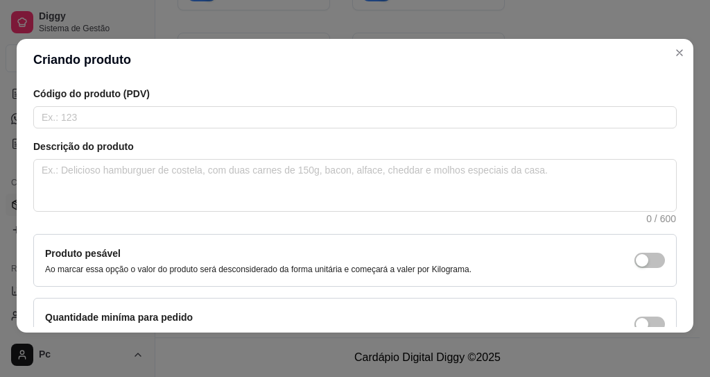
scroll to position [164, 0]
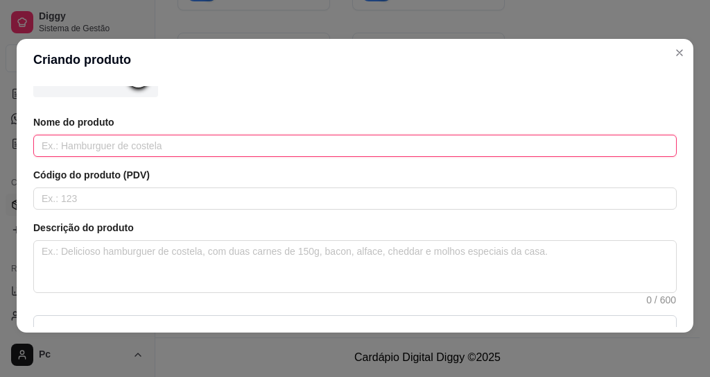
click at [68, 148] on input "text" at bounding box center [355, 146] width 644 height 22
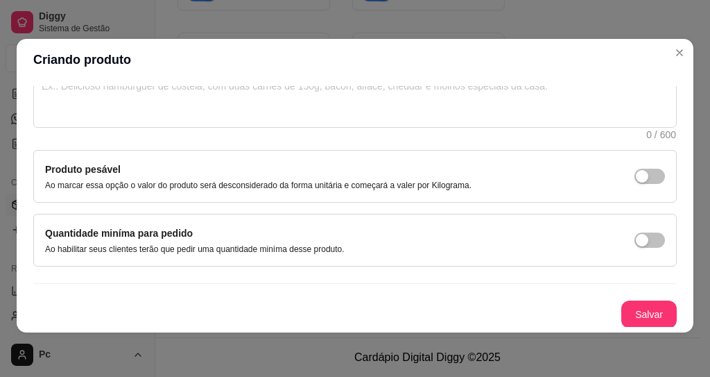
scroll to position [331, 0]
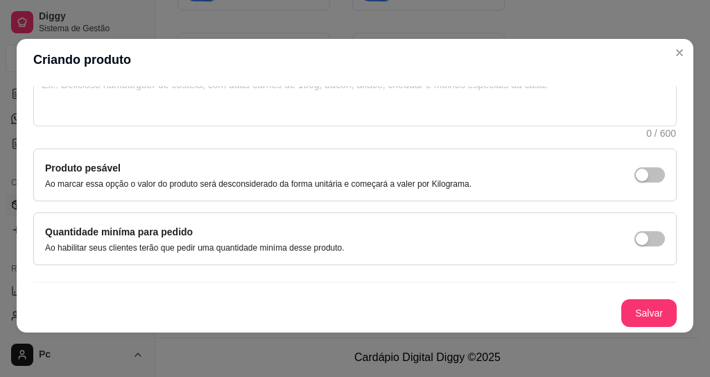
type input "xx"
click at [622, 316] on button "Salvar" at bounding box center [649, 313] width 54 height 27
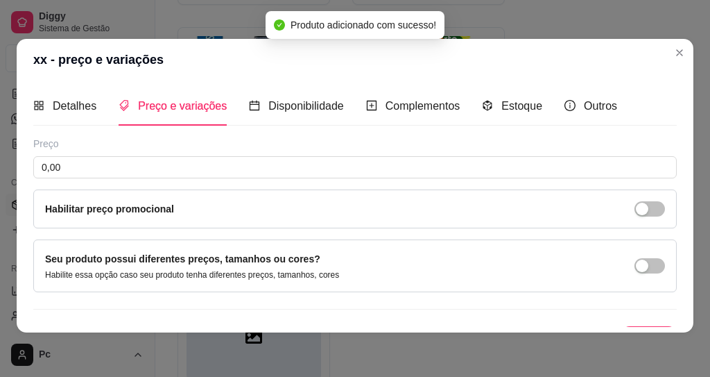
scroll to position [0, 0]
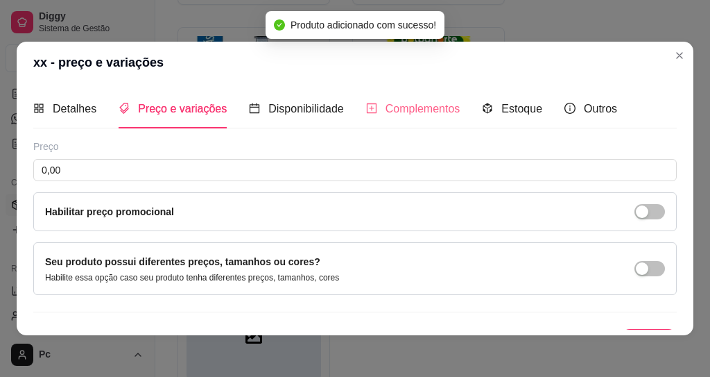
click at [423, 119] on div "Complementos" at bounding box center [413, 109] width 94 height 40
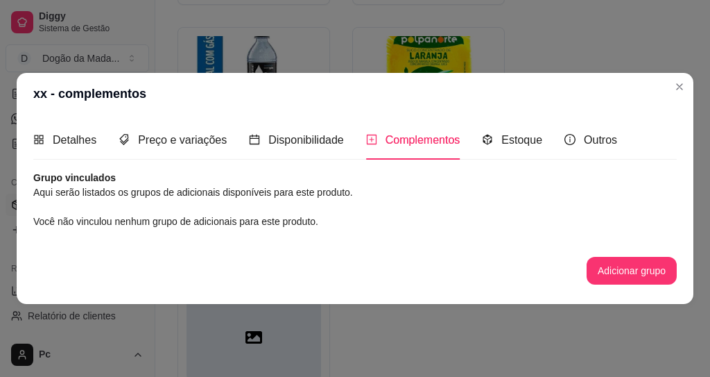
click at [604, 264] on button "Adicionar grupo" at bounding box center [632, 271] width 90 height 28
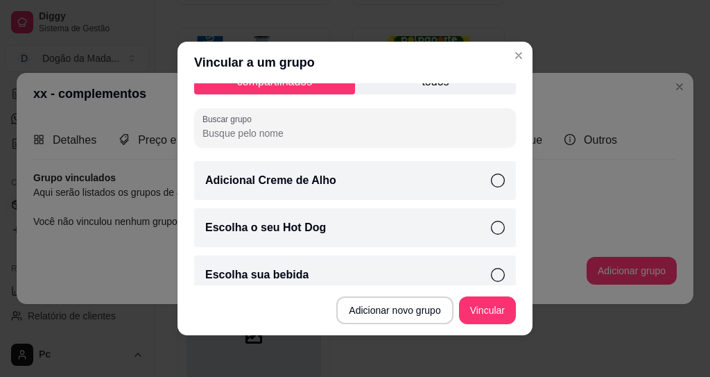
scroll to position [34, 0]
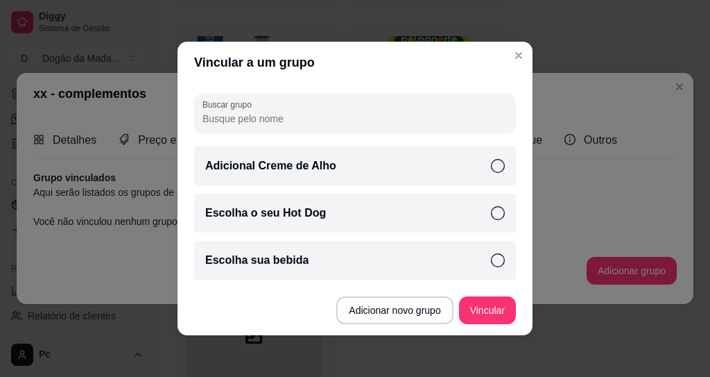
click at [301, 216] on p "Escolha o seu Hot Dog" at bounding box center [265, 213] width 121 height 17
click at [483, 312] on button "Vincular" at bounding box center [487, 310] width 57 height 28
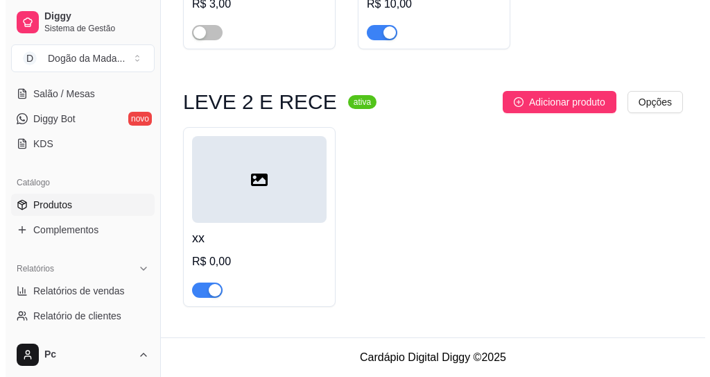
scroll to position [2233, 0]
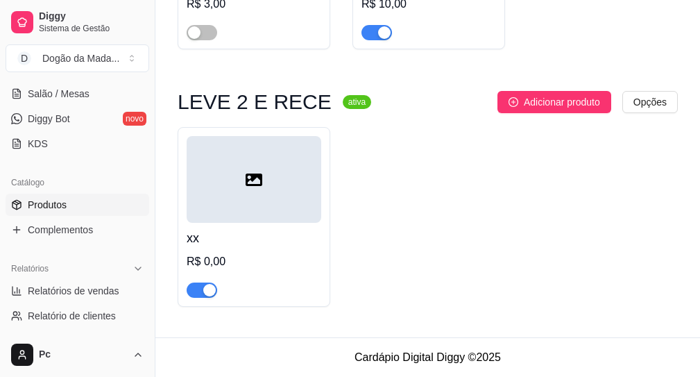
click at [250, 257] on div "R$ 0,00" at bounding box center [254, 261] width 135 height 17
click at [225, 191] on div at bounding box center [254, 179] width 135 height 87
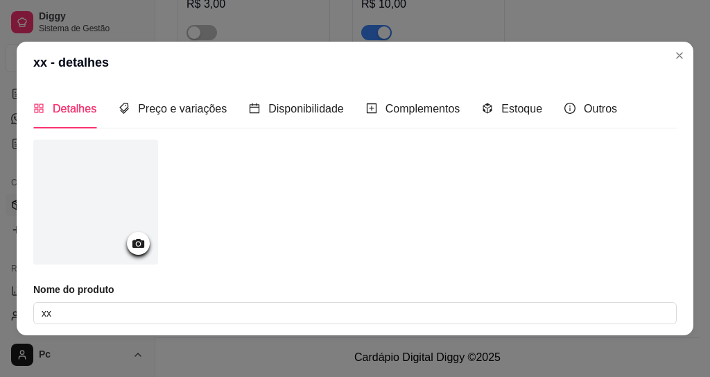
click at [126, 240] on div at bounding box center [95, 201] width 125 height 125
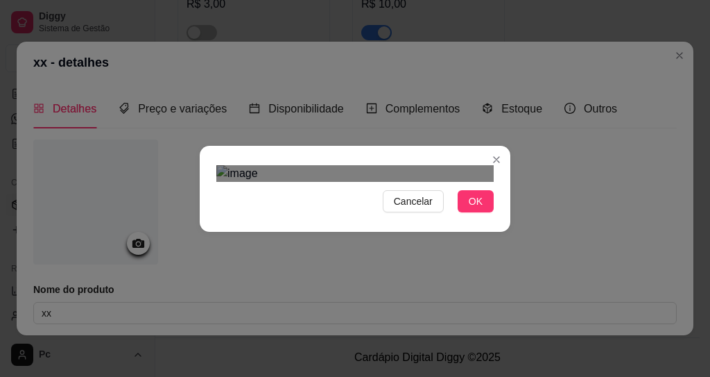
click at [469, 209] on span "OK" at bounding box center [476, 201] width 14 height 15
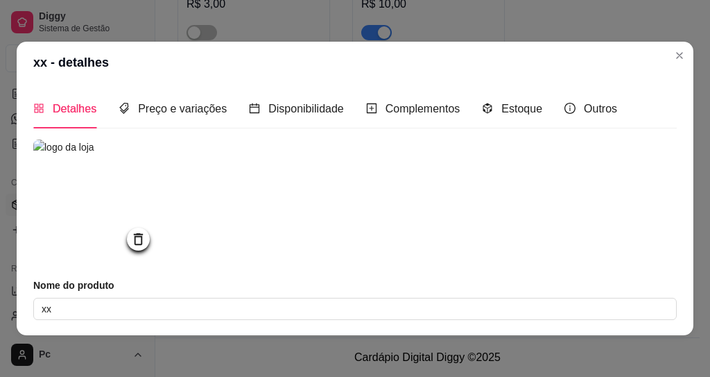
scroll to position [83, 0]
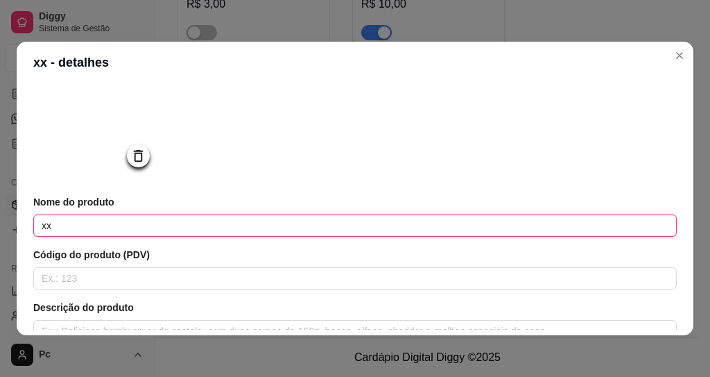
drag, startPoint x: 71, startPoint y: 230, endPoint x: 1, endPoint y: 225, distance: 71.0
click at [1, 225] on div "xx - detalhes Detalhes Preço e variações Disponibilidade Complementos Estoque O…" at bounding box center [355, 188] width 710 height 377
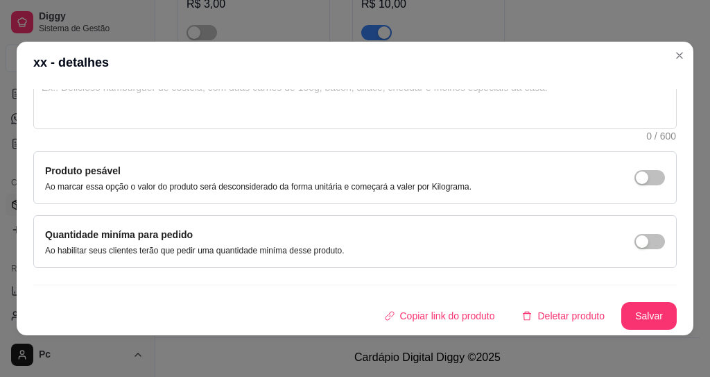
scroll to position [3, 0]
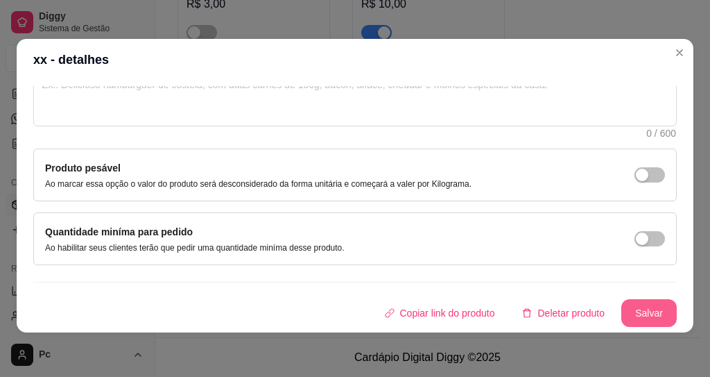
type input "Leve 2, o segundo sai mais barato"
click at [621, 310] on button "Salvar" at bounding box center [648, 313] width 55 height 28
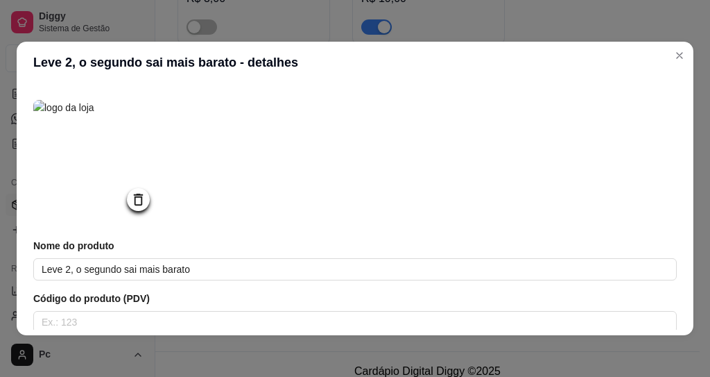
scroll to position [0, 0]
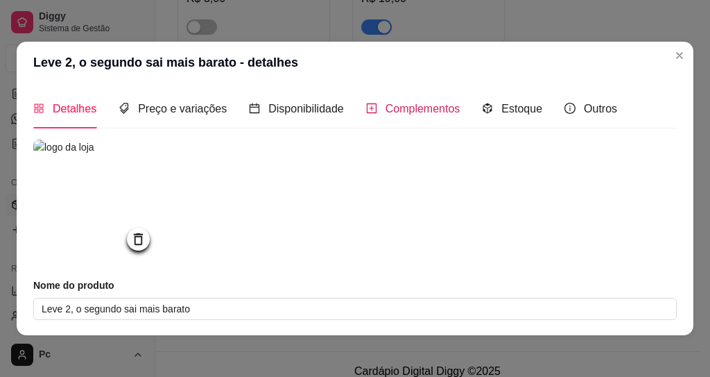
click at [379, 114] on div "Complementos" at bounding box center [413, 108] width 94 height 17
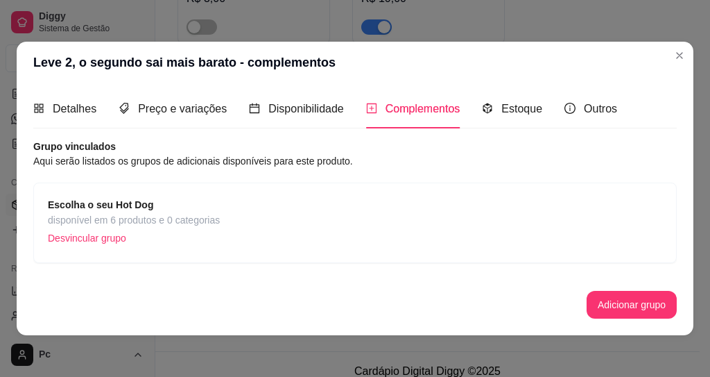
scroll to position [3, 0]
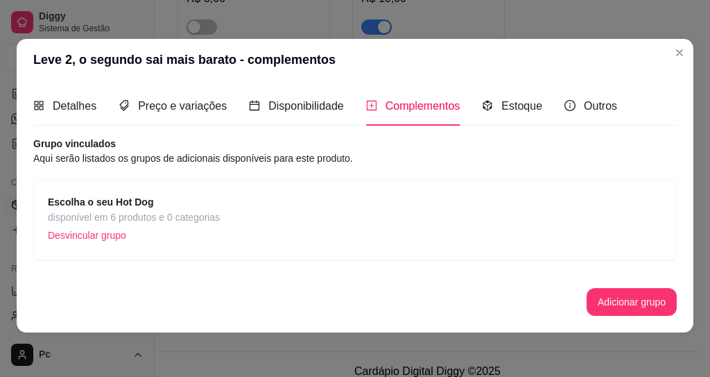
click at [144, 208] on span "Escolha o seu Hot Dog" at bounding box center [134, 201] width 172 height 15
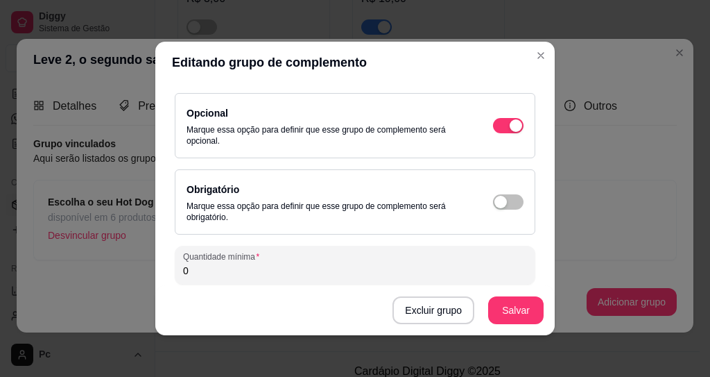
scroll to position [250, 0]
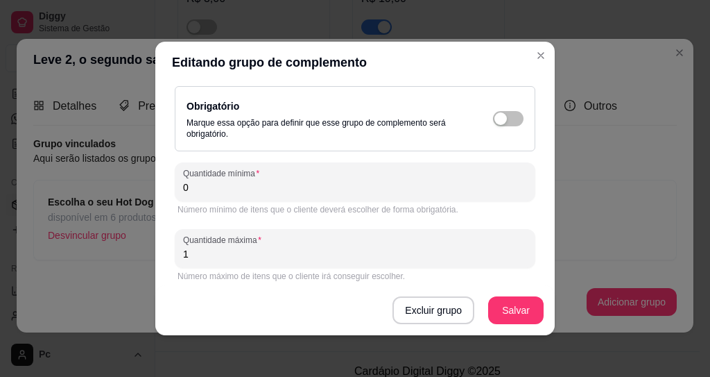
drag, startPoint x: 221, startPoint y: 189, endPoint x: 139, endPoint y: 185, distance: 81.3
click at [164, 187] on div "Detalhes do grupo Itens Vincular produtos Vincular categorias Nome do grupo Esc…" at bounding box center [355, 209] width 400 height 252
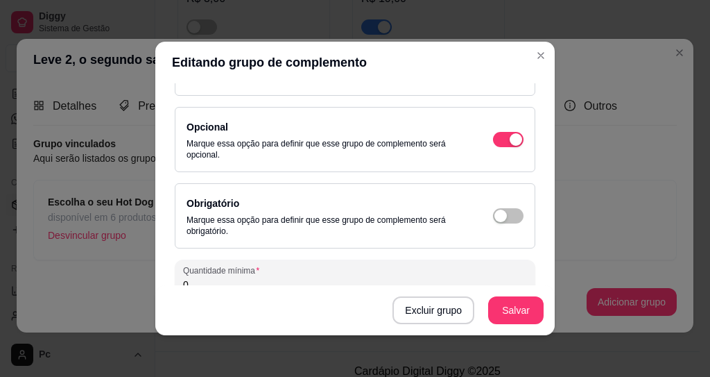
scroll to position [8, 0]
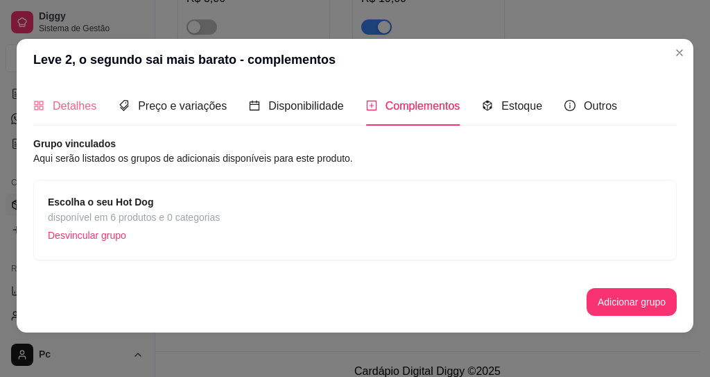
click at [76, 117] on div "Detalhes" at bounding box center [64, 106] width 63 height 40
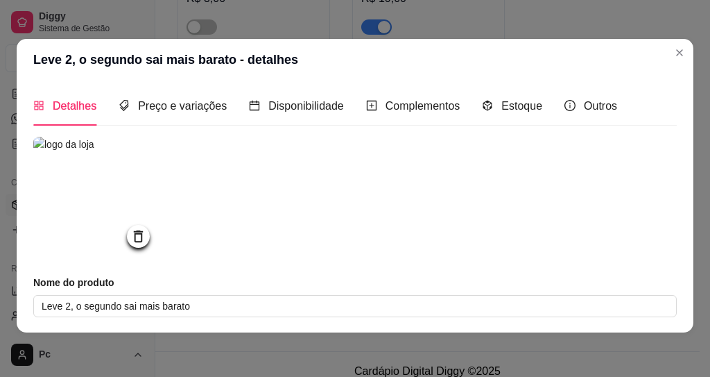
scroll to position [0, 0]
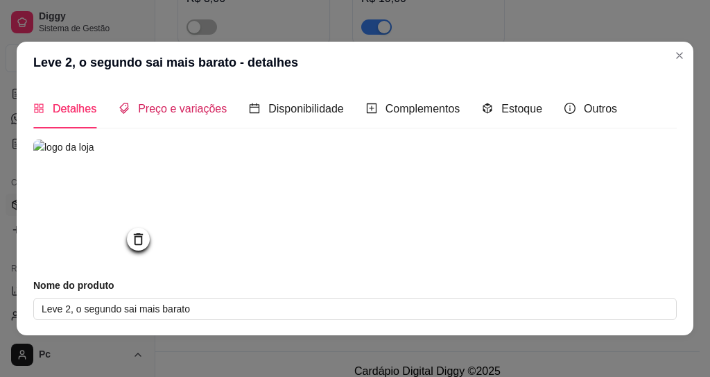
click at [169, 103] on span "Preço e variações" at bounding box center [182, 109] width 89 height 12
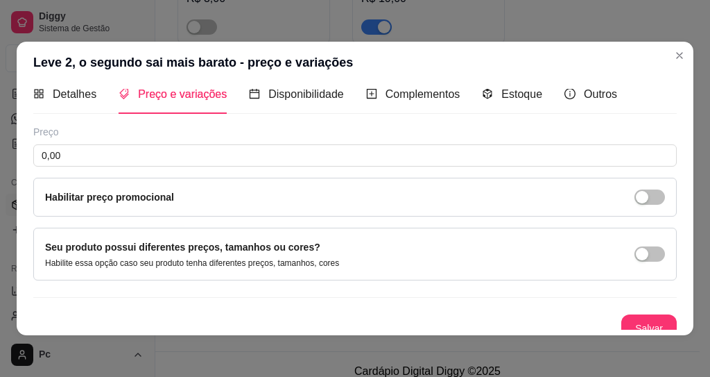
scroll to position [27, 0]
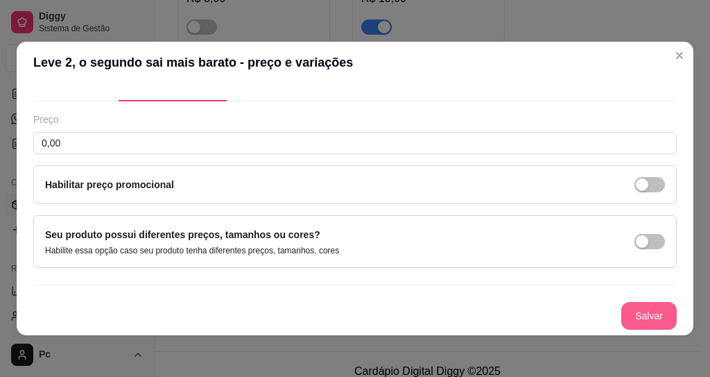
click at [621, 318] on button "Salvar" at bounding box center [648, 316] width 55 height 28
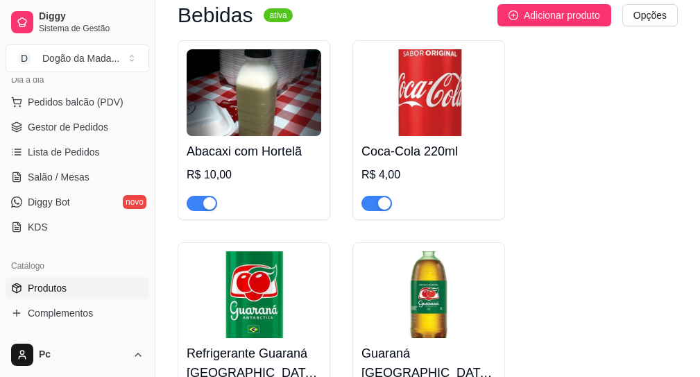
scroll to position [250, 0]
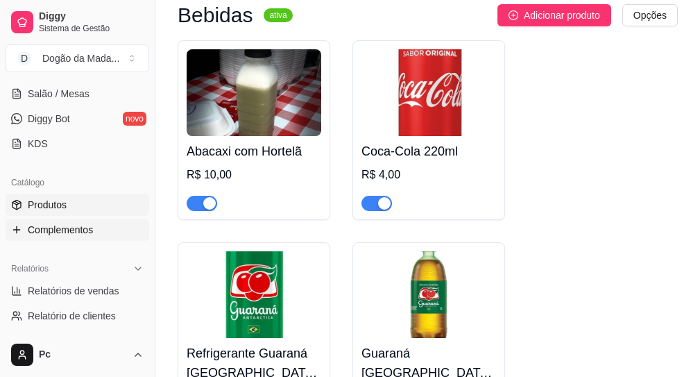
click at [40, 228] on span "Complementos" at bounding box center [60, 230] width 65 height 14
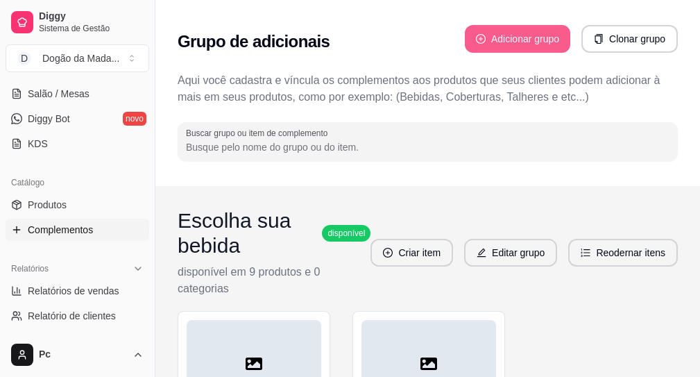
click at [523, 35] on button "Adicionar grupo" at bounding box center [517, 39] width 105 height 28
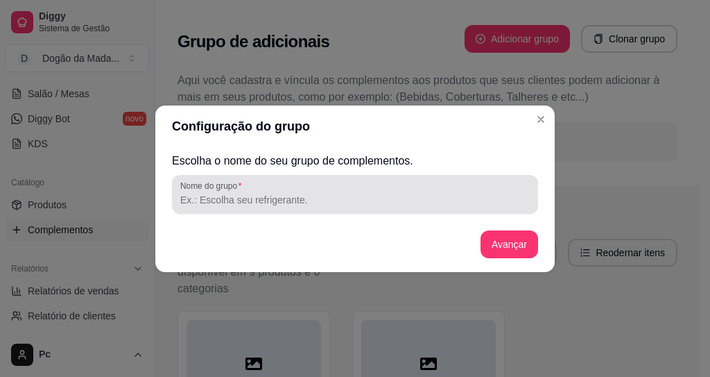
click at [243, 207] on div at bounding box center [355, 194] width 350 height 28
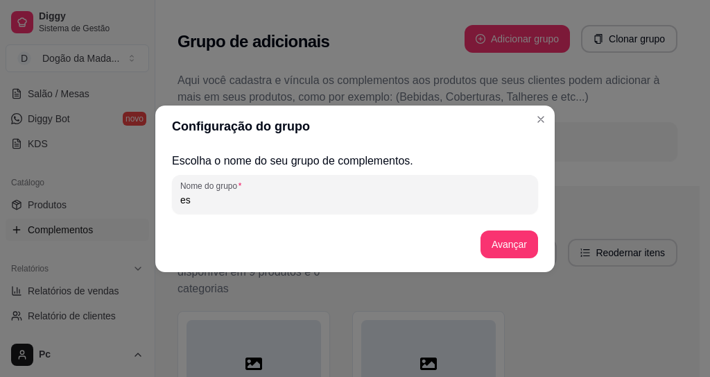
type input "e"
type input "Escolha o segundo Hot Dog"
click at [511, 237] on button "Avançar" at bounding box center [510, 244] width 58 height 28
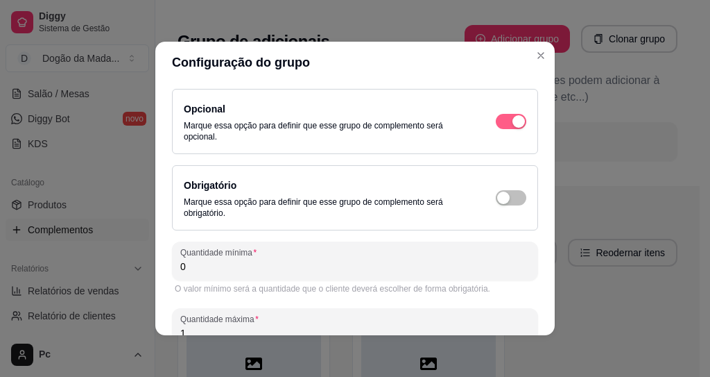
click at [496, 124] on span "button" at bounding box center [511, 121] width 31 height 15
click at [495, 130] on div "Opcional Marque essa opção para definir que esse grupo de complemento será opci…" at bounding box center [355, 122] width 343 height 42
click at [513, 119] on div "button" at bounding box center [519, 121] width 12 height 12
click at [497, 198] on div "button" at bounding box center [503, 197] width 12 height 12
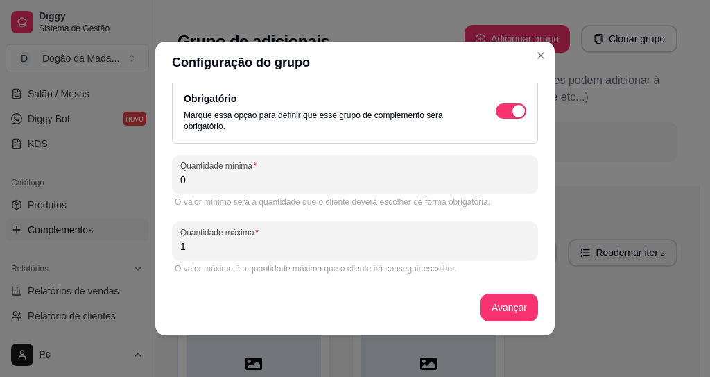
scroll to position [3, 0]
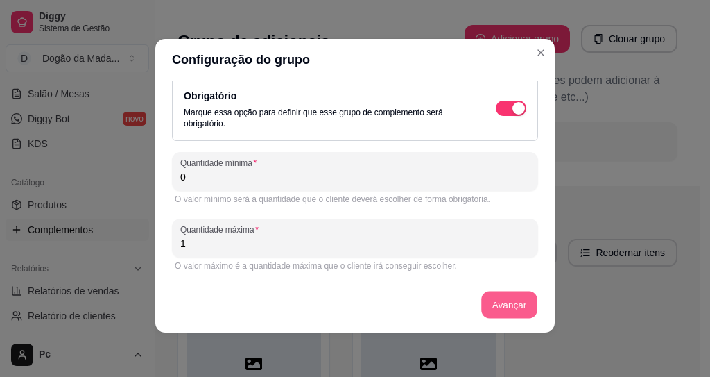
click at [481, 300] on button "Avançar" at bounding box center [509, 304] width 56 height 27
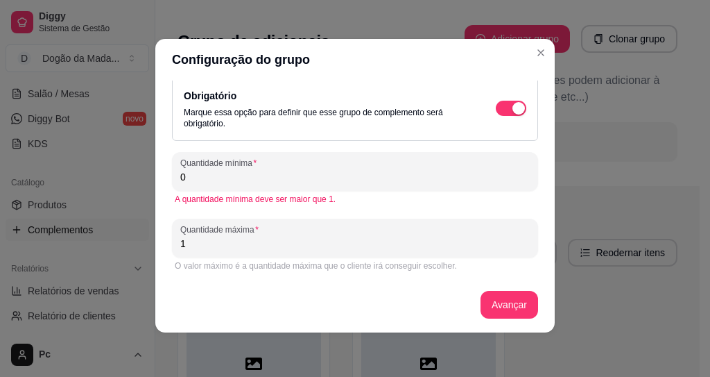
drag, startPoint x: 216, startPoint y: 176, endPoint x: 85, endPoint y: 171, distance: 130.5
click at [89, 171] on div "Configuração do grupo Opcional Marque essa opção para definir que esse grupo de…" at bounding box center [355, 188] width 710 height 377
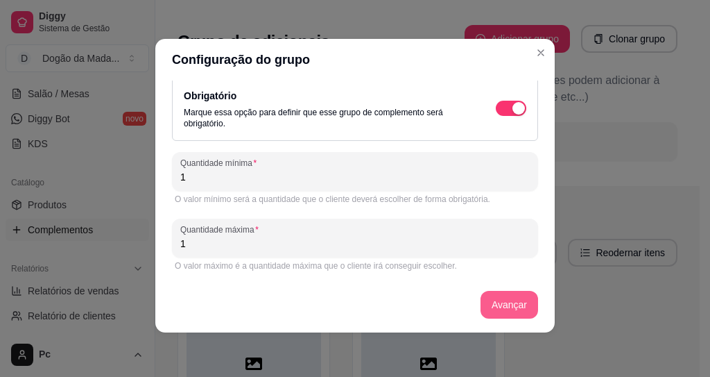
type input "1"
click at [492, 306] on button "Avançar" at bounding box center [510, 305] width 58 height 28
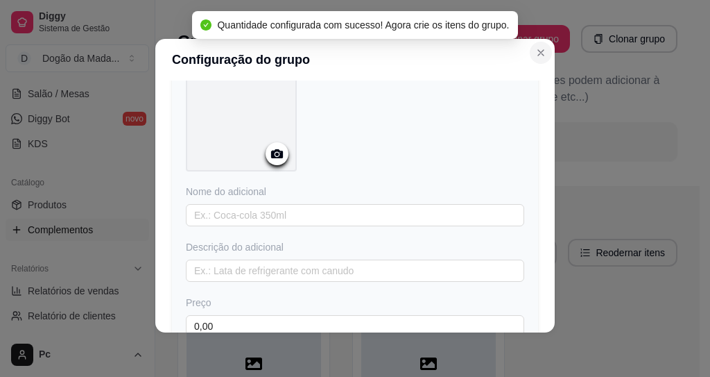
click at [538, 52] on icon "Close" at bounding box center [540, 52] width 11 height 11
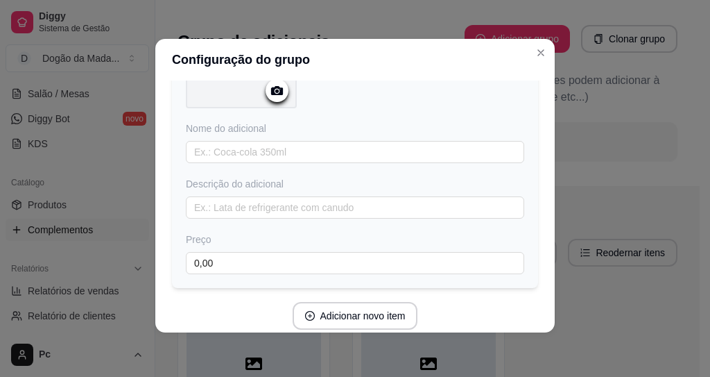
scroll to position [205, 0]
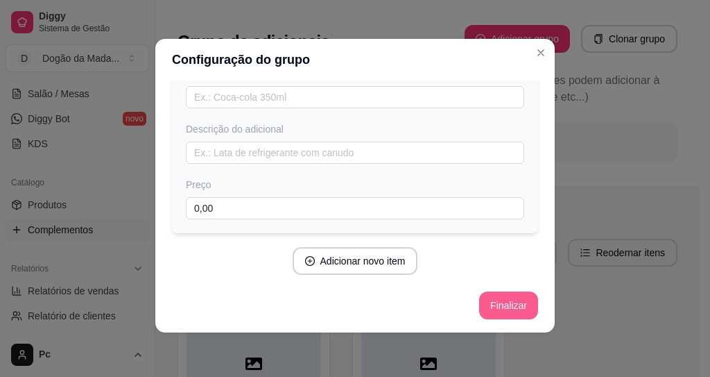
click at [503, 306] on button "Finalizar" at bounding box center [508, 305] width 59 height 28
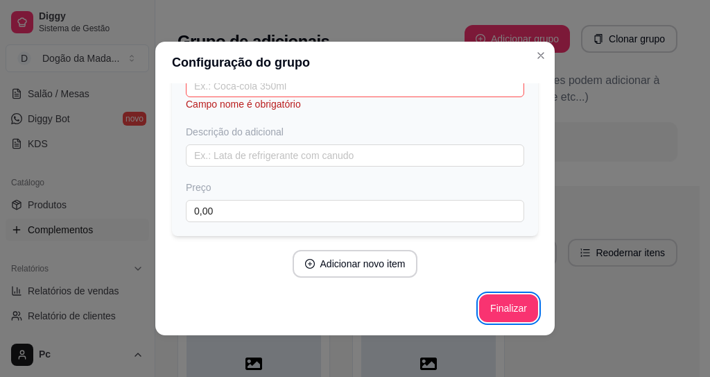
scroll to position [135, 0]
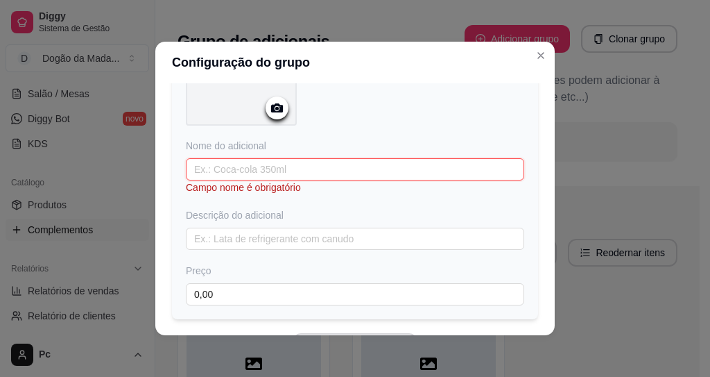
click at [311, 169] on input "text" at bounding box center [355, 169] width 338 height 22
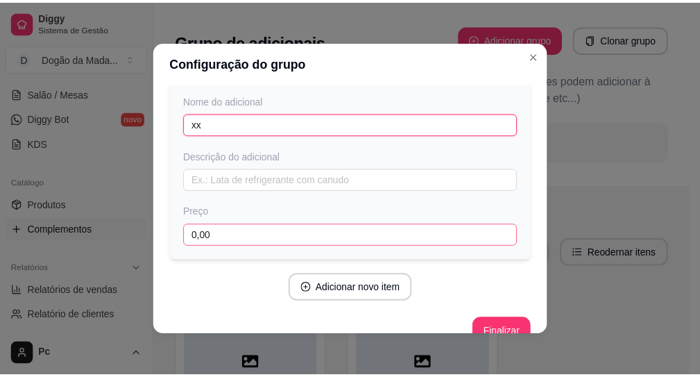
scroll to position [205, 0]
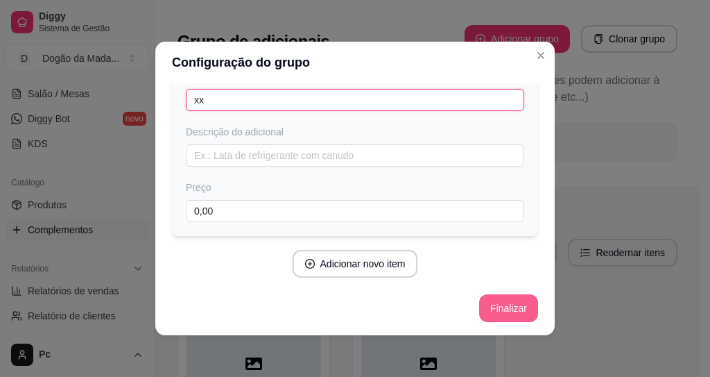
type input "xx"
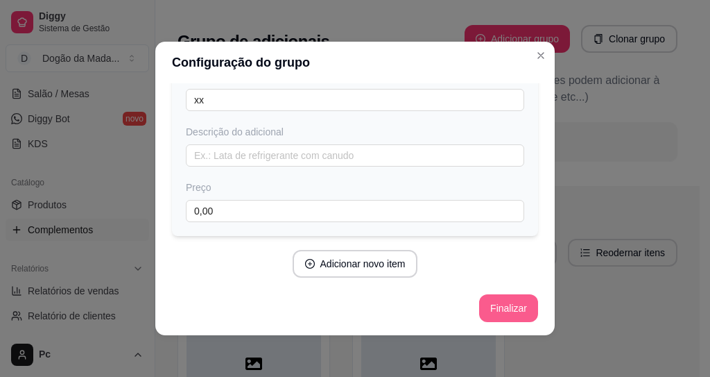
click at [511, 305] on button "Finalizar" at bounding box center [508, 308] width 59 height 28
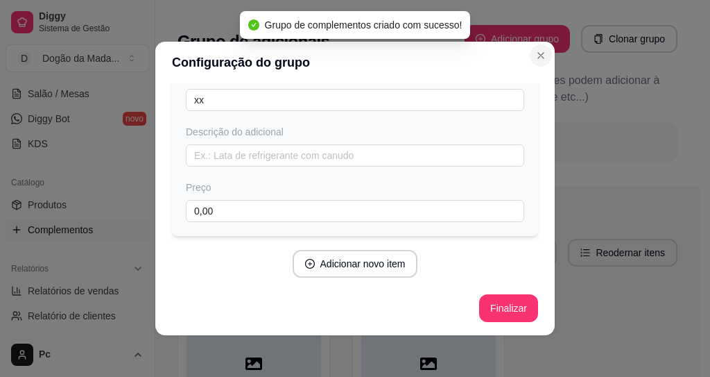
click at [536, 57] on icon "Close" at bounding box center [540, 55] width 11 height 11
click at [484, 305] on button "Finalizar" at bounding box center [508, 308] width 57 height 27
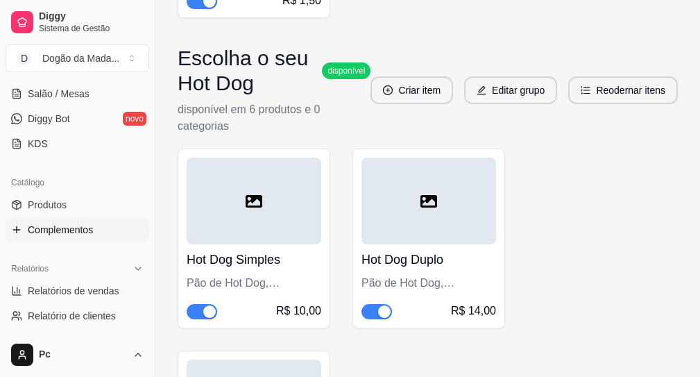
scroll to position [1415, 0]
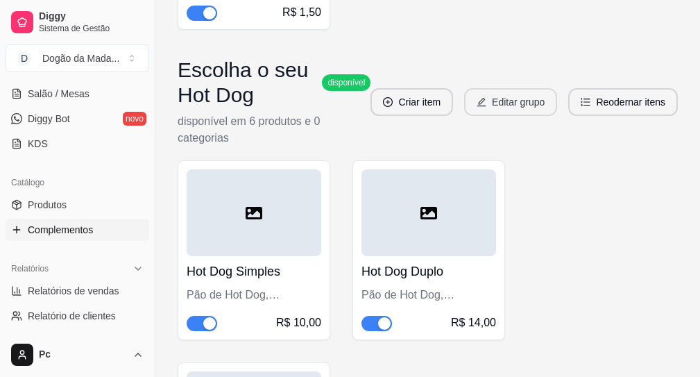
click at [524, 116] on button "Editar grupo" at bounding box center [510, 102] width 93 height 28
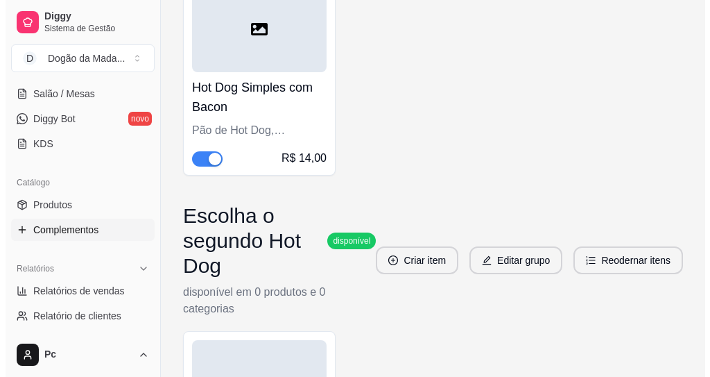
scroll to position [1914, 0]
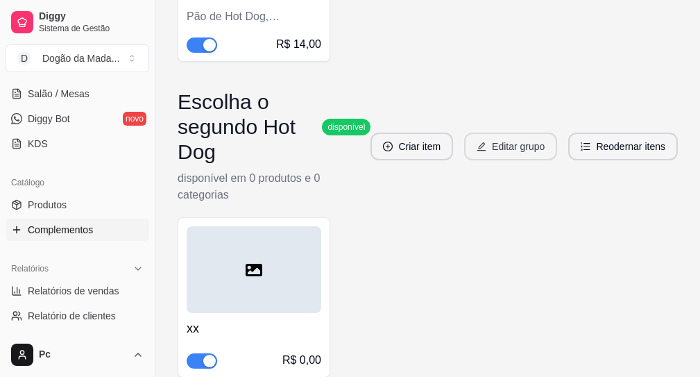
click at [507, 160] on button "Editar grupo" at bounding box center [510, 146] width 93 height 28
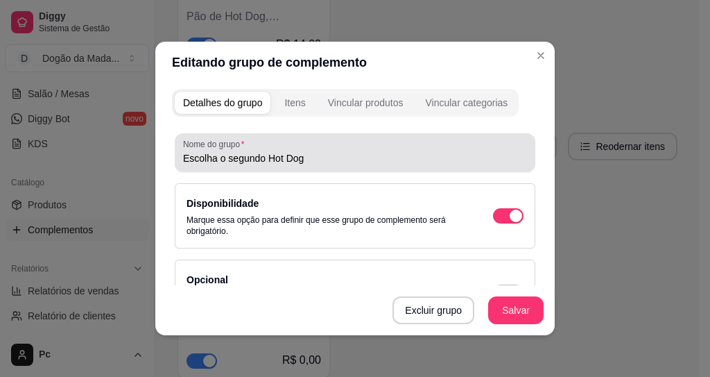
drag, startPoint x: 341, startPoint y: 160, endPoint x: 130, endPoint y: 149, distance: 211.1
click at [141, 149] on div "Editando grupo de complemento Detalhes do grupo Itens Vincular produtos Vincula…" at bounding box center [355, 188] width 710 height 377
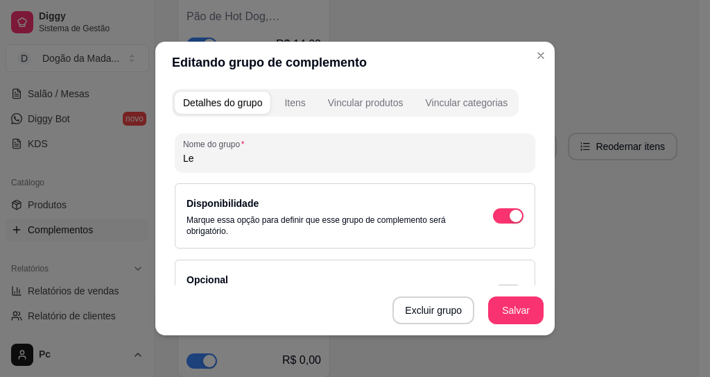
type input "L"
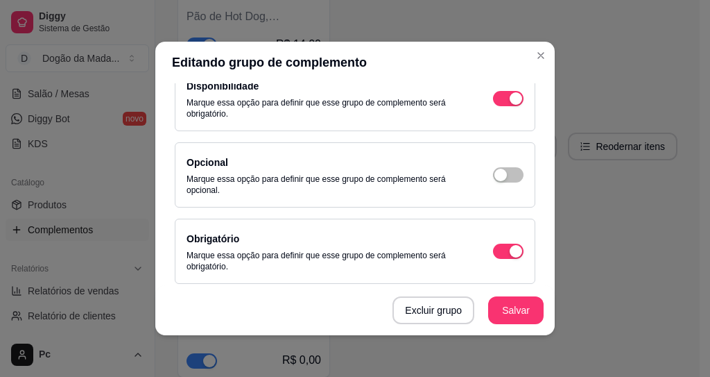
scroll to position [166, 0]
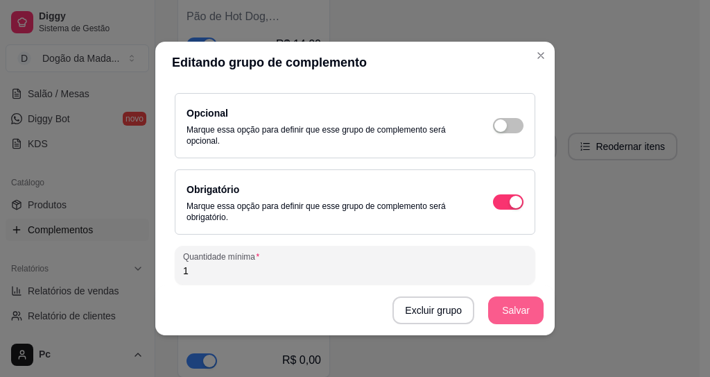
type input "O segundo sai mais barato"
click at [508, 318] on button "Salvar" at bounding box center [515, 310] width 55 height 28
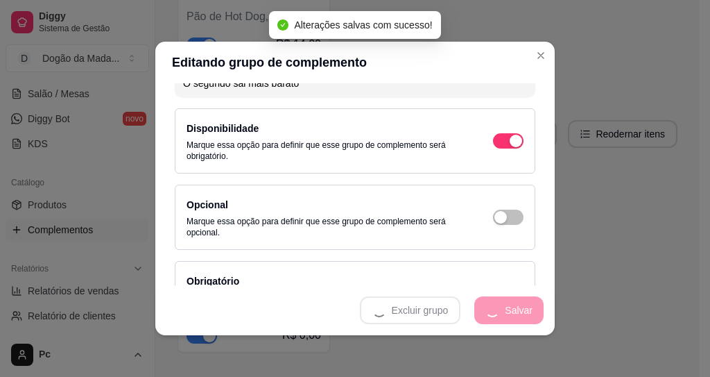
scroll to position [0, 0]
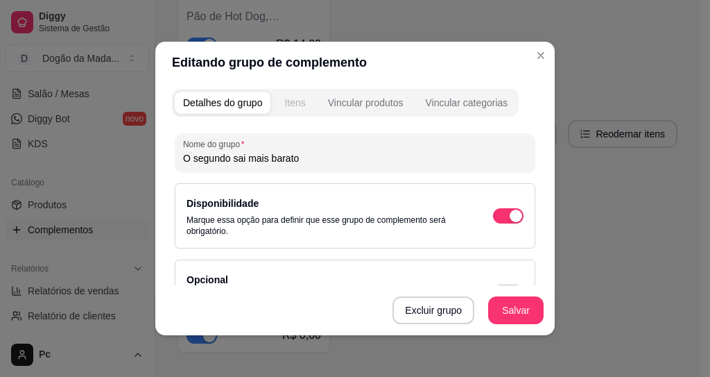
click at [302, 105] on div "Itens" at bounding box center [294, 103] width 21 height 14
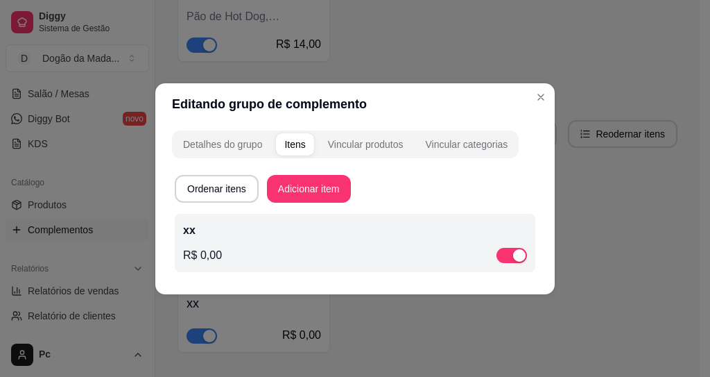
click at [284, 232] on p "xx" at bounding box center [355, 230] width 344 height 17
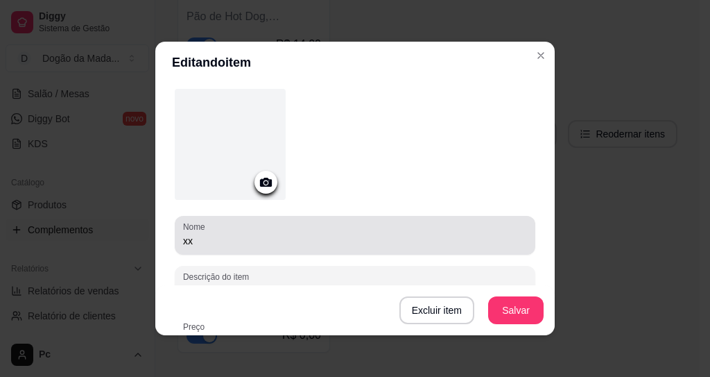
scroll to position [83, 0]
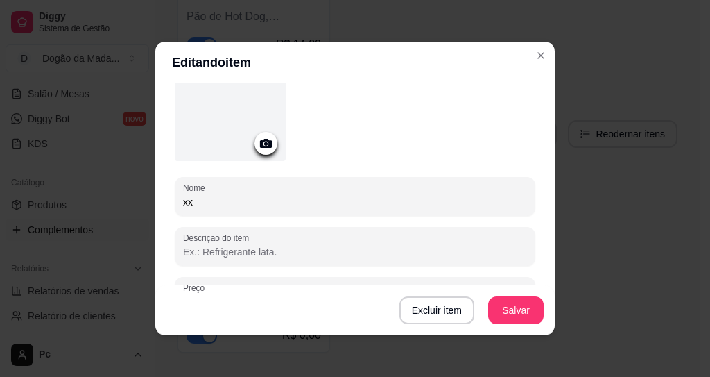
drag, startPoint x: 206, startPoint y: 206, endPoint x: 155, endPoint y: 198, distance: 52.0
click at [156, 197] on div "Detalhes do item Gerenciar estoque Nome xx Descrição do item Preço 0,00 Pode re…" at bounding box center [355, 209] width 400 height 252
type input "Hot Dog Simples"
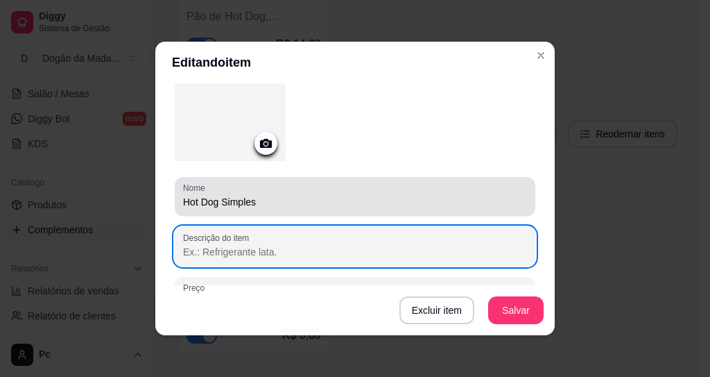
paste input "Pão de Hot Dog, maionese, molho de tomate, 1 salsicha, muçarela, milho, vinagre…"
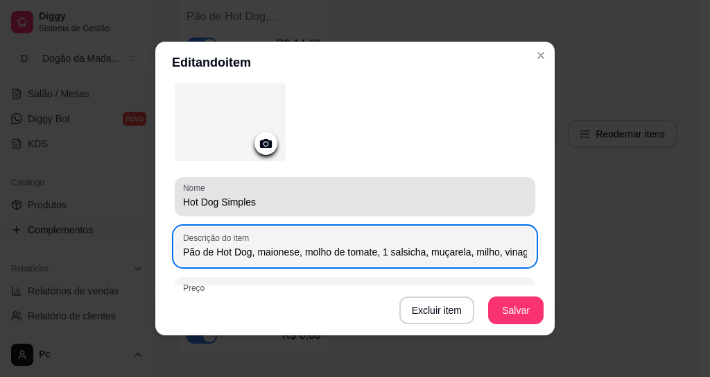
scroll to position [0, 129]
type input "Pão de Hot Dog, maionese, molho de tomate, 1 salsicha, muçarela, milho, vinagre…"
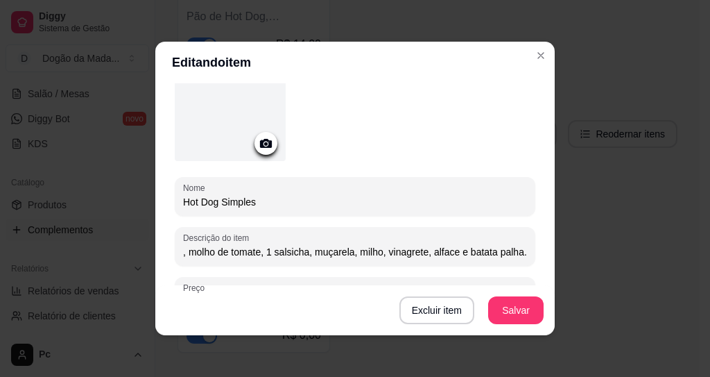
click at [281, 200] on input "Hot Dog Simples" at bounding box center [355, 202] width 344 height 14
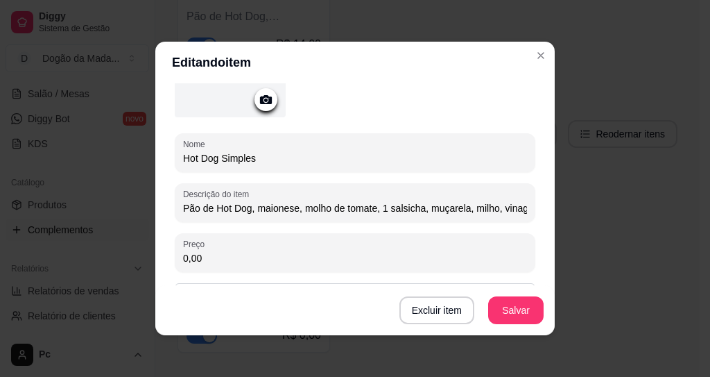
scroll to position [166, 0]
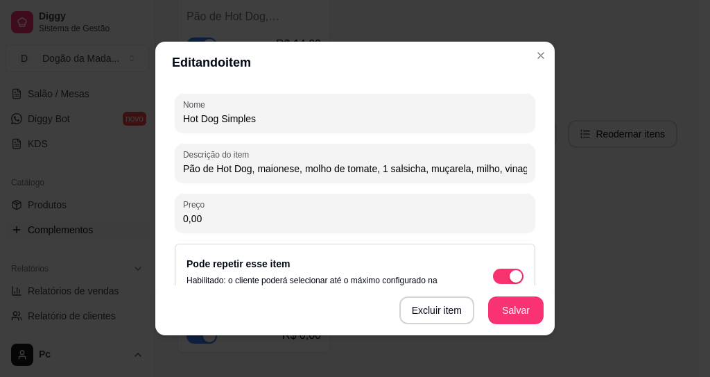
drag, startPoint x: 224, startPoint y: 216, endPoint x: 141, endPoint y: 206, distance: 83.9
click at [155, 208] on div "Detalhes do item Gerenciar estoque Nome Hot Dog Simples Descrição do item Pão d…" at bounding box center [355, 209] width 400 height 252
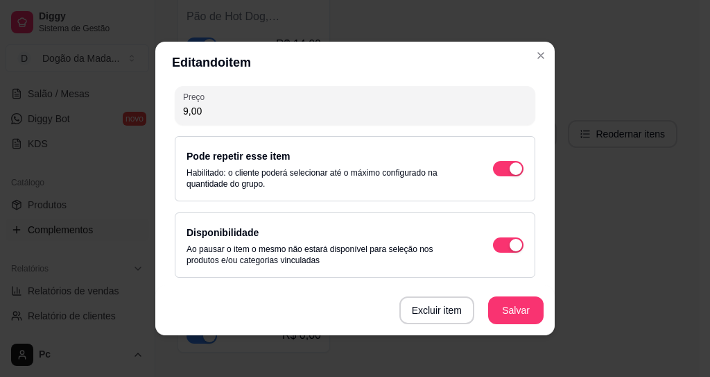
scroll to position [3, 0]
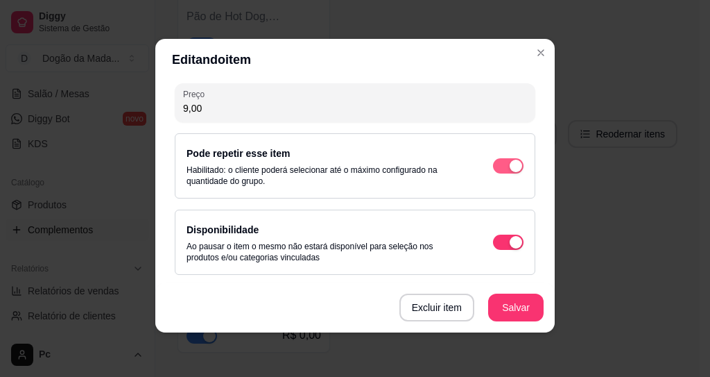
type input "9,00"
click at [493, 165] on span "button" at bounding box center [508, 165] width 31 height 15
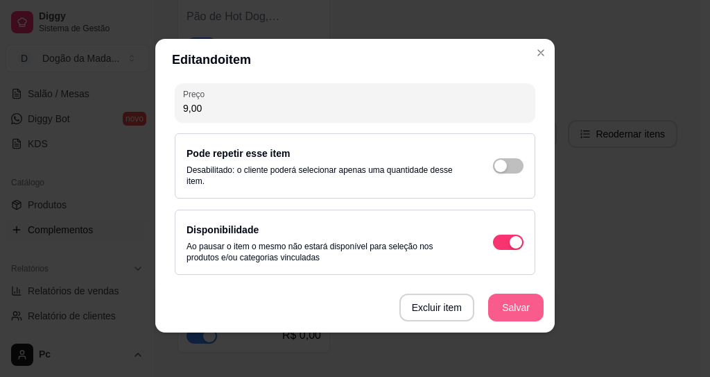
click at [491, 314] on button "Salvar" at bounding box center [515, 307] width 55 height 28
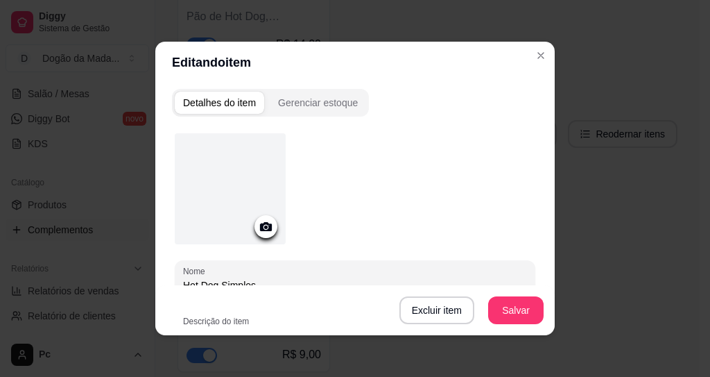
scroll to position [274, 0]
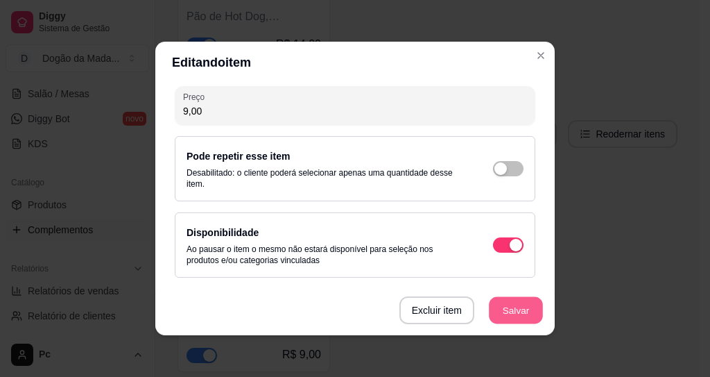
click at [509, 311] on button "Salvar" at bounding box center [516, 310] width 54 height 27
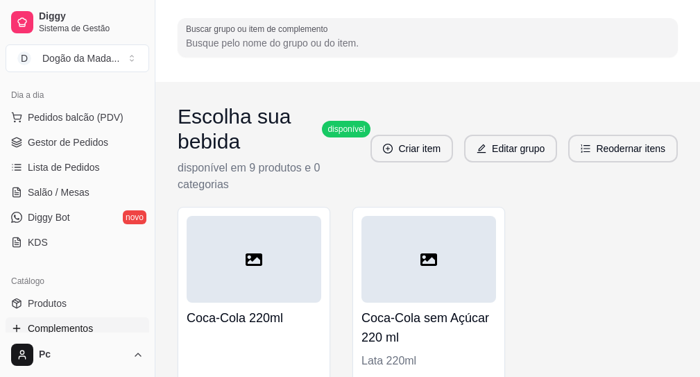
scroll to position [250, 0]
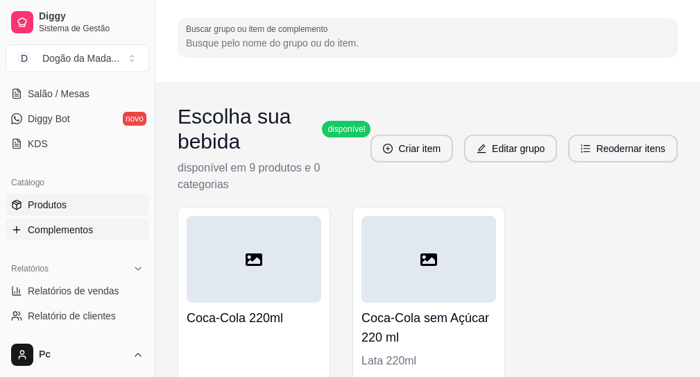
click at [59, 205] on span "Produtos" at bounding box center [47, 205] width 39 height 14
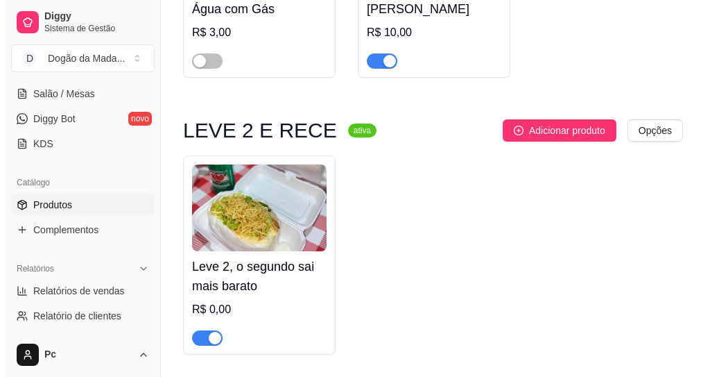
scroll to position [2253, 0]
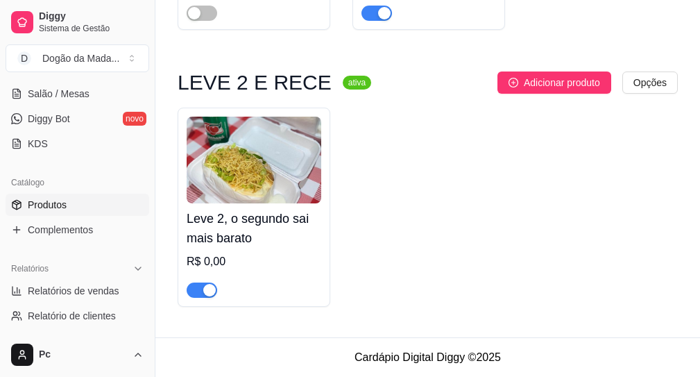
click at [273, 186] on img at bounding box center [254, 160] width 135 height 87
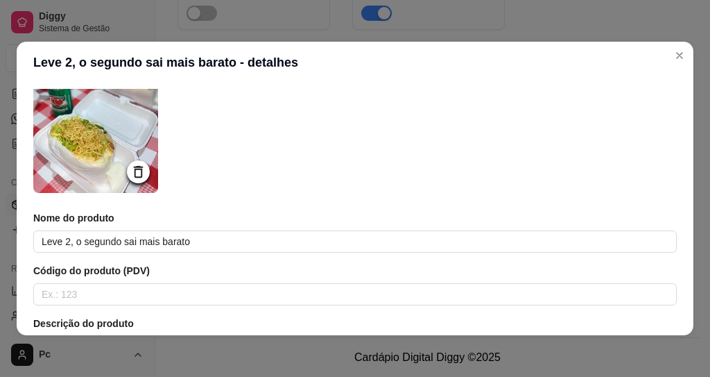
scroll to position [0, 0]
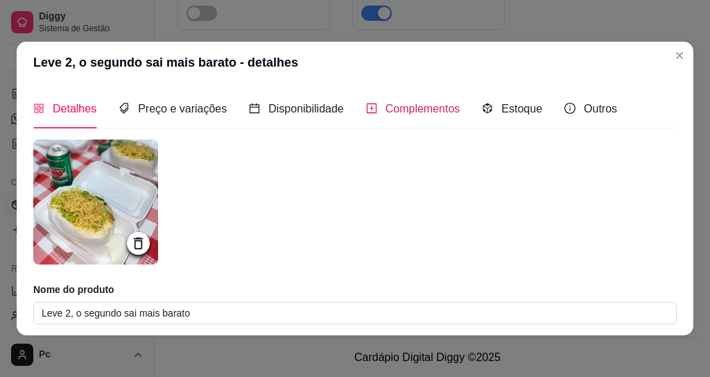
click at [391, 115] on div "Complementos" at bounding box center [413, 108] width 94 height 17
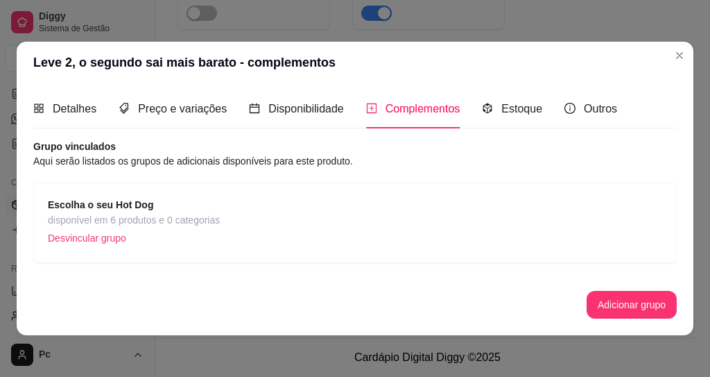
scroll to position [3, 0]
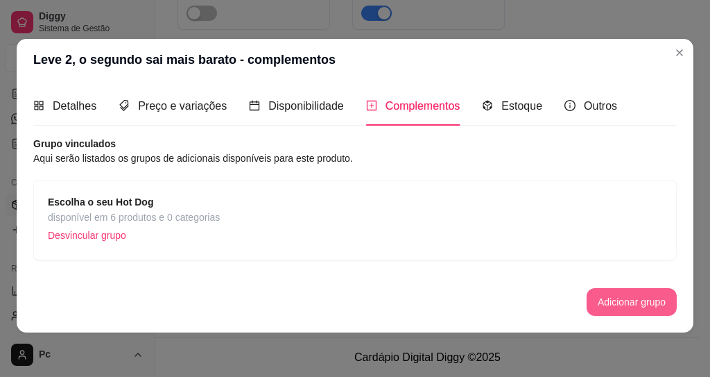
click at [615, 305] on button "Adicionar grupo" at bounding box center [632, 302] width 90 height 28
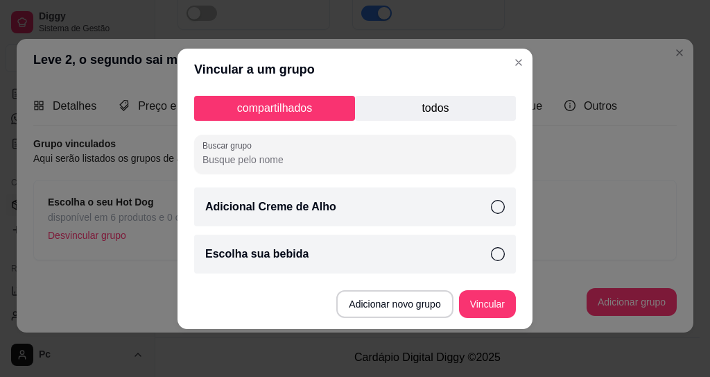
click at [415, 97] on p "todos" at bounding box center [435, 108] width 161 height 25
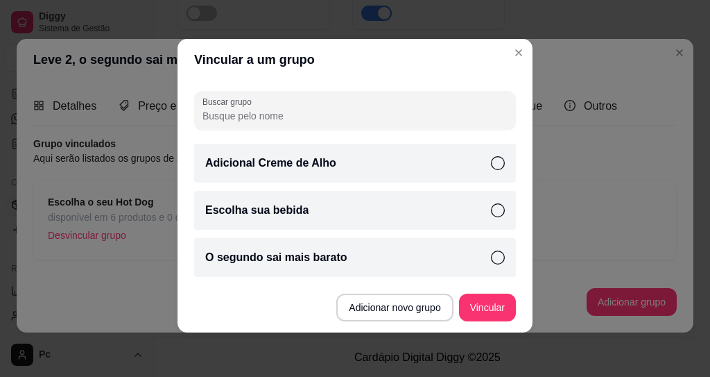
click at [338, 249] on p "O segundo sai mais barato" at bounding box center [276, 257] width 142 height 17
click at [486, 307] on button "Vincular" at bounding box center [487, 307] width 55 height 27
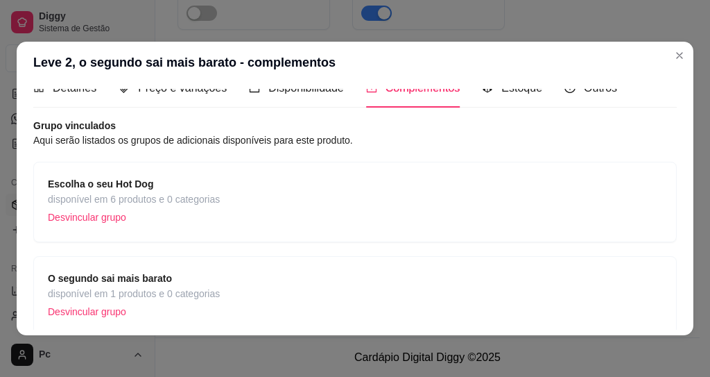
scroll to position [83, 0]
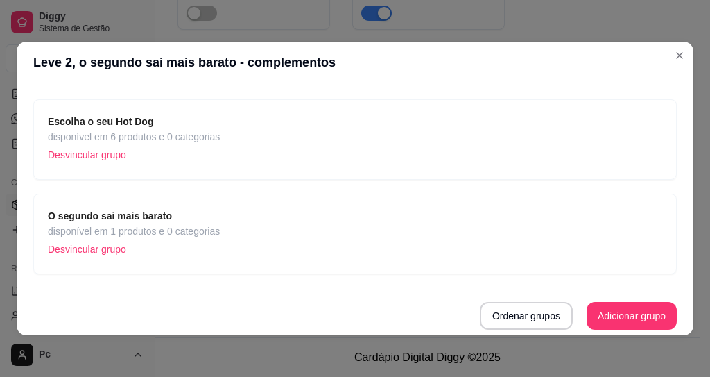
click at [131, 222] on span "O segundo sai mais barato" at bounding box center [134, 215] width 172 height 15
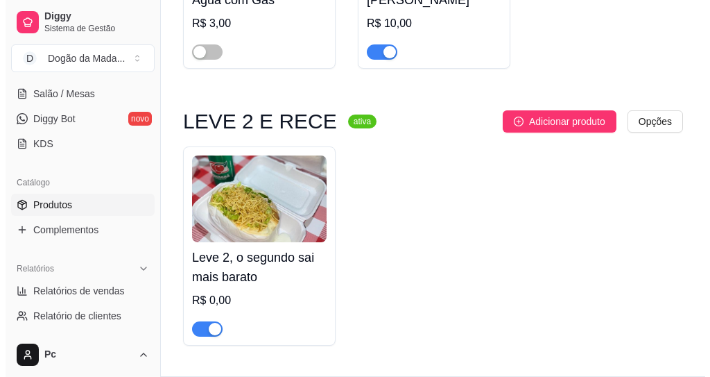
scroll to position [2245, 0]
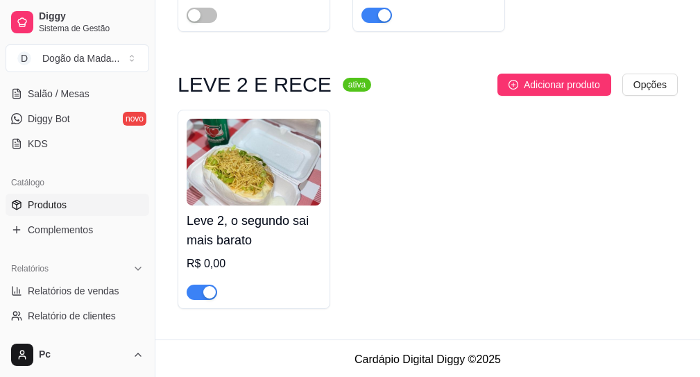
click at [242, 237] on h4 "Leve 2, o segundo sai mais barato" at bounding box center [254, 230] width 135 height 39
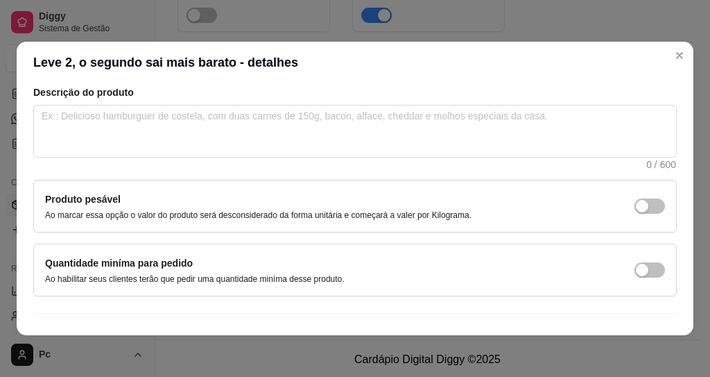
scroll to position [331, 0]
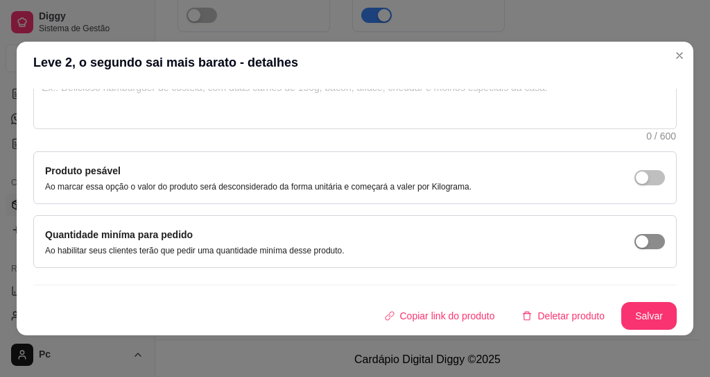
click at [636, 240] on div "button" at bounding box center [642, 241] width 12 height 12
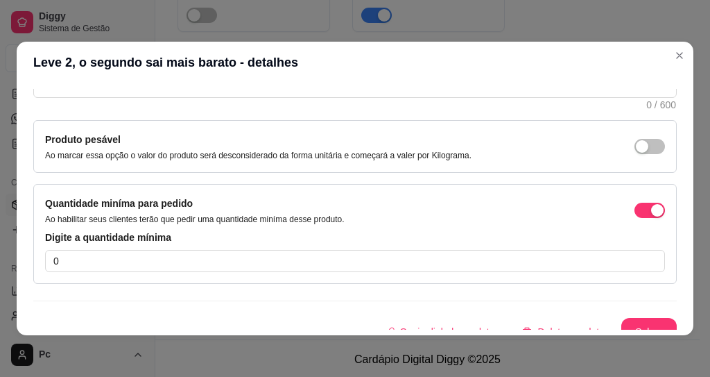
scroll to position [378, 0]
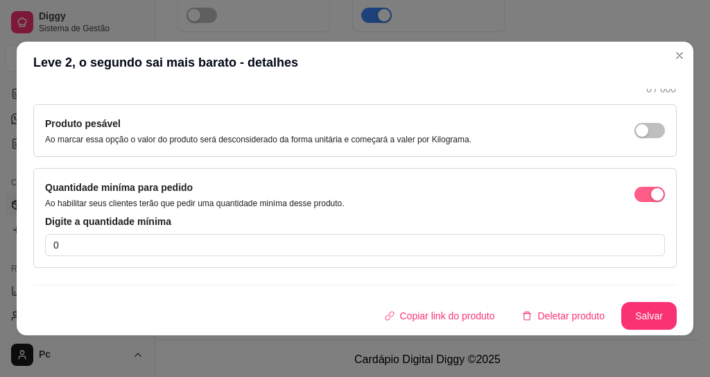
click at [651, 198] on div "button" at bounding box center [657, 194] width 12 height 12
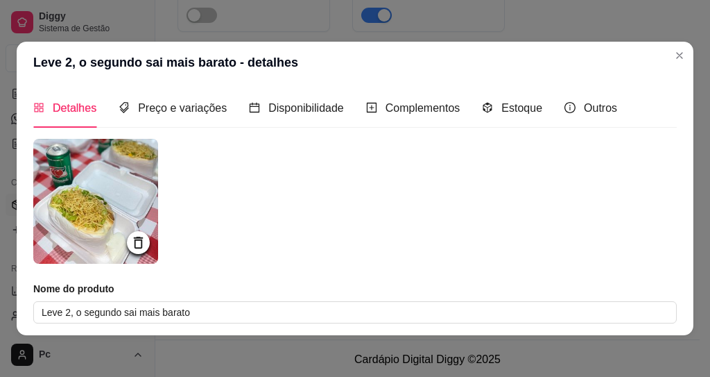
scroll to position [0, 0]
click at [406, 110] on span "Complementos" at bounding box center [423, 109] width 75 height 12
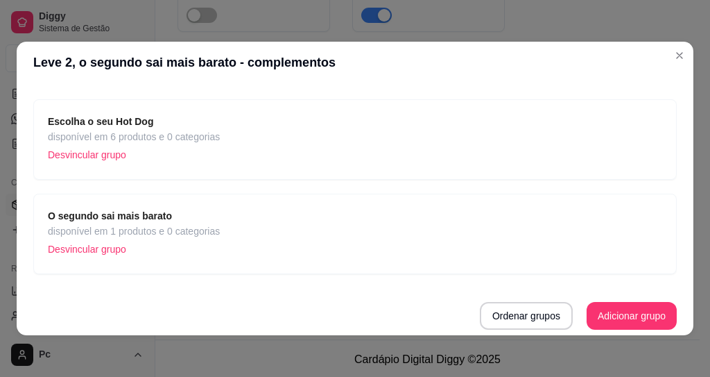
scroll to position [3, 0]
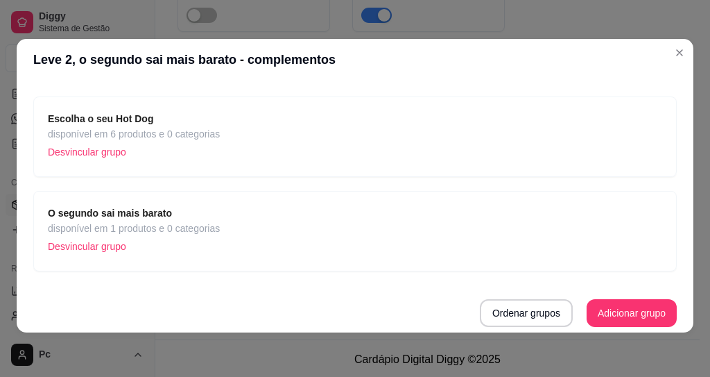
click at [206, 132] on span "disponível em 6 produtos e 0 categorias" at bounding box center [134, 133] width 172 height 15
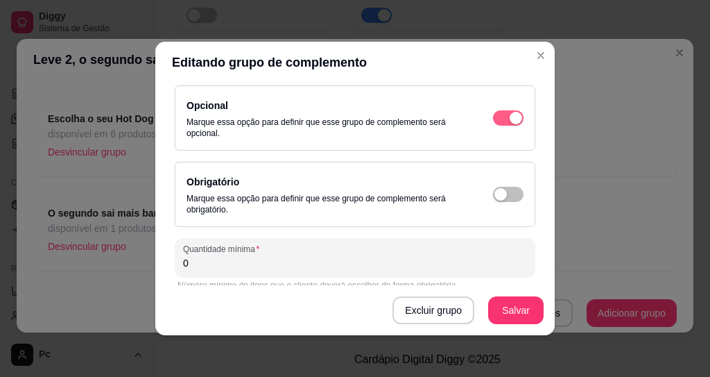
scroll to position [91, 0]
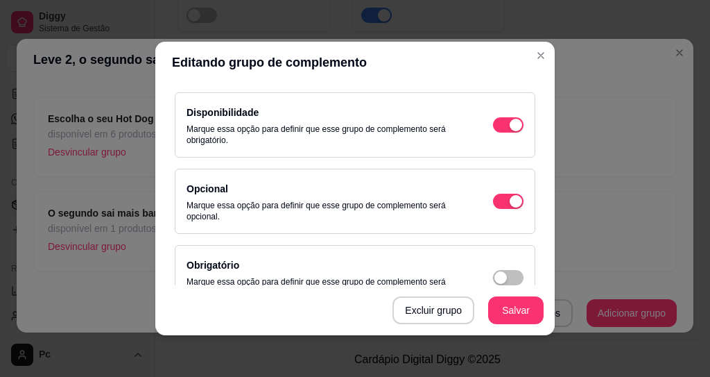
click at [496, 209] on div "Opcional Marque essa opção para definir que esse grupo de complemento será opci…" at bounding box center [355, 201] width 337 height 42
click at [510, 201] on div "button" at bounding box center [516, 201] width 12 height 12
click at [493, 202] on span "button" at bounding box center [508, 201] width 31 height 15
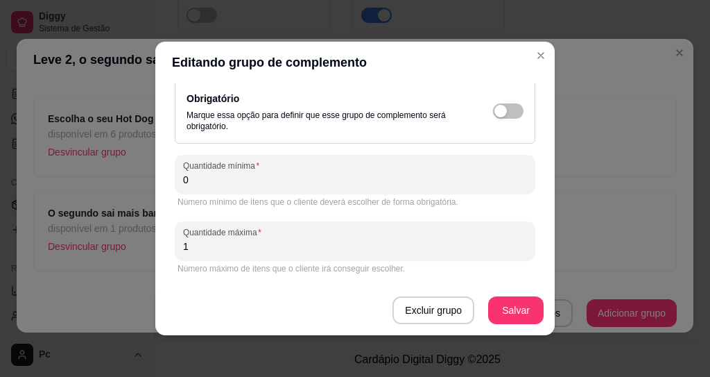
drag, startPoint x: 180, startPoint y: 248, endPoint x: 119, endPoint y: 248, distance: 61.7
click at [133, 246] on div "Editando grupo de complemento Detalhes do grupo Itens Vincular produtos Vincula…" at bounding box center [355, 188] width 710 height 377
type input "0"
click at [196, 295] on div "Excluir grupo Salvar" at bounding box center [355, 310] width 400 height 50
click at [506, 320] on button "Salvar" at bounding box center [516, 310] width 54 height 27
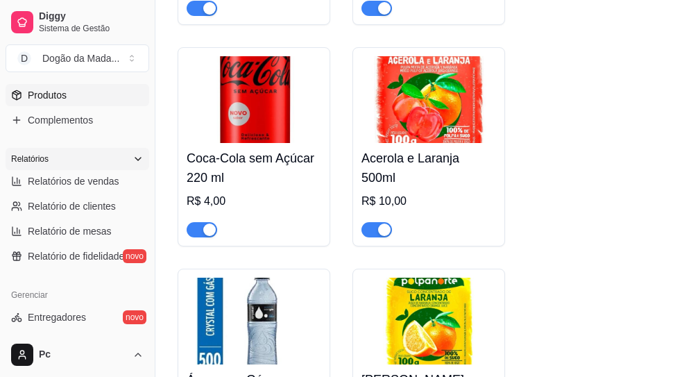
scroll to position [333, 0]
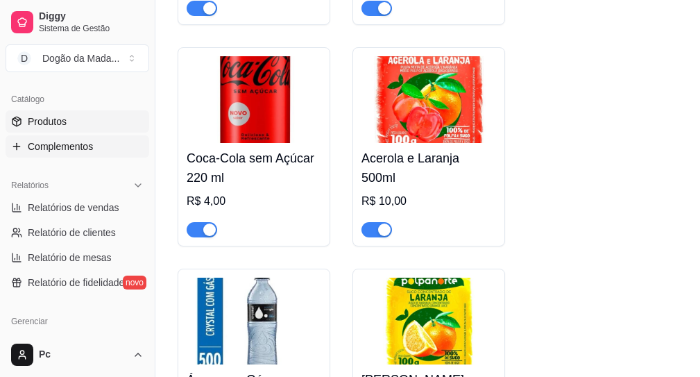
click at [50, 147] on span "Complementos" at bounding box center [60, 146] width 65 height 14
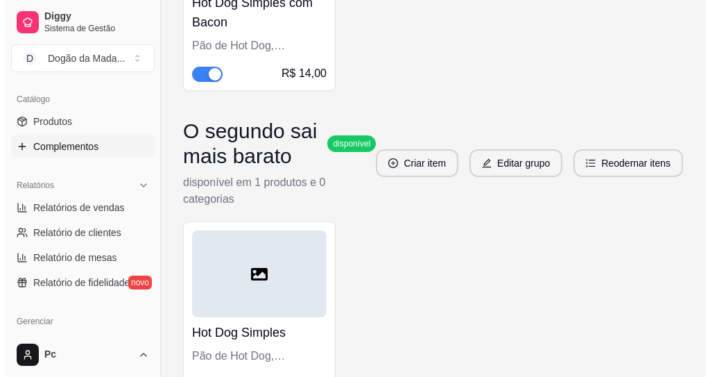
scroll to position [1914, 0]
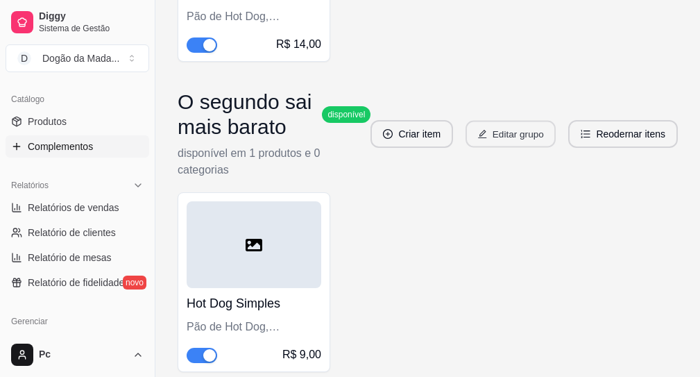
click at [524, 148] on button "Editar grupo" at bounding box center [510, 134] width 90 height 27
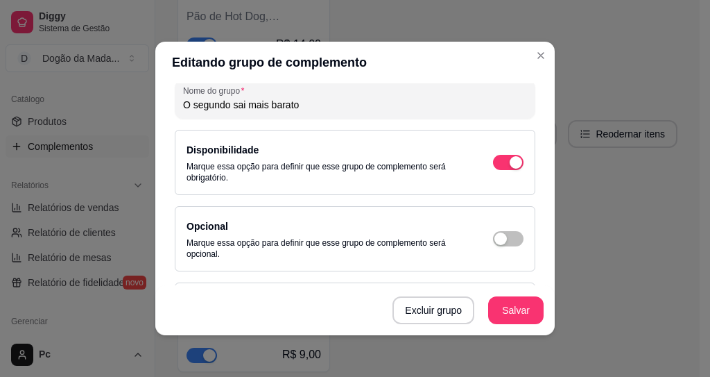
scroll to position [91, 0]
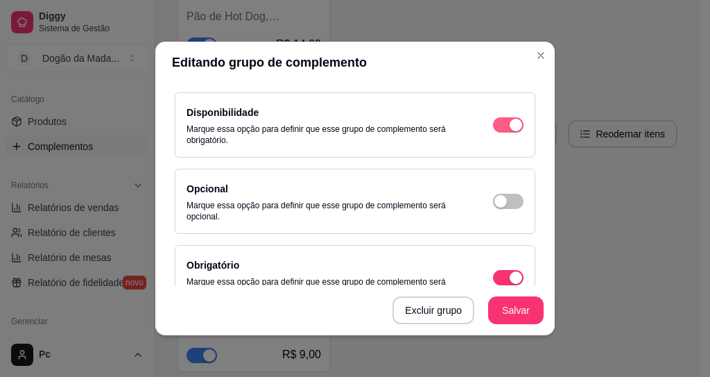
click at [510, 124] on div "button" at bounding box center [516, 125] width 12 height 12
click at [497, 123] on span "button" at bounding box center [508, 124] width 31 height 15
click at [510, 123] on div "button" at bounding box center [516, 125] width 12 height 12
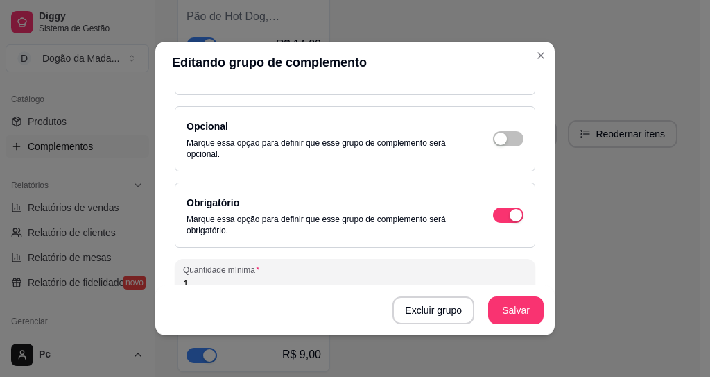
scroll to position [257, 0]
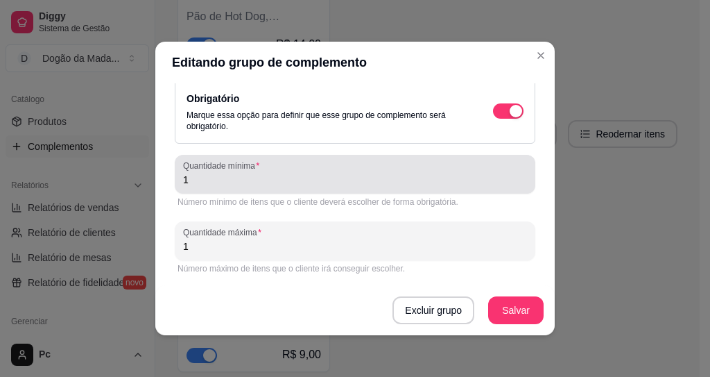
drag, startPoint x: 218, startPoint y: 182, endPoint x: 157, endPoint y: 179, distance: 60.4
click at [163, 180] on div "Detalhes do grupo Itens Vincular produtos Vincular categorias Nome do grupo O s…" at bounding box center [355, 209] width 400 height 252
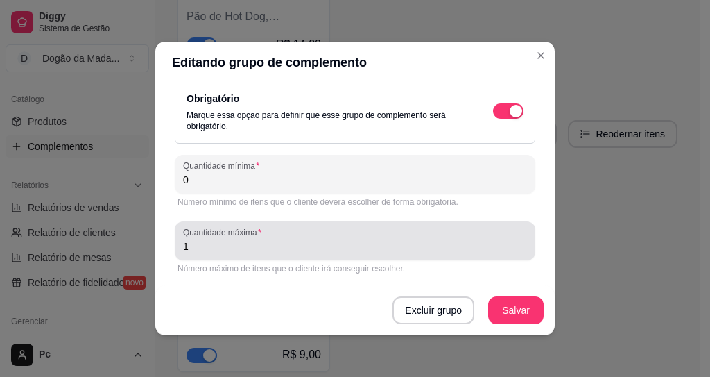
type input "0"
drag, startPoint x: 176, startPoint y: 252, endPoint x: 152, endPoint y: 245, distance: 25.2
click at [172, 250] on div "Nome do grupo O segundo sai mais barato Disponibilidade Marque essa opção para …" at bounding box center [355, 99] width 366 height 462
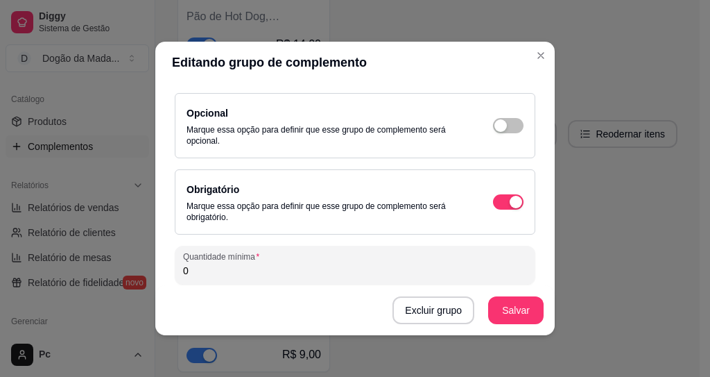
scroll to position [250, 0]
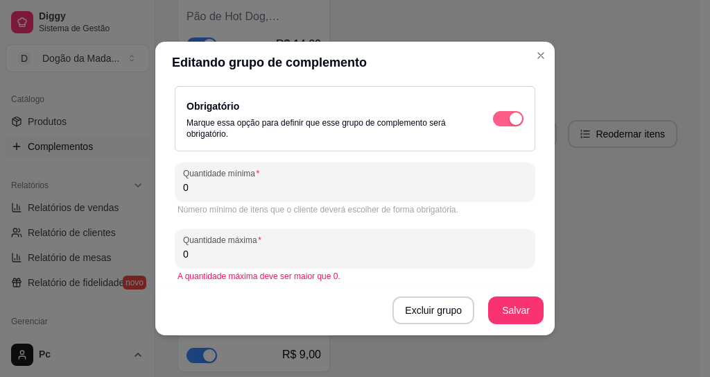
click at [510, 117] on div "button" at bounding box center [516, 118] width 12 height 12
drag, startPoint x: 198, startPoint y: 248, endPoint x: 162, endPoint y: 248, distance: 36.1
click at [175, 248] on div "Quantidade máxima 0" at bounding box center [355, 248] width 361 height 39
type input "5"
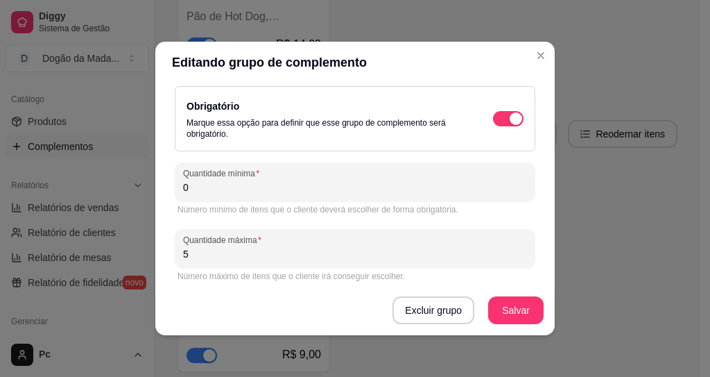
click at [252, 309] on div "Excluir grupo Salvar" at bounding box center [355, 310] width 400 height 50
drag, startPoint x: 209, startPoint y: 257, endPoint x: 148, endPoint y: 252, distance: 60.5
click at [155, 253] on div "Detalhes do grupo Itens Vincular produtos Vincular categorias Nome do grupo O s…" at bounding box center [355, 209] width 400 height 252
click at [205, 305] on div "Excluir grupo Salvar" at bounding box center [355, 310] width 400 height 50
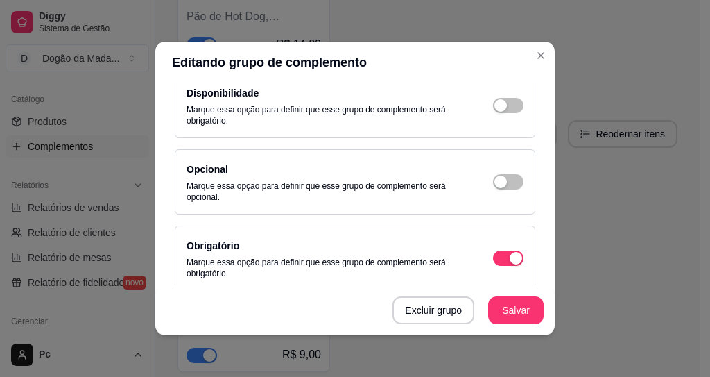
scroll to position [0, 0]
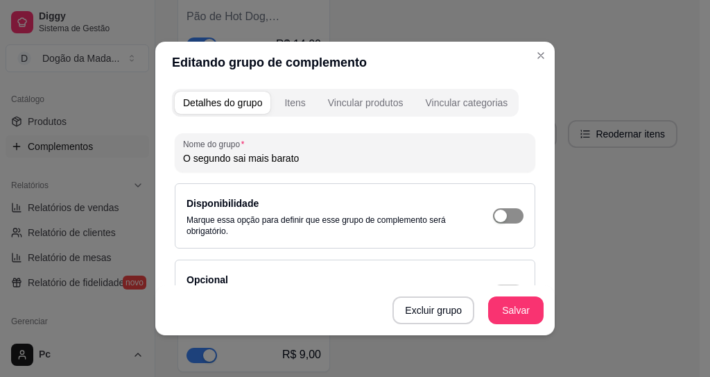
click at [504, 222] on span "button" at bounding box center [508, 215] width 31 height 15
click at [499, 301] on button "Salvar" at bounding box center [515, 310] width 55 height 28
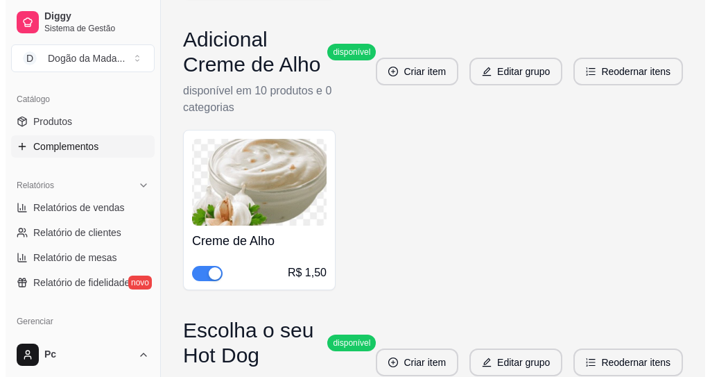
scroll to position [1071, 0]
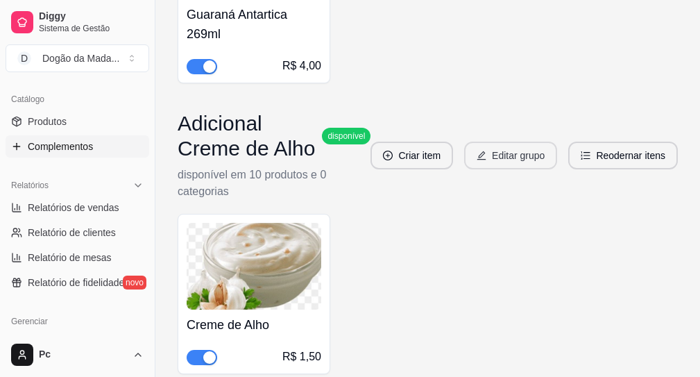
click at [495, 169] on button "Editar grupo" at bounding box center [510, 155] width 93 height 28
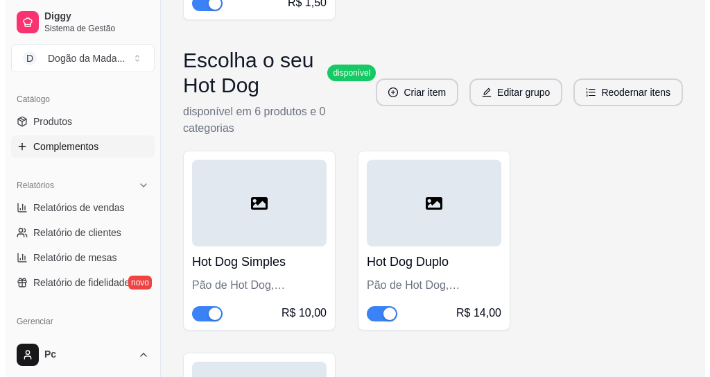
scroll to position [1321, 0]
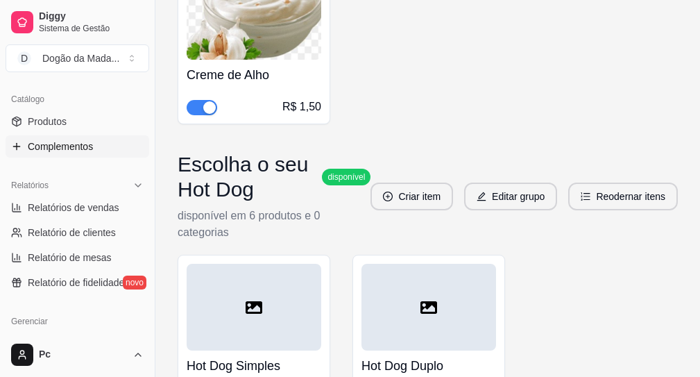
click at [210, 202] on h3 "Escolha o seu Hot Dog" at bounding box center [247, 177] width 139 height 50
click at [500, 210] on button "Editar grupo" at bounding box center [510, 196] width 90 height 27
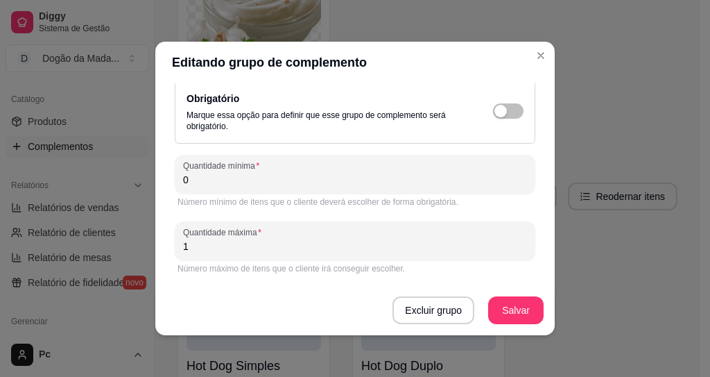
scroll to position [3, 0]
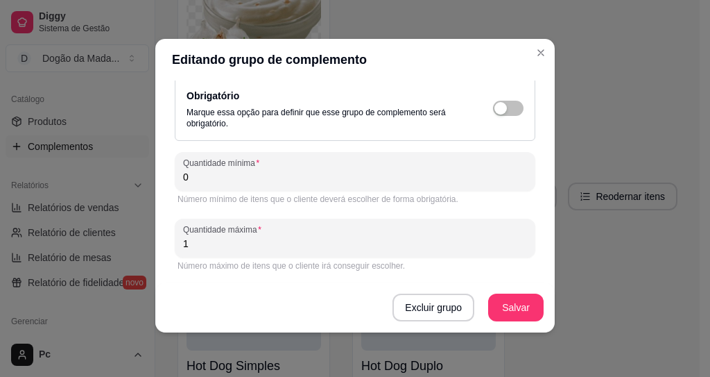
drag, startPoint x: 223, startPoint y: 245, endPoint x: 132, endPoint y: 225, distance: 92.9
click at [146, 238] on div "Editando grupo de complemento Detalhes do grupo Itens Vincular produtos Vincula…" at bounding box center [355, 188] width 710 height 377
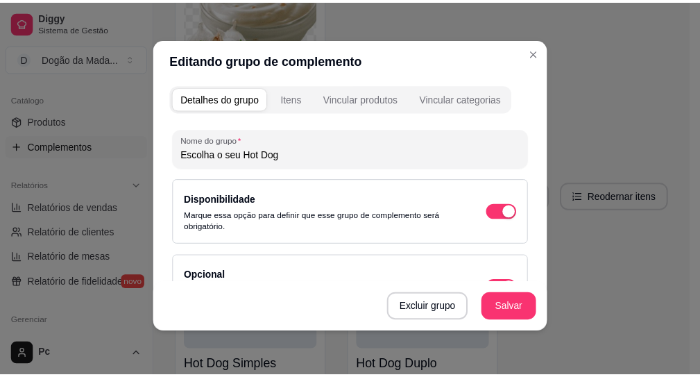
scroll to position [0, 0]
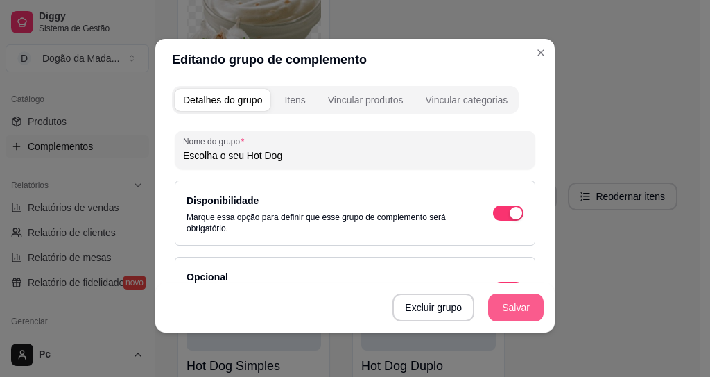
type input "5"
click at [504, 314] on button "Salvar" at bounding box center [515, 307] width 55 height 28
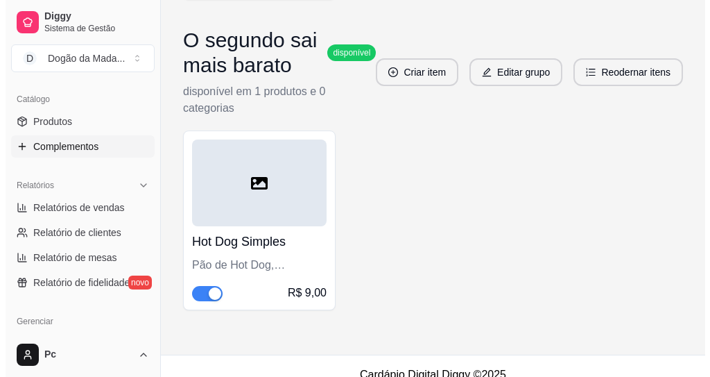
scroll to position [1935, 0]
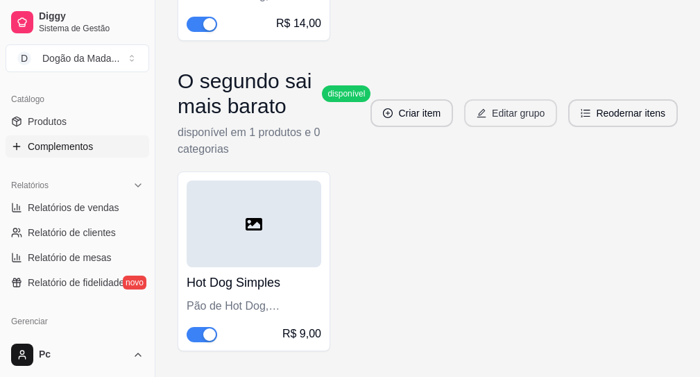
click at [499, 127] on button "Editar grupo" at bounding box center [510, 113] width 93 height 28
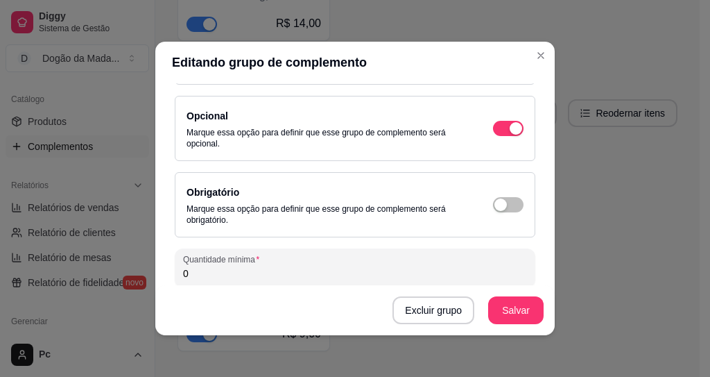
scroll to position [0, 0]
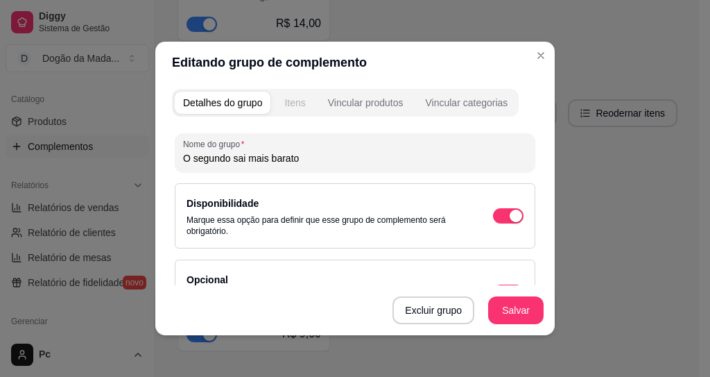
click at [284, 108] on div "Itens" at bounding box center [294, 103] width 21 height 14
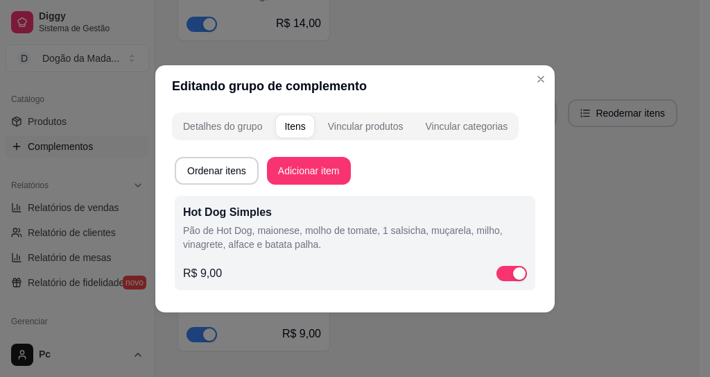
click at [332, 241] on p "Pão de Hot Dog, maionese, molho de tomate, 1 salsicha, muçarela, milho, vinagre…" at bounding box center [355, 237] width 344 height 28
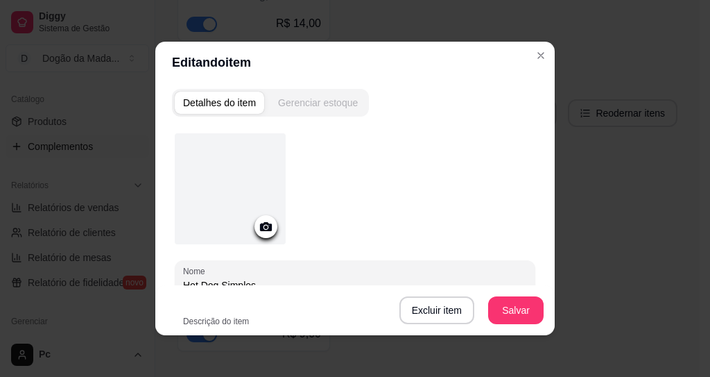
click at [303, 103] on div "Gerenciar estoque" at bounding box center [318, 103] width 80 height 14
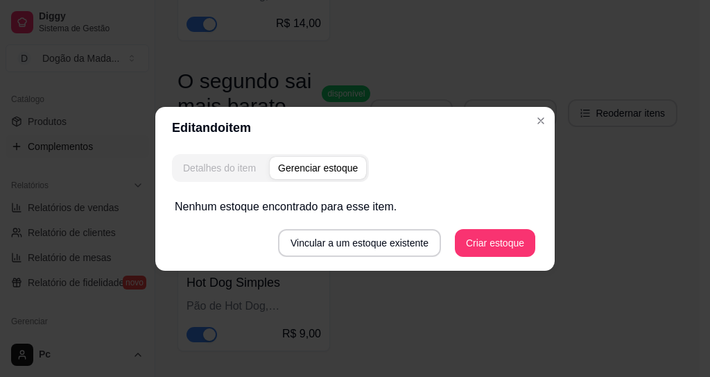
click at [214, 172] on div "Detalhes do item" at bounding box center [219, 168] width 73 height 14
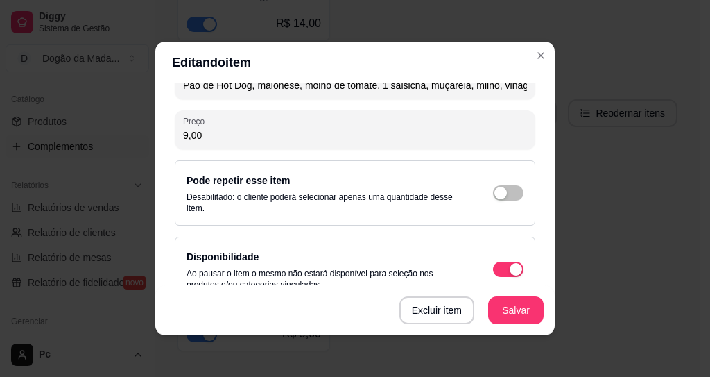
scroll to position [274, 0]
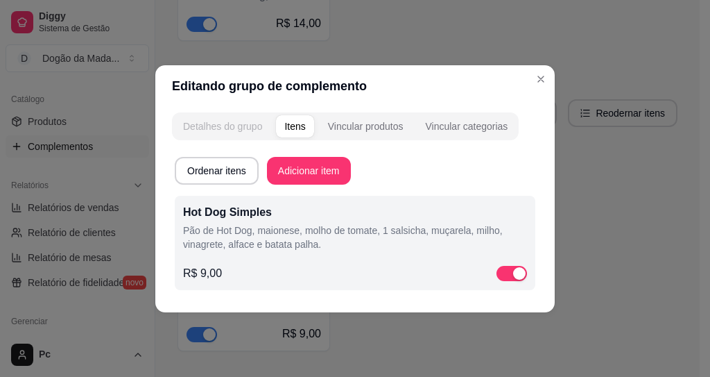
click at [214, 130] on div "Detalhes do grupo" at bounding box center [222, 126] width 79 height 14
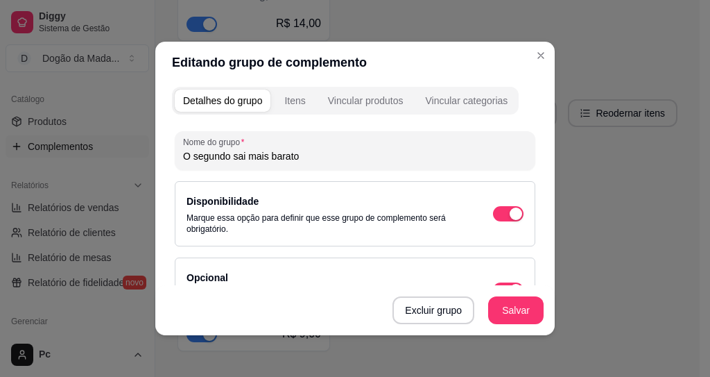
scroll to position [0, 0]
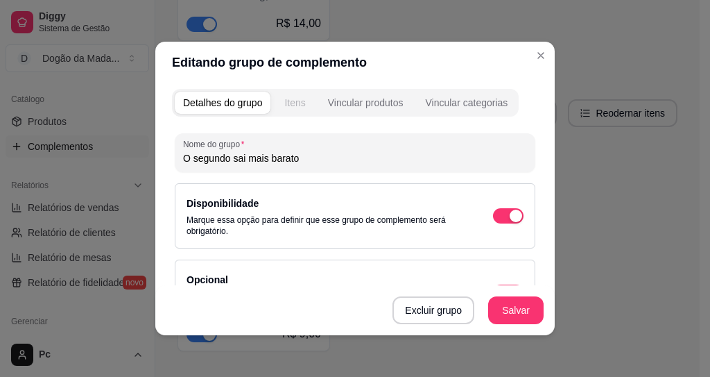
click at [297, 100] on div "Itens" at bounding box center [294, 103] width 21 height 14
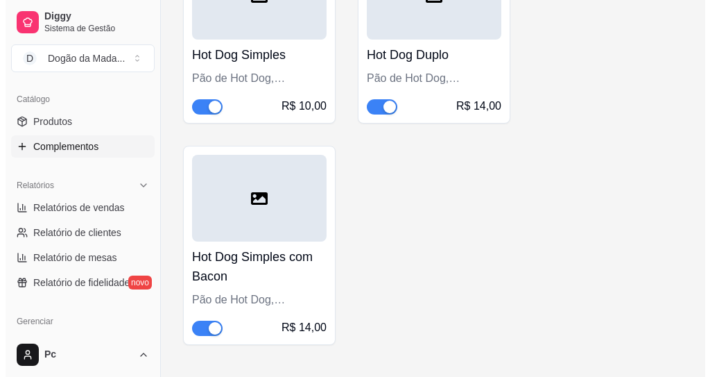
scroll to position [1602, 0]
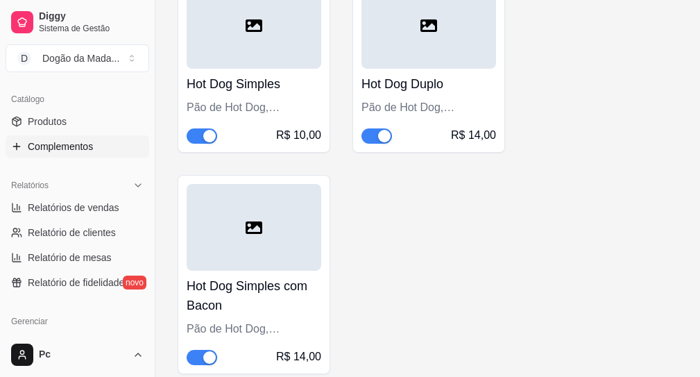
click at [255, 69] on div at bounding box center [254, 25] width 135 height 87
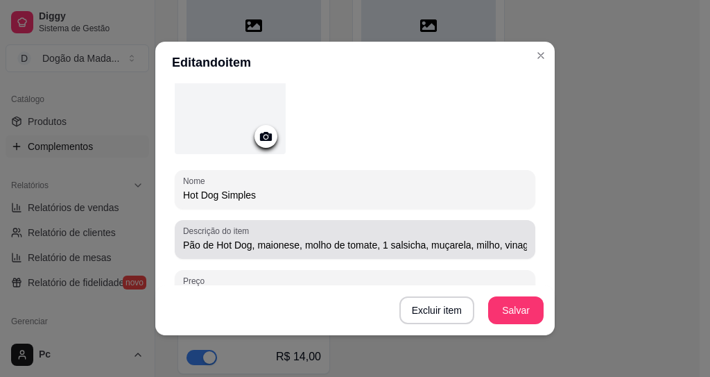
scroll to position [274, 0]
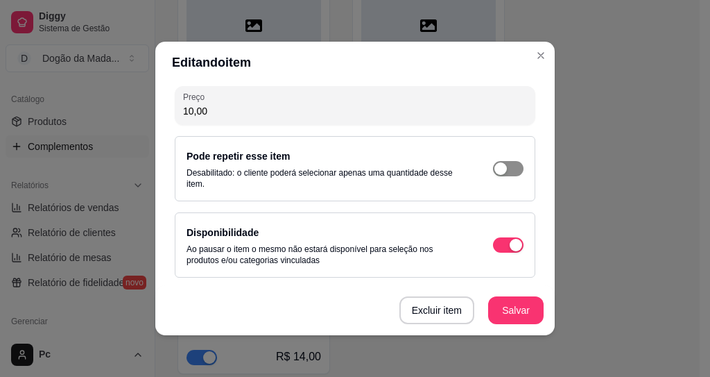
click at [494, 171] on span "button" at bounding box center [508, 168] width 31 height 15
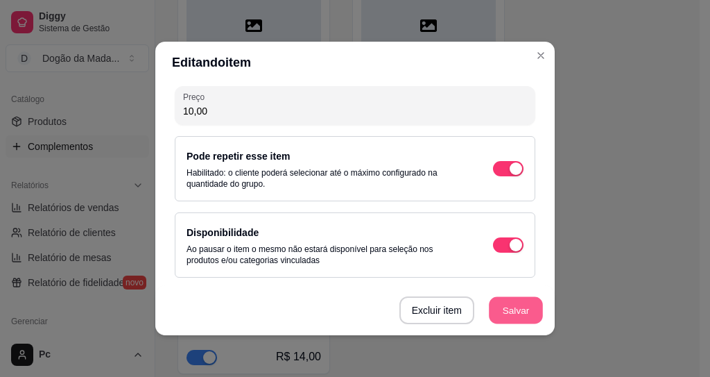
click at [508, 307] on button "Salvar" at bounding box center [516, 310] width 54 height 27
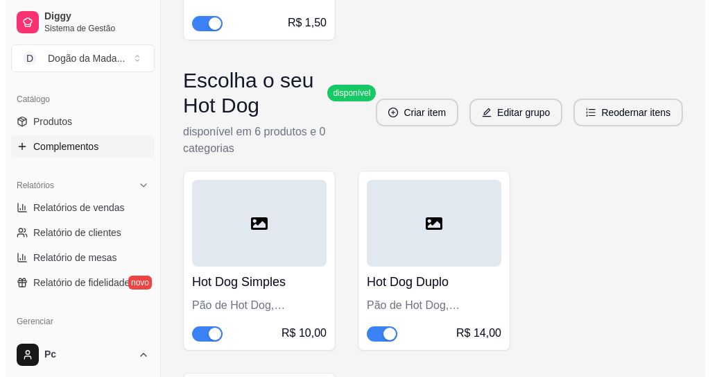
scroll to position [1404, 0]
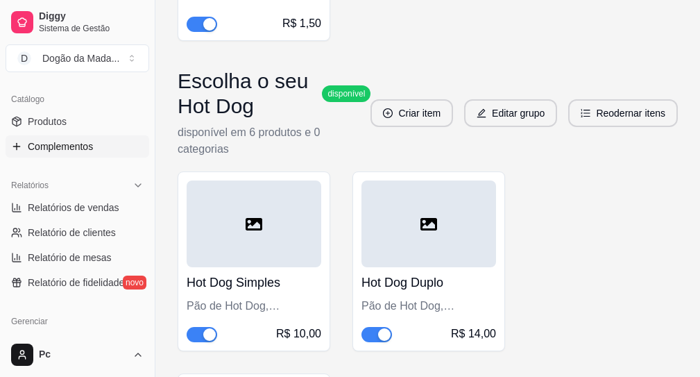
click at [371, 233] on div at bounding box center [428, 223] width 135 height 87
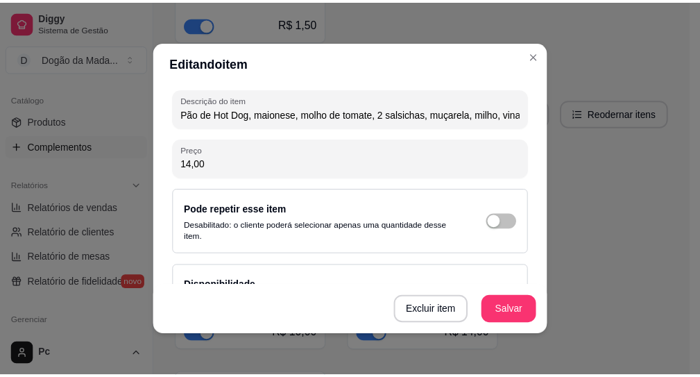
scroll to position [250, 0]
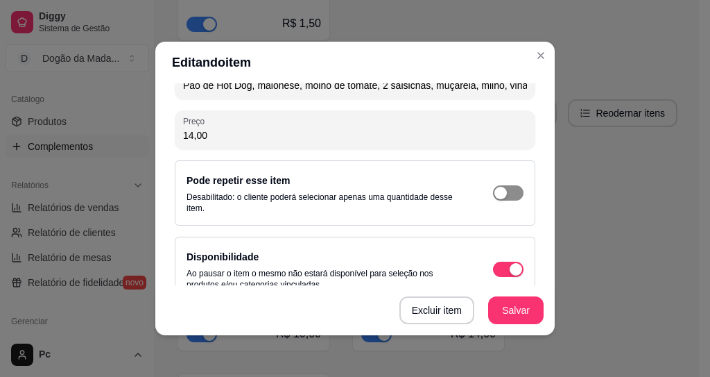
click at [495, 191] on div "button" at bounding box center [501, 193] width 12 height 12
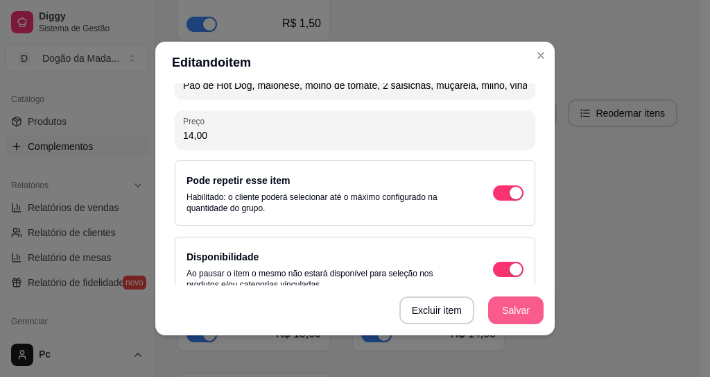
click at [512, 313] on button "Salvar" at bounding box center [515, 310] width 55 height 28
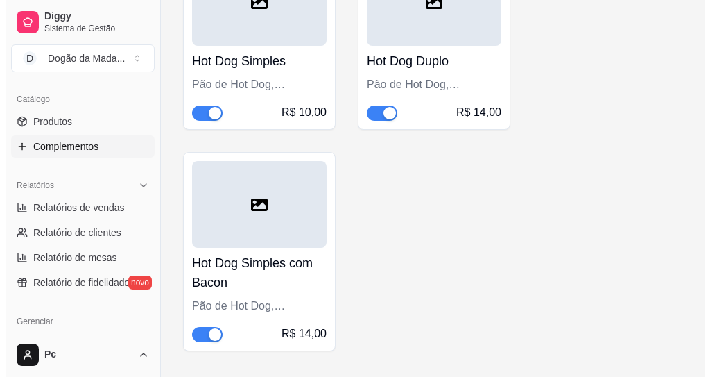
scroll to position [1654, 0]
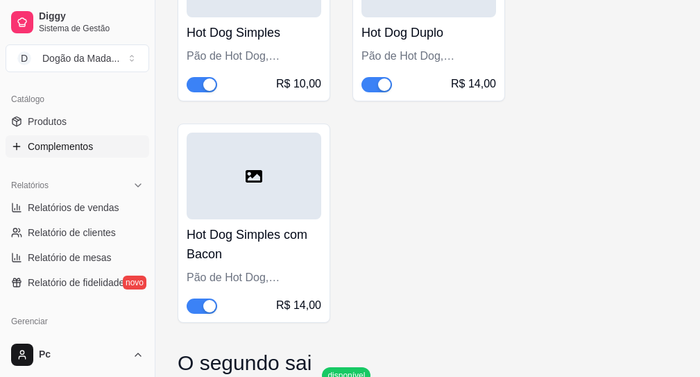
click at [241, 181] on div at bounding box center [254, 175] width 135 height 87
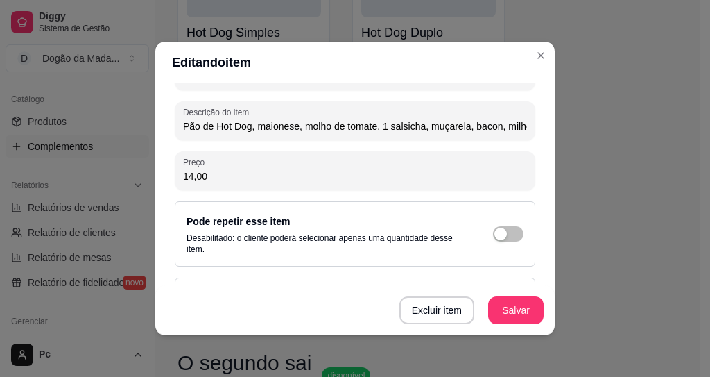
scroll to position [274, 0]
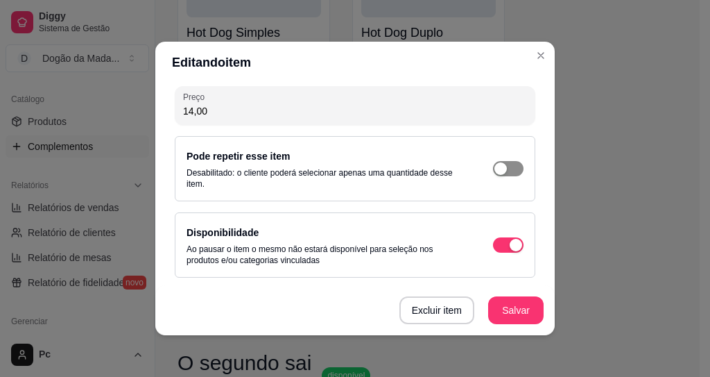
click at [493, 171] on span "button" at bounding box center [508, 168] width 31 height 15
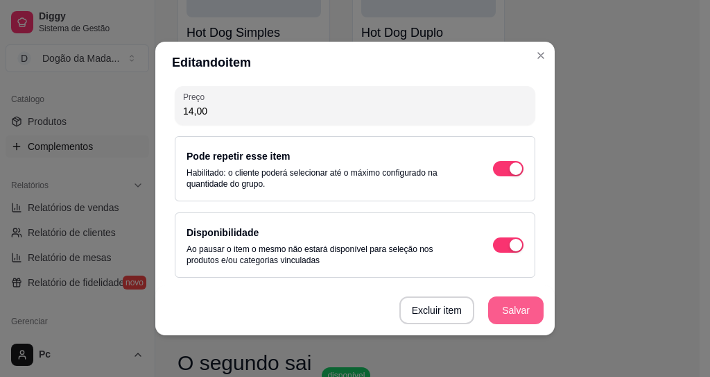
click at [511, 313] on button "Salvar" at bounding box center [515, 310] width 55 height 28
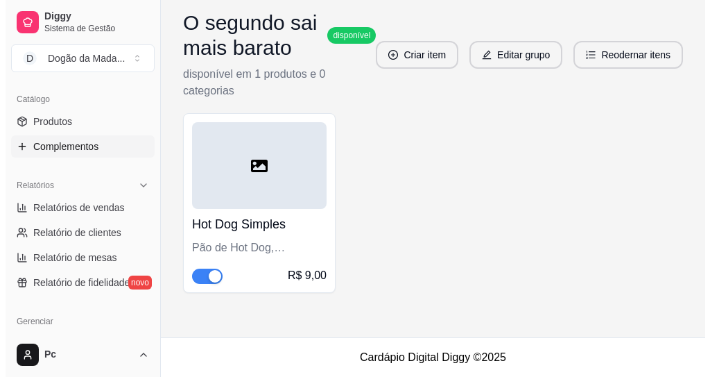
scroll to position [2018, 0]
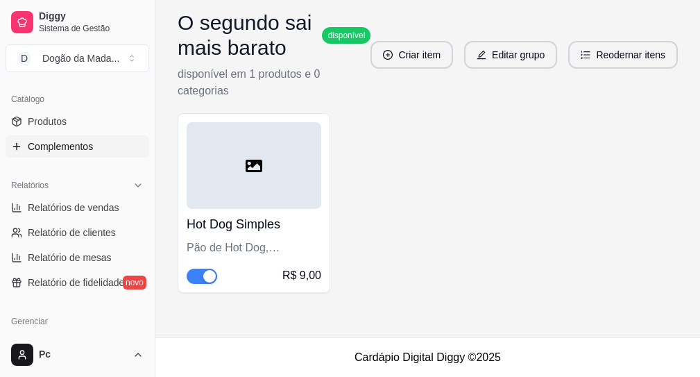
click at [243, 160] on div at bounding box center [254, 165] width 135 height 87
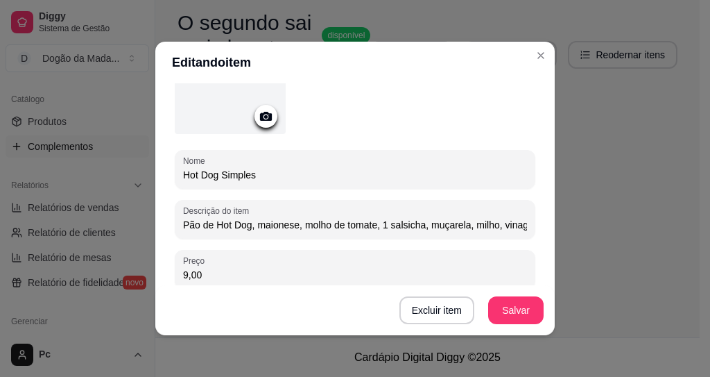
scroll to position [250, 0]
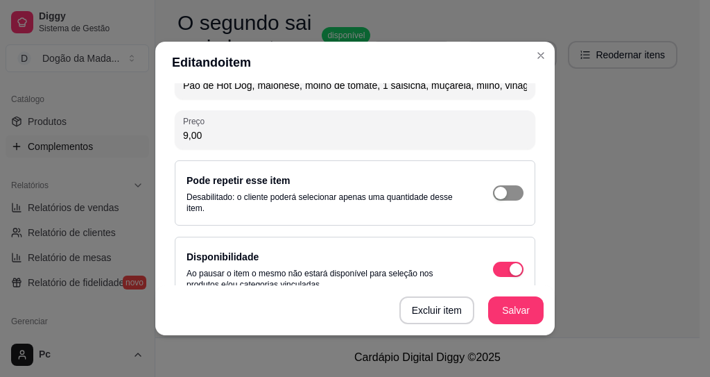
click at [493, 199] on span "button" at bounding box center [508, 192] width 31 height 15
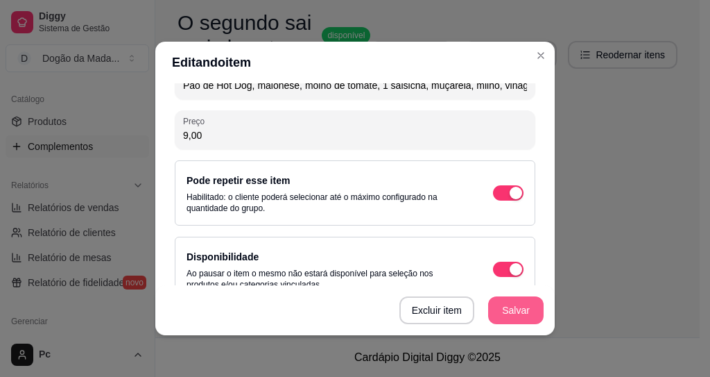
click at [512, 309] on button "Salvar" at bounding box center [515, 310] width 55 height 28
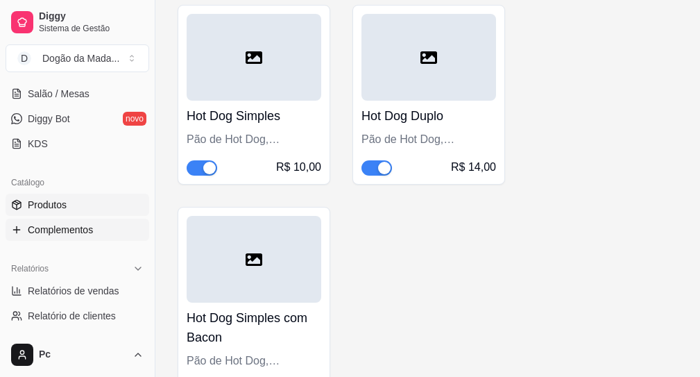
click at [57, 205] on span "Produtos" at bounding box center [47, 205] width 39 height 14
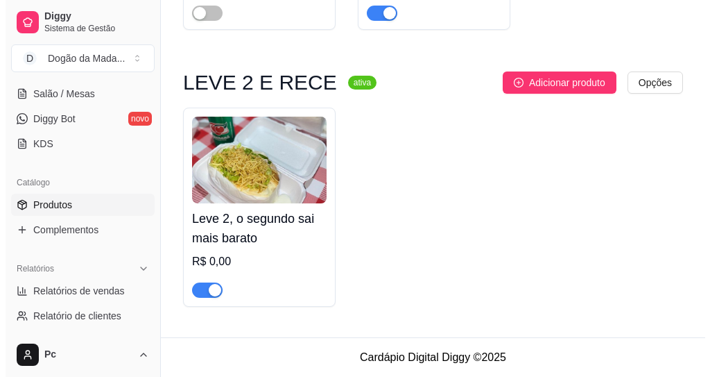
scroll to position [2253, 0]
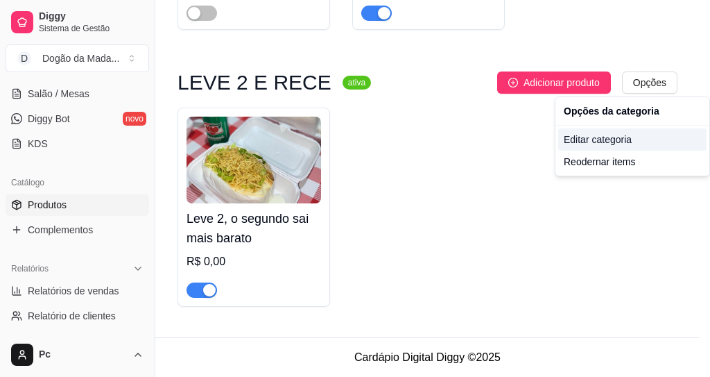
click at [598, 136] on div "Editar categoria" at bounding box center [632, 139] width 148 height 22
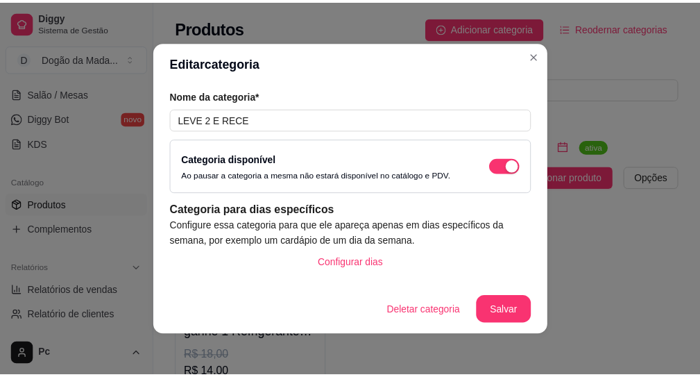
scroll to position [1722, 0]
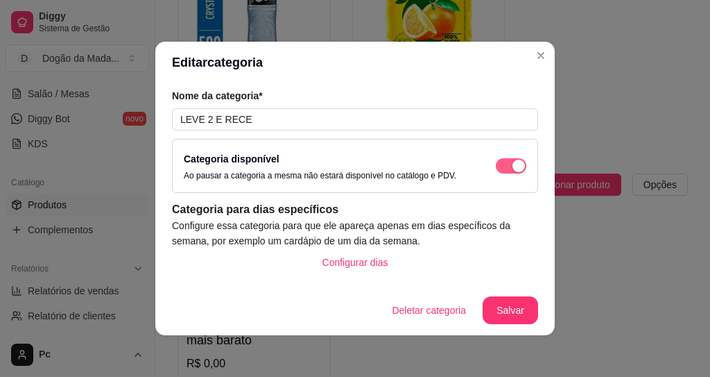
click at [513, 169] on div "button" at bounding box center [519, 166] width 12 height 12
click at [504, 309] on button "Salvar" at bounding box center [510, 310] width 55 height 28
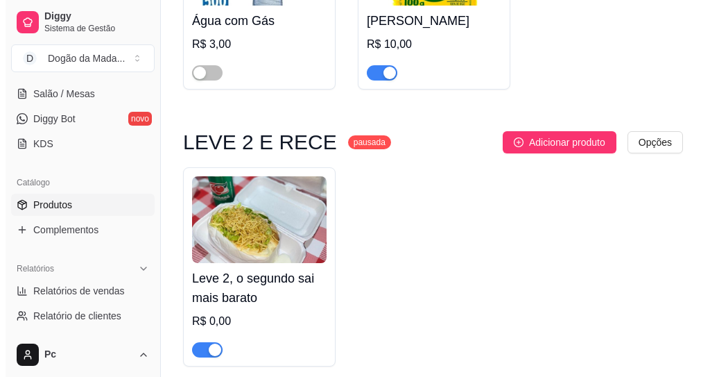
scroll to position [2253, 0]
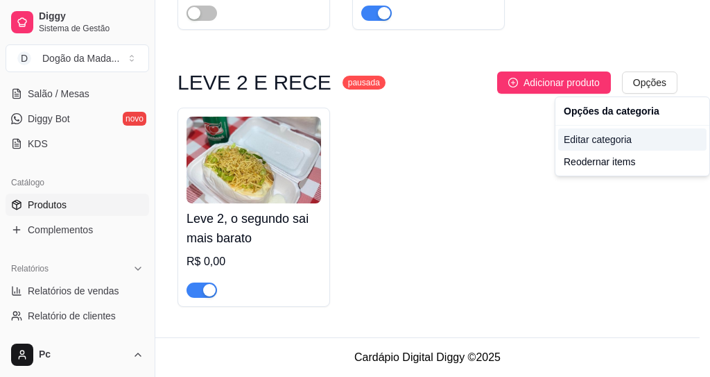
click at [588, 138] on div "Editar categoria" at bounding box center [632, 139] width 148 height 22
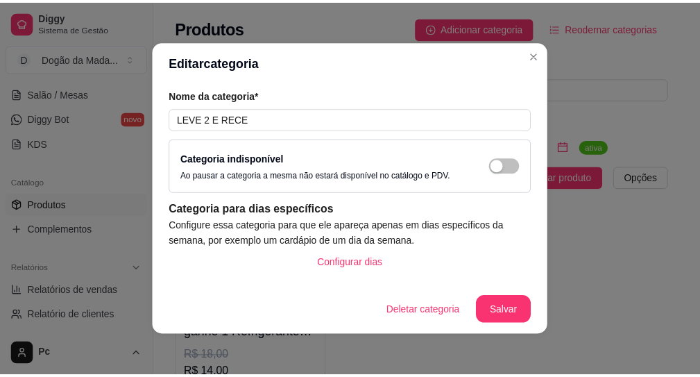
scroll to position [1722, 0]
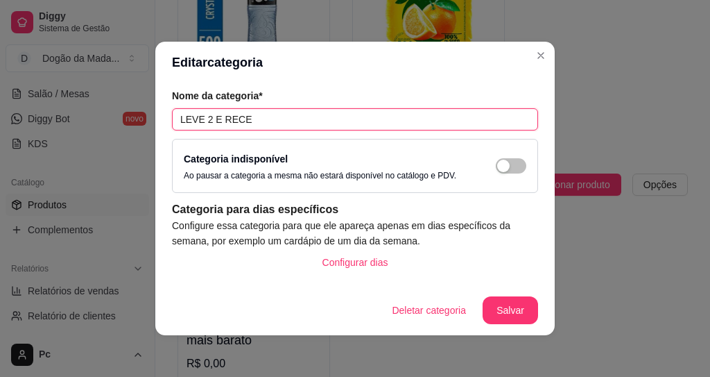
click at [261, 123] on input "LEVE 2 E RECE" at bounding box center [355, 119] width 366 height 22
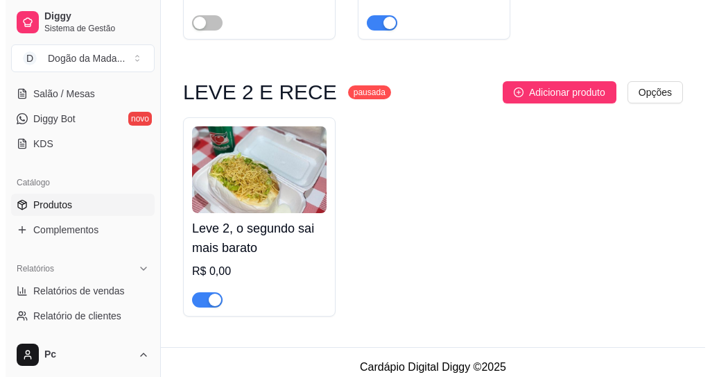
scroll to position [2253, 0]
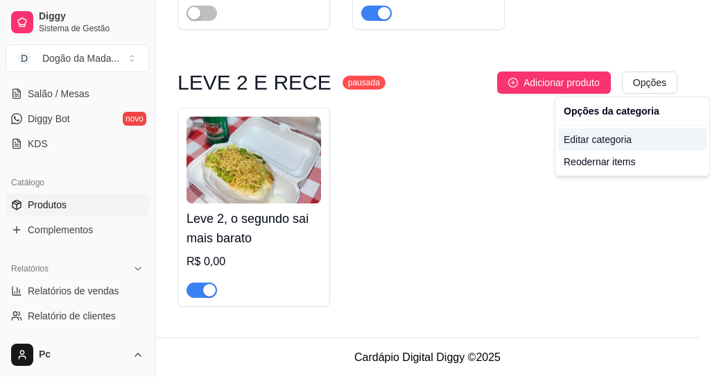
click at [581, 135] on div "Editar categoria" at bounding box center [632, 139] width 148 height 22
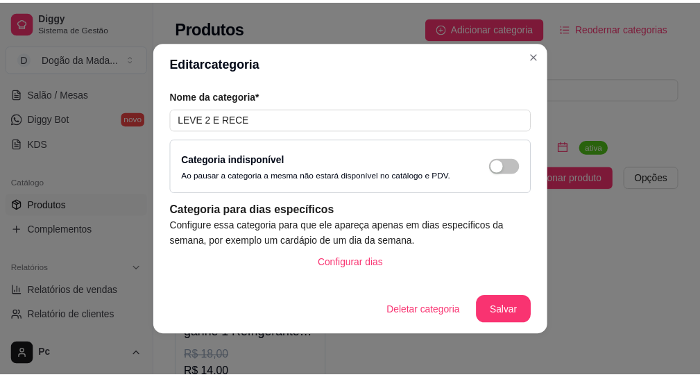
scroll to position [1722, 0]
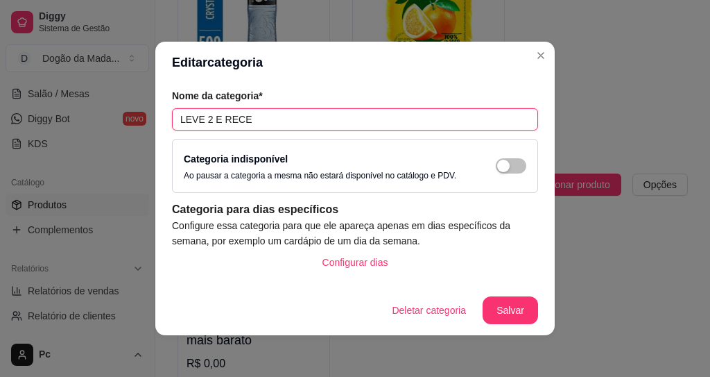
click at [296, 119] on input "LEVE 2 E RECE" at bounding box center [355, 119] width 366 height 22
type input "L"
type input "e"
type input "Leve 2 o segundo sai mais barato"
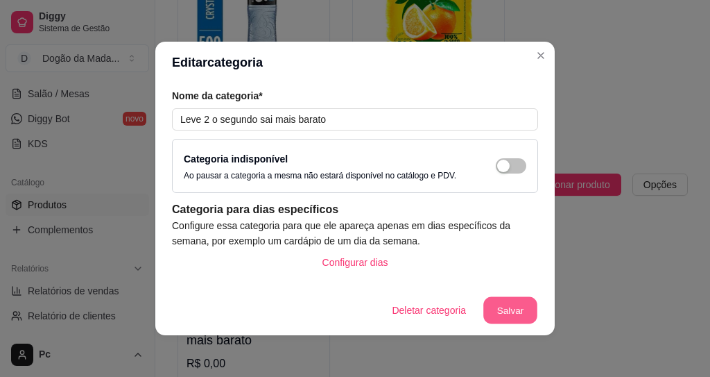
click at [493, 308] on button "Salvar" at bounding box center [510, 310] width 54 height 27
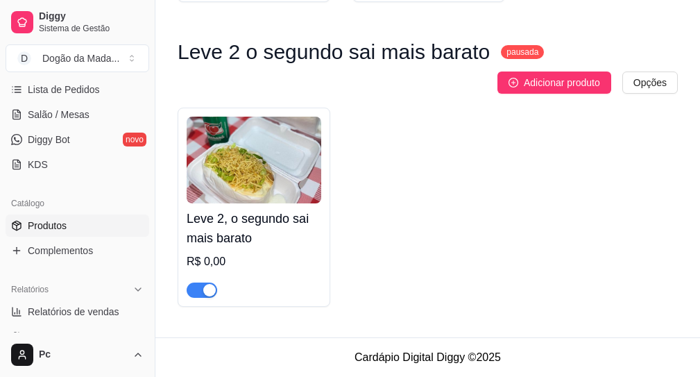
scroll to position [333, 0]
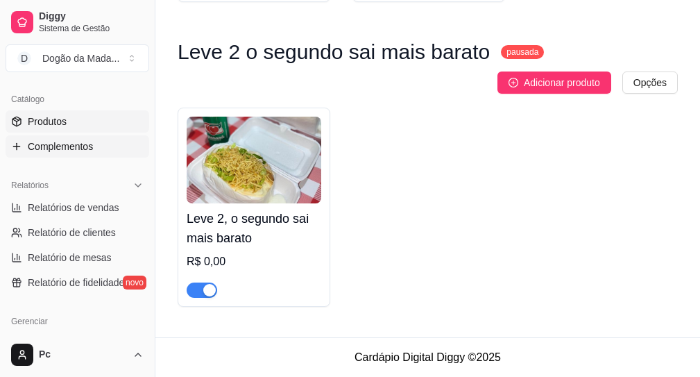
click at [58, 145] on span "Complementos" at bounding box center [60, 146] width 65 height 14
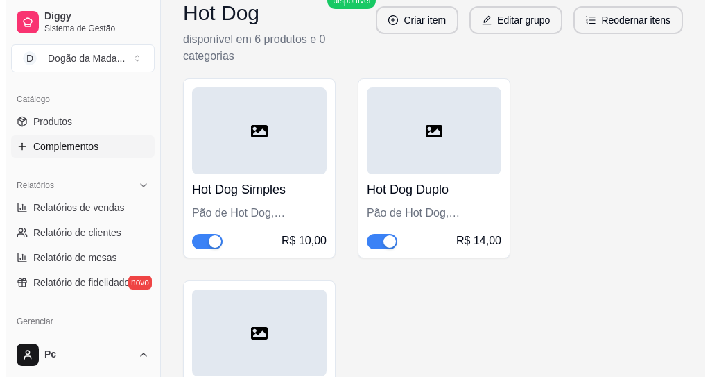
scroll to position [1436, 0]
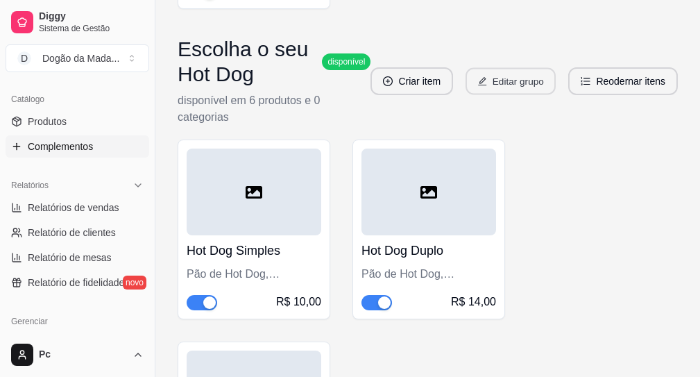
click at [474, 95] on button "Editar grupo" at bounding box center [510, 81] width 90 height 27
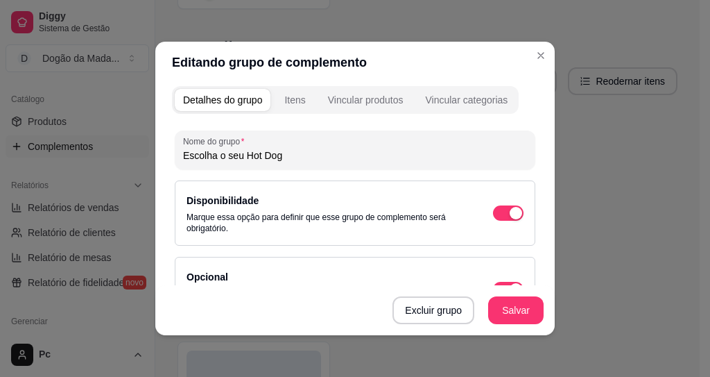
scroll to position [0, 0]
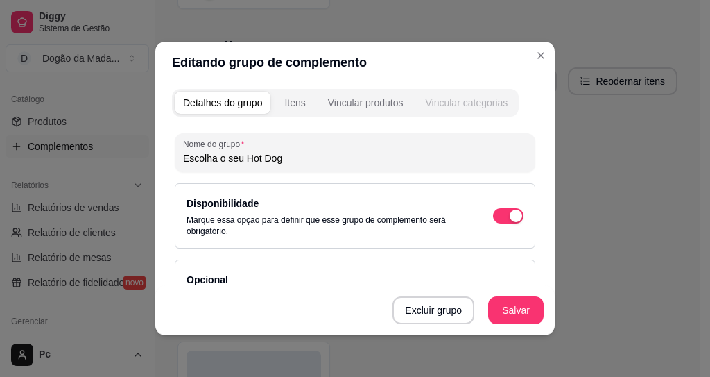
click at [457, 104] on div "Vincular categorias" at bounding box center [466, 103] width 83 height 14
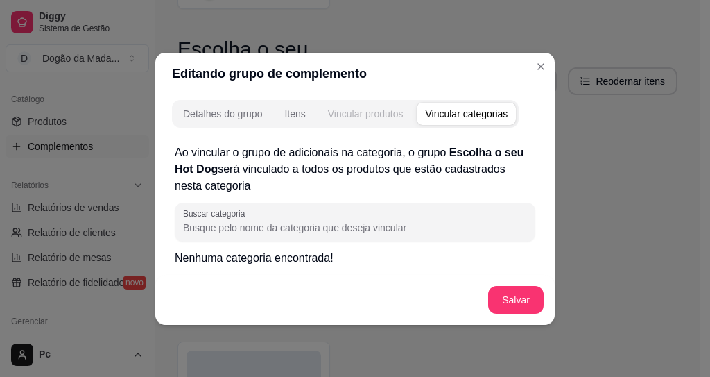
click at [391, 107] on div "Vincular produtos" at bounding box center [366, 114] width 76 height 14
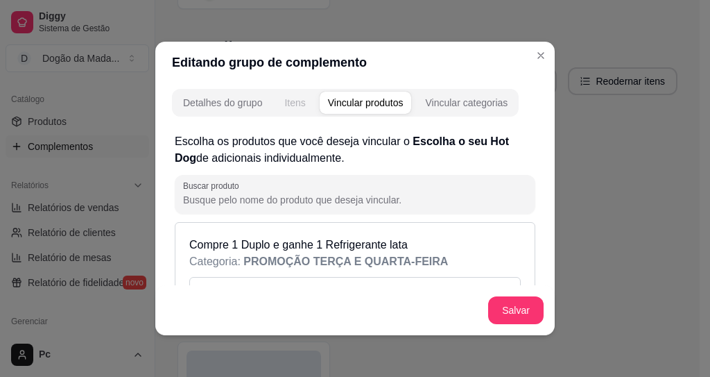
click at [292, 111] on button "Itens" at bounding box center [294, 103] width 37 height 22
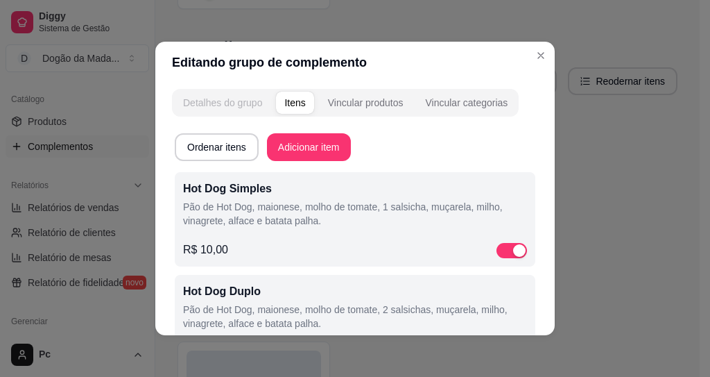
click at [205, 102] on div "Detalhes do grupo" at bounding box center [222, 103] width 79 height 14
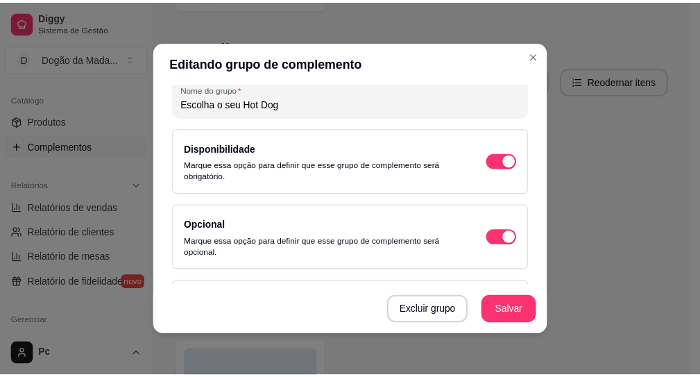
scroll to position [83, 0]
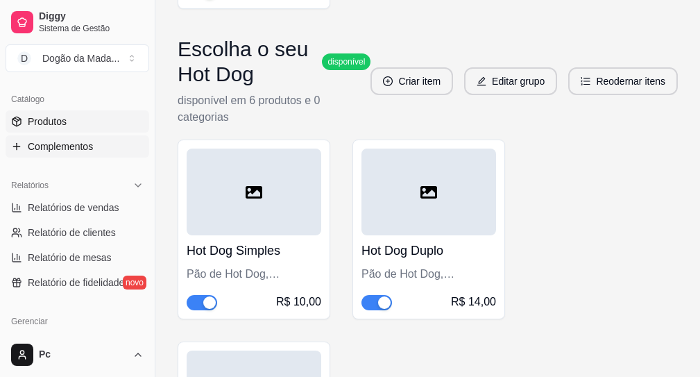
click at [47, 126] on span "Produtos" at bounding box center [47, 121] width 39 height 14
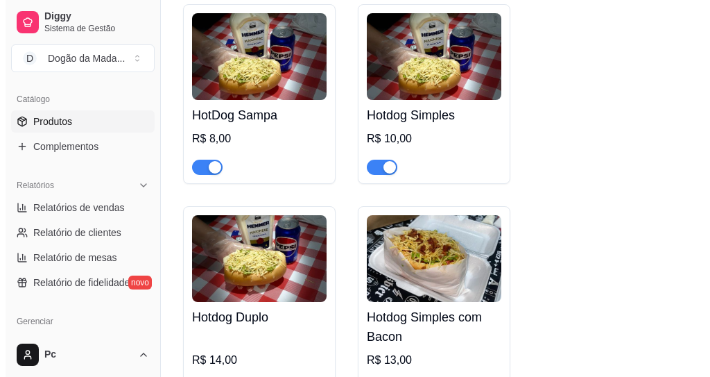
scroll to position [666, 0]
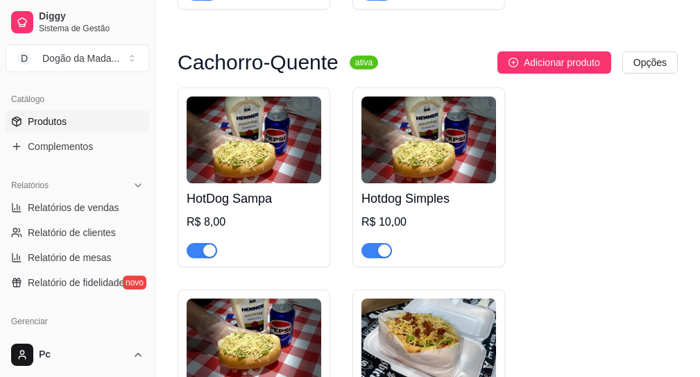
click at [255, 137] on img at bounding box center [254, 139] width 135 height 87
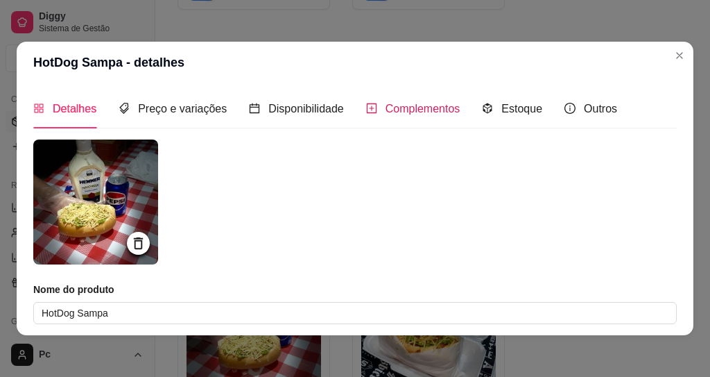
click at [403, 112] on span "Complementos" at bounding box center [423, 109] width 75 height 12
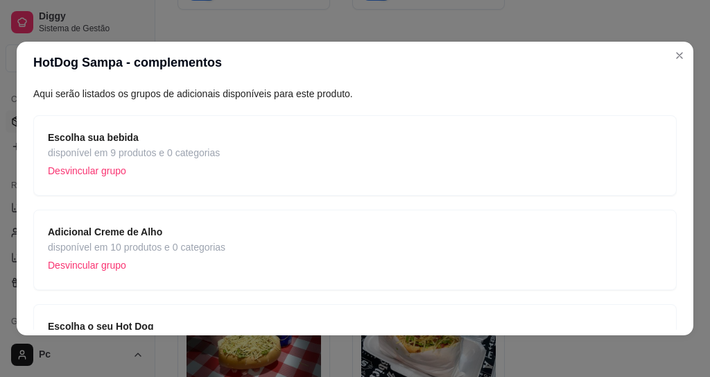
scroll to position [166, 0]
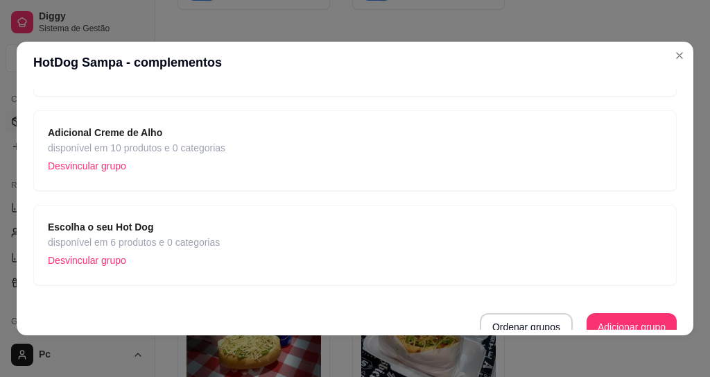
click at [112, 259] on p "Desvincular grupo" at bounding box center [134, 260] width 172 height 21
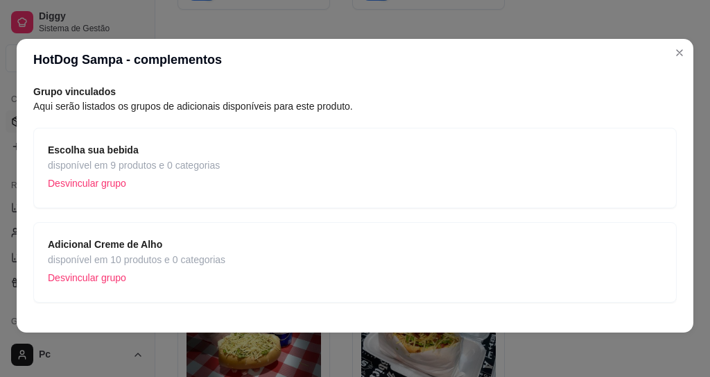
scroll to position [0, 0]
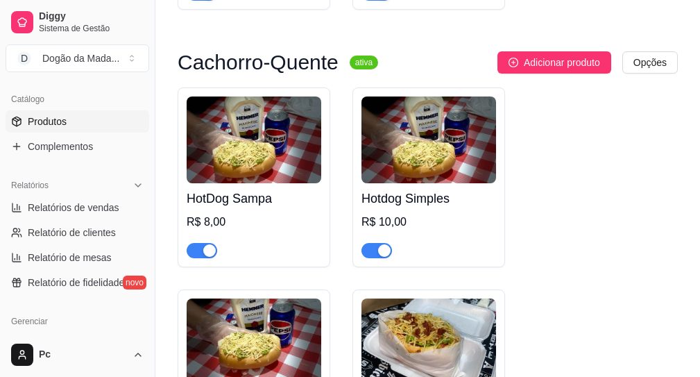
click at [407, 152] on img at bounding box center [428, 139] width 135 height 87
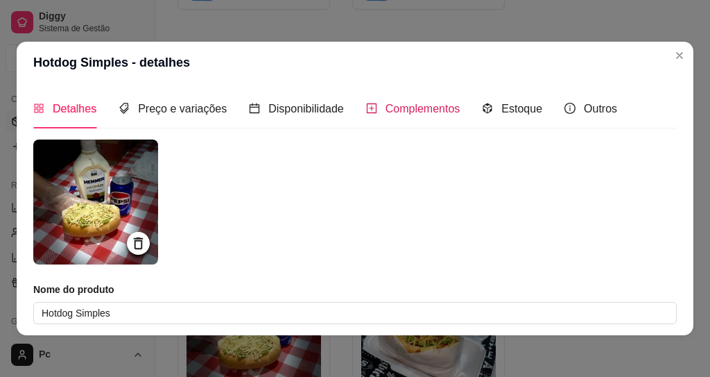
click at [410, 116] on div "Complementos" at bounding box center [413, 108] width 94 height 17
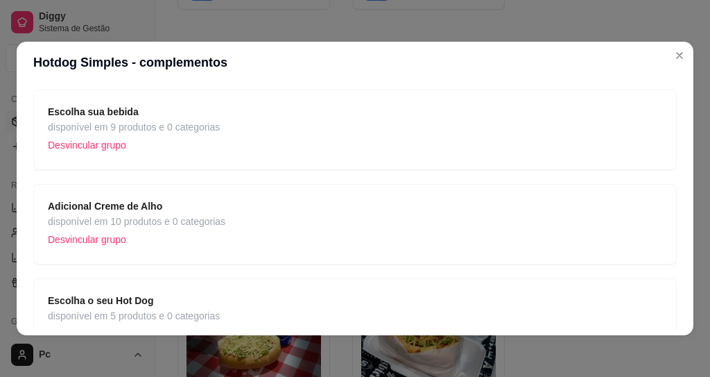
scroll to position [166, 0]
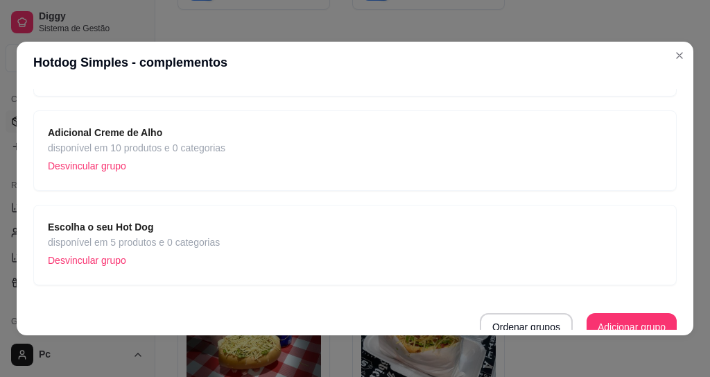
click at [85, 259] on p "Desvincular grupo" at bounding box center [134, 260] width 172 height 21
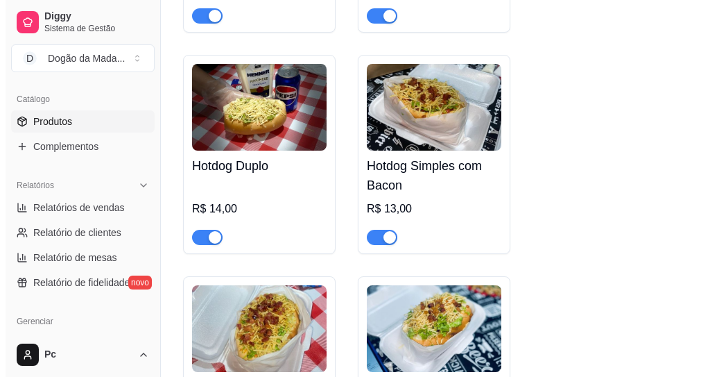
scroll to position [749, 0]
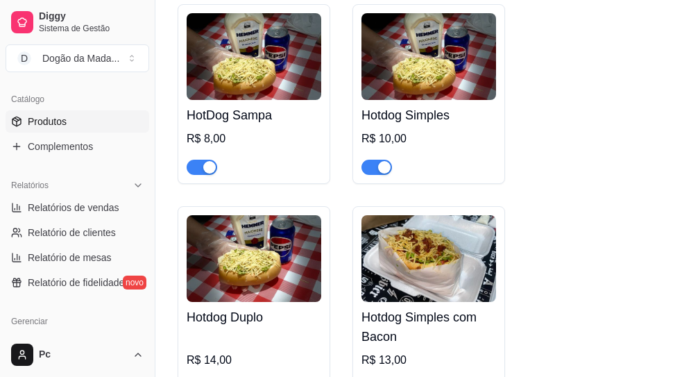
click at [248, 293] on img at bounding box center [254, 258] width 135 height 87
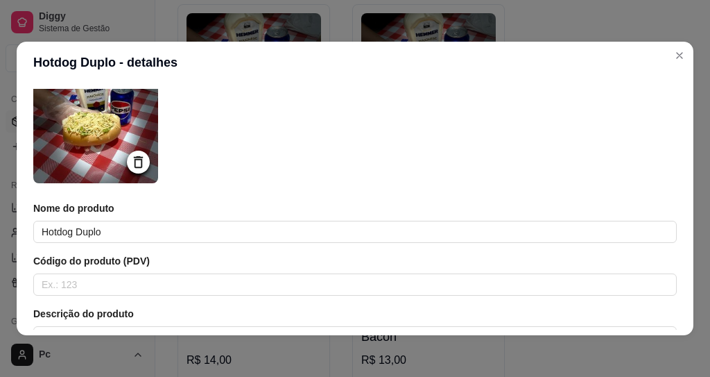
scroll to position [0, 0]
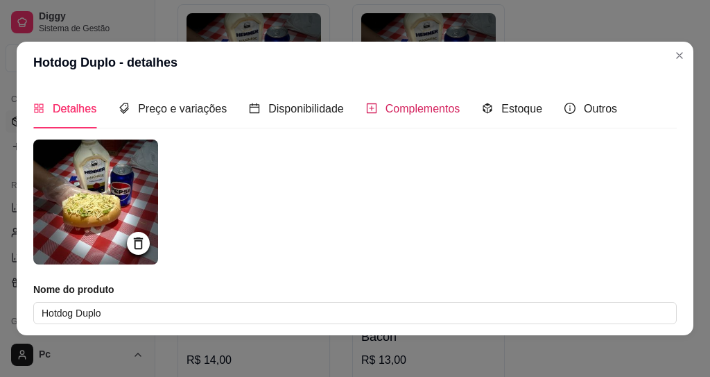
click at [424, 104] on span "Complementos" at bounding box center [423, 109] width 75 height 12
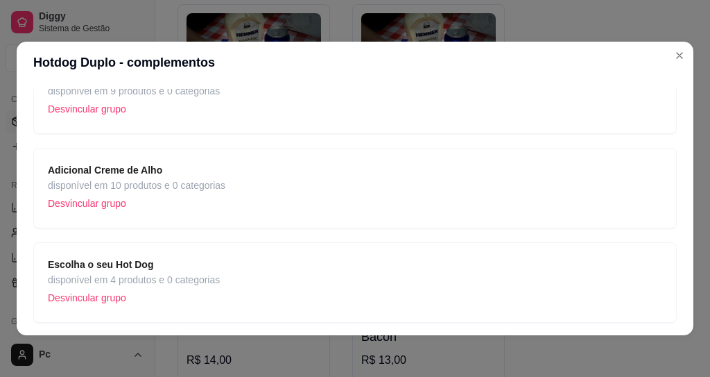
scroll to position [166, 0]
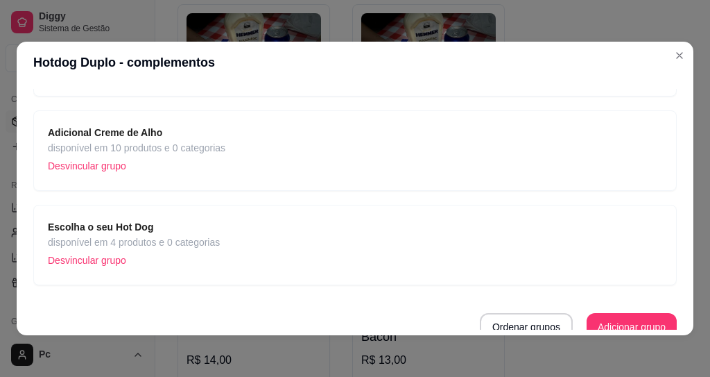
click at [97, 265] on p "Desvincular grupo" at bounding box center [134, 260] width 172 height 21
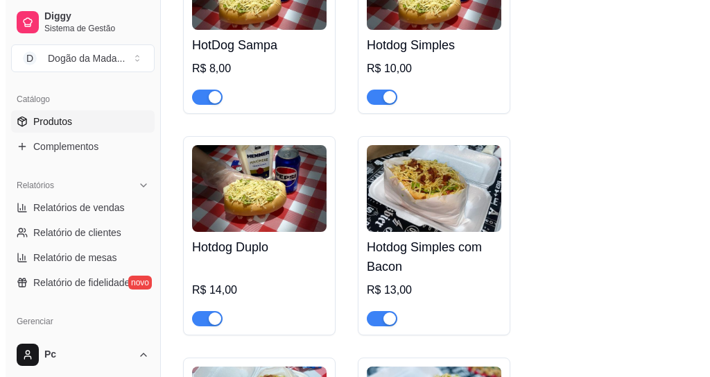
scroll to position [916, 0]
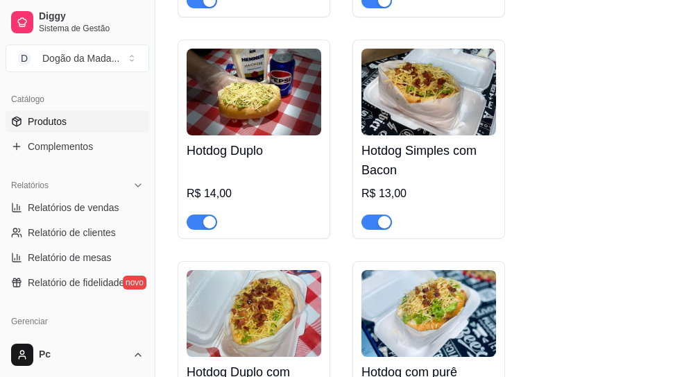
click at [450, 108] on img at bounding box center [428, 92] width 135 height 87
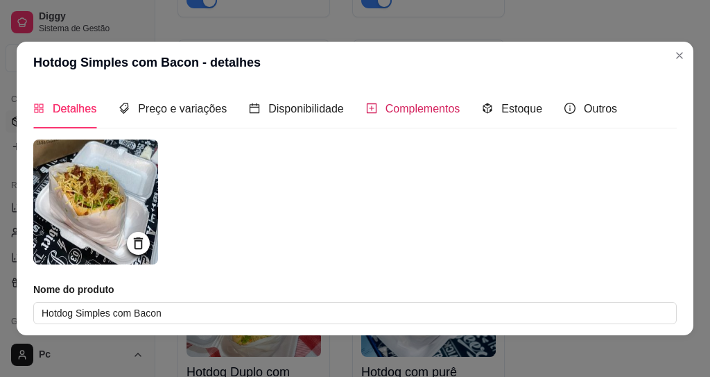
click at [404, 112] on span "Complementos" at bounding box center [423, 109] width 75 height 12
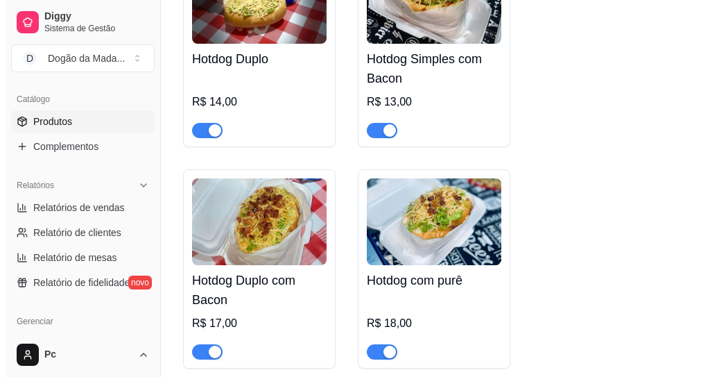
scroll to position [1082, 0]
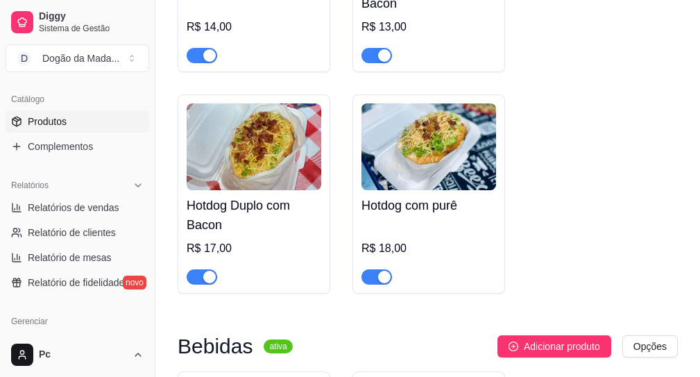
click at [251, 180] on img at bounding box center [254, 146] width 135 height 87
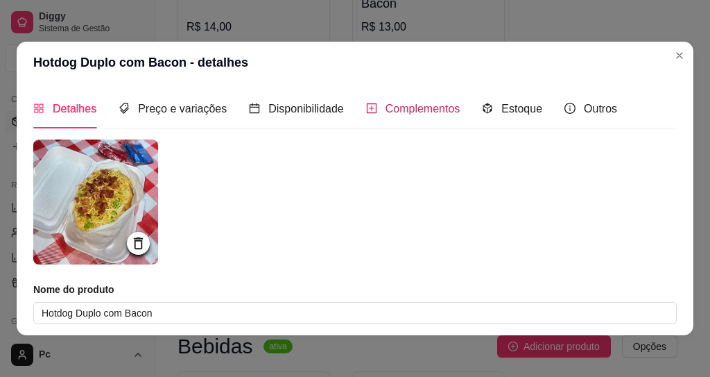
click at [411, 109] on span "Complementos" at bounding box center [423, 109] width 75 height 12
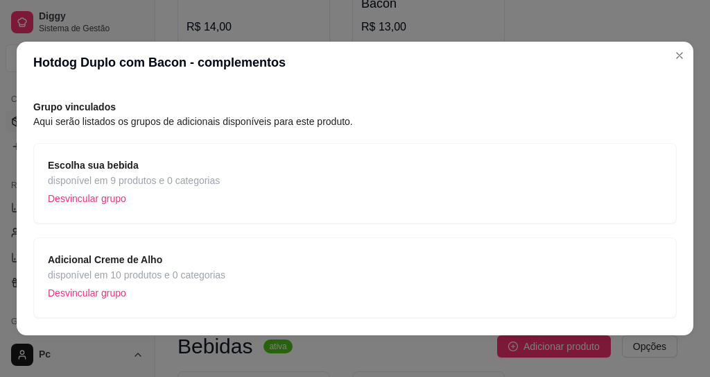
scroll to position [0, 0]
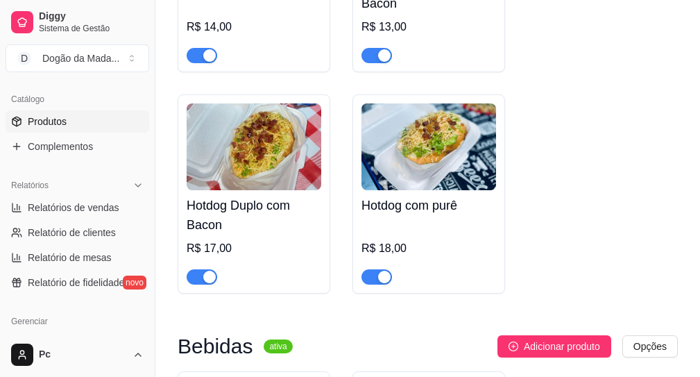
click at [430, 156] on img at bounding box center [428, 146] width 135 height 87
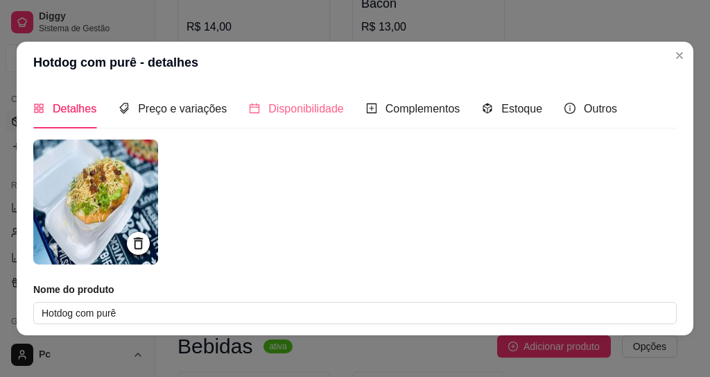
click at [318, 119] on div "Disponibilidade" at bounding box center [296, 109] width 95 height 40
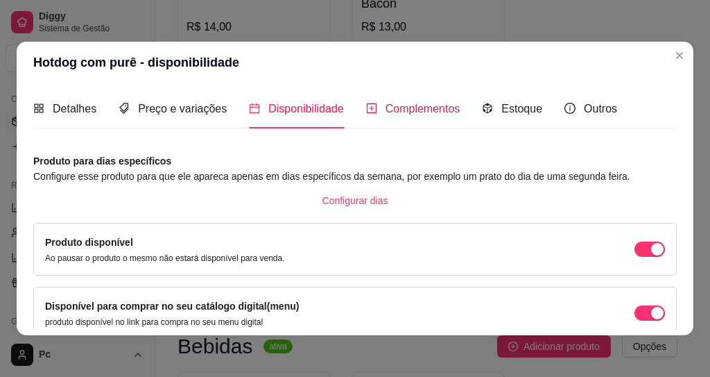
click at [420, 111] on span "Complementos" at bounding box center [423, 109] width 75 height 12
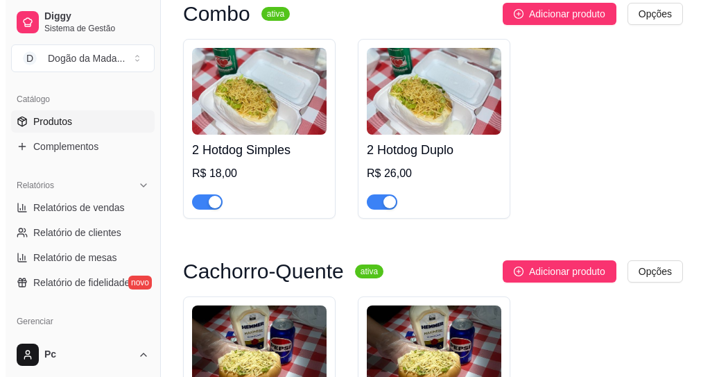
scroll to position [416, 0]
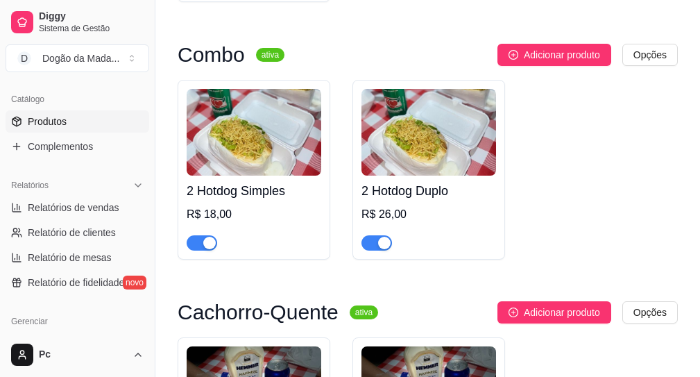
click at [451, 141] on img at bounding box center [428, 132] width 135 height 87
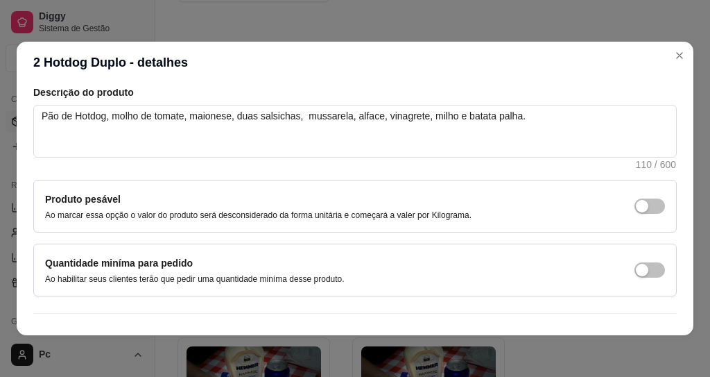
scroll to position [0, 0]
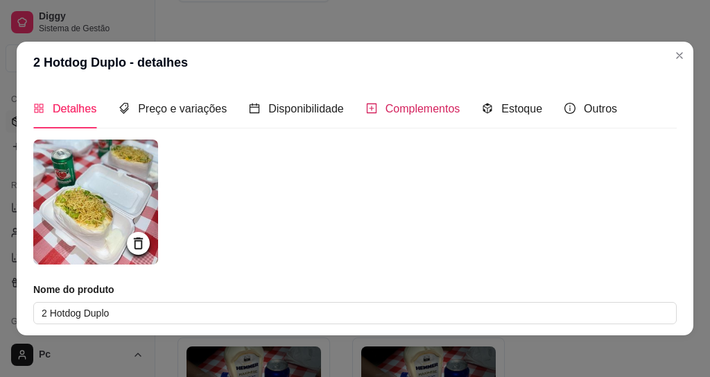
click at [408, 106] on span "Complementos" at bounding box center [423, 109] width 75 height 12
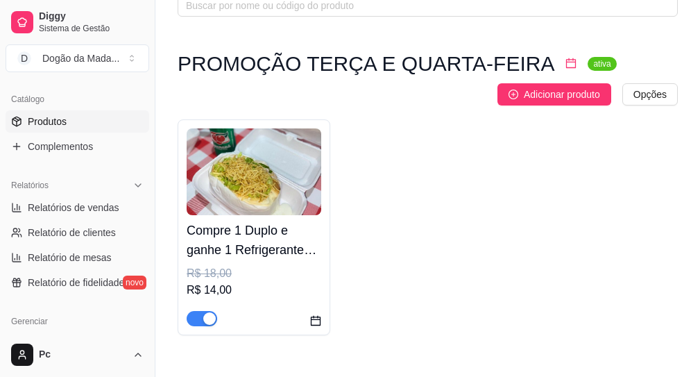
click at [261, 197] on img at bounding box center [254, 171] width 135 height 87
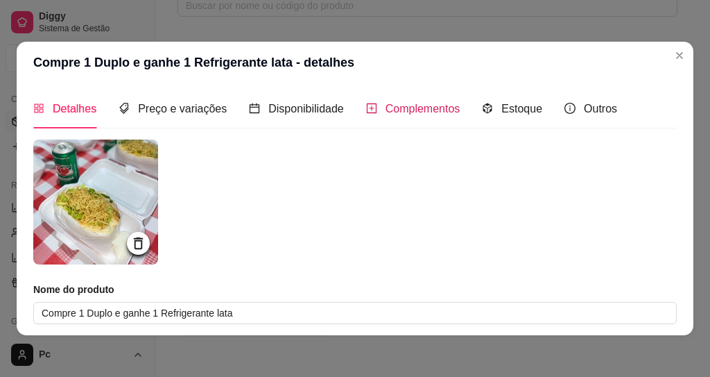
click at [406, 107] on span "Complementos" at bounding box center [423, 109] width 75 height 12
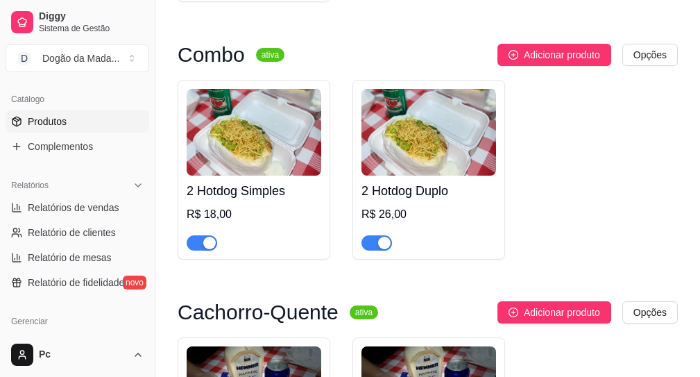
click at [276, 146] on img at bounding box center [254, 132] width 135 height 87
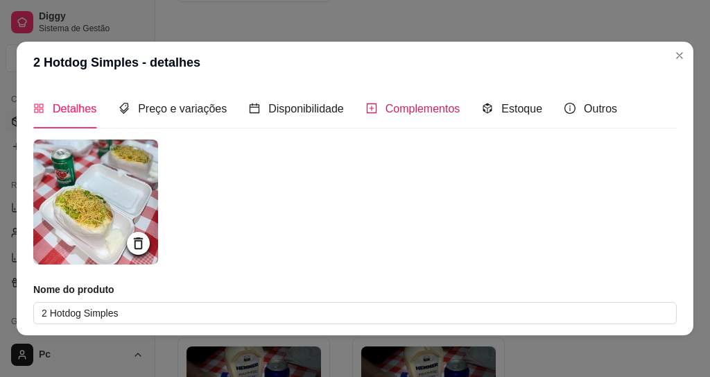
click at [437, 105] on span "Complementos" at bounding box center [423, 109] width 75 height 12
